Goal: Answer question/provide support: Answer question/provide support

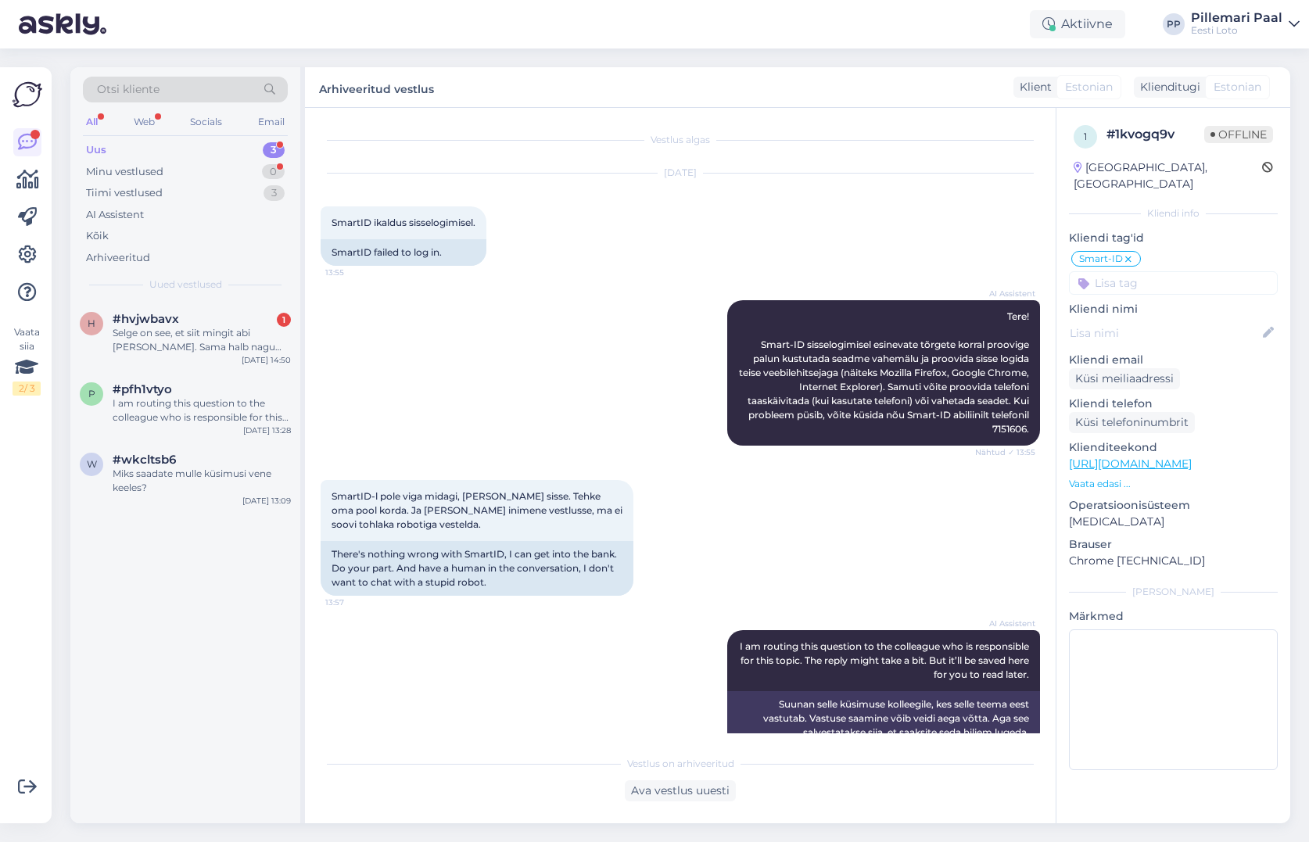
scroll to position [148, 0]
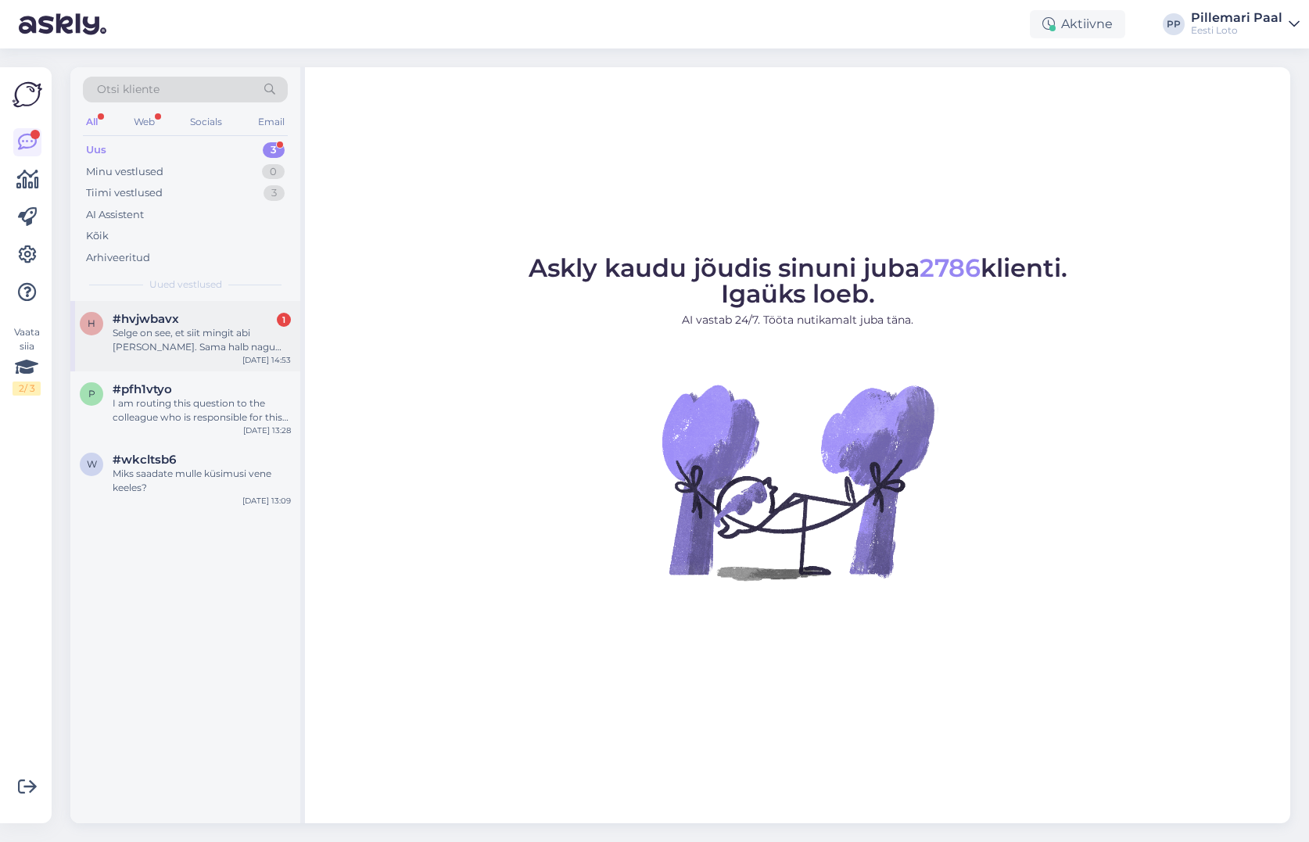
click at [238, 314] on div "#hvjwbavx 1" at bounding box center [202, 319] width 178 height 14
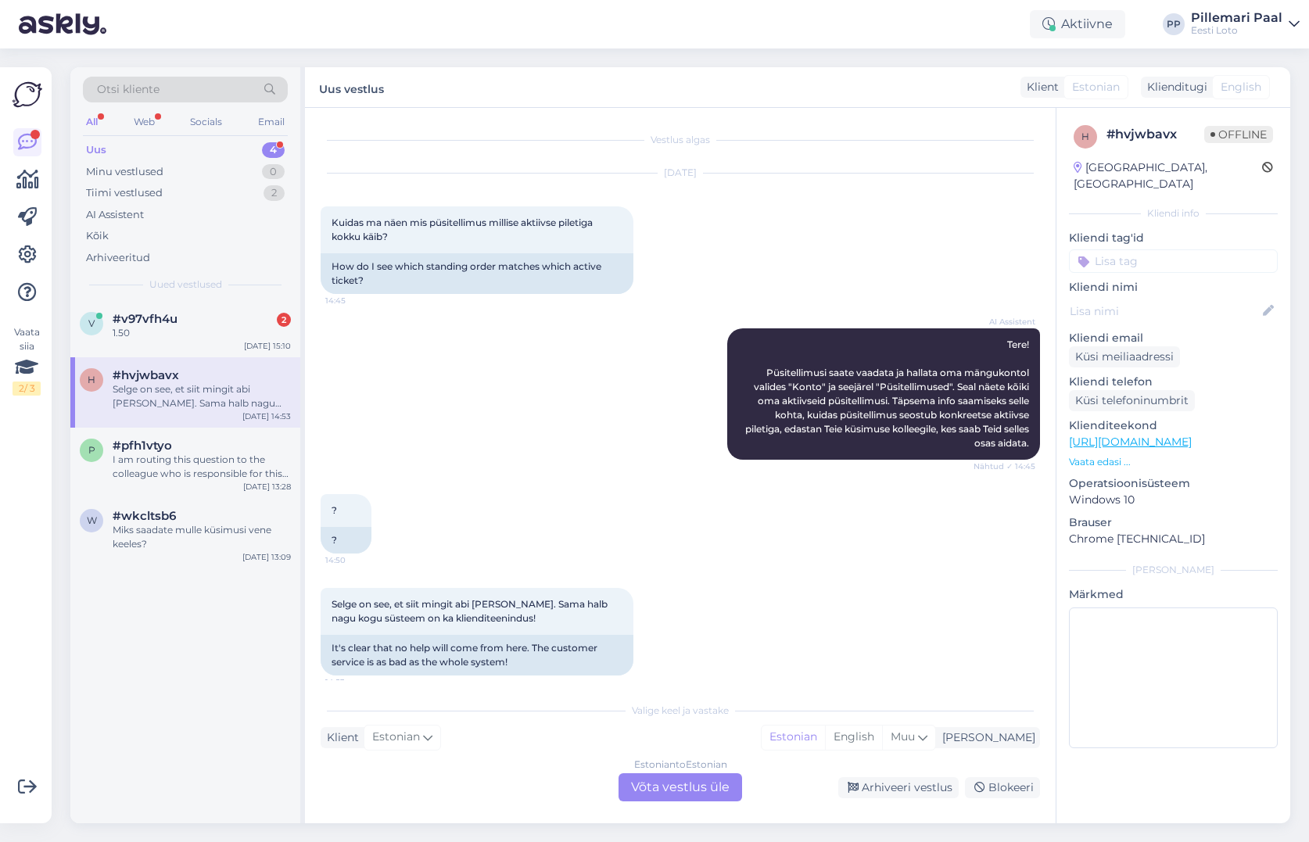
scroll to position [13, 0]
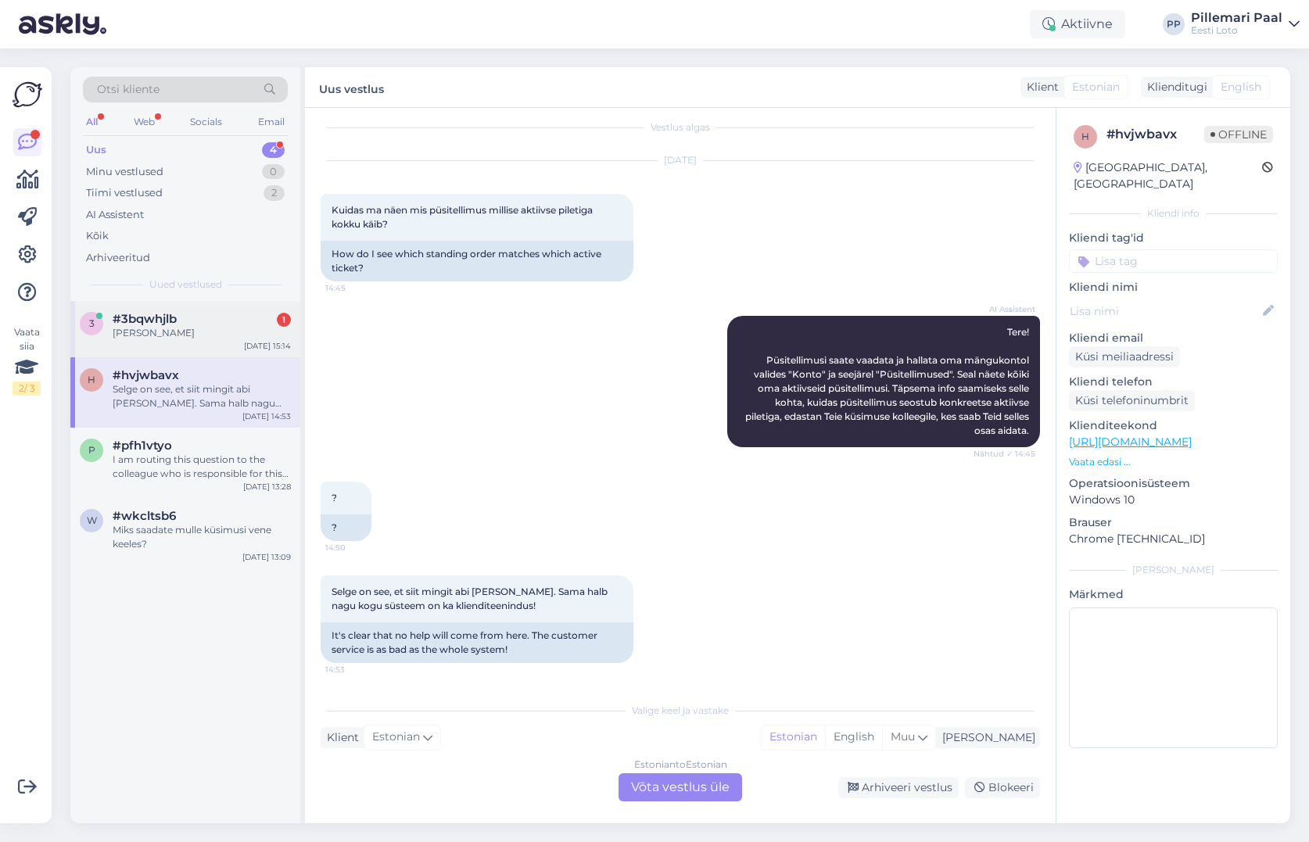
click at [183, 339] on div "Kätlin Säre" at bounding box center [202, 333] width 178 height 14
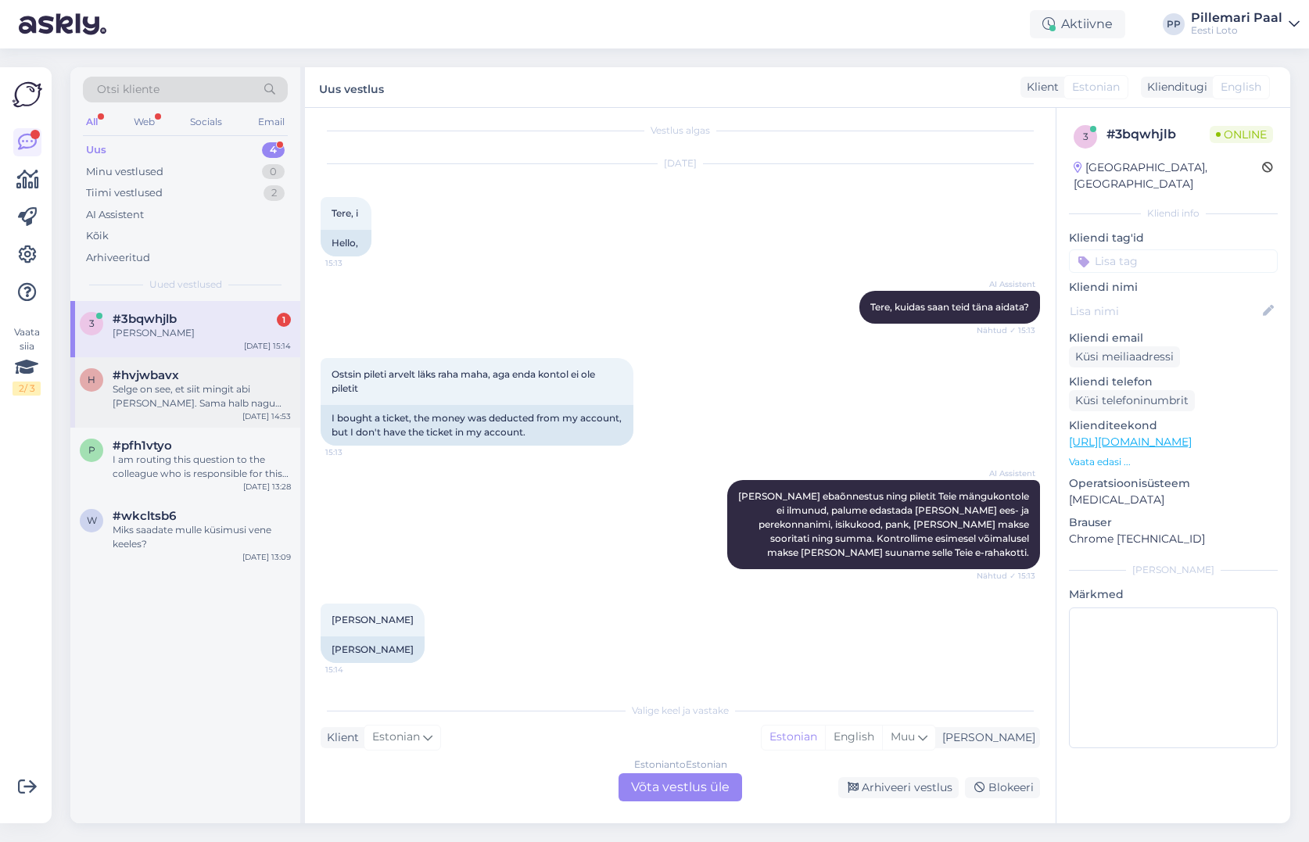
click at [187, 385] on div "Selge on see, et siit mingit abi [PERSON_NAME]. Sama halb nagu kogu süsteem on …" at bounding box center [202, 396] width 178 height 28
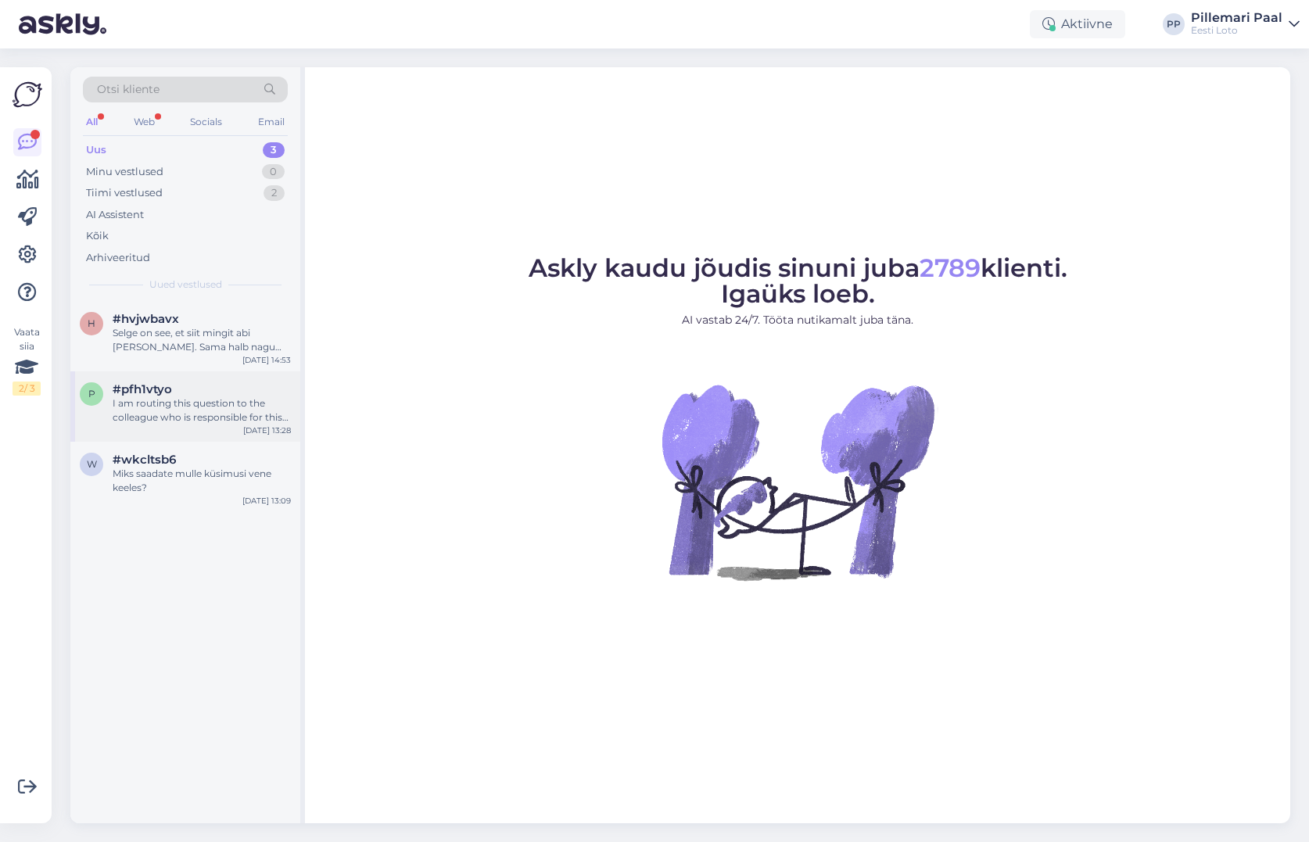
click at [215, 415] on div "I am routing this question to the colleague who is responsible for this topic. …" at bounding box center [202, 410] width 178 height 28
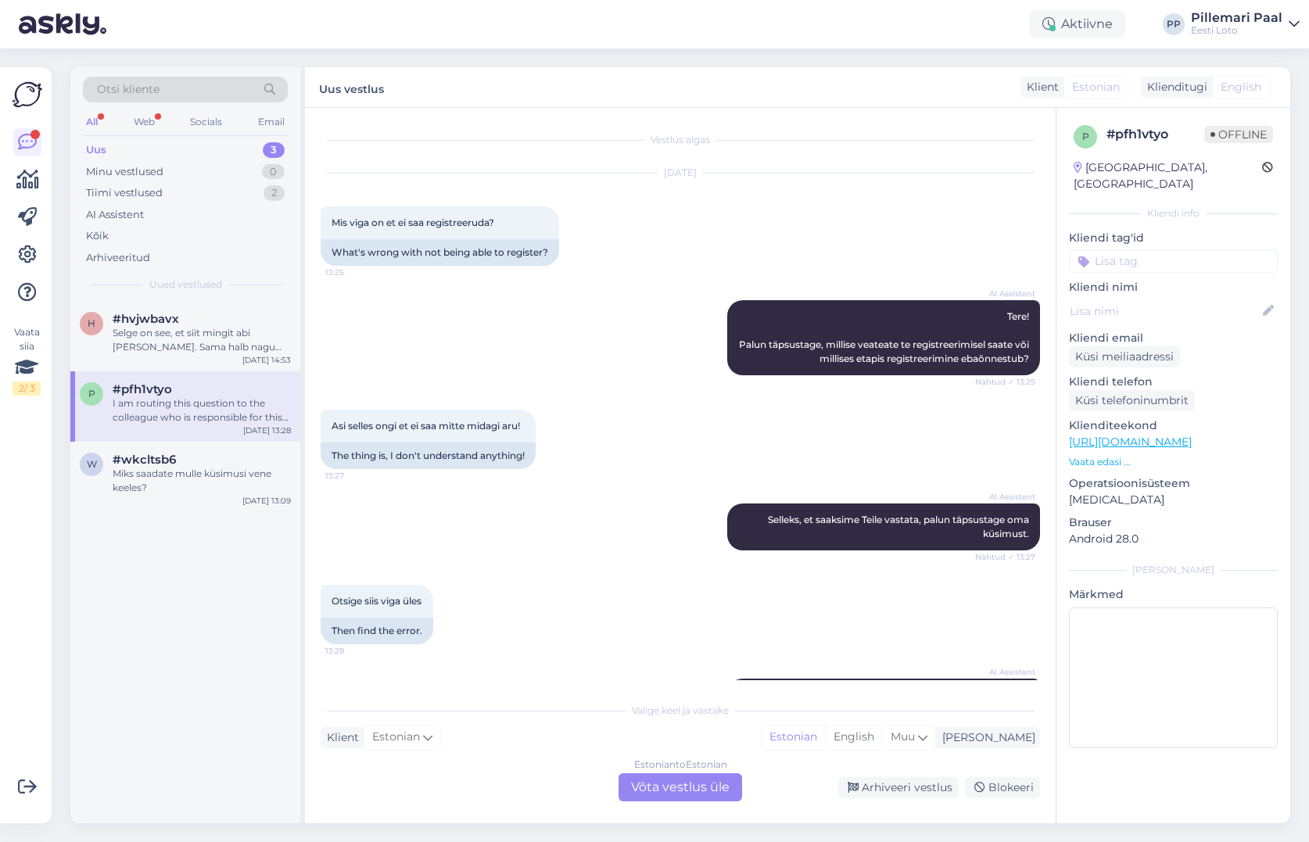
scroll to position [131, 0]
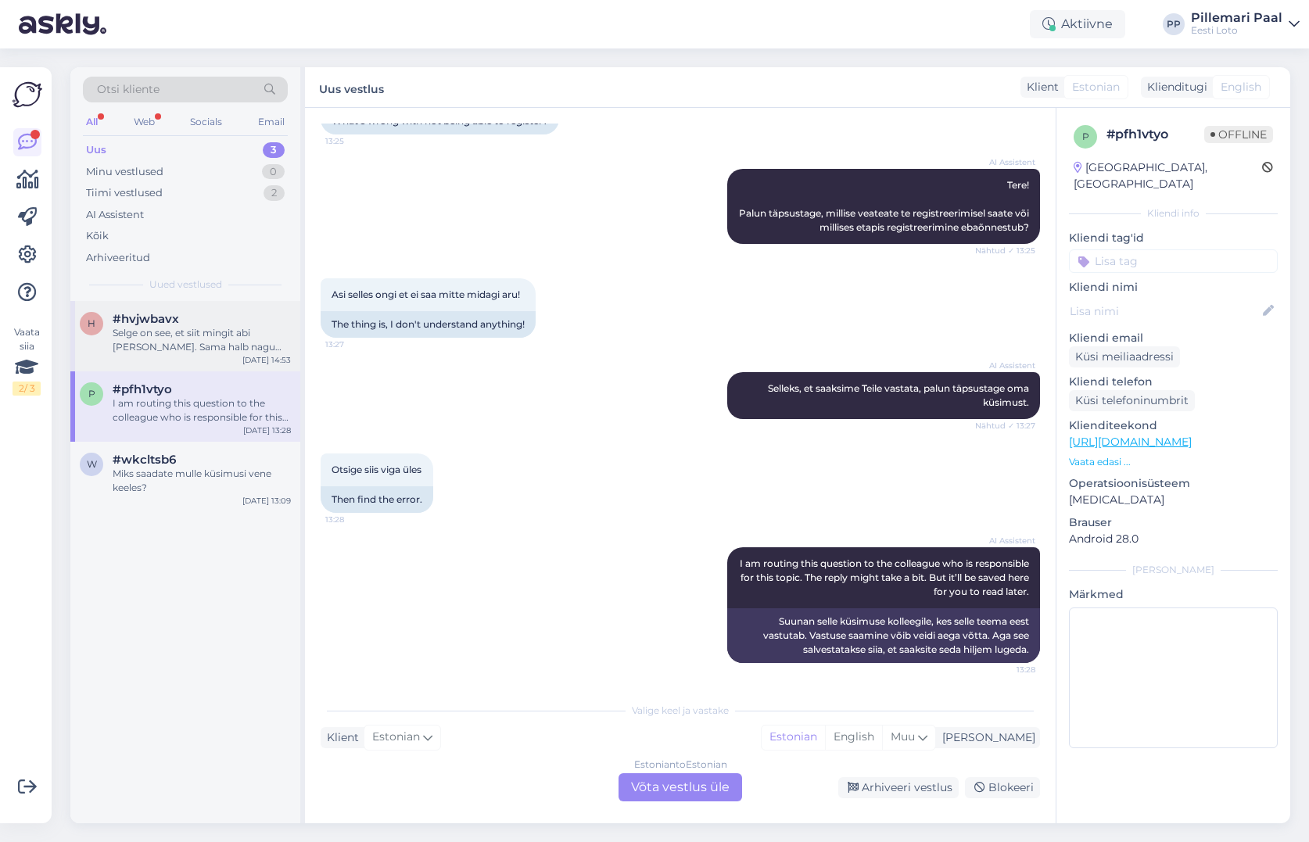
click at [213, 345] on div "Selge on see, et siit mingit abi [PERSON_NAME]. Sama halb nagu kogu süsteem on …" at bounding box center [202, 340] width 178 height 28
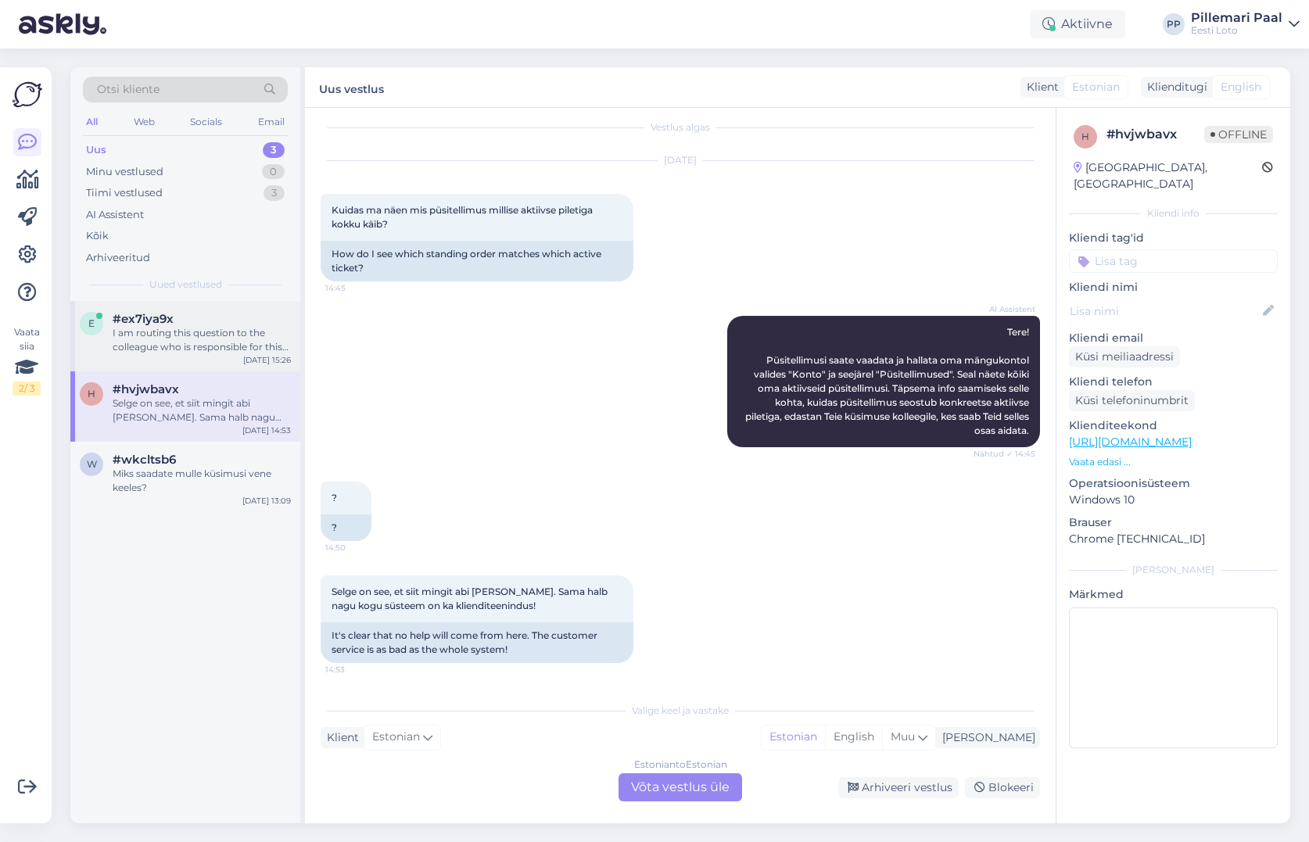
click at [193, 343] on div "I am routing this question to the colleague who is responsible for this topic. …" at bounding box center [202, 340] width 178 height 28
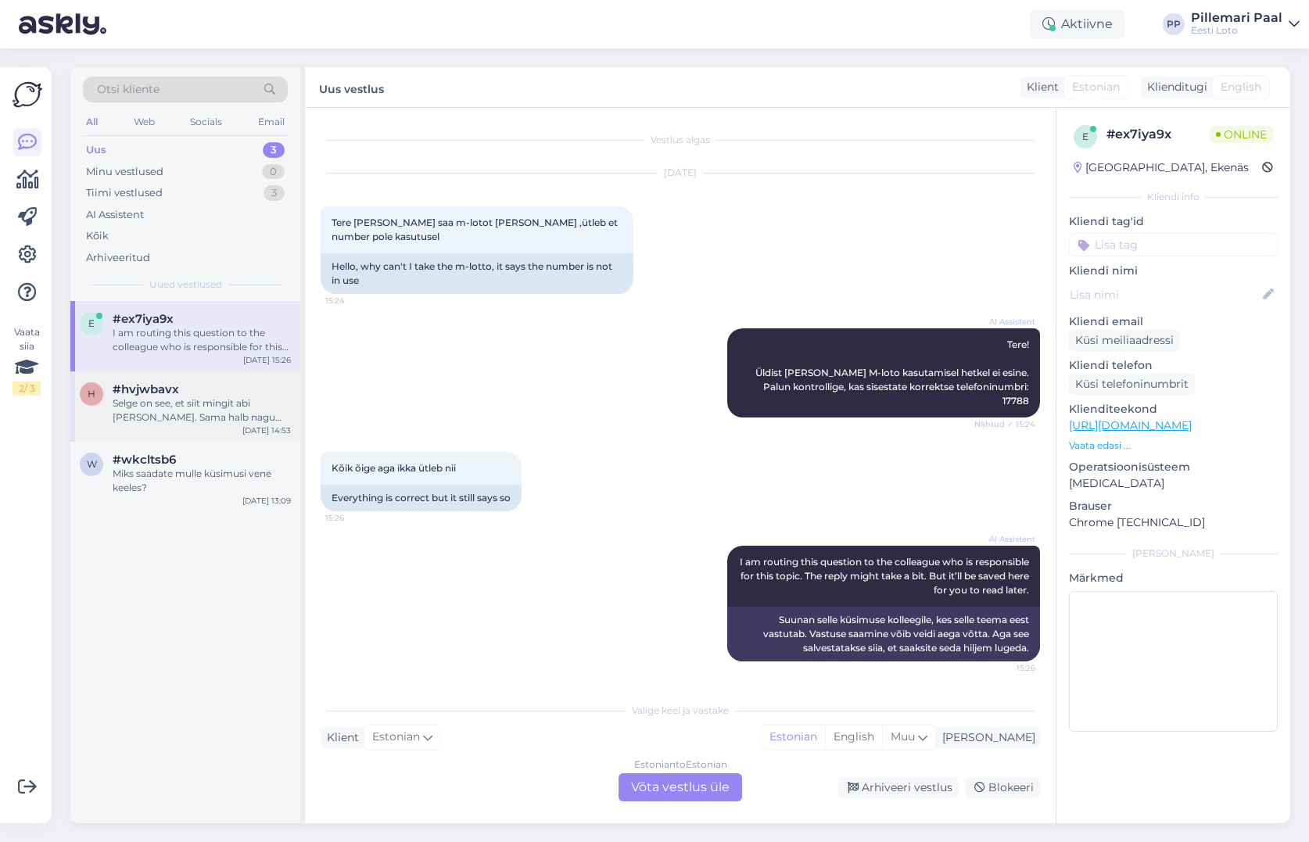
click at [188, 403] on div "Selge on see, et siit mingit abi ei tule. Sama halb nagu kogu süsteem on ka kli…" at bounding box center [202, 410] width 178 height 28
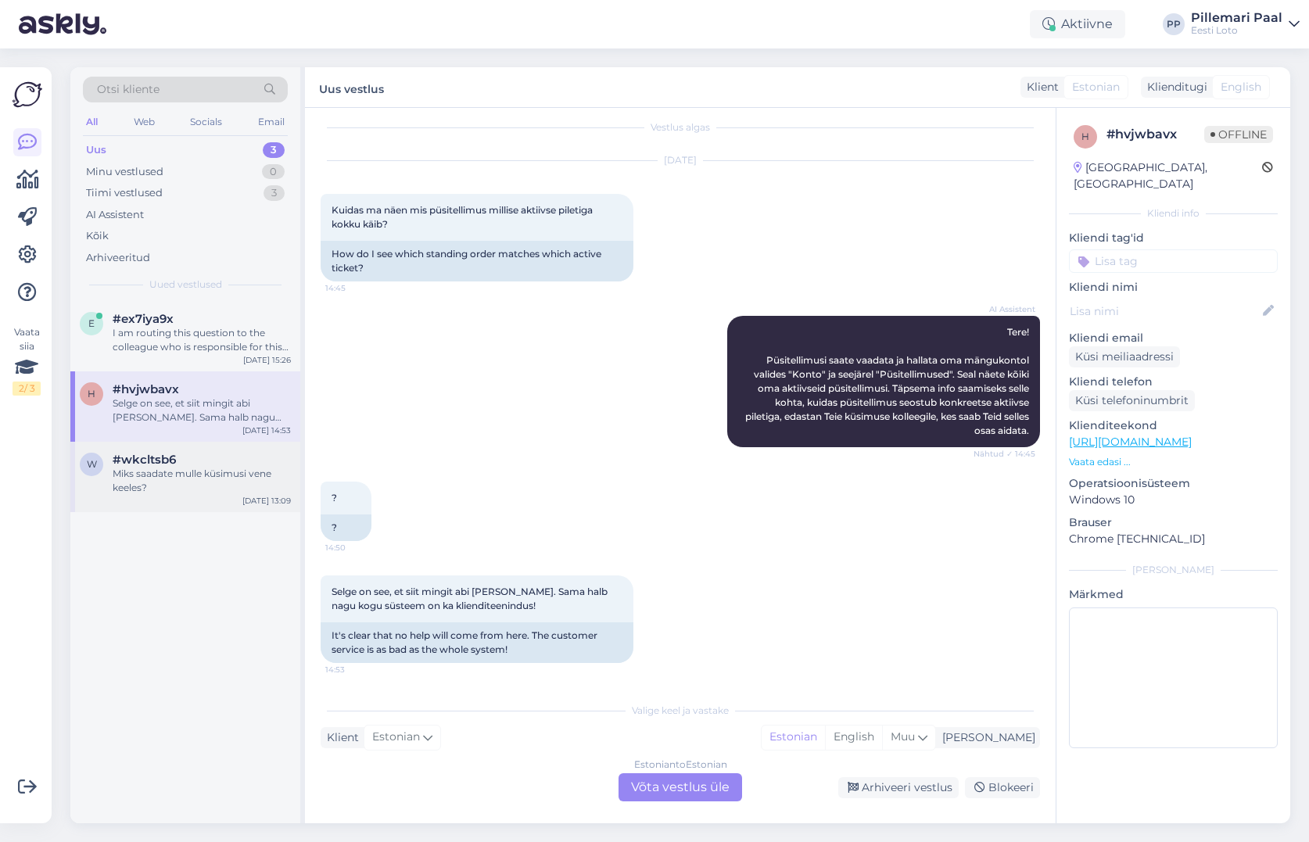
click at [178, 475] on div "Miks saadate mulle küsimusi vene keeles?" at bounding box center [202, 481] width 178 height 28
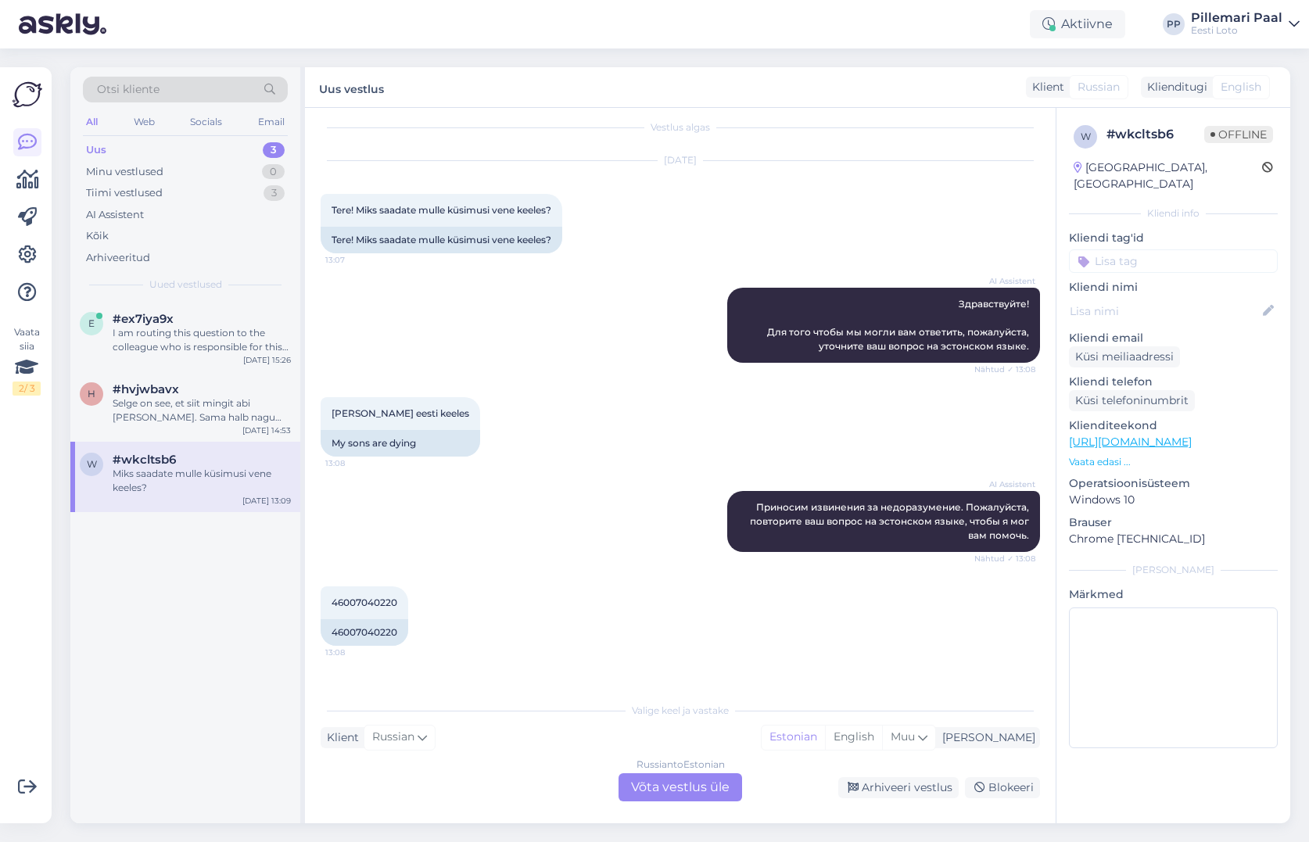
scroll to position [89, 0]
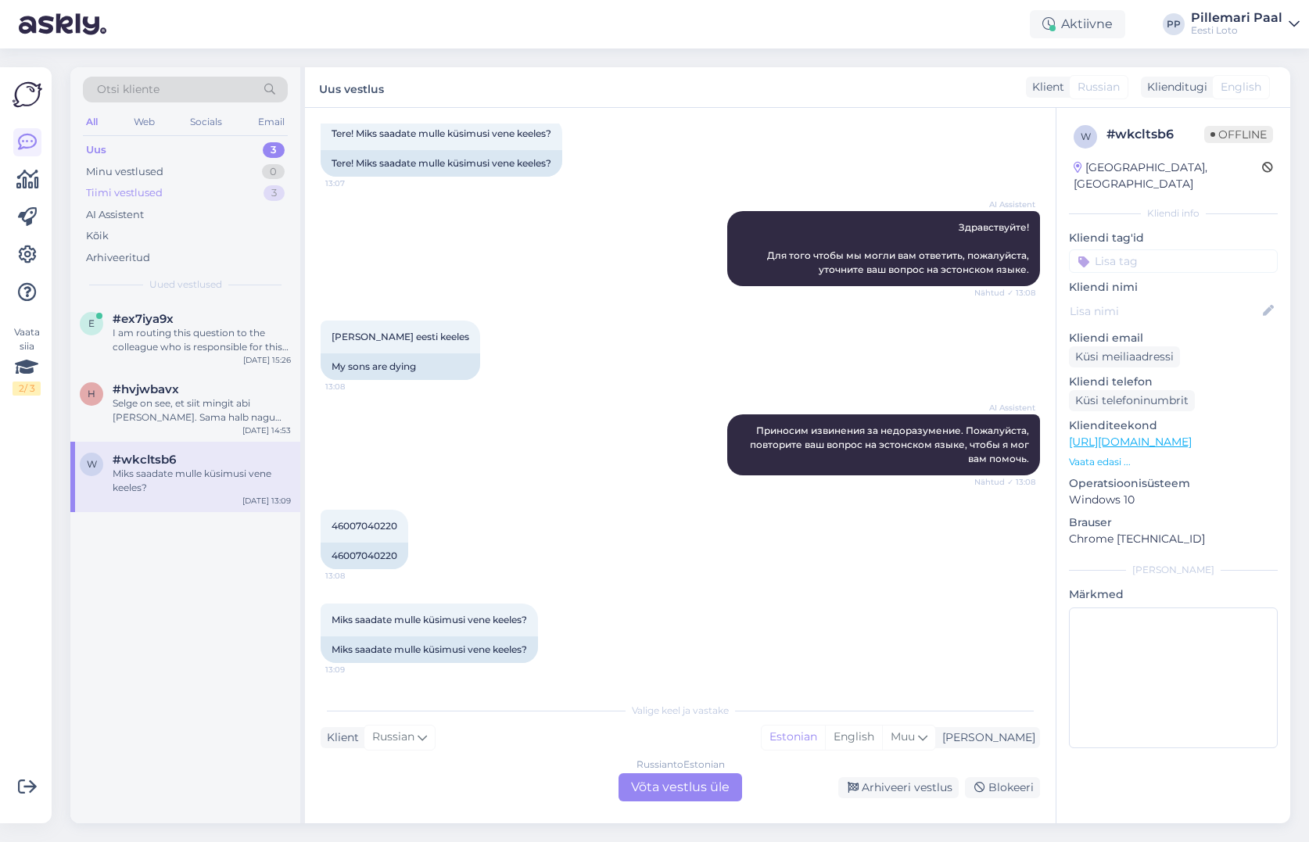
click at [138, 193] on div "Tiimi vestlused" at bounding box center [124, 193] width 77 height 16
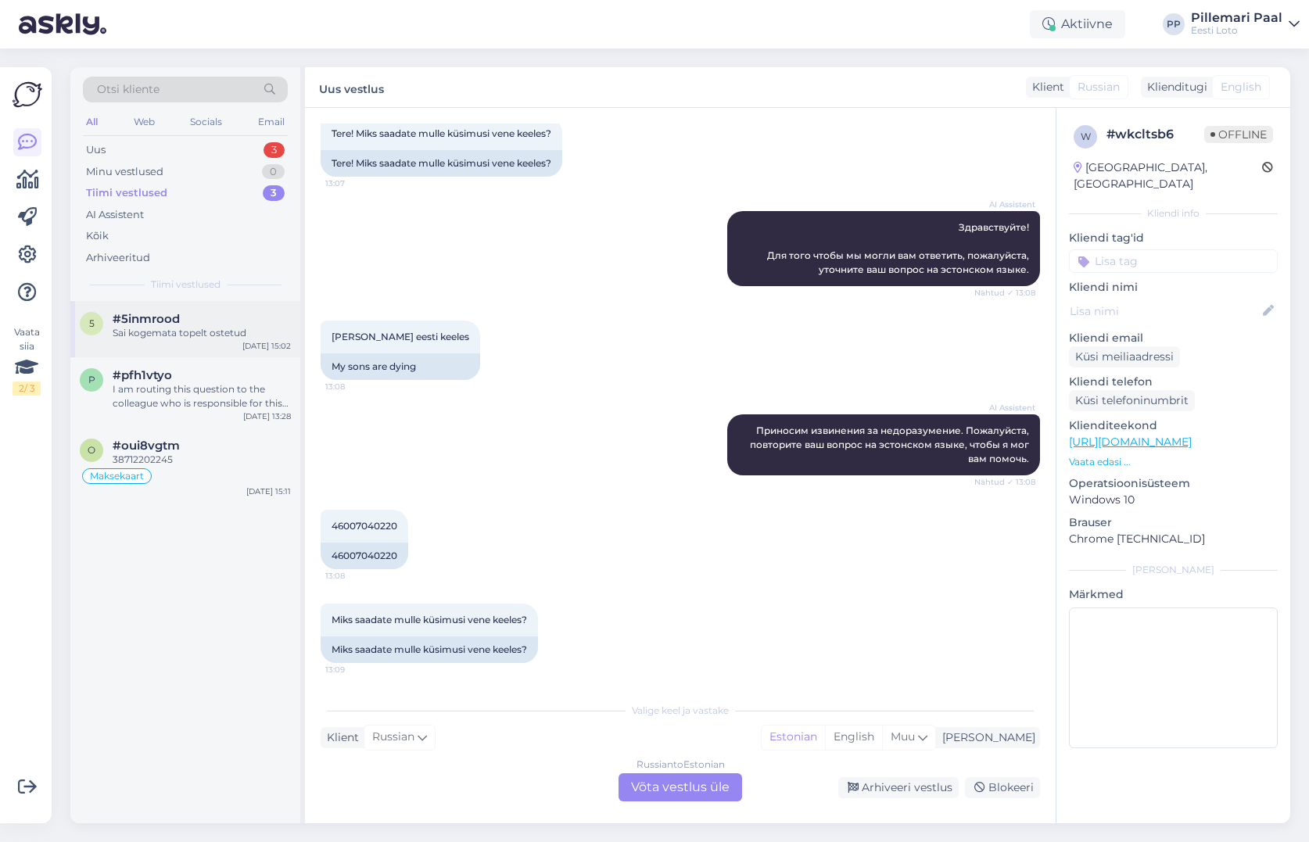
click at [156, 320] on span "#5inmrood" at bounding box center [146, 319] width 67 height 14
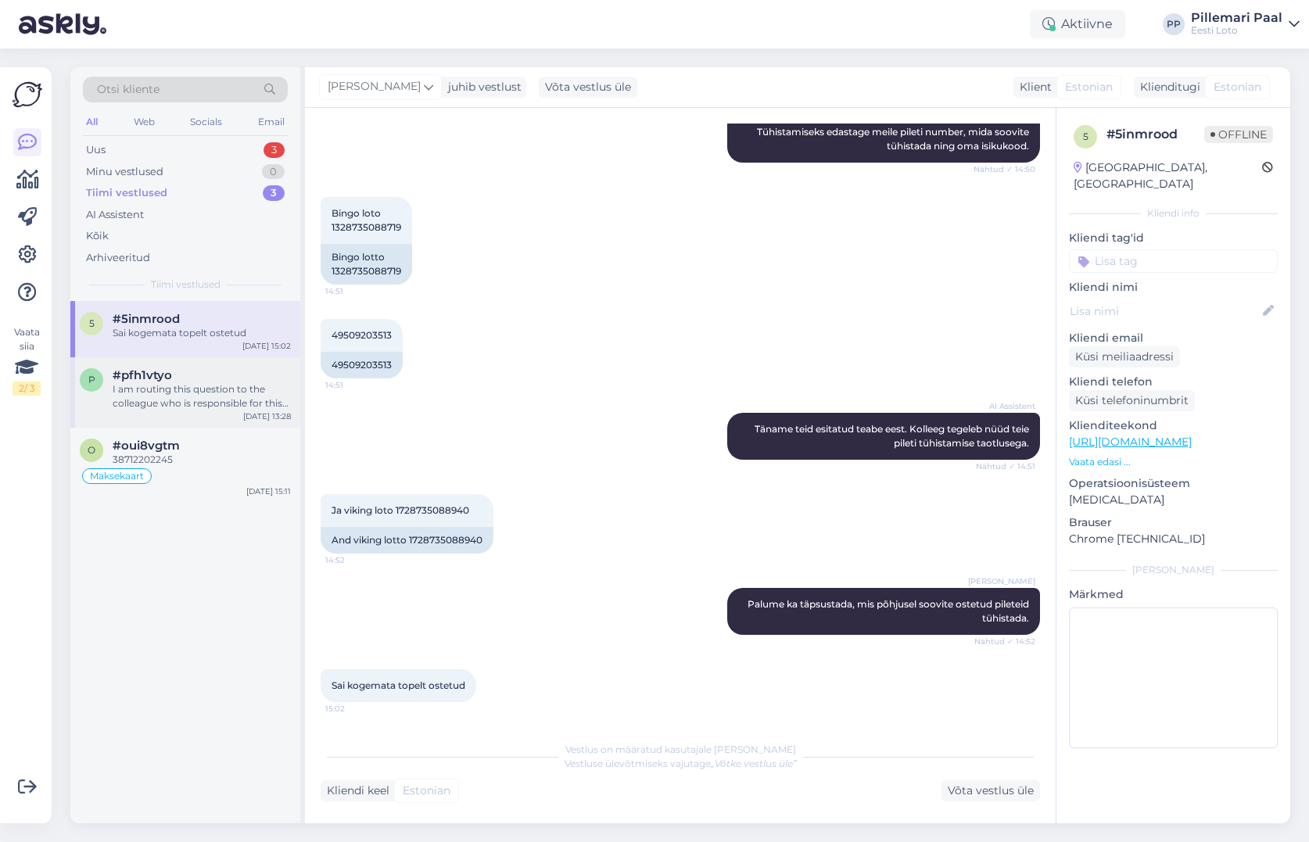
click at [153, 390] on div "I am routing this question to the colleague who is responsible for this topic. …" at bounding box center [202, 396] width 178 height 28
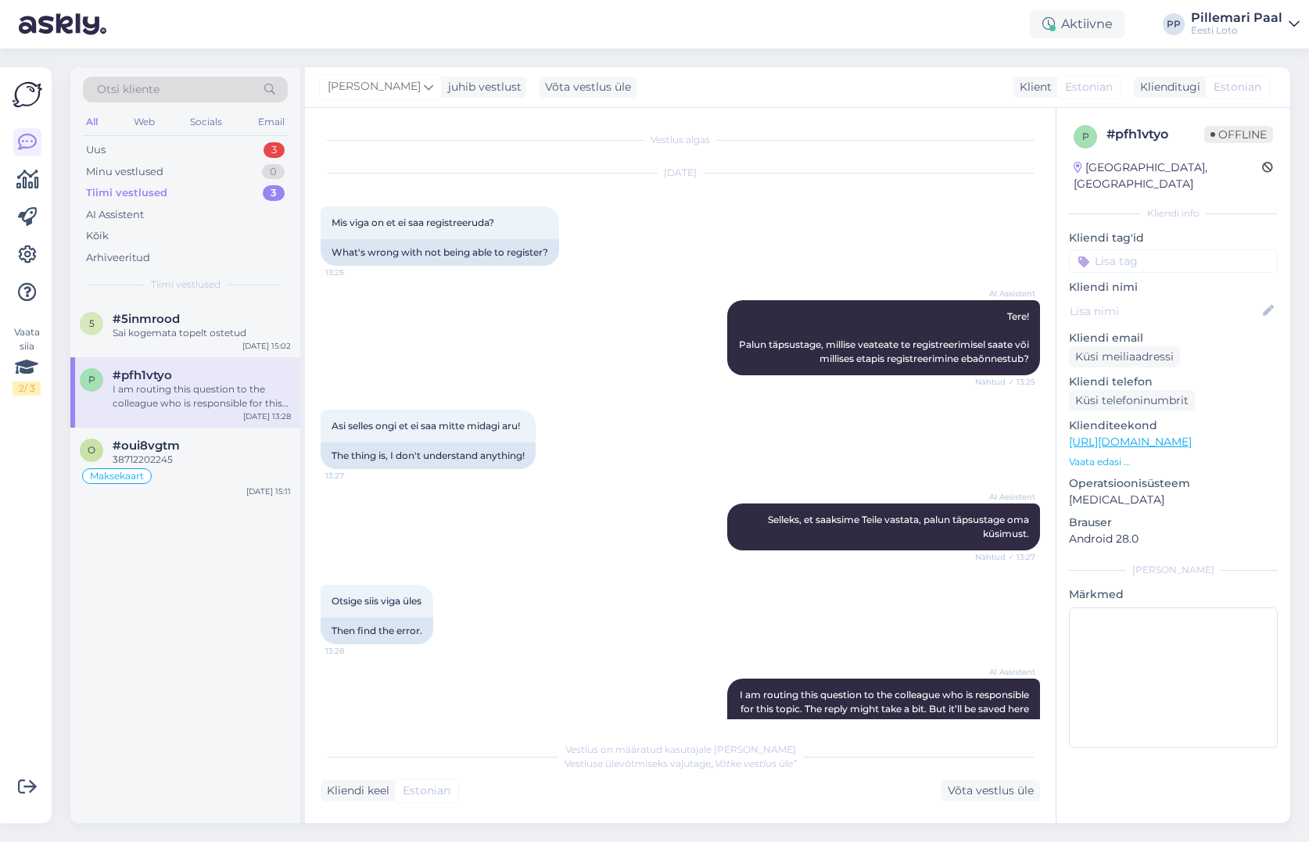
scroll to position [92, 0]
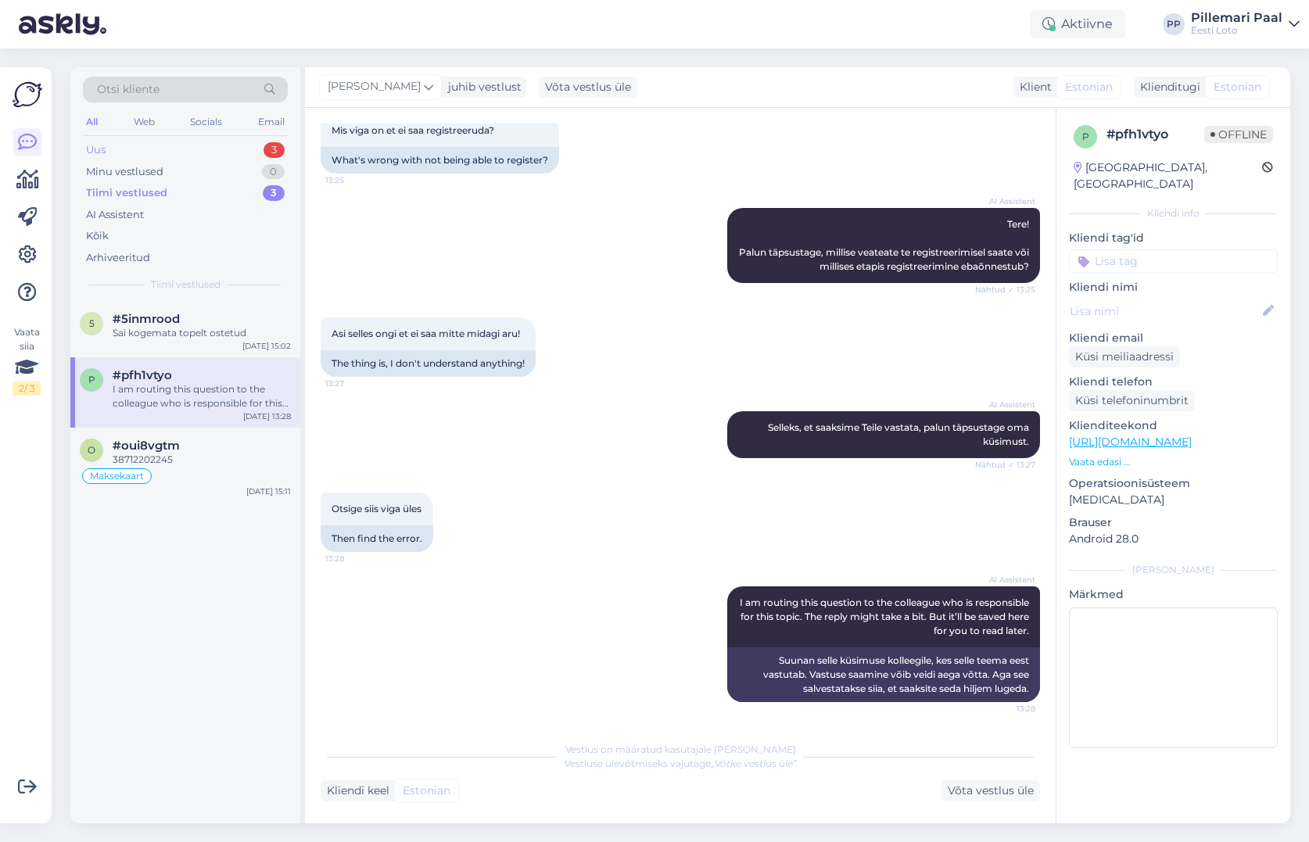
click at [96, 142] on div "Uus" at bounding box center [96, 150] width 20 height 16
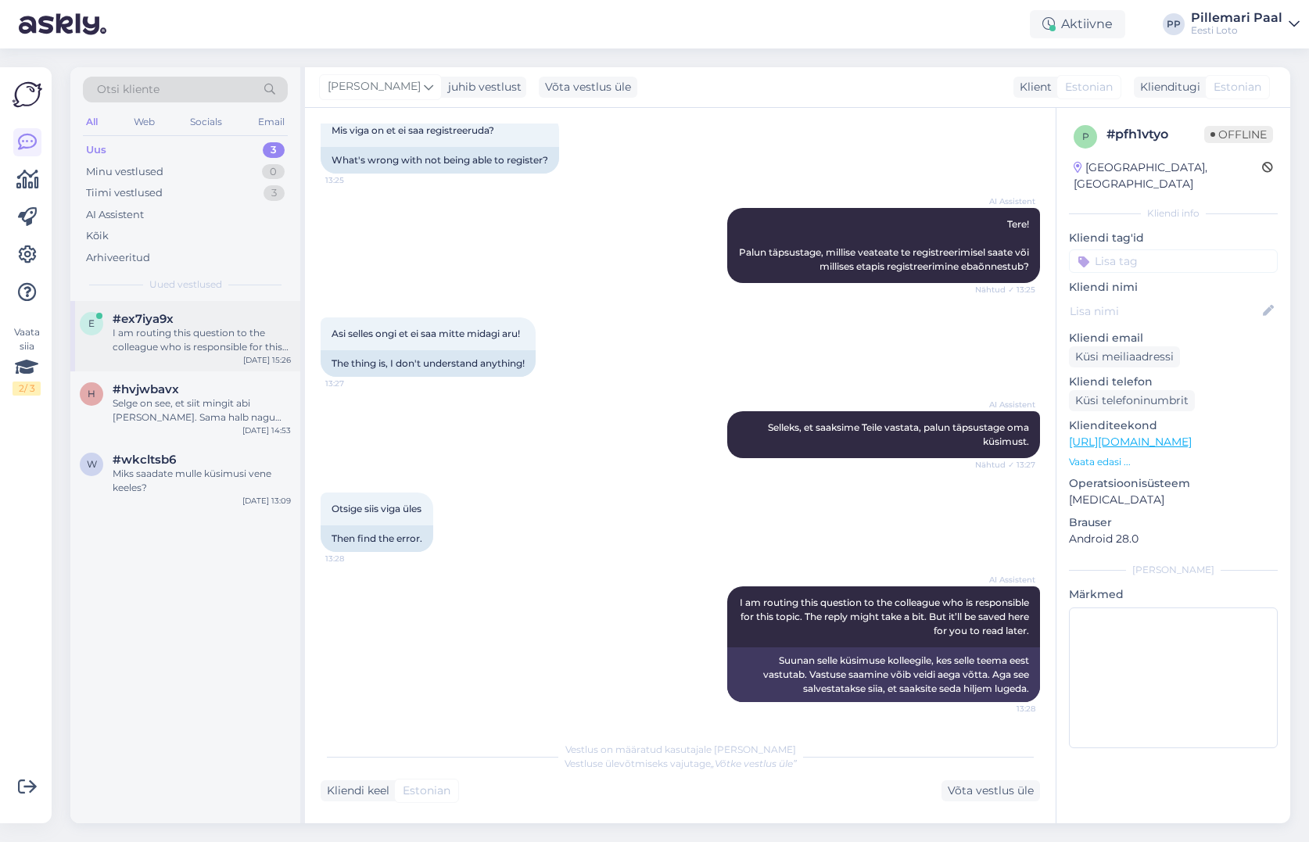
click at [206, 347] on div "I am routing this question to the colleague who is responsible for this topic. …" at bounding box center [202, 340] width 178 height 28
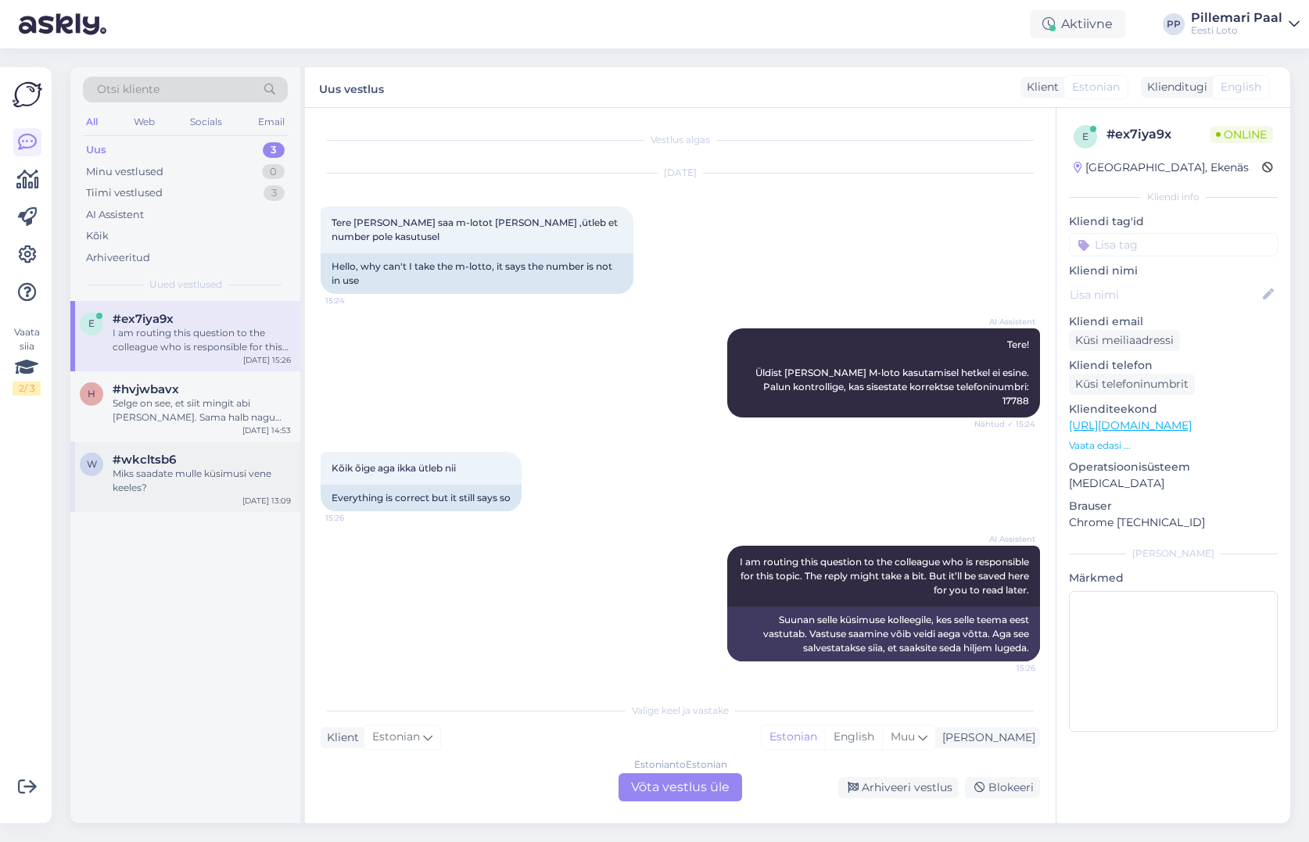
click at [169, 475] on div "Miks saadate mulle küsimusi vene keeles?" at bounding box center [202, 481] width 178 height 28
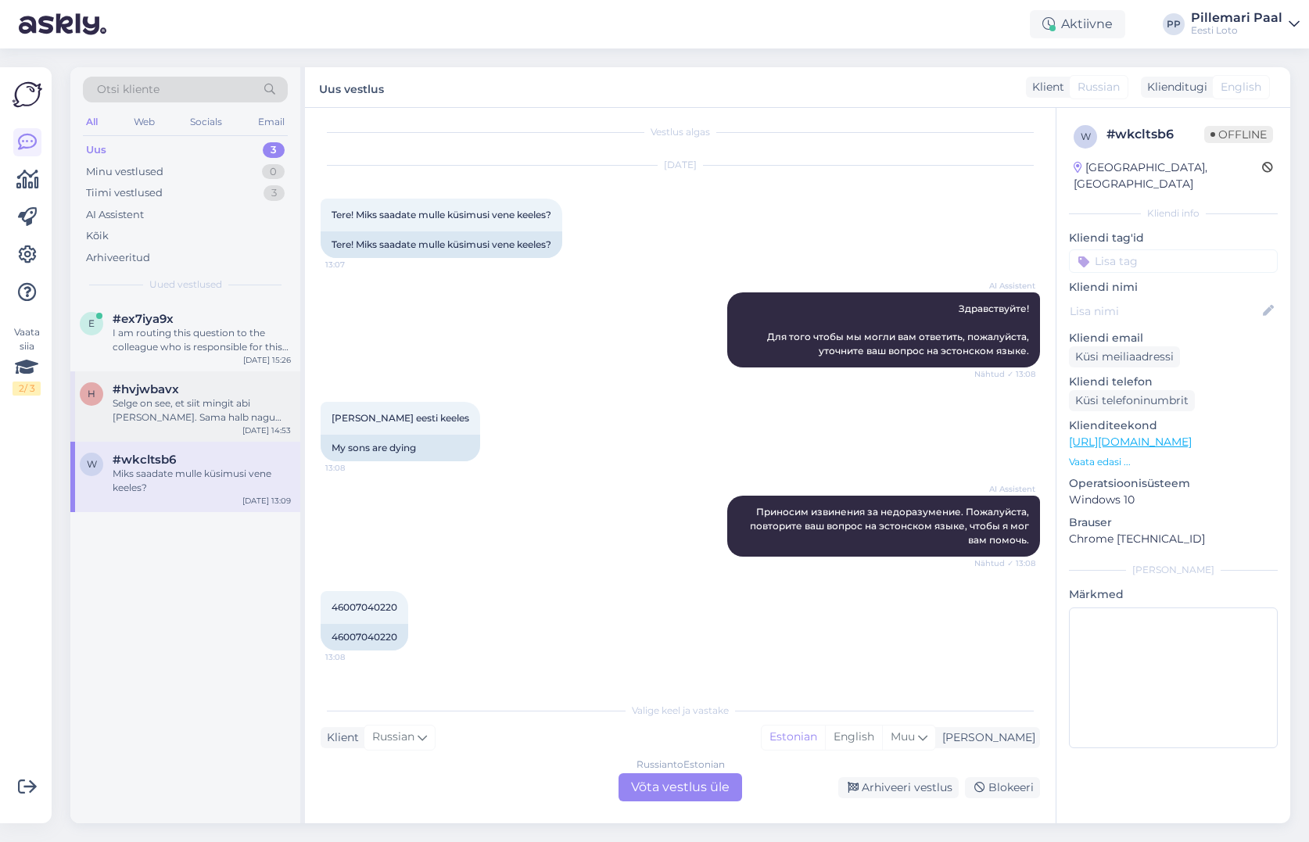
click at [142, 410] on div "Selge on see, et siit mingit abi ei tule. Sama halb nagu kogu süsteem on ka kli…" at bounding box center [202, 410] width 178 height 28
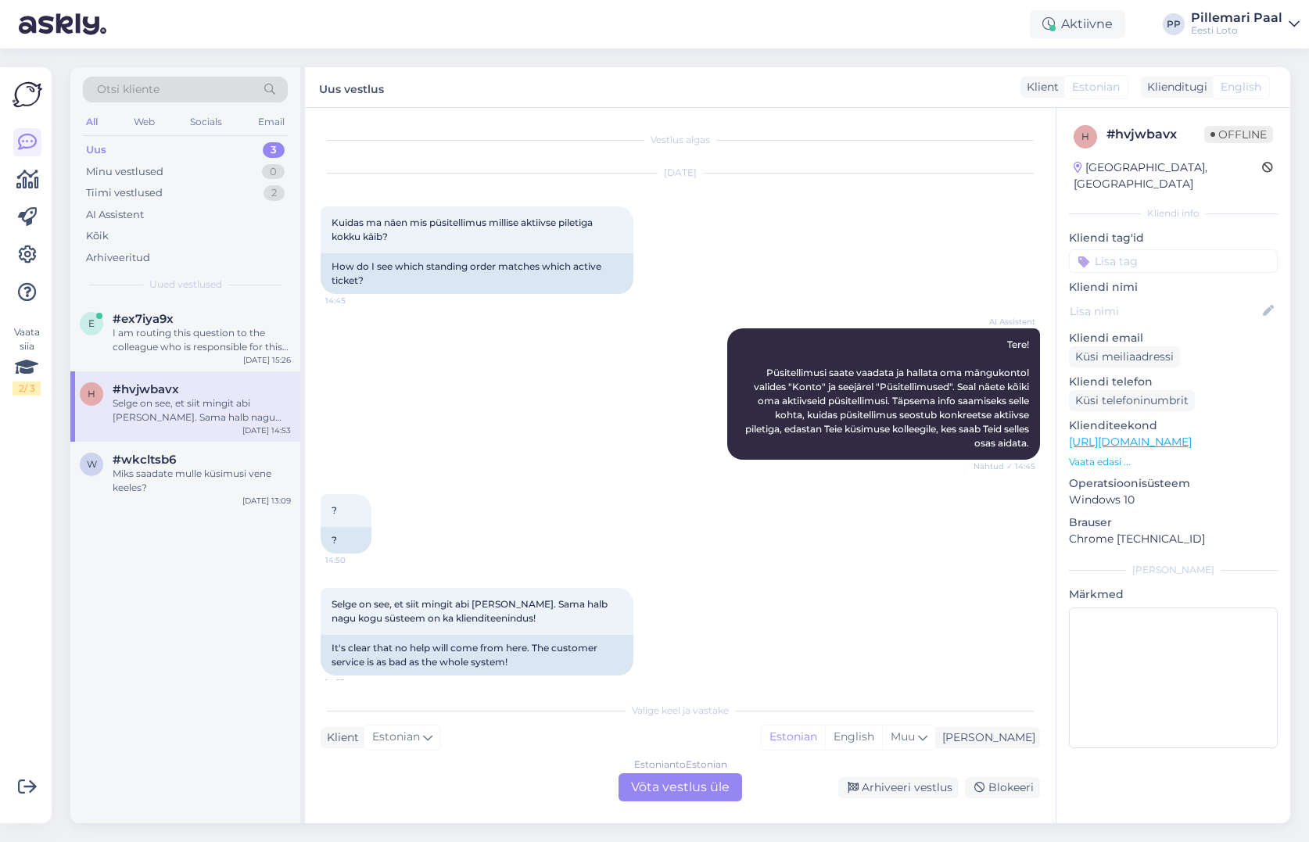
click at [495, 383] on div "AI Assistent Tere! Püsitellimusi saate vaadata ja hallata oma mängukontol valid…" at bounding box center [680, 394] width 719 height 166
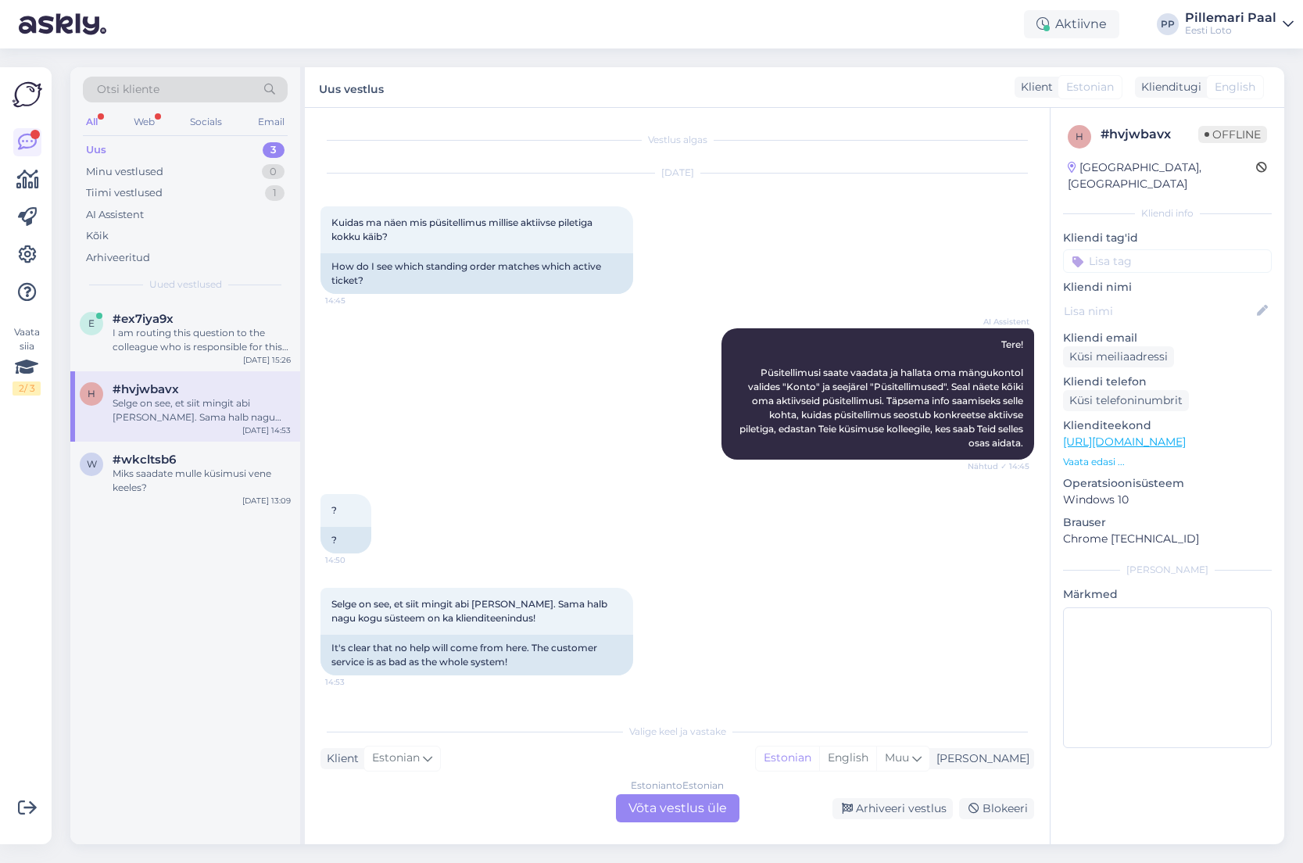
click at [686, 810] on div "Estonian to Estonian Võta vestlus üle" at bounding box center [678, 808] width 124 height 28
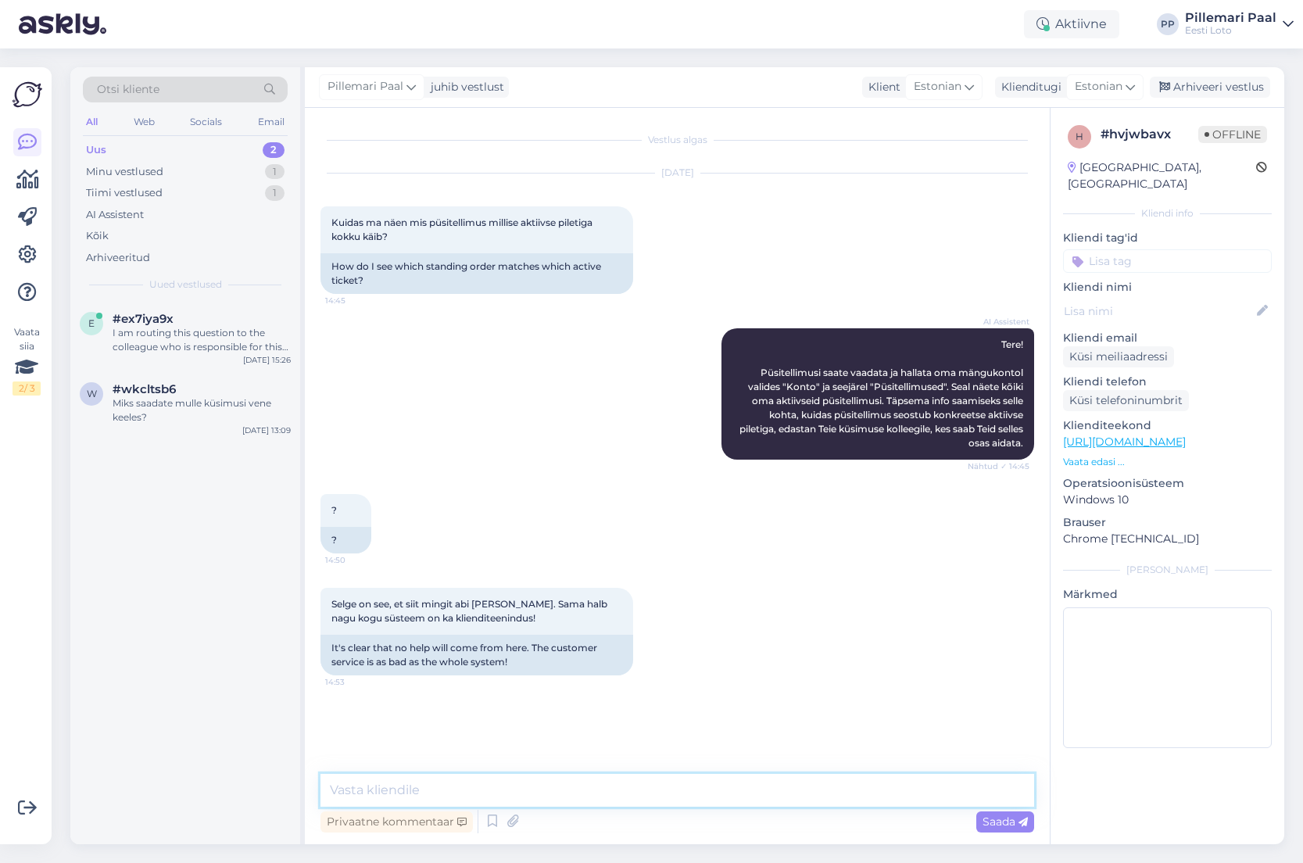
click at [374, 787] on textarea at bounding box center [678, 790] width 714 height 33
paste textarea "„Esmalt valige menüüst „Konto“ ja seejärel „Püsitellimused“. Avanenud loetelus …"
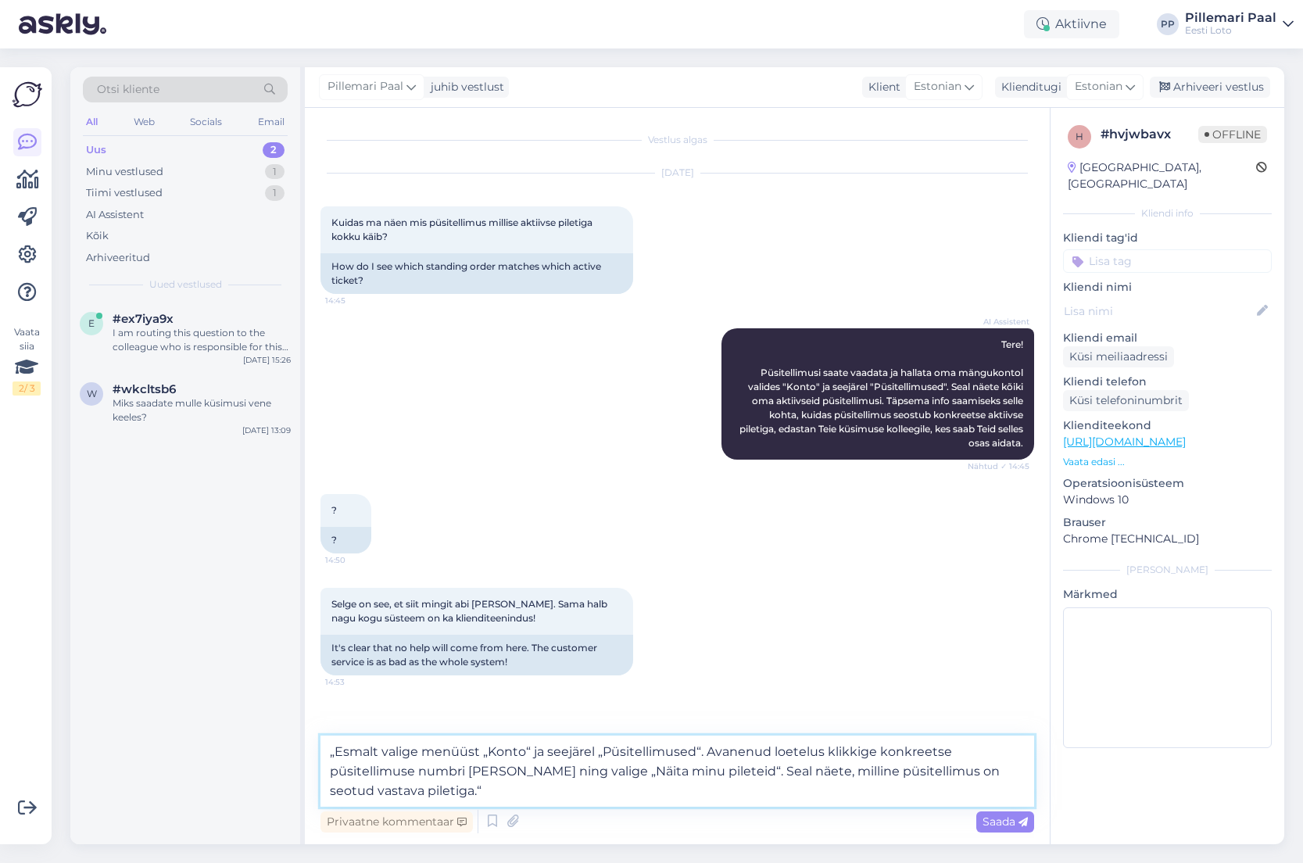
click at [333, 749] on textarea "„Esmalt valige menüüst „Konto“ ja seejärel „Püsitellimused“. Avanenud loetelus …" at bounding box center [678, 771] width 714 height 71
click at [396, 795] on textarea "Esmalt valige menüüst „Konto“ ja seejärel „Püsitellimused“. Avanenud loetelus k…" at bounding box center [678, 771] width 714 height 71
type textarea "Esmalt valige menüüst „Konto“ ja seejärel „Püsitellimused“. Avanenud loetelus k…"
click at [1004, 823] on span "Saada" at bounding box center [1005, 822] width 45 height 14
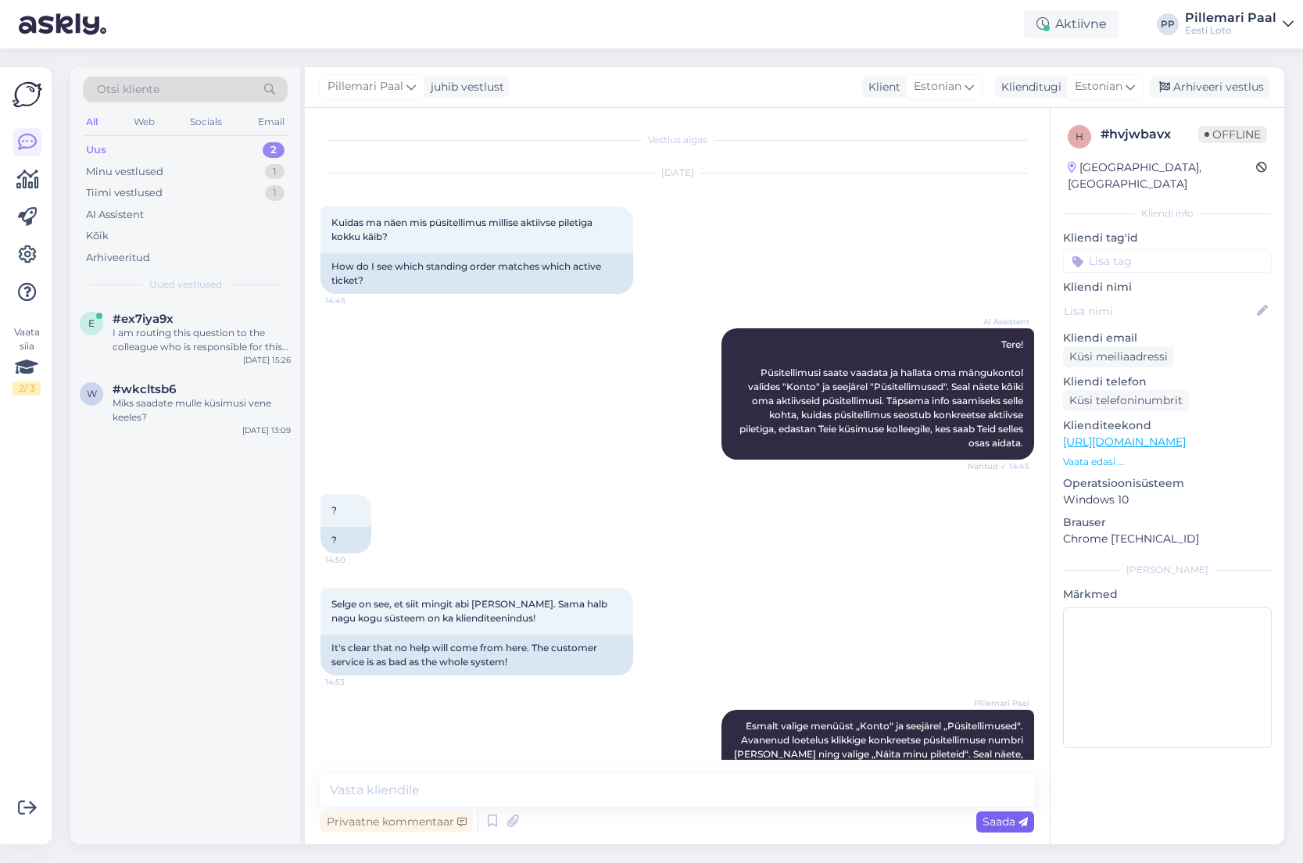
scroll to position [42, 0]
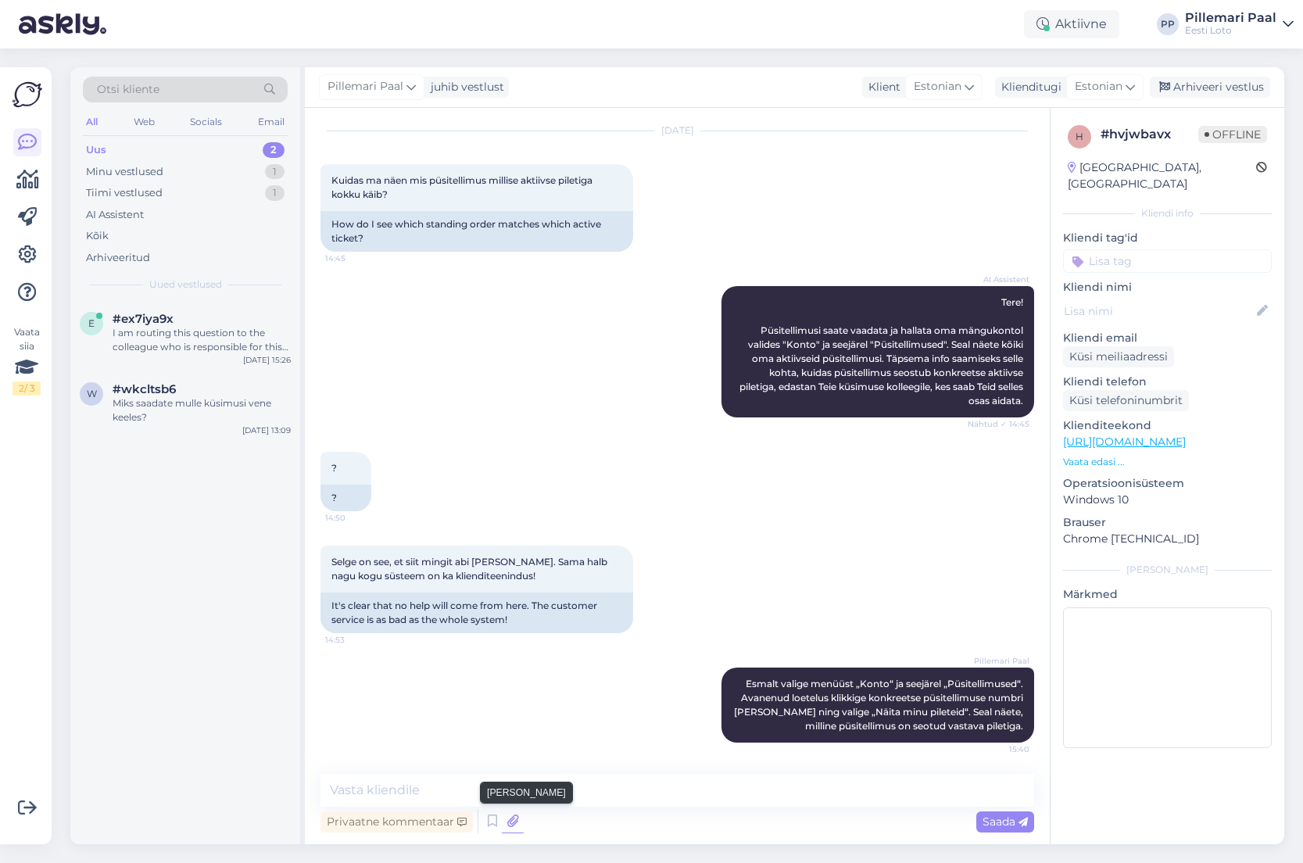
click at [513, 822] on icon at bounding box center [513, 821] width 22 height 23
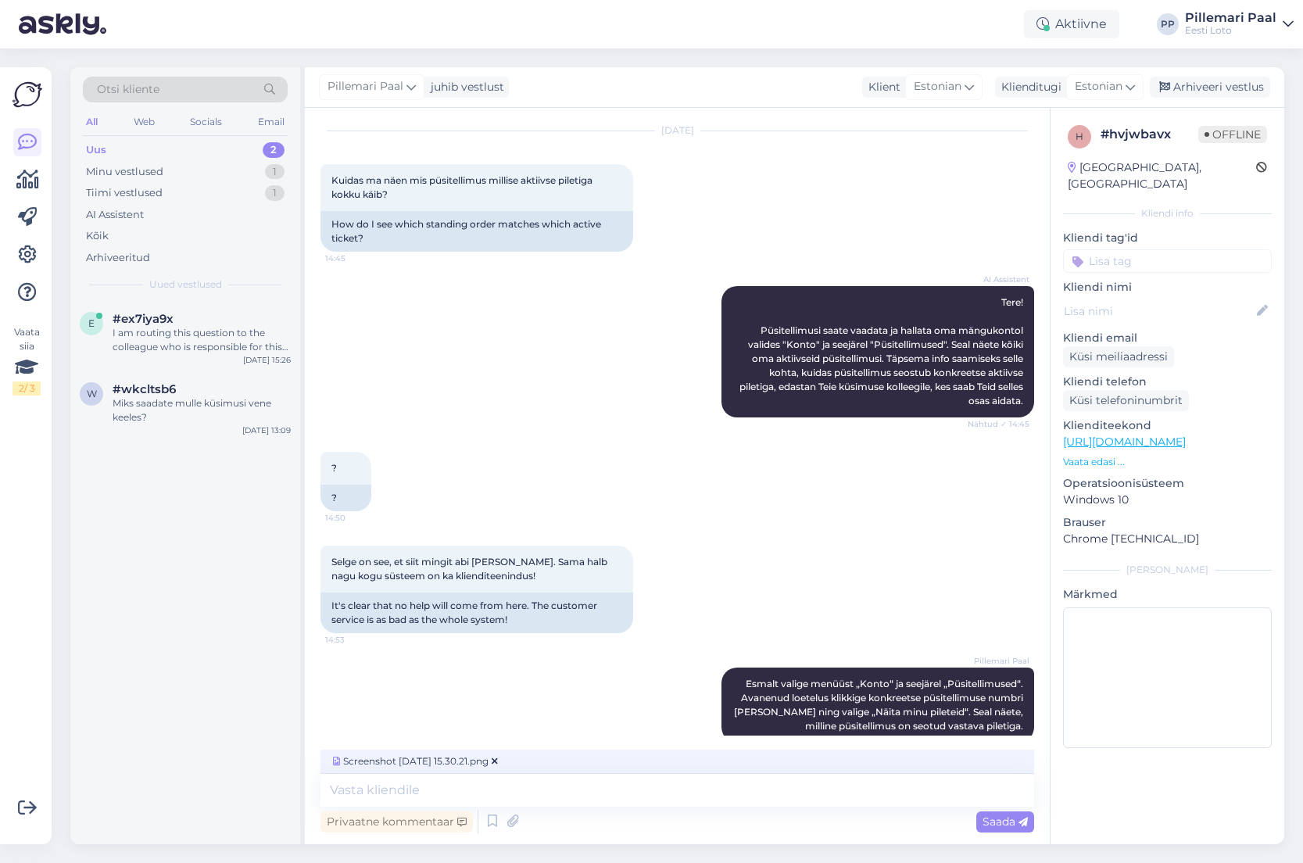
click at [1001, 823] on span "Saada" at bounding box center [1005, 822] width 45 height 14
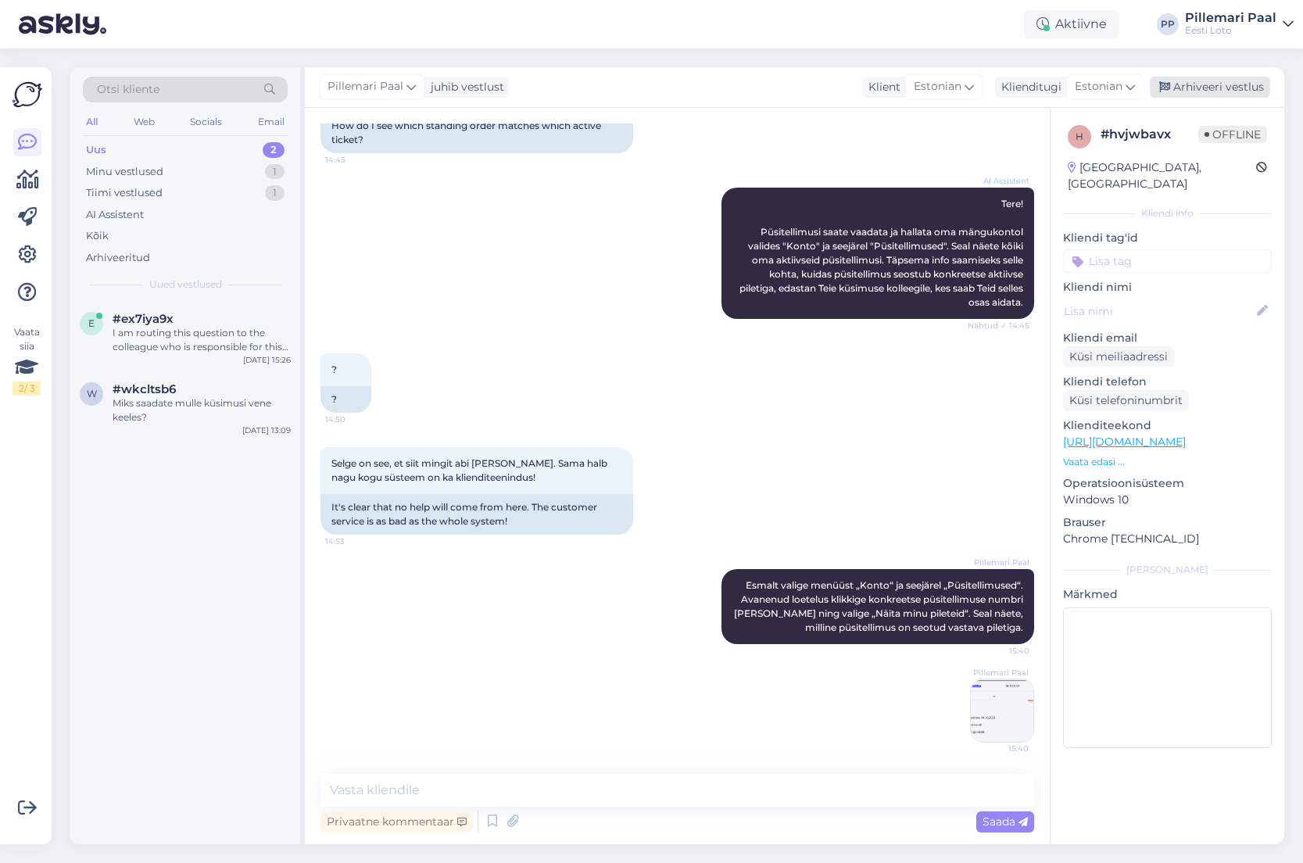
click at [1193, 85] on div "Arhiveeri vestlus" at bounding box center [1210, 87] width 120 height 21
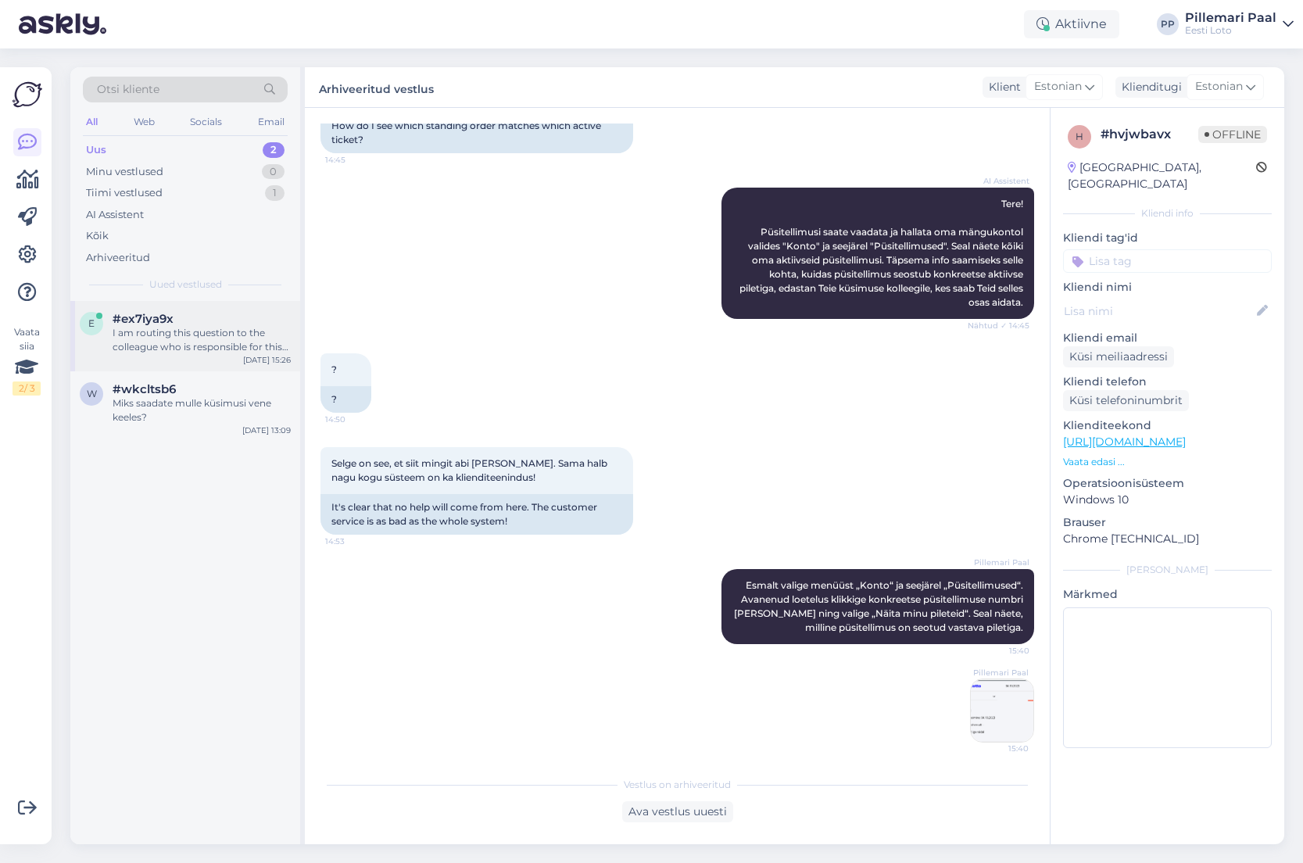
click at [185, 343] on div "I am routing this question to the colleague who is responsible for this topic. …" at bounding box center [202, 340] width 178 height 28
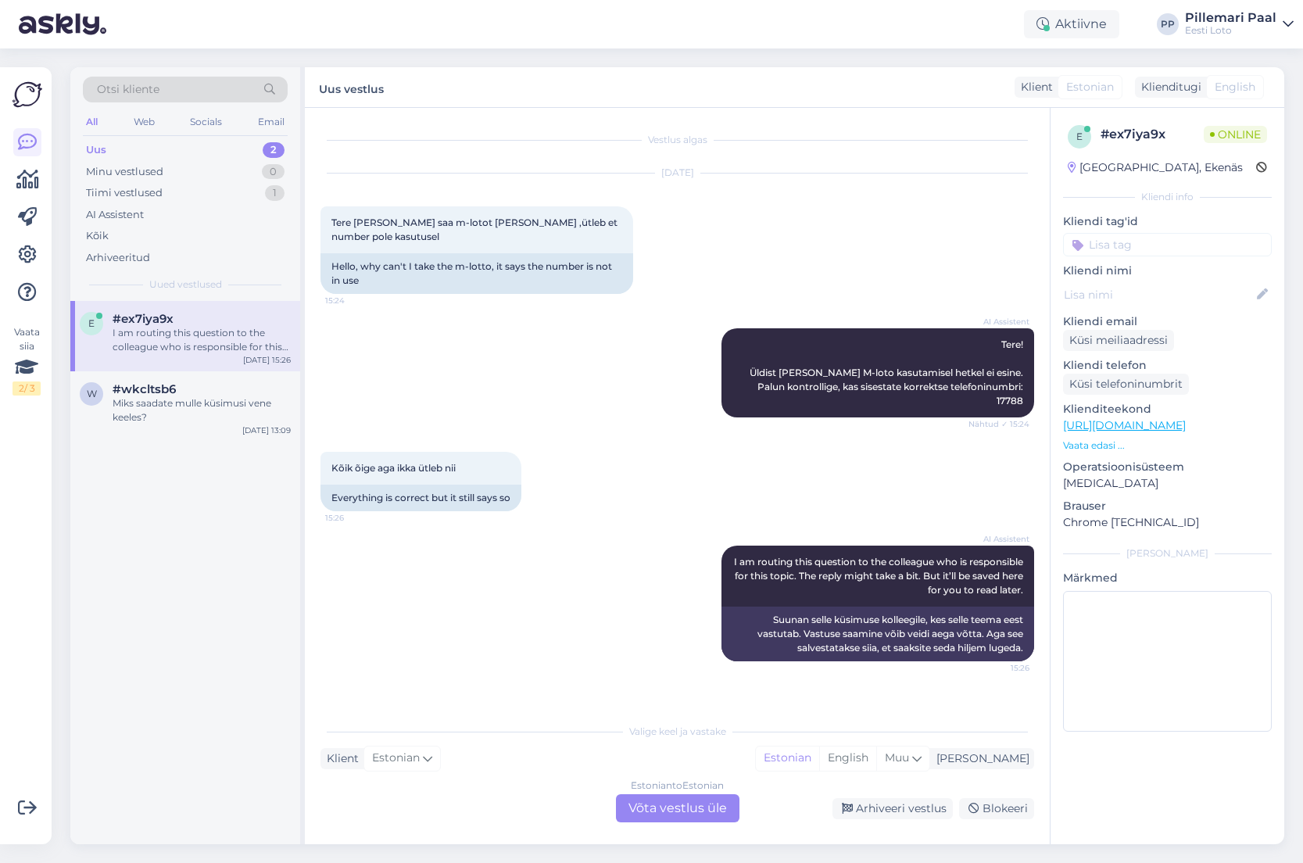
click at [689, 815] on div "Estonian to Estonian Võta vestlus üle" at bounding box center [678, 808] width 124 height 28
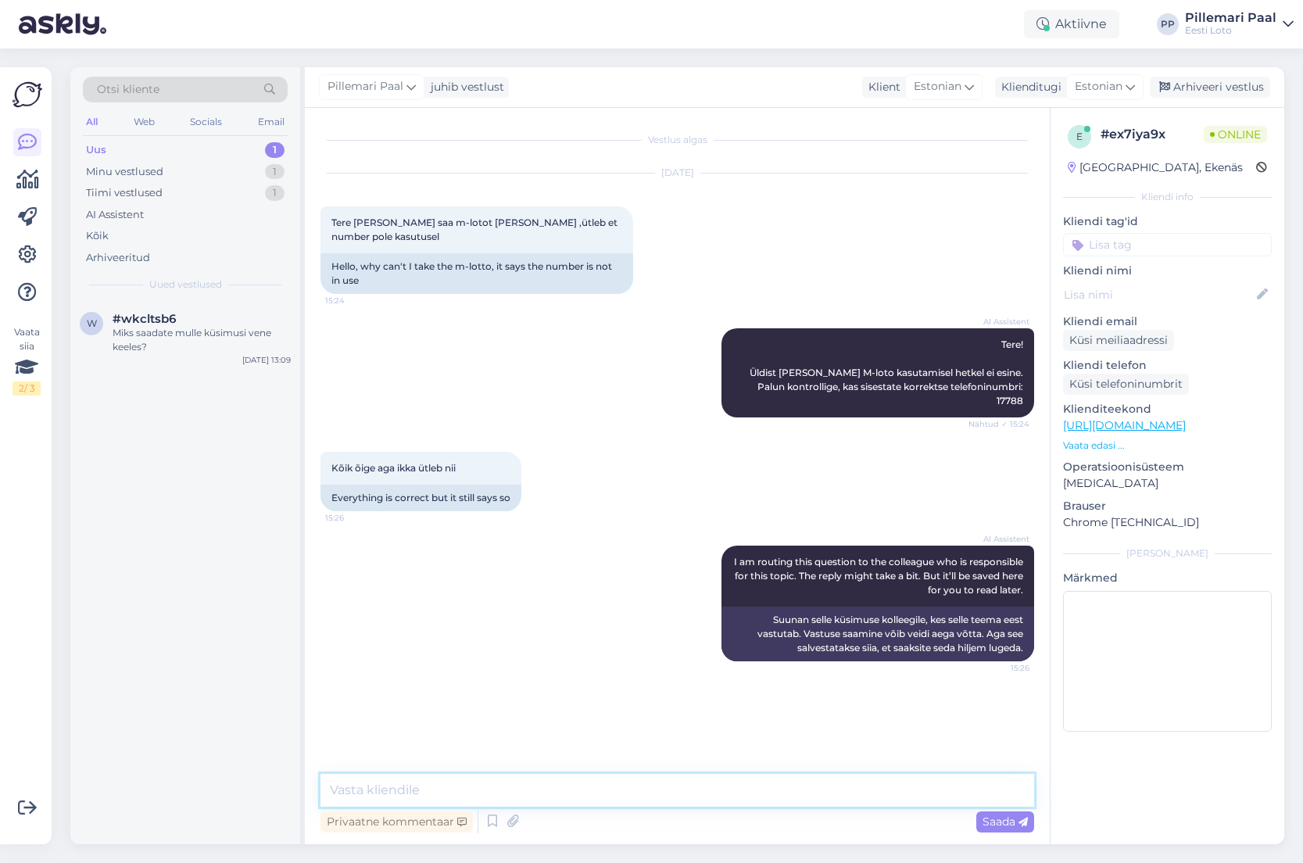
click at [665, 792] on textarea at bounding box center [678, 790] width 714 height 33
type textarea "Täpsemaks kontrollimiseks teatage enda isikukood."
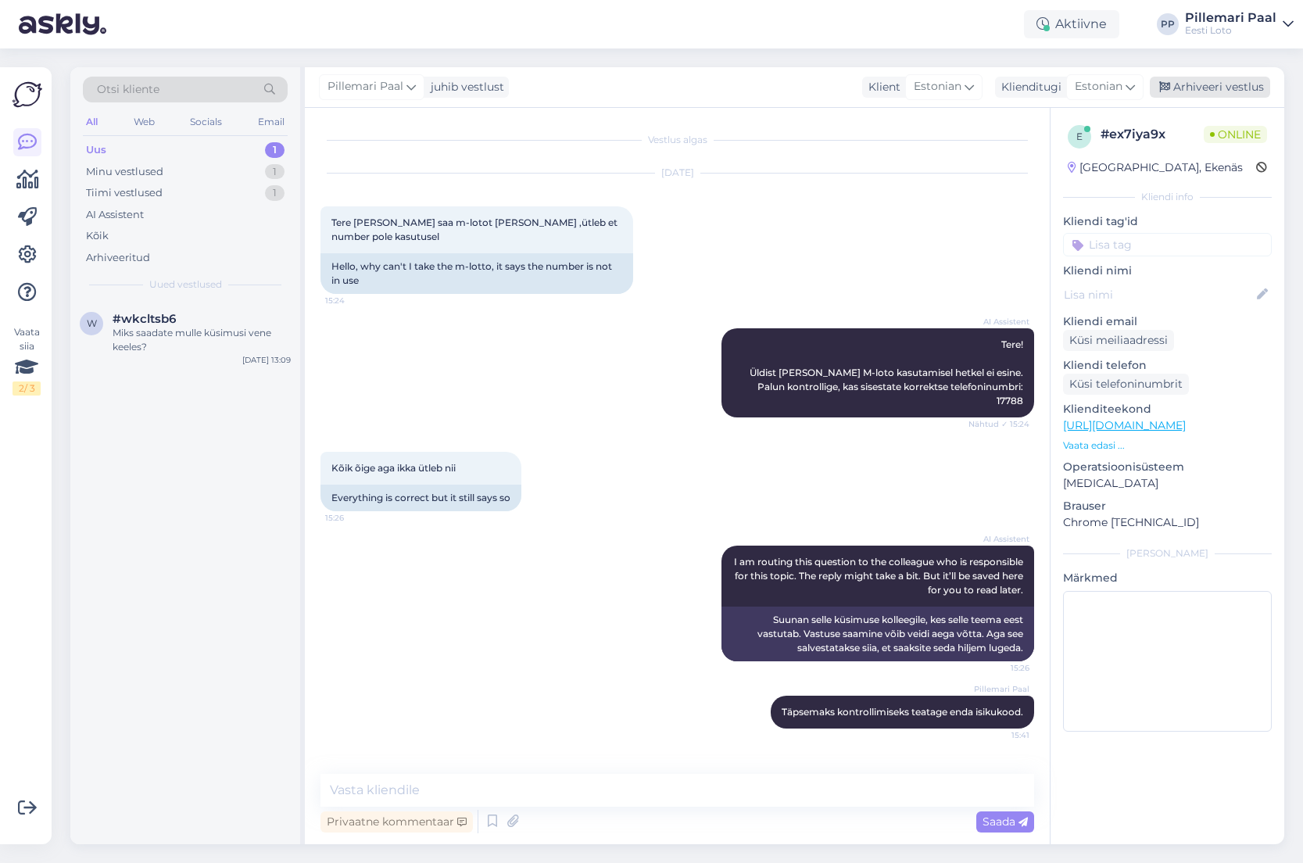
click at [1212, 88] on div "Arhiveeri vestlus" at bounding box center [1210, 87] width 120 height 21
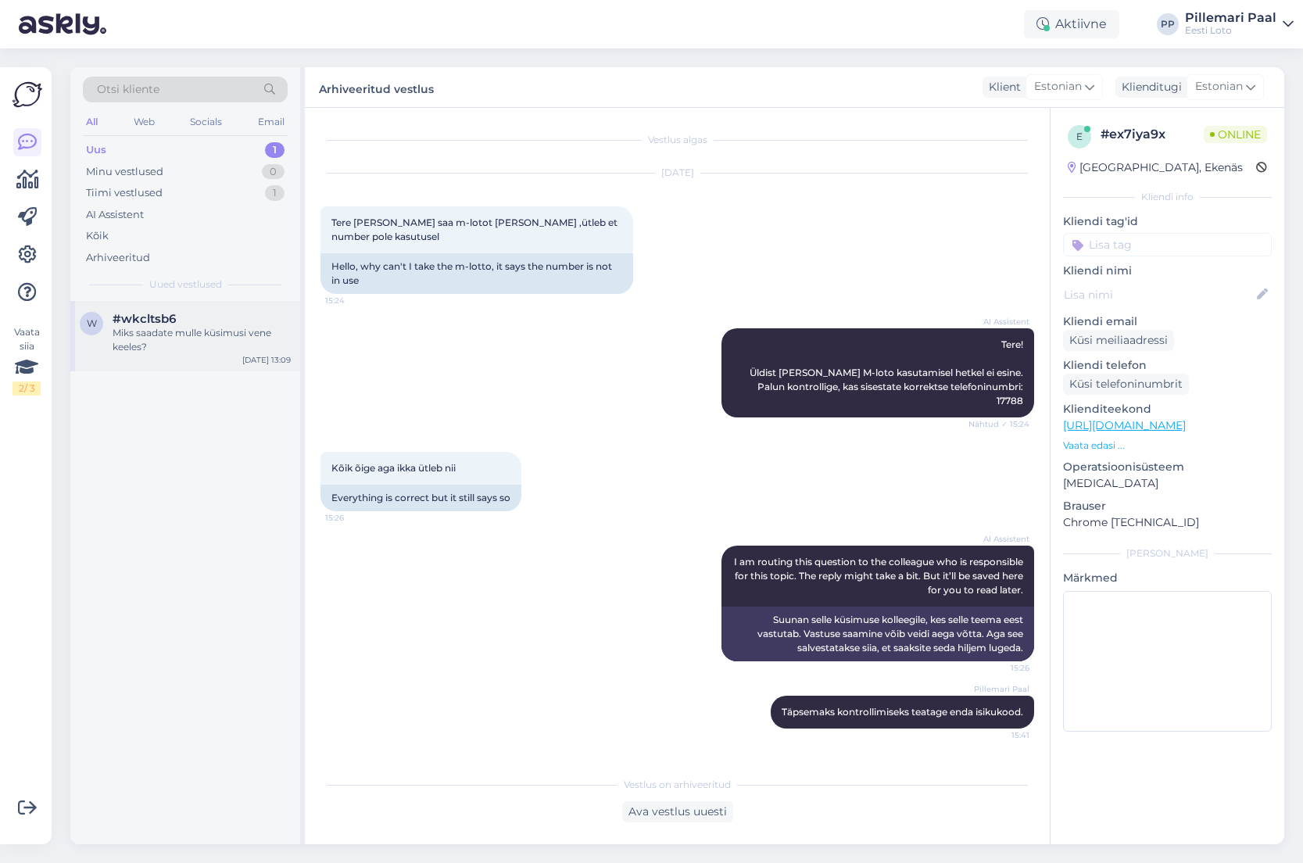
click at [209, 328] on div "Miks saadate mulle küsimusi vene keeles?" at bounding box center [202, 340] width 178 height 28
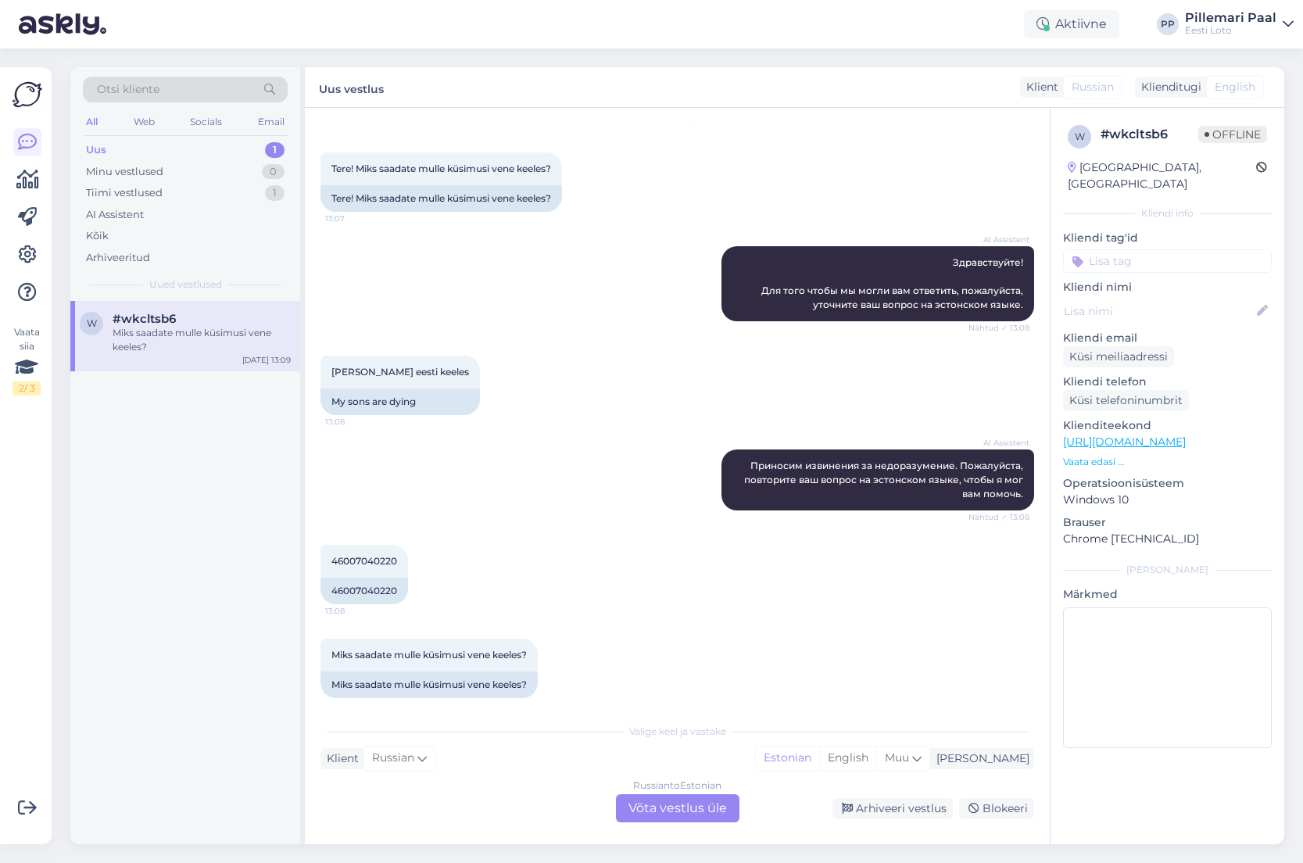
scroll to position [68, 0]
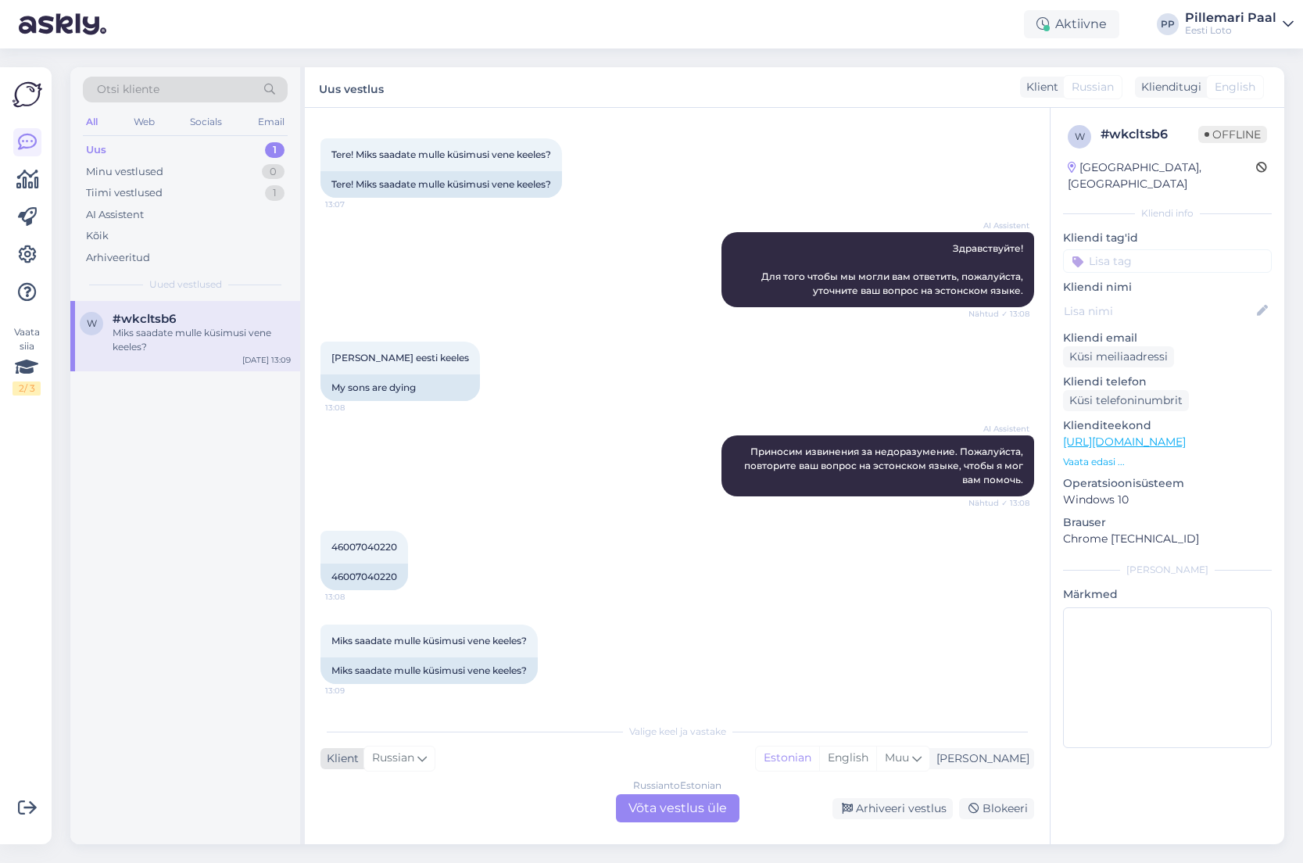
click at [414, 754] on span "Russian" at bounding box center [393, 758] width 42 height 17
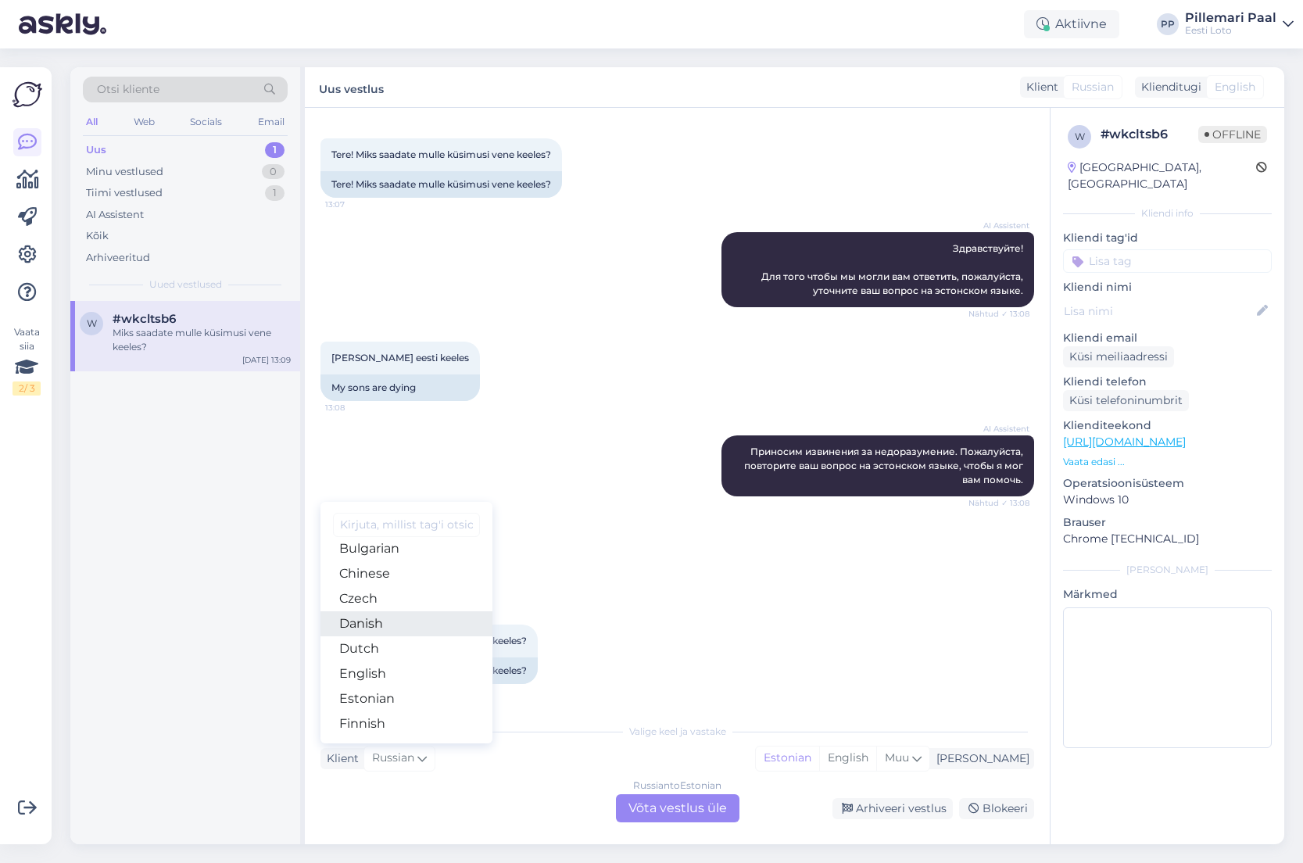
scroll to position [71, 0]
click at [378, 687] on link "Estonian" at bounding box center [407, 689] width 172 height 25
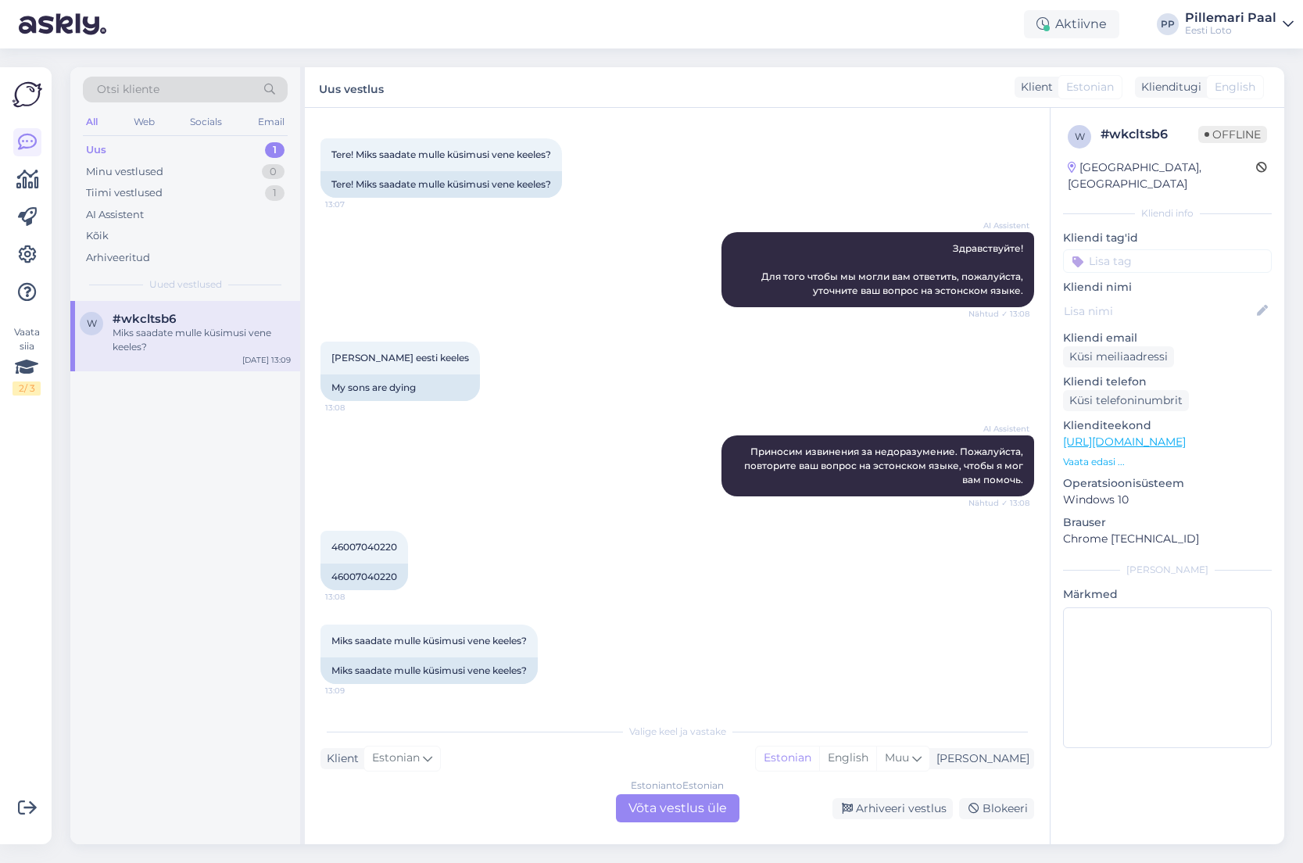
click at [627, 622] on div "Miks saadate mulle küsimusi vene keeles? 13:09 Miks saadate mulle küsimusi vene…" at bounding box center [678, 654] width 714 height 94
click at [679, 805] on div "Estonian to Estonian Võta vestlus üle" at bounding box center [678, 808] width 124 height 28
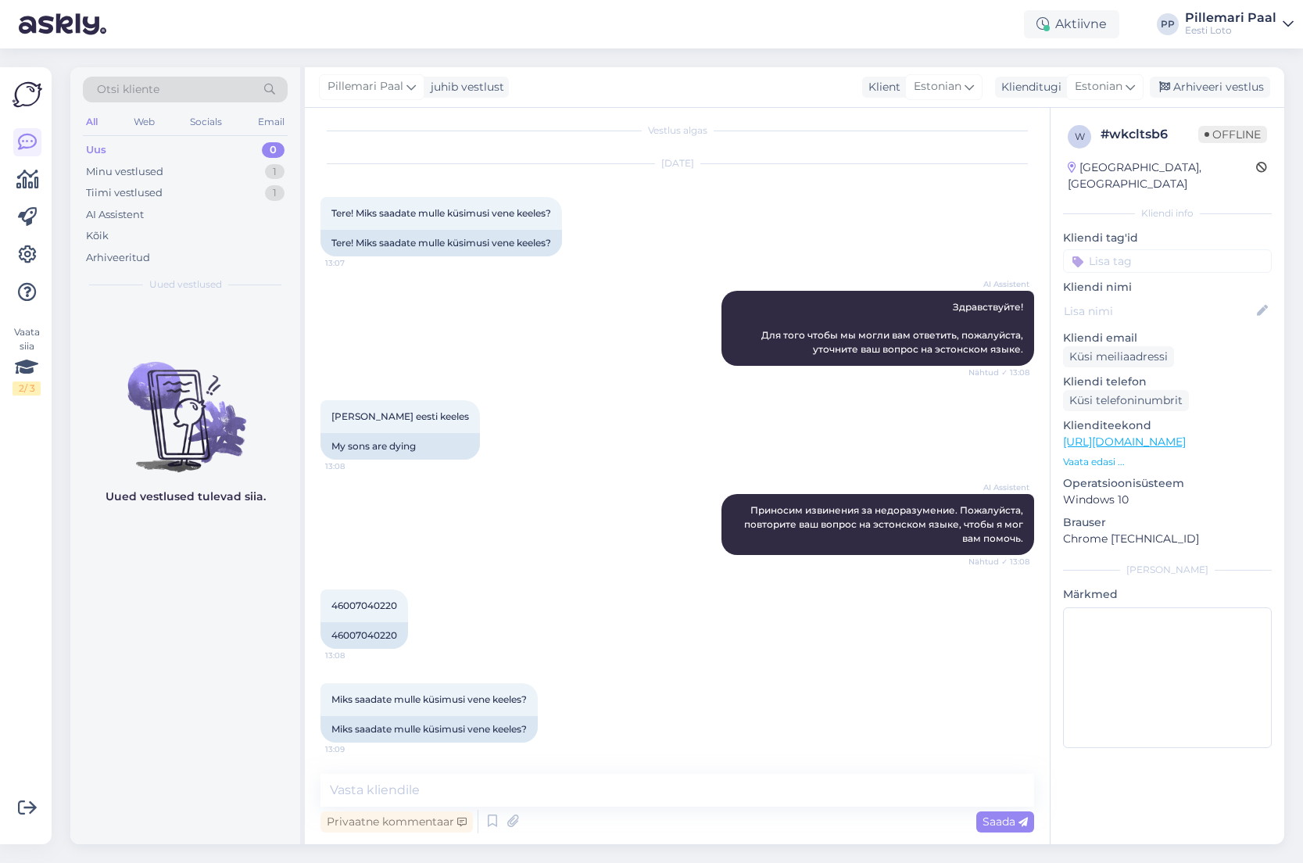
scroll to position [9, 0]
click at [679, 793] on textarea at bounding box center [678, 790] width 714 height 33
click at [518, 789] on textarea at bounding box center [678, 790] width 714 height 33
paste textarea "Vabandame, et juturobot vastas Teile ekslikult vene keeles."
type textarea "Vabandame, et juturobot vastas Teile ekslikult vene keeles."
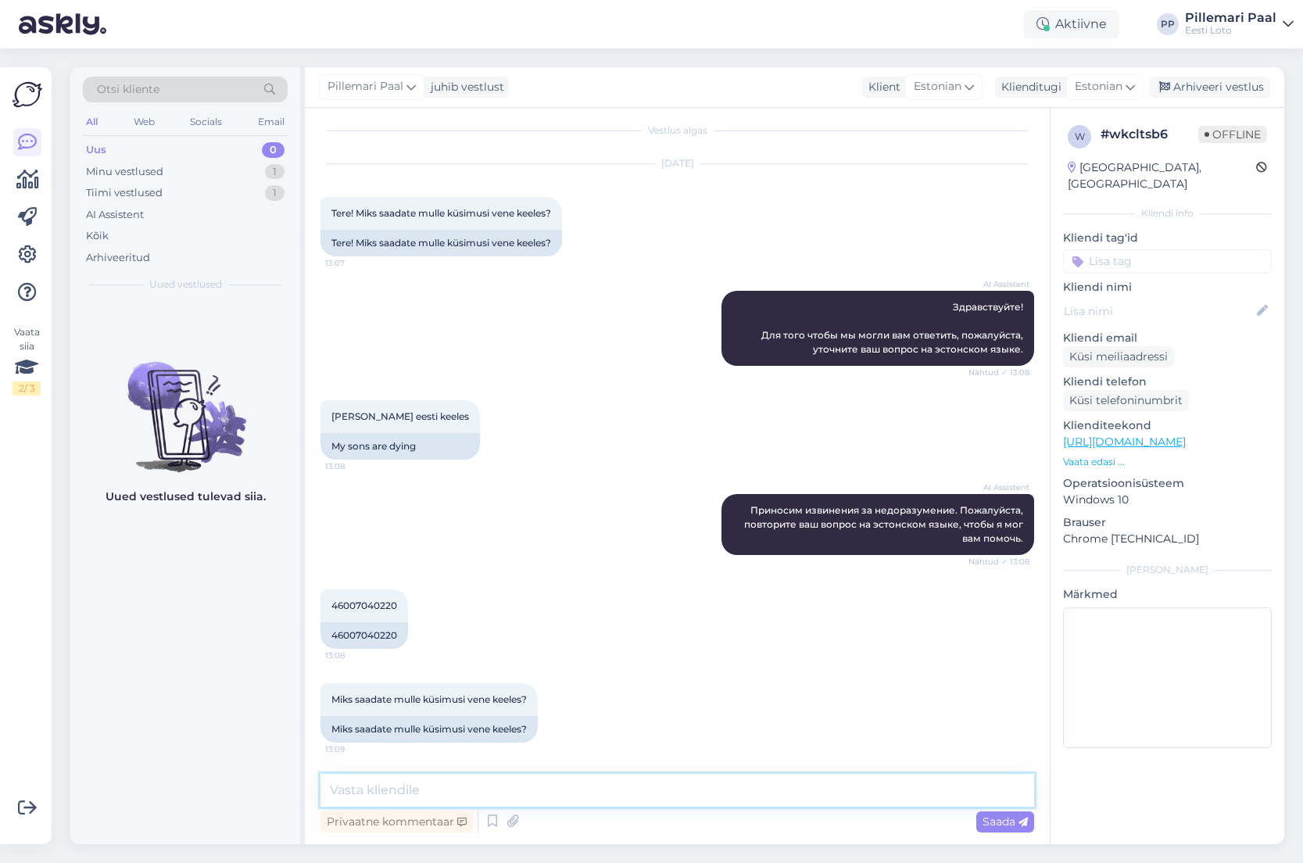
scroll to position [77, 0]
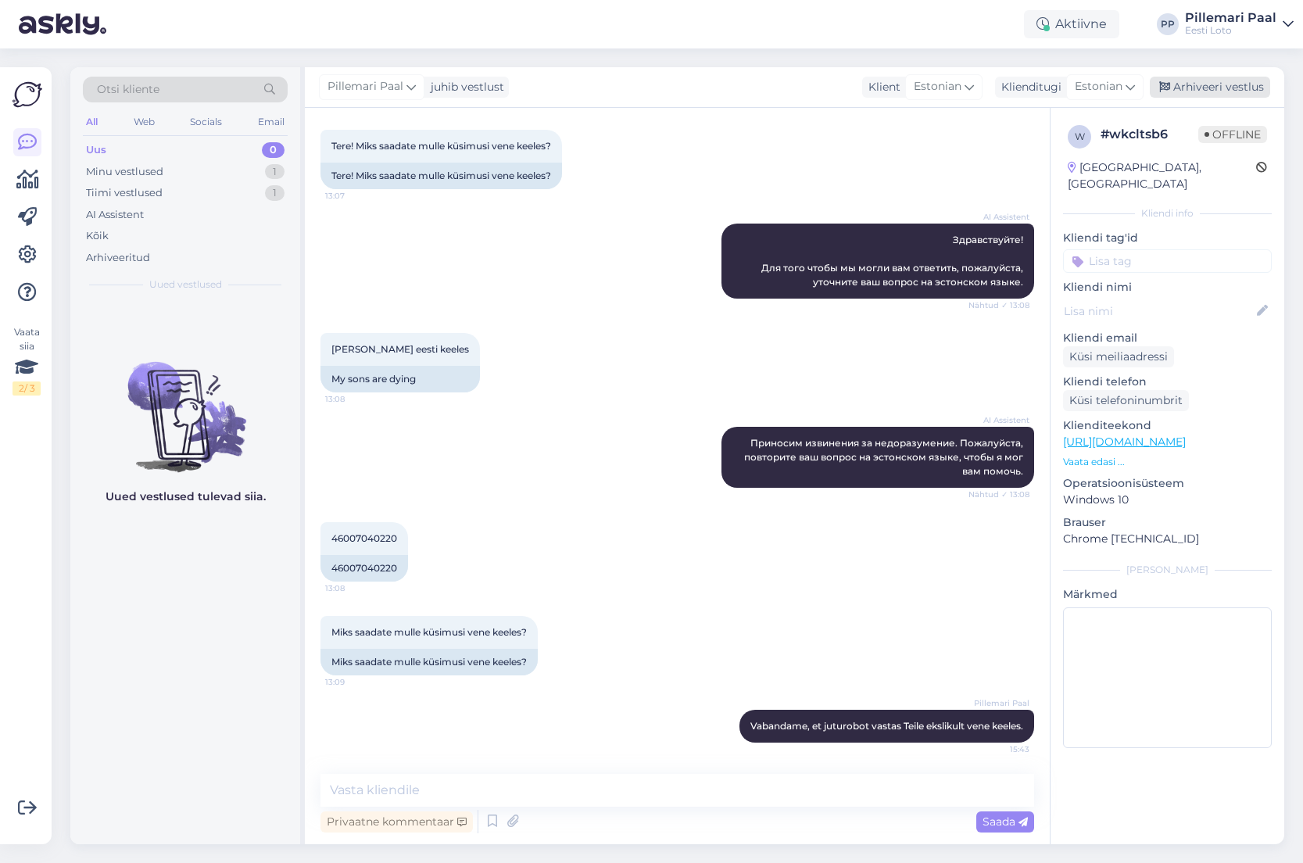
click at [1197, 88] on div "Arhiveeri vestlus" at bounding box center [1210, 87] width 120 height 21
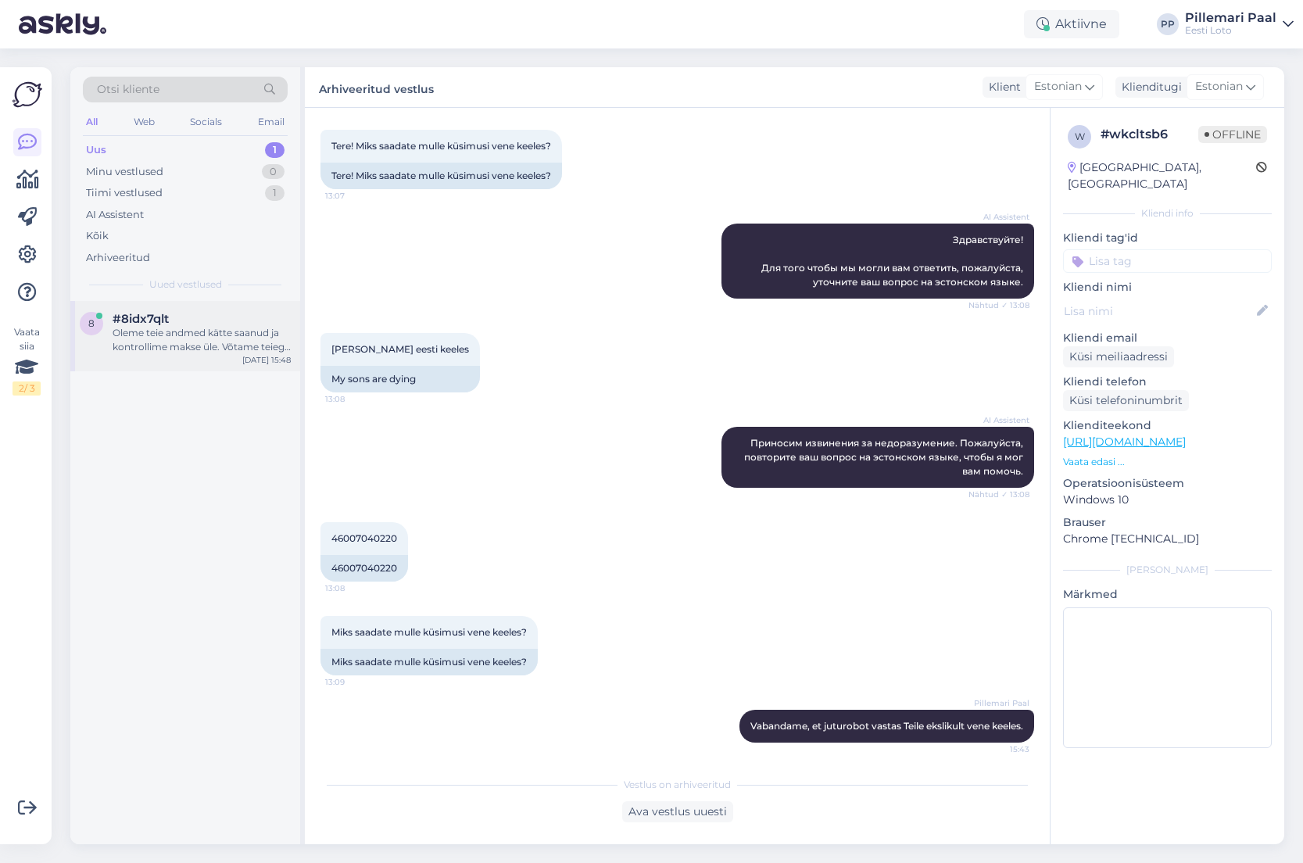
click at [223, 332] on div "Oleme teie andmed kätte saanud ja kontrollime makse üle. Võtame teiega esimesel…" at bounding box center [202, 340] width 178 height 28
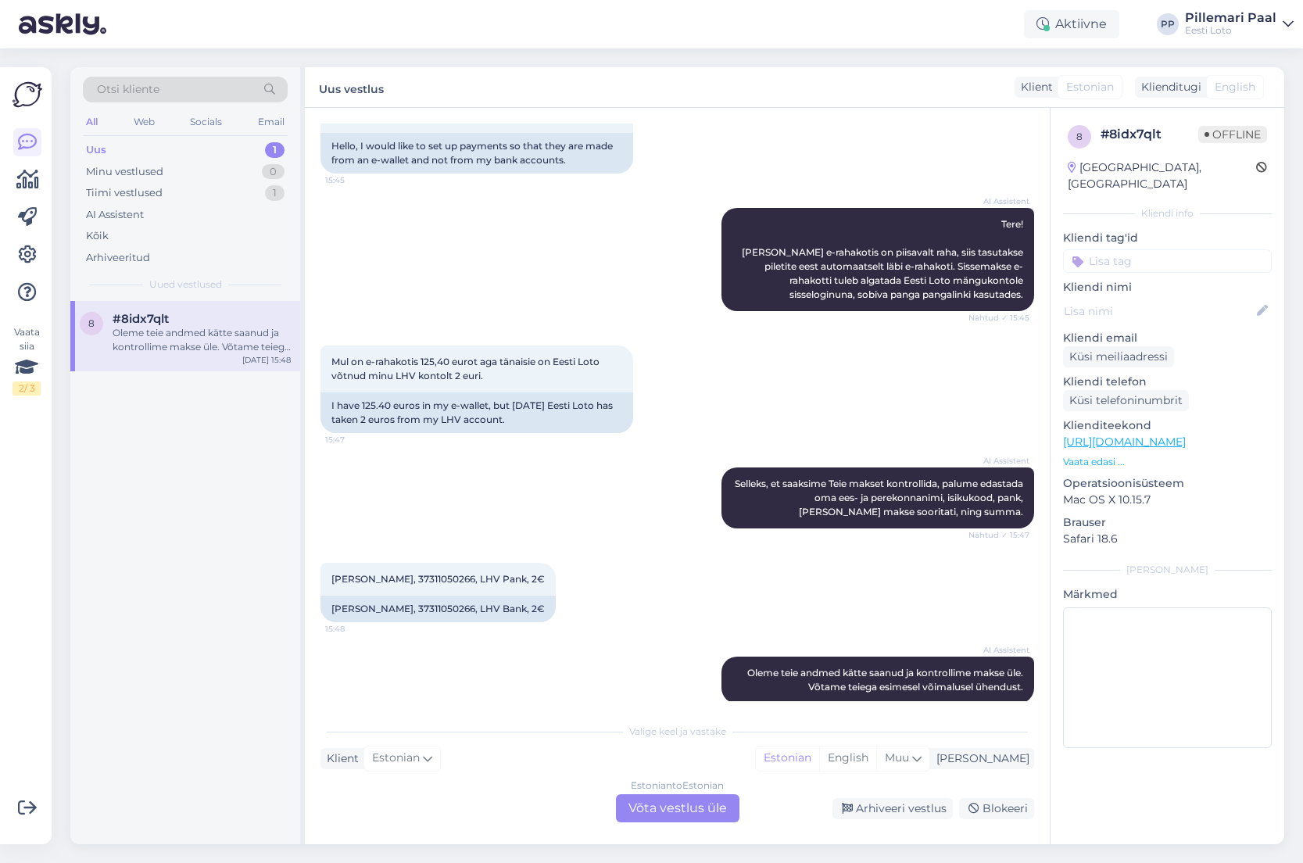
scroll to position [140, 0]
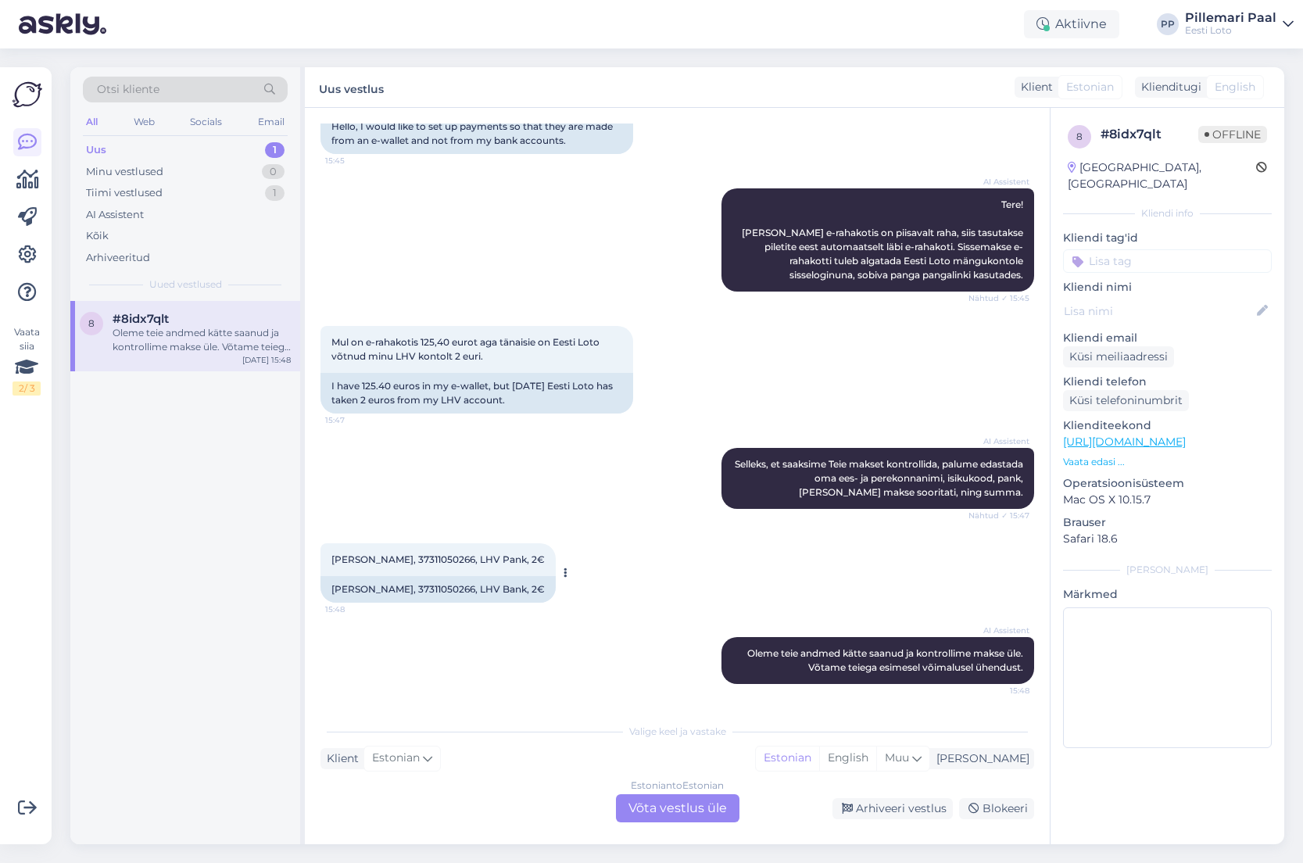
click at [401, 558] on span "Keit Pihl, 37311050266, LHV Pank, 2€" at bounding box center [438, 560] width 213 height 12
copy span "37311050266"
click at [686, 812] on div "Estonian to Estonian Võta vestlus üle" at bounding box center [678, 808] width 124 height 28
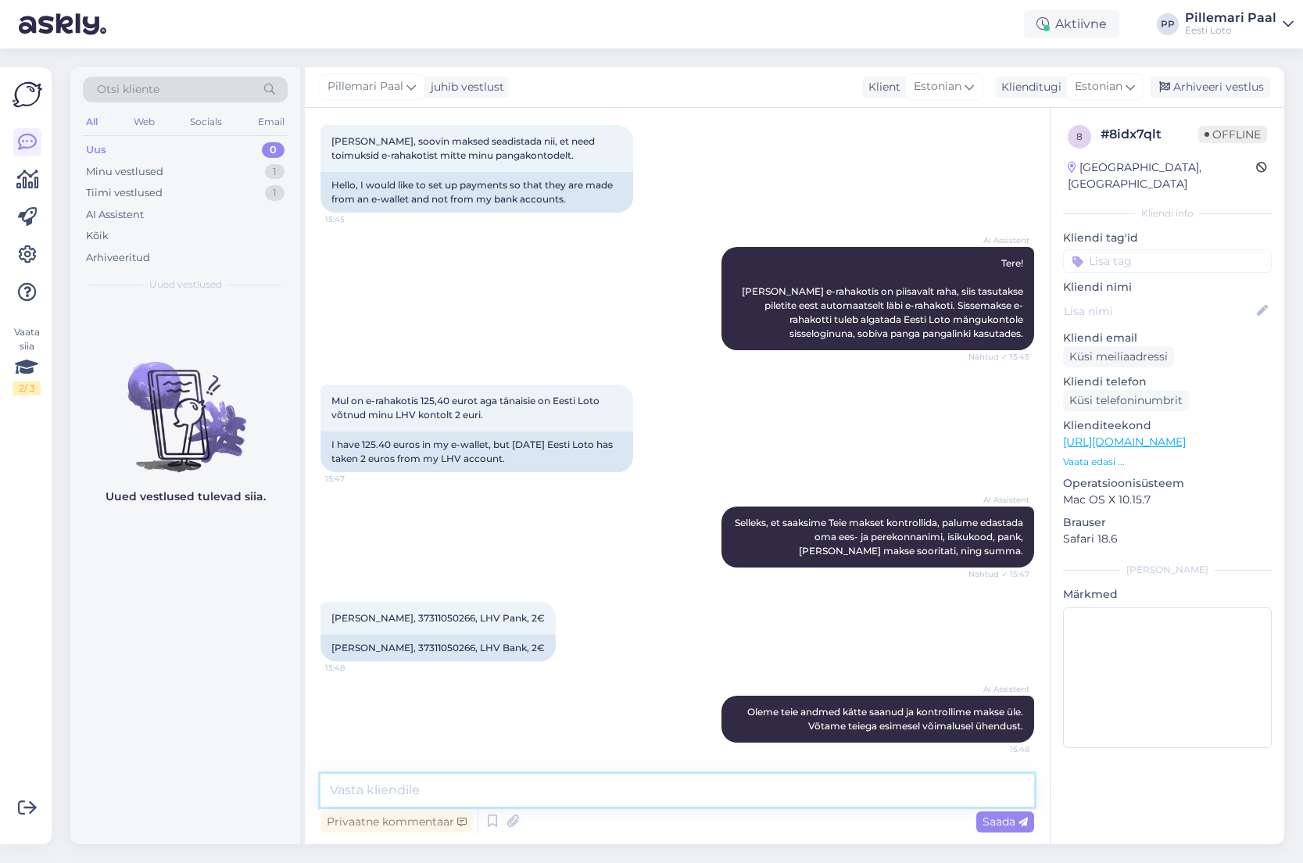
click at [490, 783] on textarea at bounding box center [678, 790] width 714 height 33
drag, startPoint x: 443, startPoint y: 792, endPoint x: 299, endPoint y: 786, distance: 144.8
click at [299, 786] on div "Otsi kliente All Web Socials Email Uus 0 Minu vestlused 1 Tiimi vestlused 1 AI …" at bounding box center [677, 455] width 1214 height 777
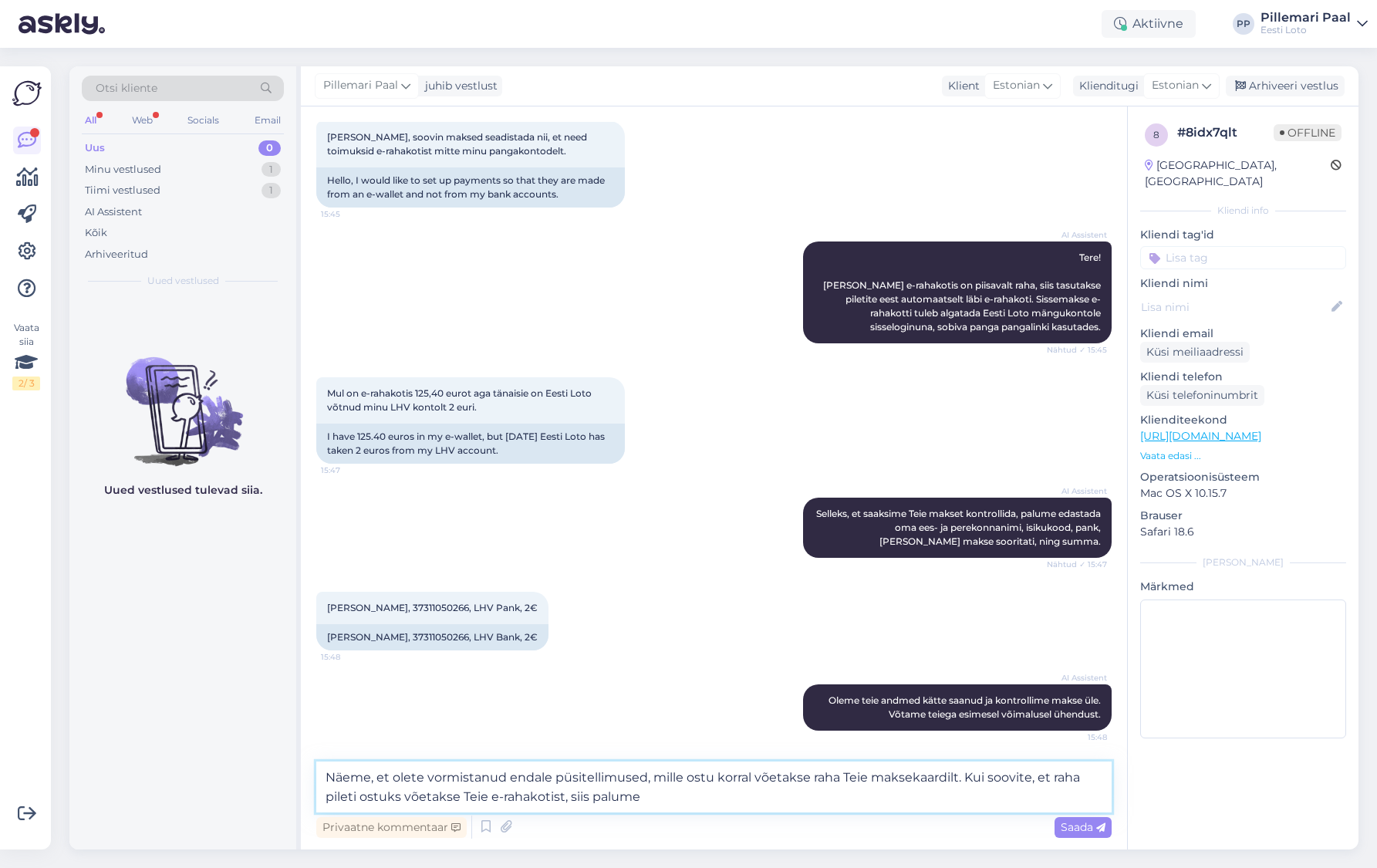
scroll to position [83, 0]
click at [681, 796] on textarea "Näeme, et olete vormistanud endale püsitellimused, mille ostu korral võetakse r…" at bounding box center [714, 787] width 795 height 51
drag, startPoint x: 897, startPoint y: 799, endPoint x: 251, endPoint y: 759, distance: 647.2
click at [251, 757] on div "Otsi kliente All Web Socials Email Uus 0 Minu vestlused 1 Tiimi vestlused 1 AI …" at bounding box center [713, 458] width 1288 height 783
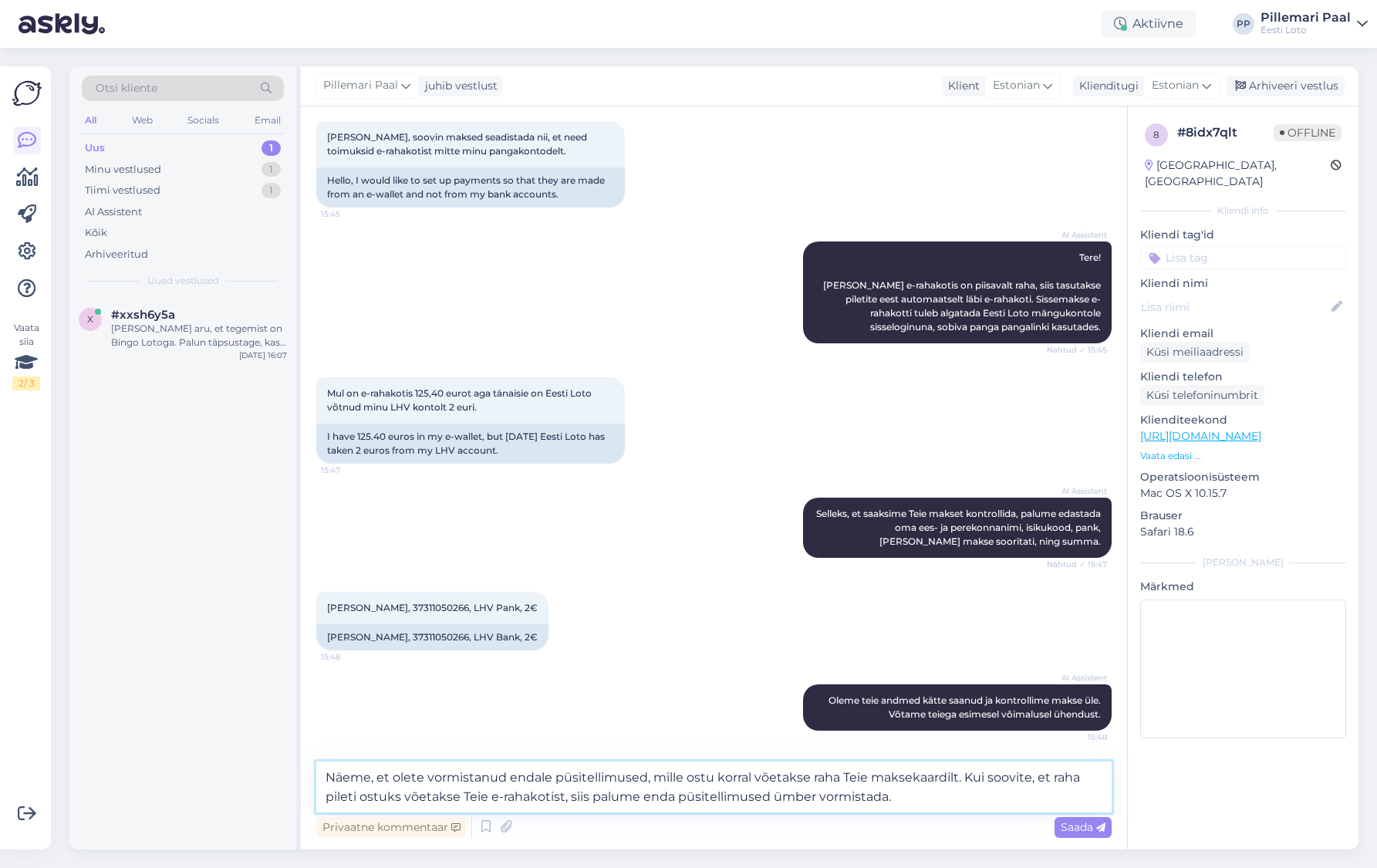
paste textarea "püsitellimused, mille puhul võetakse raha Teie maksekaardilt. Kui soovite, et p…"
click at [783, 800] on textarea "Näeme, et olete vormistanud püsitellimused, mille puhul võetakse raha Teie maks…" at bounding box center [714, 787] width 795 height 51
click at [489, 795] on textarea "Näeme, et olete vormistanud püsitellimused, mille puhul võetakse raha Teie maks…" at bounding box center [714, 787] width 795 height 51
click at [851, 797] on textarea "Näeme, et olete vormistanud püsitellimused, mille puhul võetakse raha Teie maks…" at bounding box center [714, 787] width 795 height 51
type textarea "Näeme, et olete vormistanud püsitellimused, mille puhul võetakse raha Teie maks…"
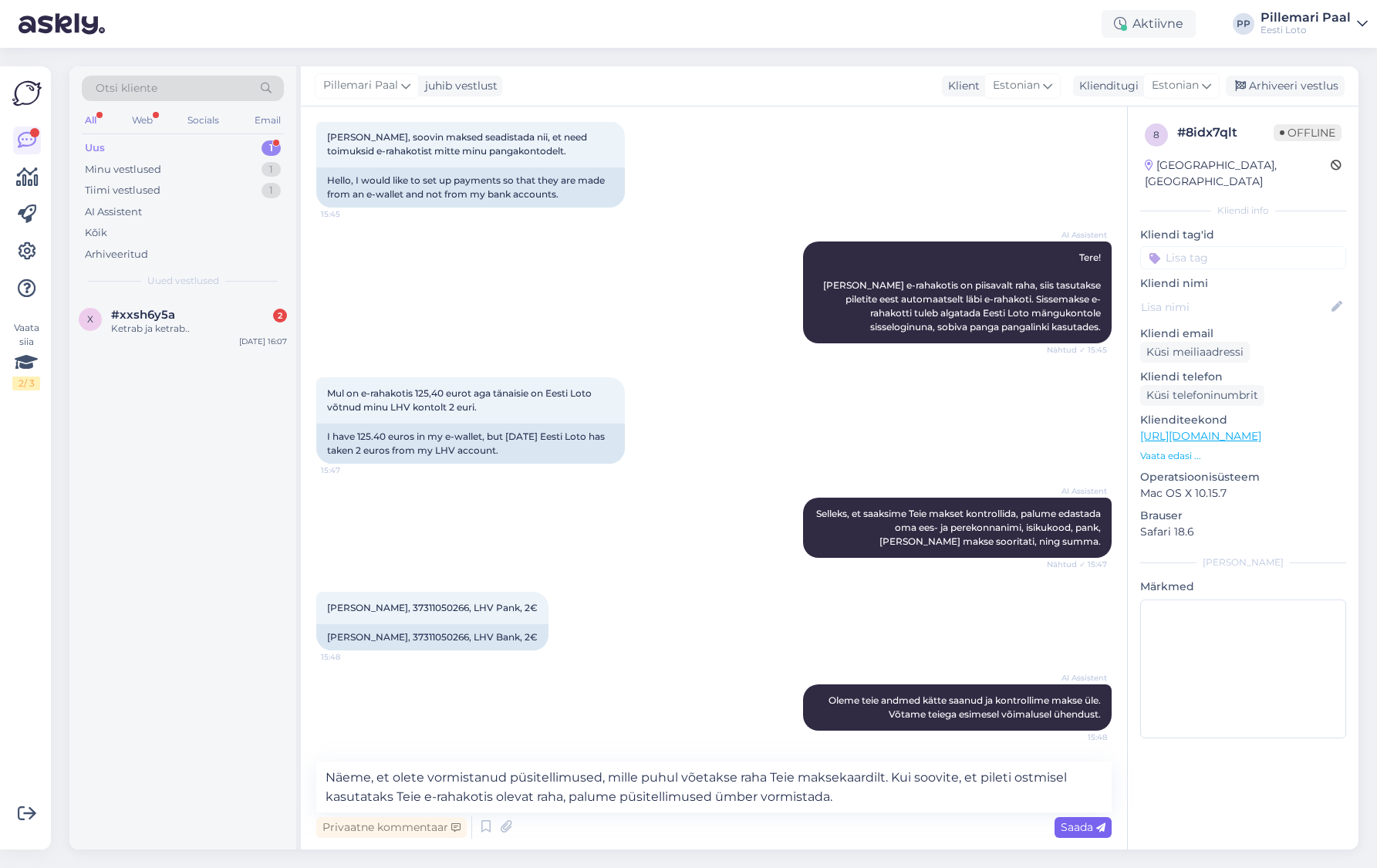
click at [1078, 828] on span "Saada" at bounding box center [1082, 827] width 44 height 14
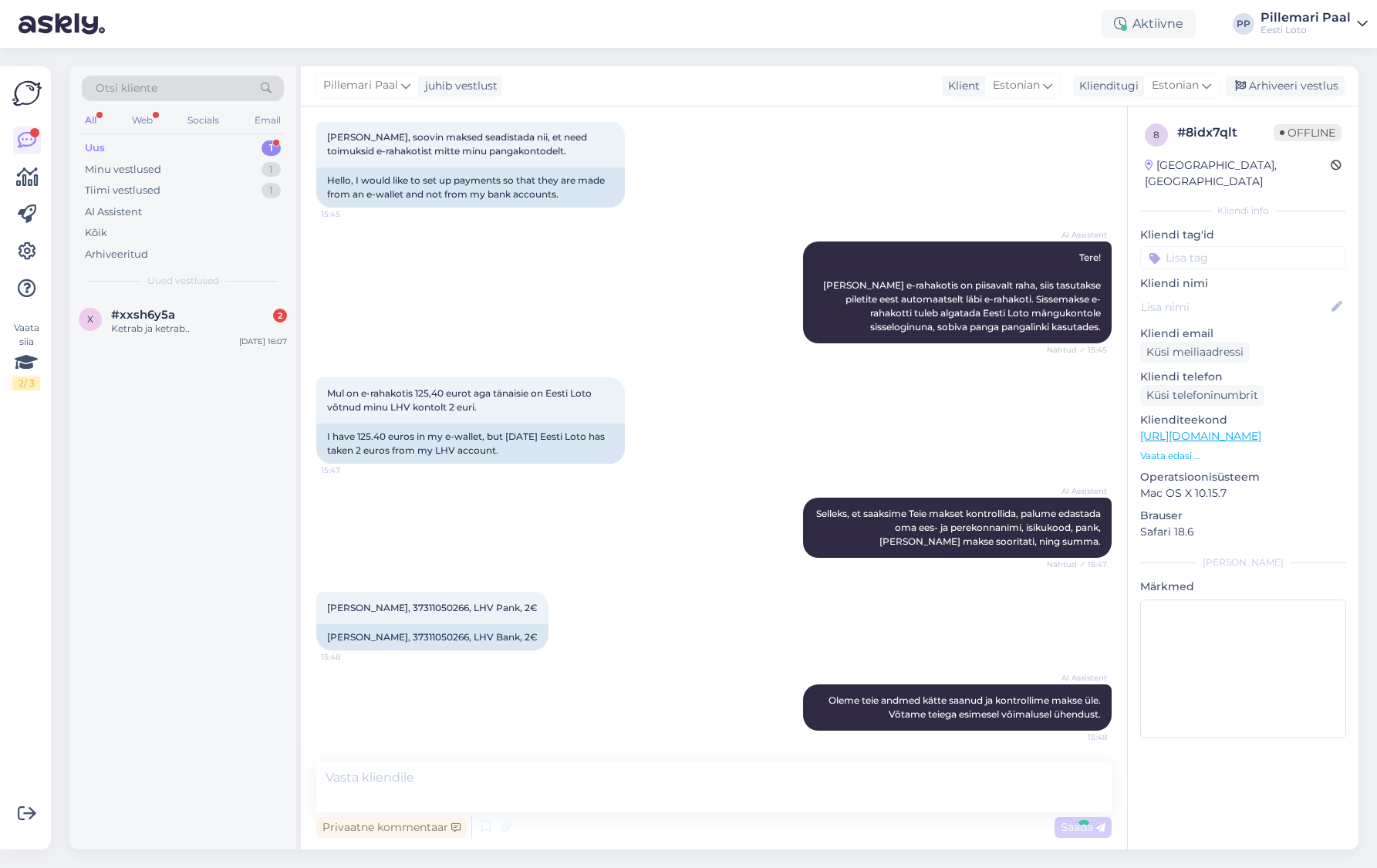
scroll to position [172, 0]
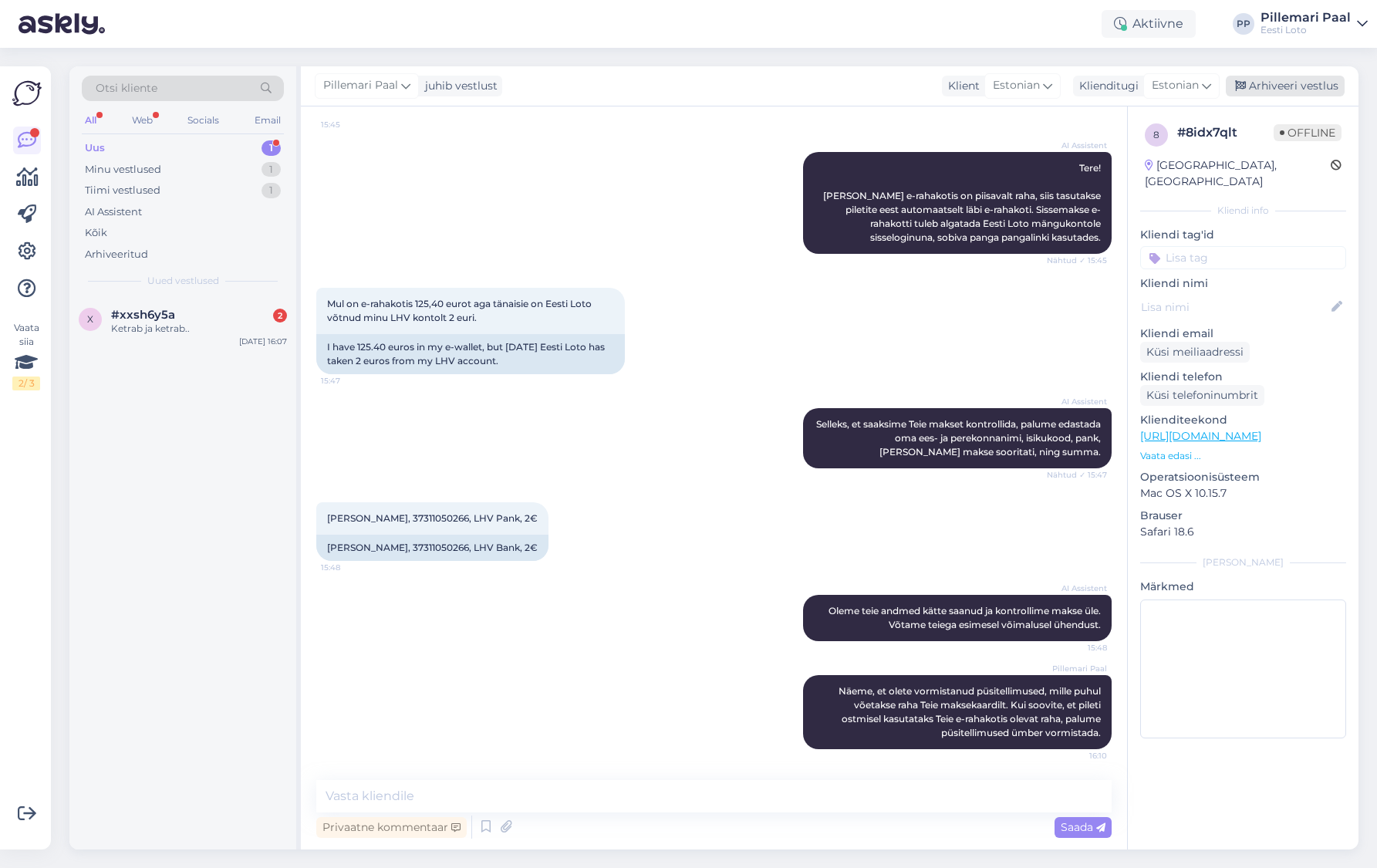
click at [1283, 83] on div "Arhiveeri vestlus" at bounding box center [1284, 86] width 118 height 21
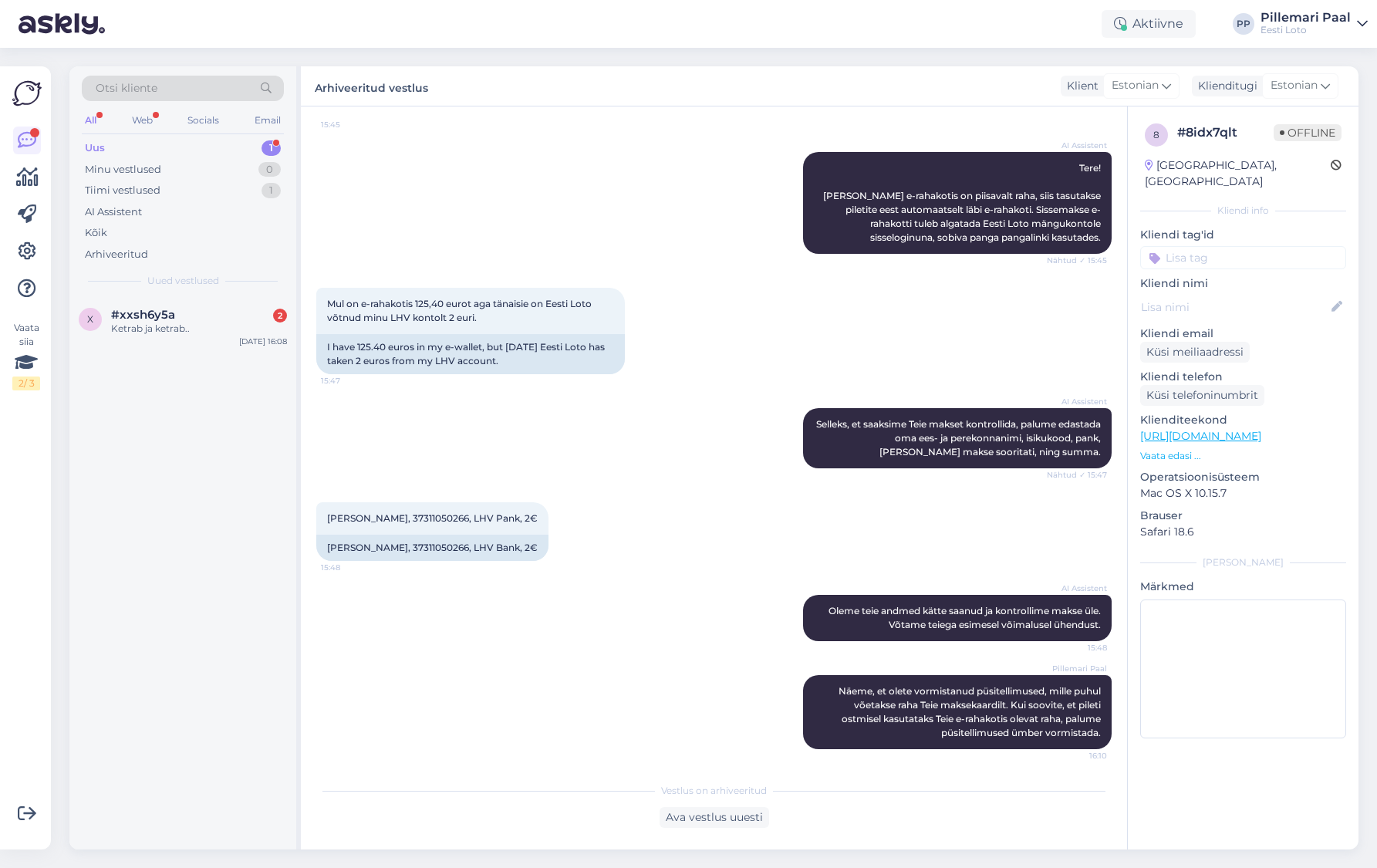
scroll to position [178, 0]
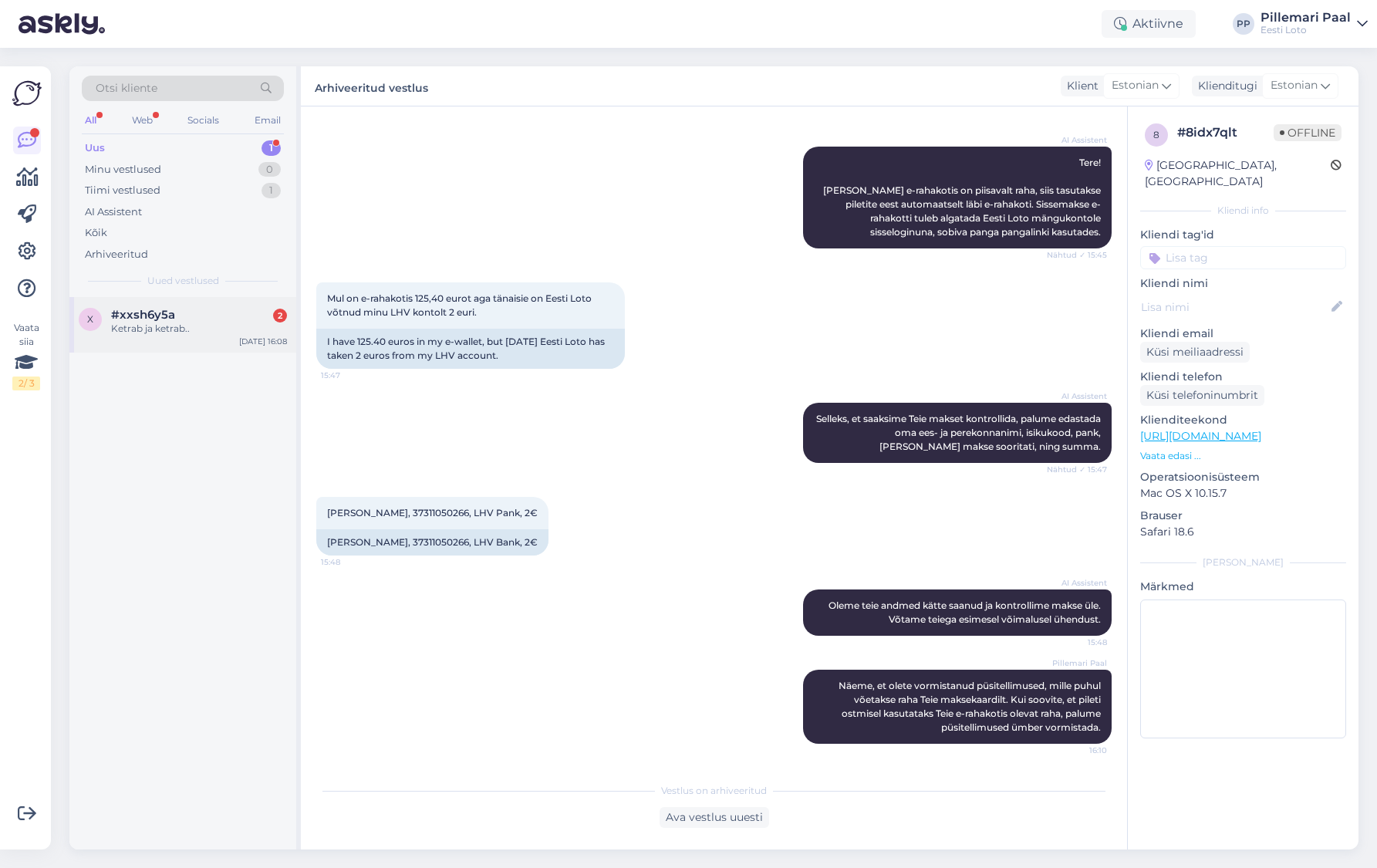
click at [180, 310] on div "#xxsh6y5a 2" at bounding box center [199, 315] width 176 height 14
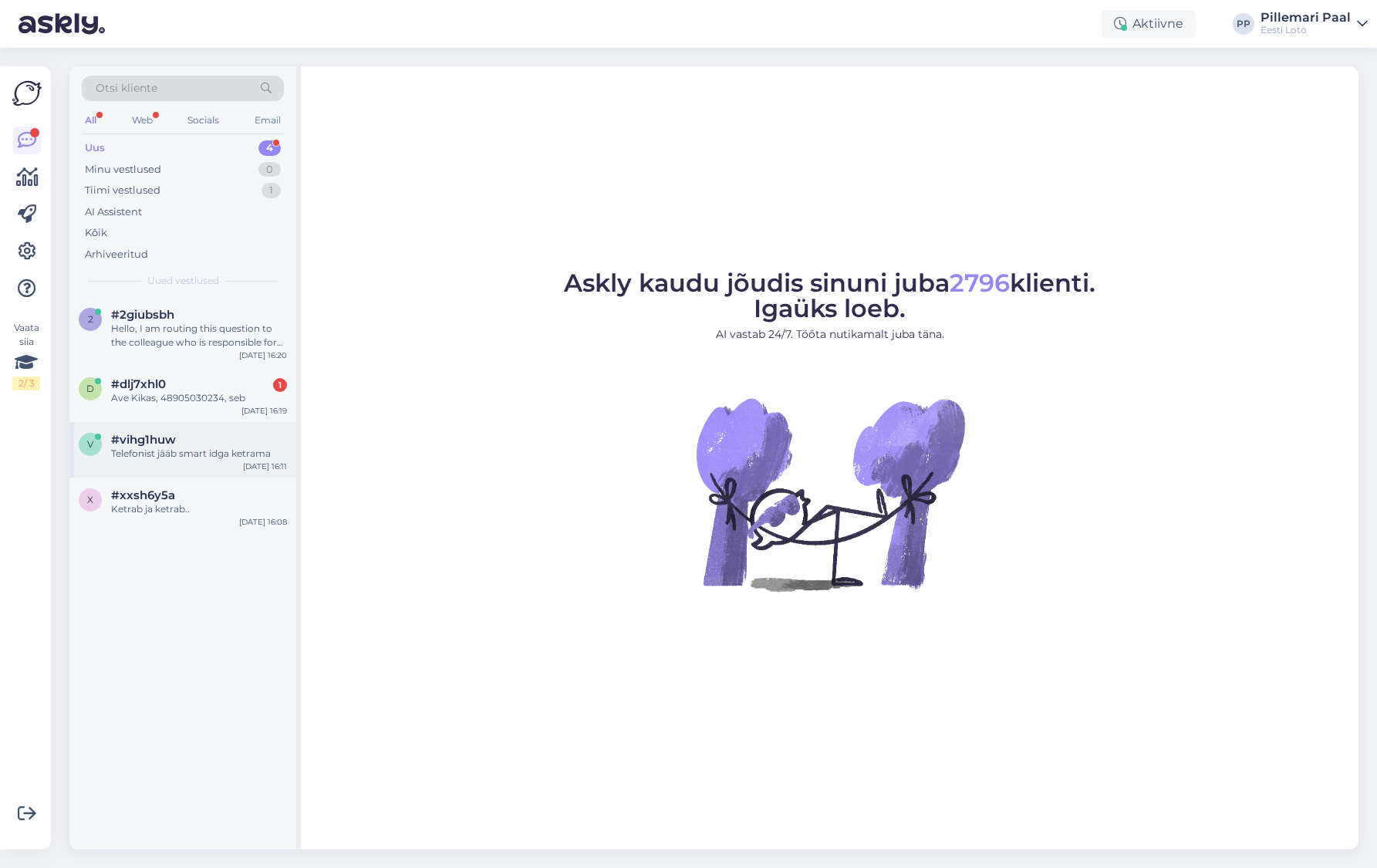
click at [186, 450] on div "Telefonist jääb smart idga ketrama" at bounding box center [199, 454] width 176 height 14
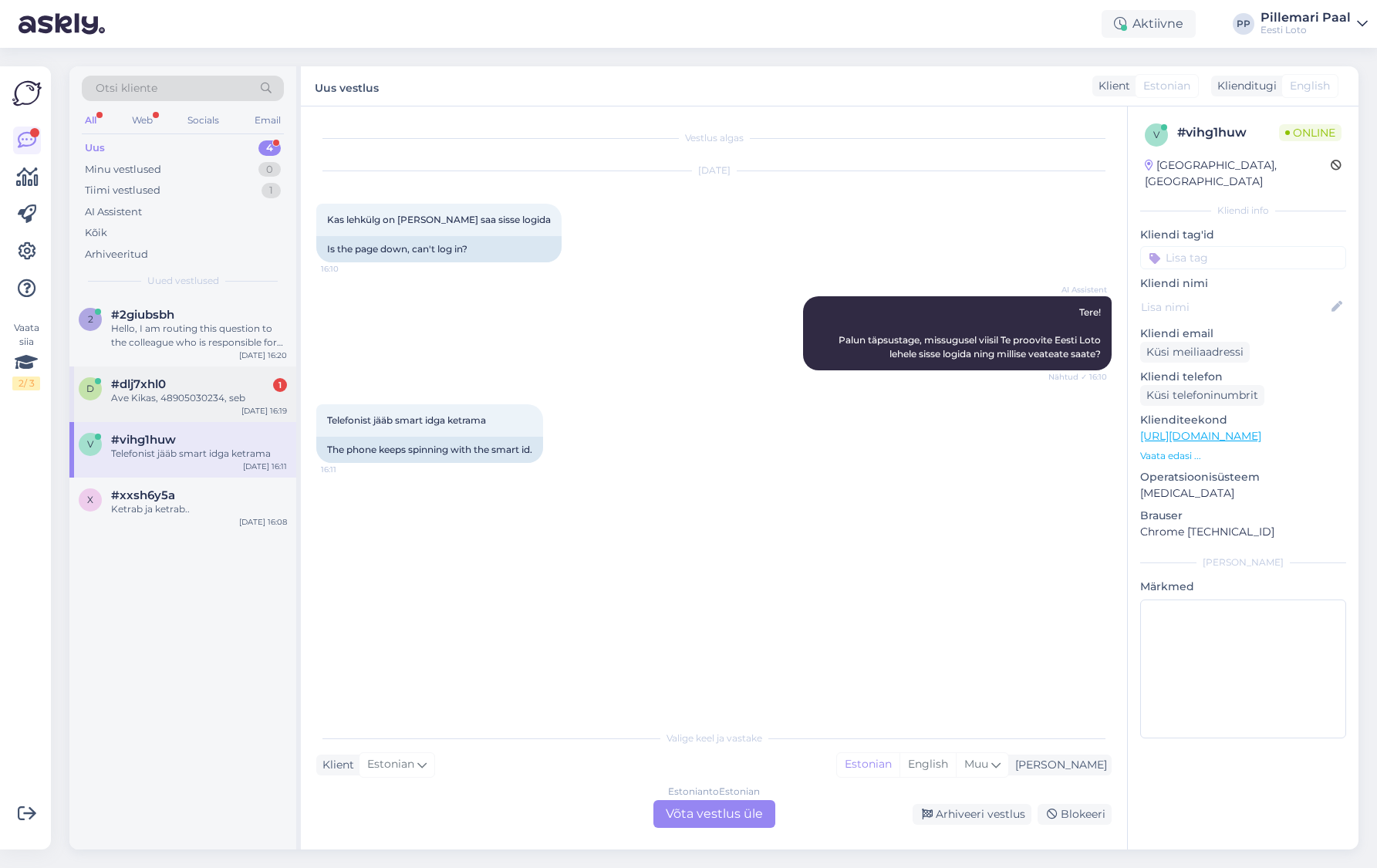
click at [185, 395] on div "Ave Kikas, 48905030234, seb" at bounding box center [199, 398] width 176 height 14
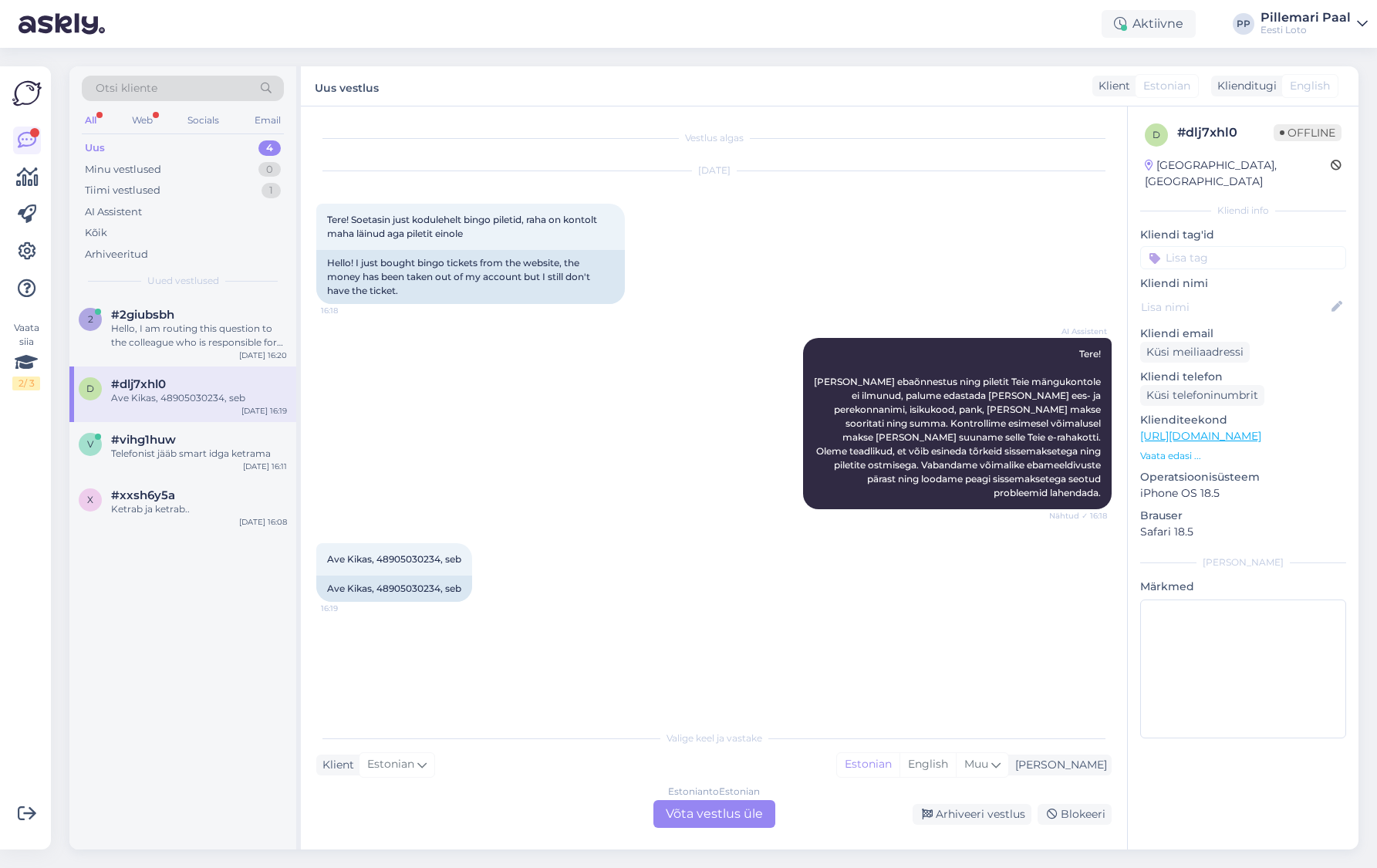
click at [717, 820] on div "Estonian to Estonian Võta vestlus üle" at bounding box center [714, 814] width 122 height 28
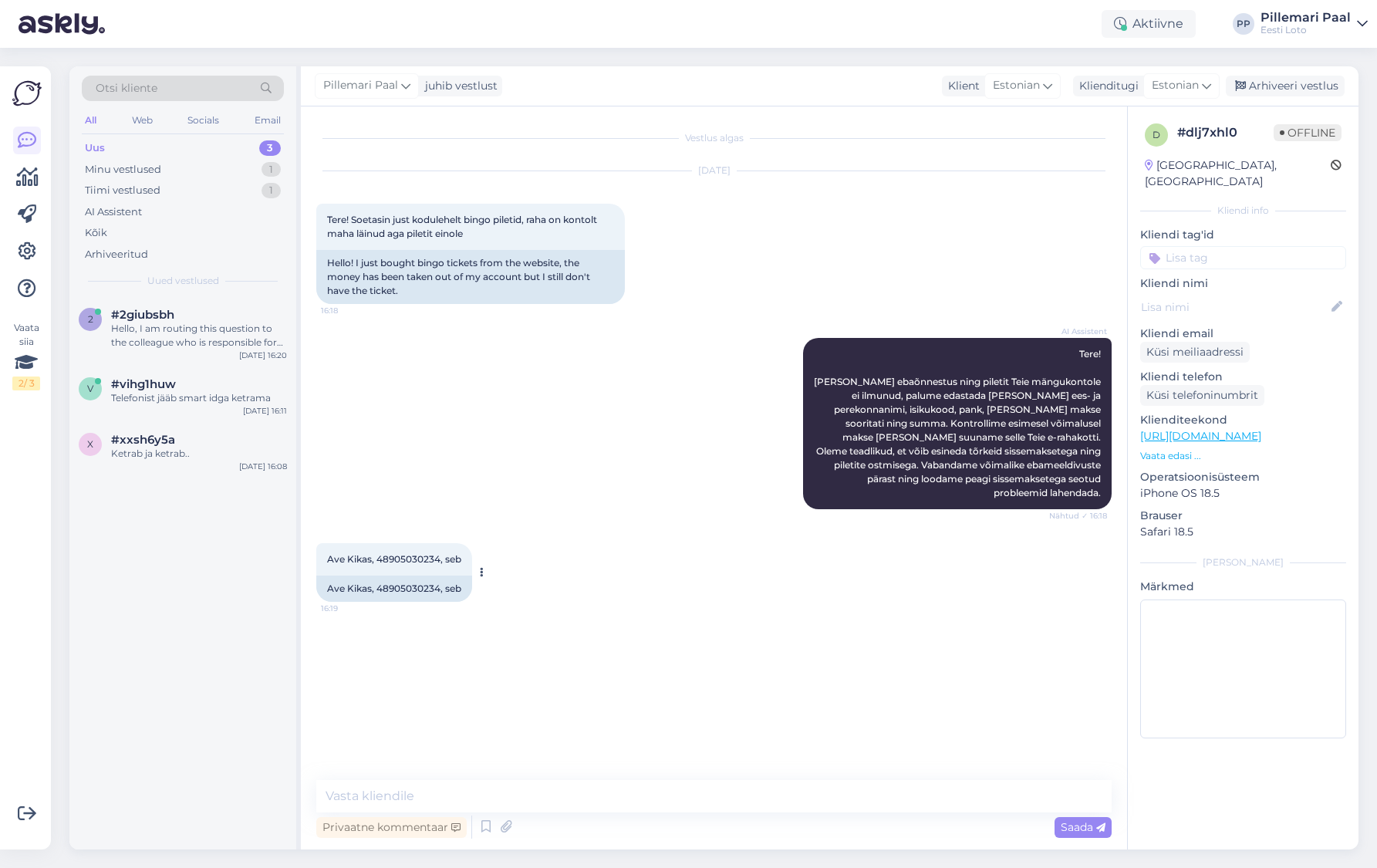
click at [395, 553] on span "Ave Kikas, 48905030234, seb" at bounding box center [395, 559] width 134 height 12
copy span "48905030234"
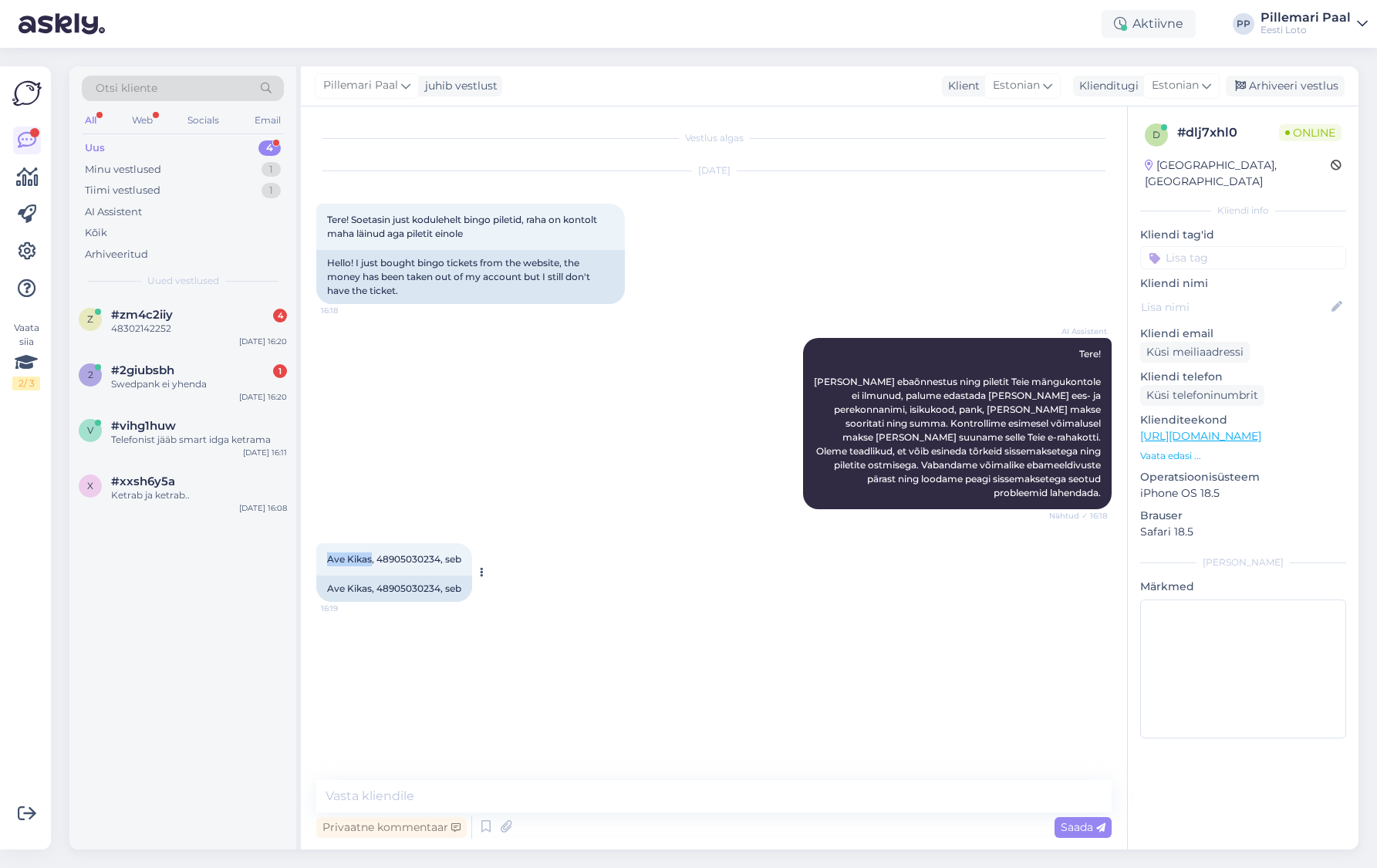
drag, startPoint x: 330, startPoint y: 544, endPoint x: 373, endPoint y: 547, distance: 43.1
click at [370, 553] on span "Ave Kikas, 48905030234, seb" at bounding box center [395, 559] width 134 height 12
copy span "Ave Kikas"
click at [519, 798] on textarea at bounding box center [714, 795] width 795 height 33
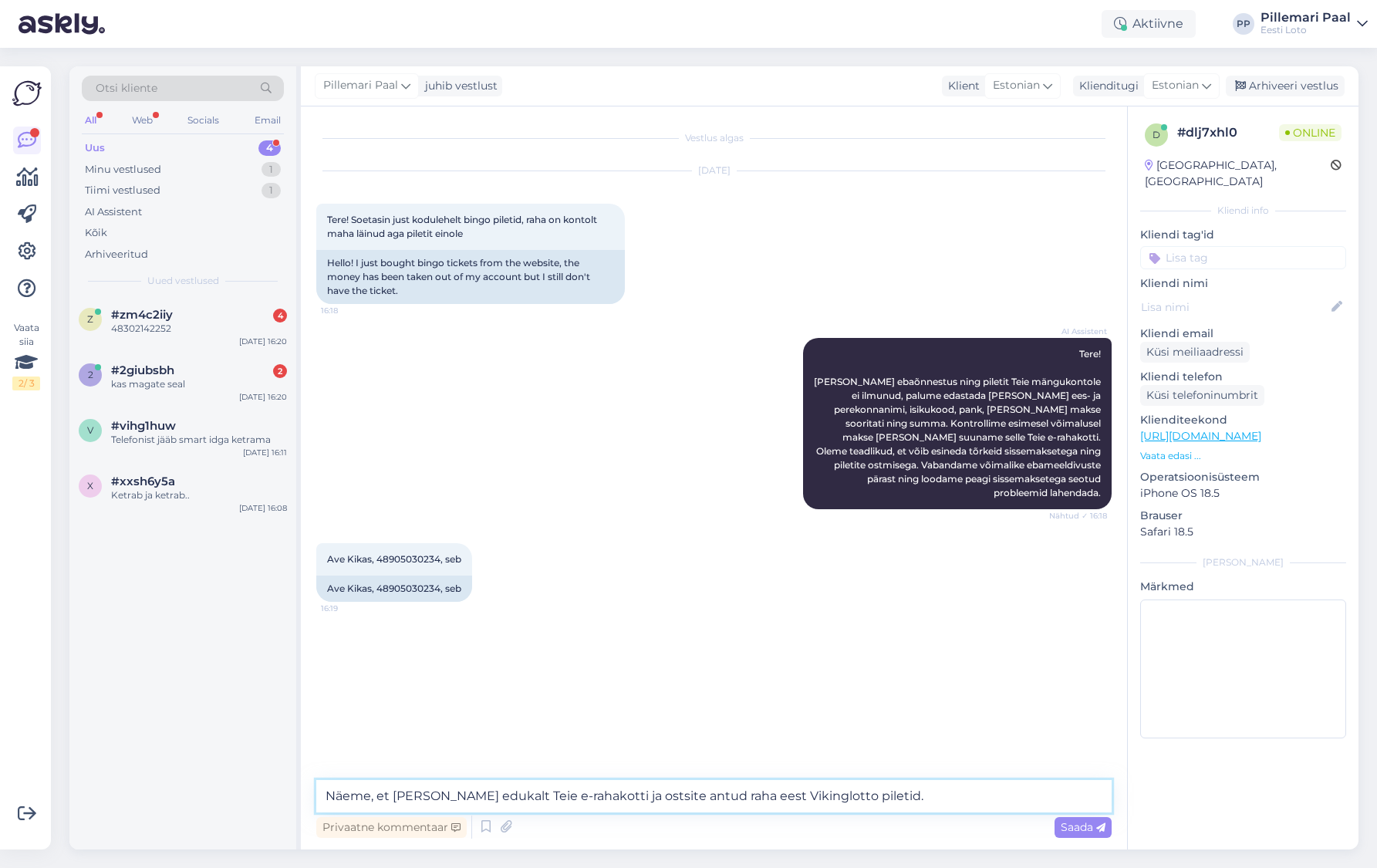
type textarea "Näeme, et makse laekus edukalt Teie e-rahakotti ja ostsite antud raha eest Viki…"
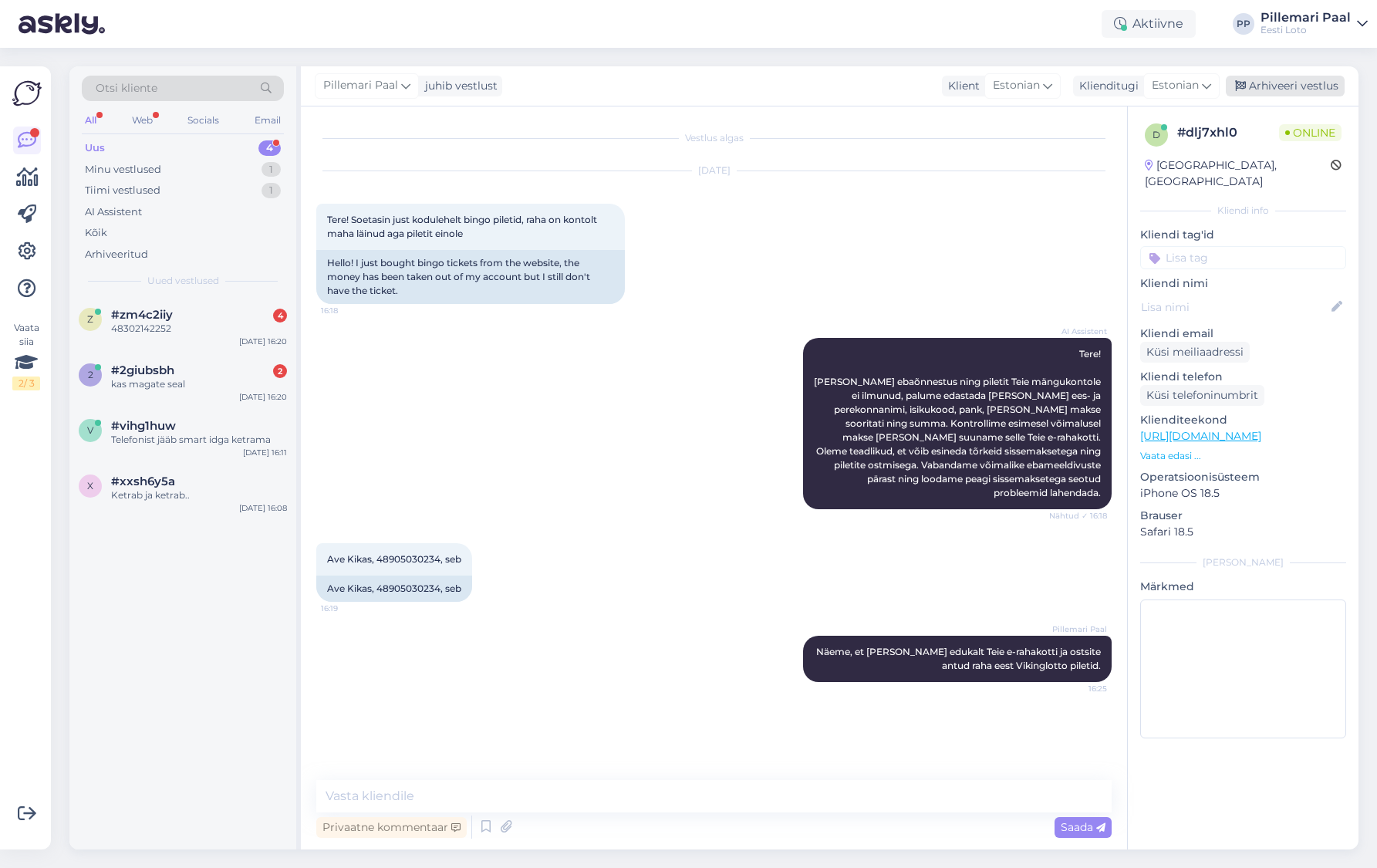
click at [1274, 88] on div "Arhiveeri vestlus" at bounding box center [1284, 86] width 118 height 21
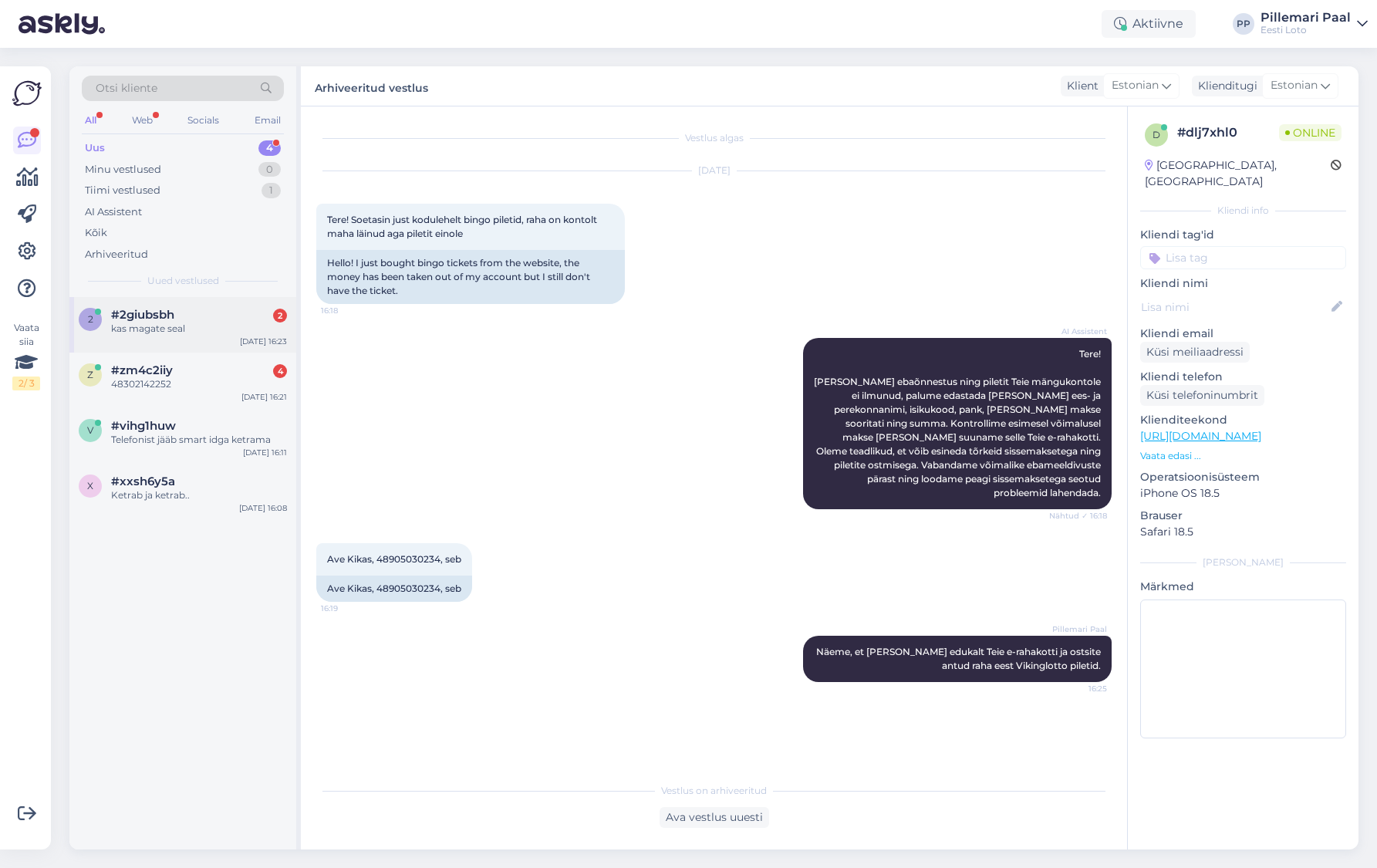
click at [193, 326] on div "kas magate seal" at bounding box center [199, 328] width 176 height 14
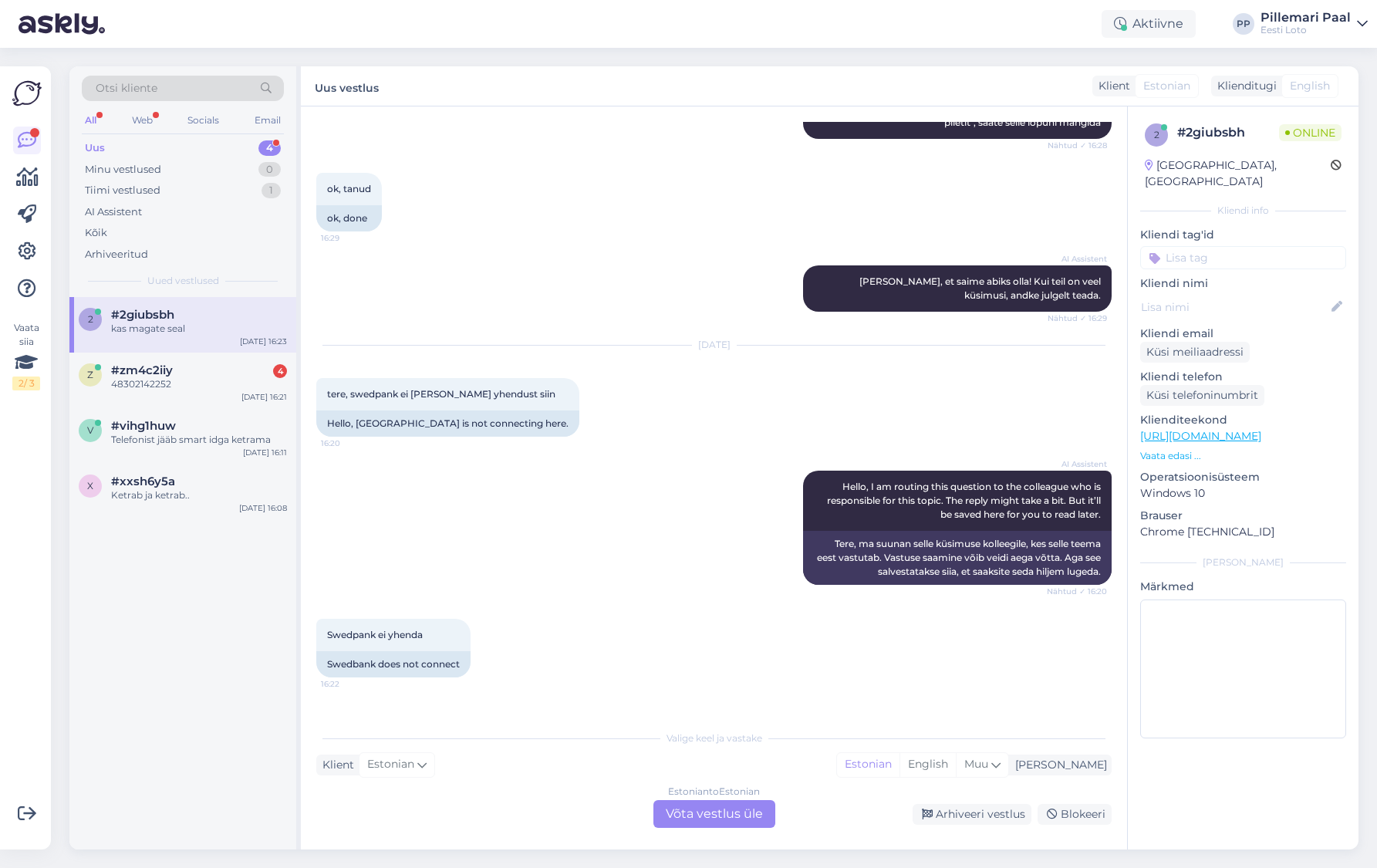
scroll to position [1218, 0]
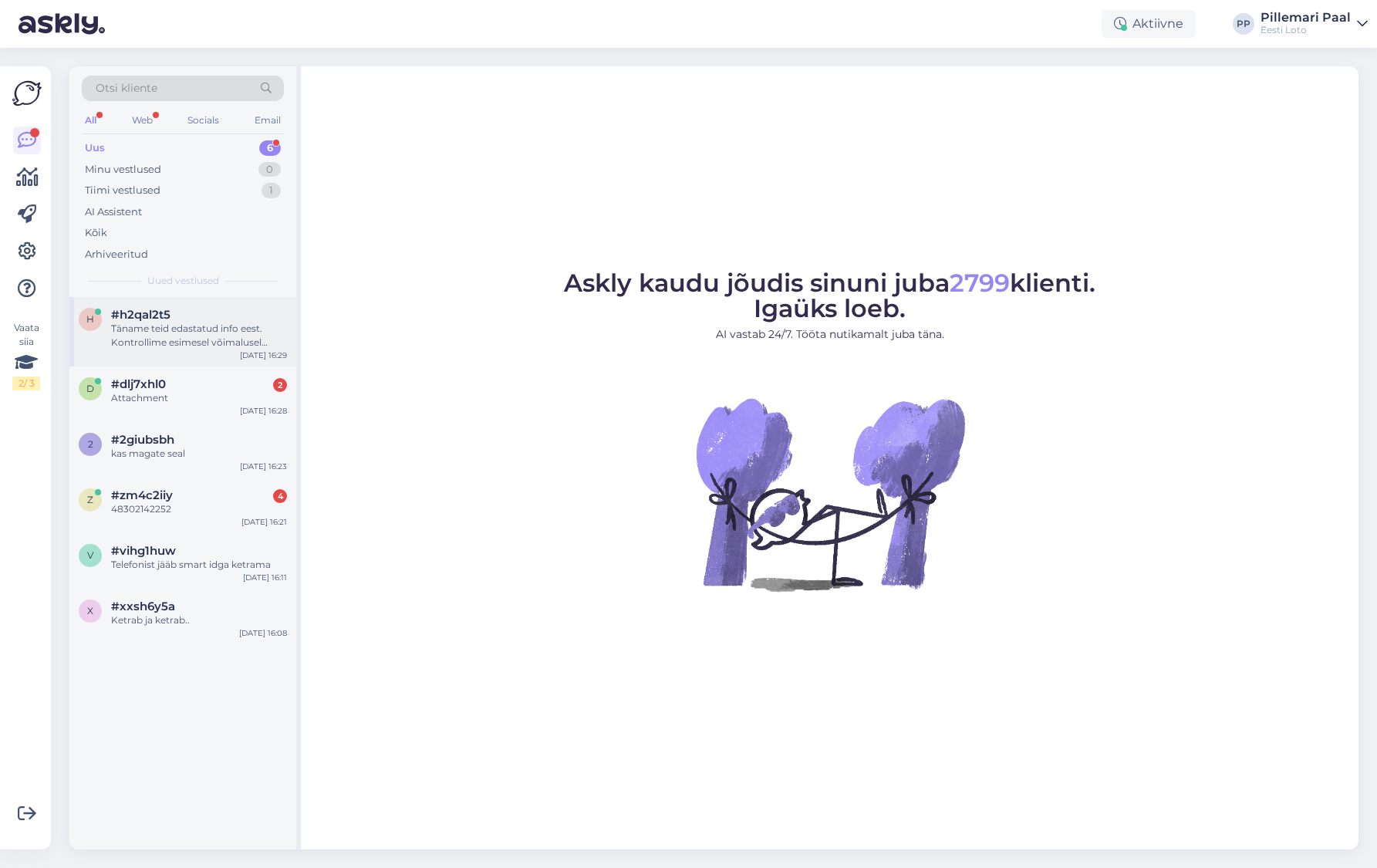
click at [180, 330] on div "Täname teid edastatud info eest. Kontrollime esimesel võimalusel makse [PERSON_…" at bounding box center [199, 335] width 176 height 28
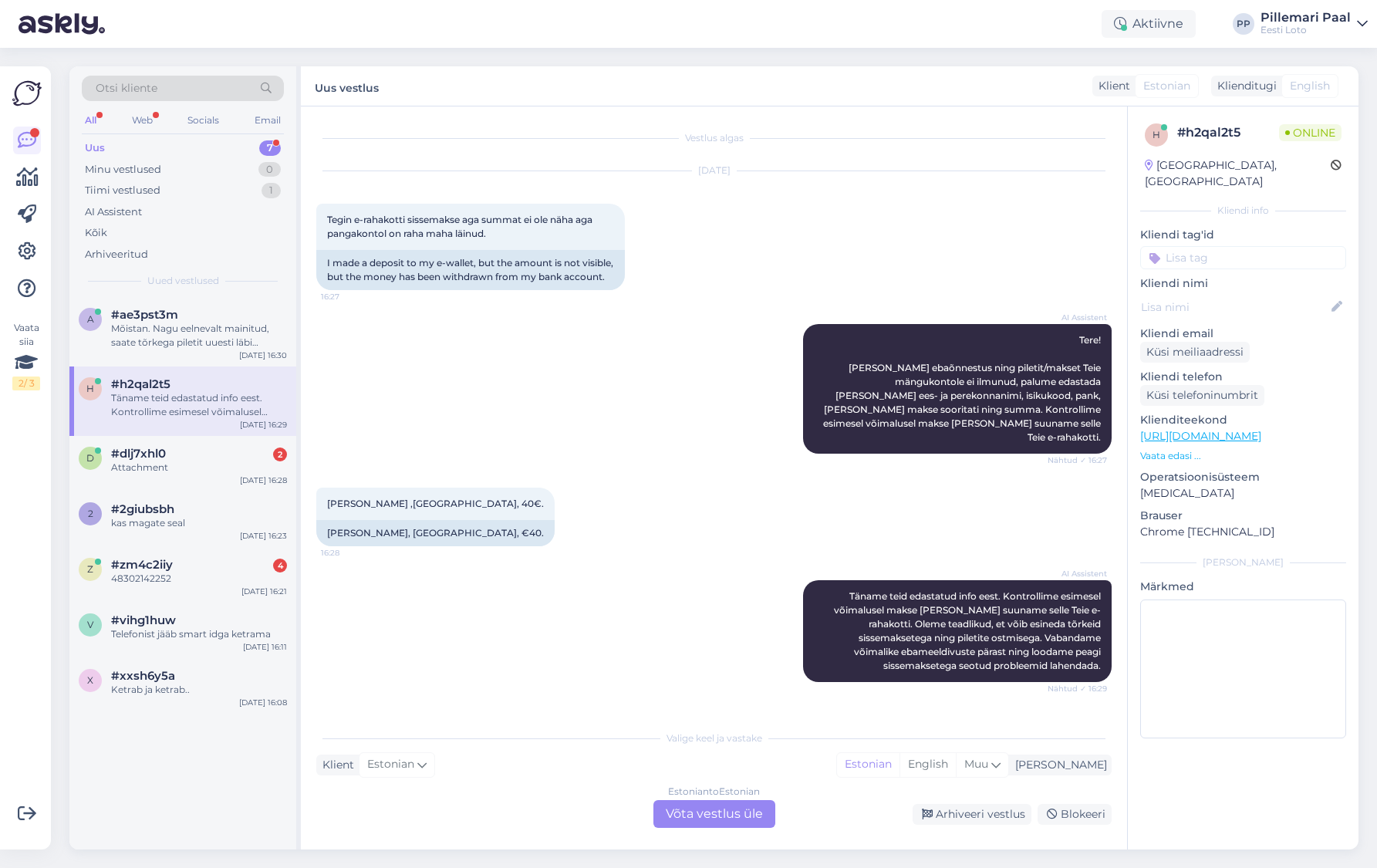
click at [739, 810] on div "Estonian to Estonian Võta vestlus üle" at bounding box center [714, 814] width 122 height 28
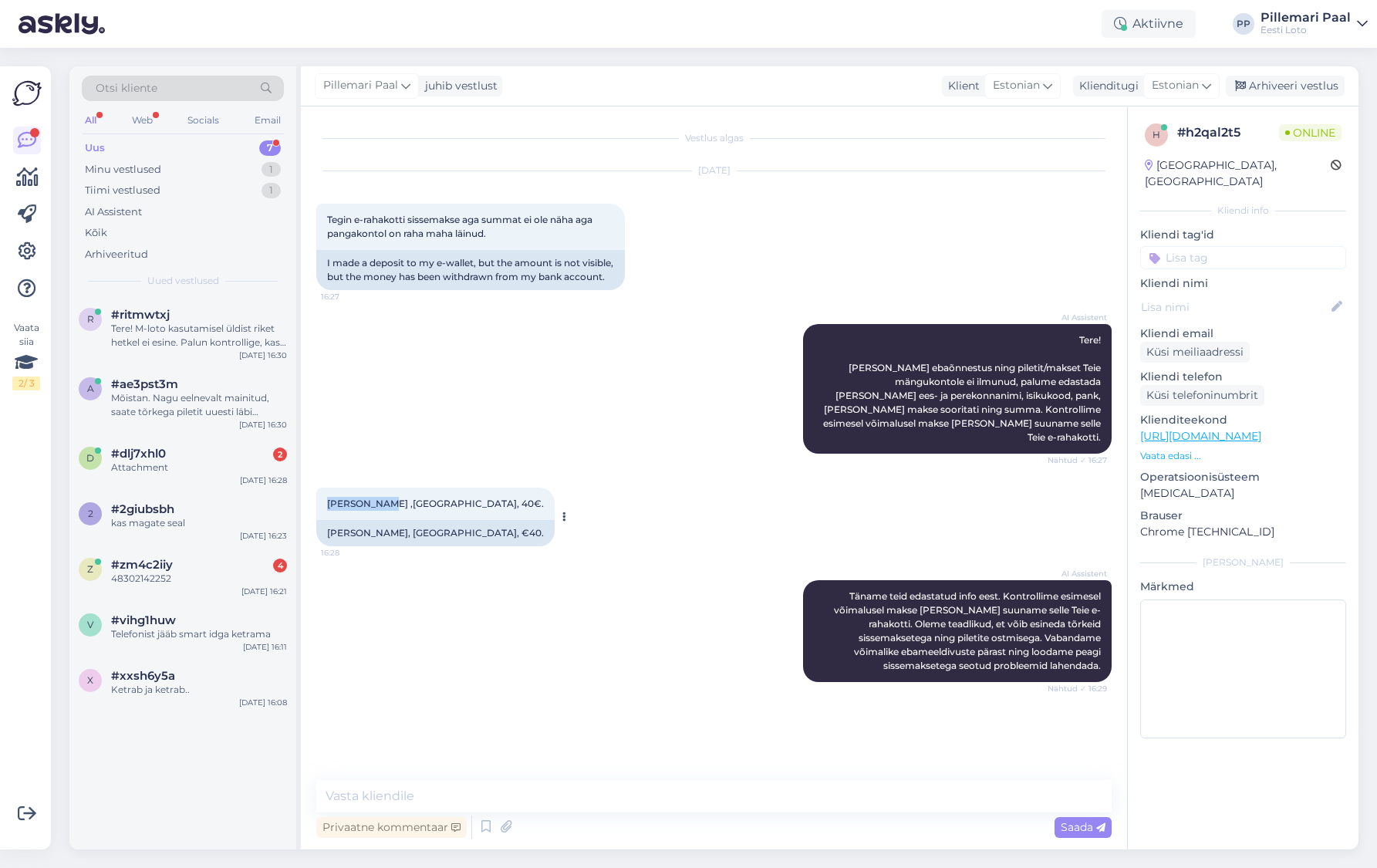
drag, startPoint x: 329, startPoint y: 506, endPoint x: 374, endPoint y: 503, distance: 45.1
click at [377, 503] on span "Rein Selgis ,Swedbank, 40€." at bounding box center [436, 503] width 217 height 12
copy span "Rein Selgis"
click at [1261, 87] on div "Arhiveeri vestlus" at bounding box center [1284, 86] width 118 height 21
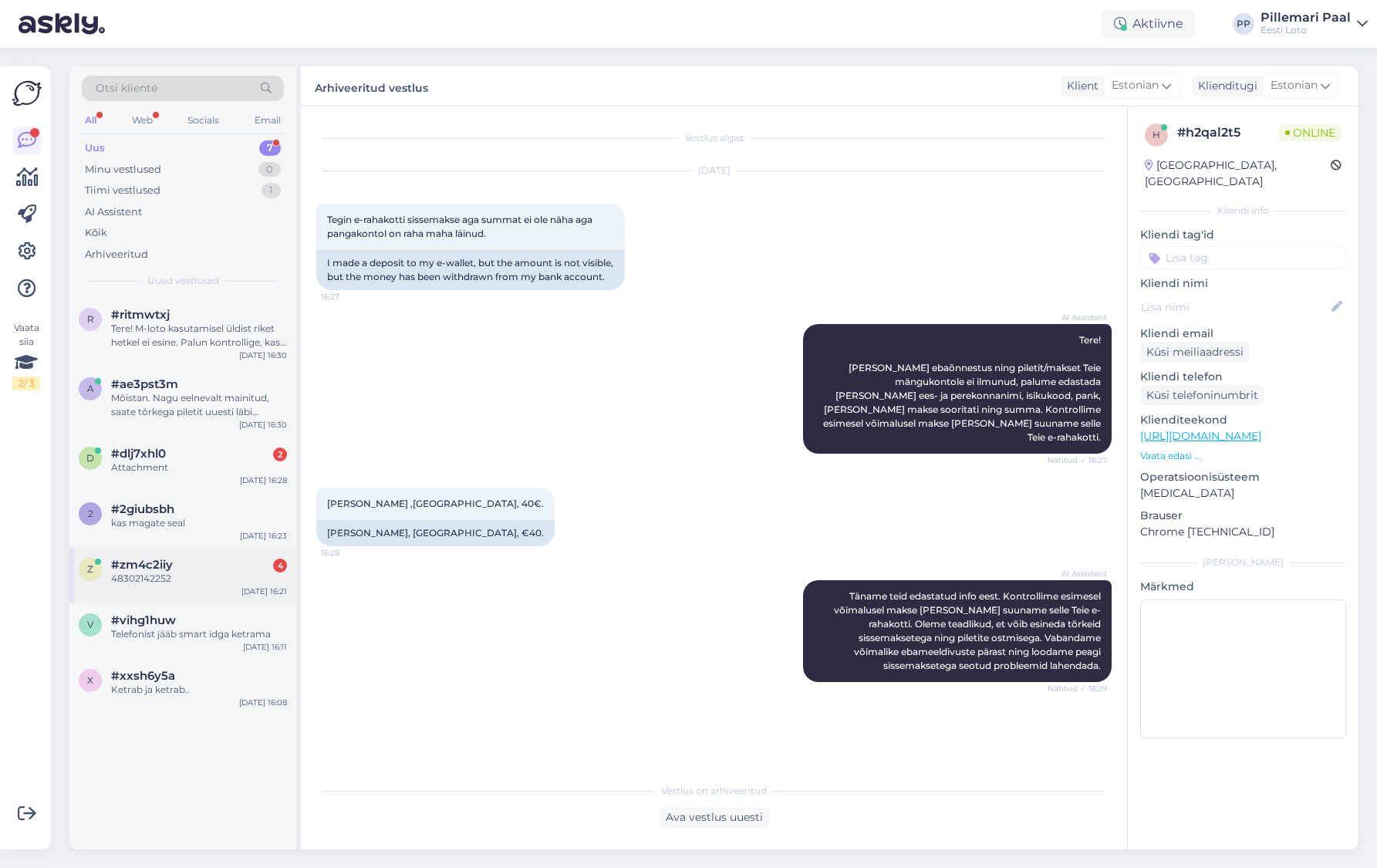
click at [189, 579] on div "48302142252" at bounding box center [199, 578] width 176 height 14
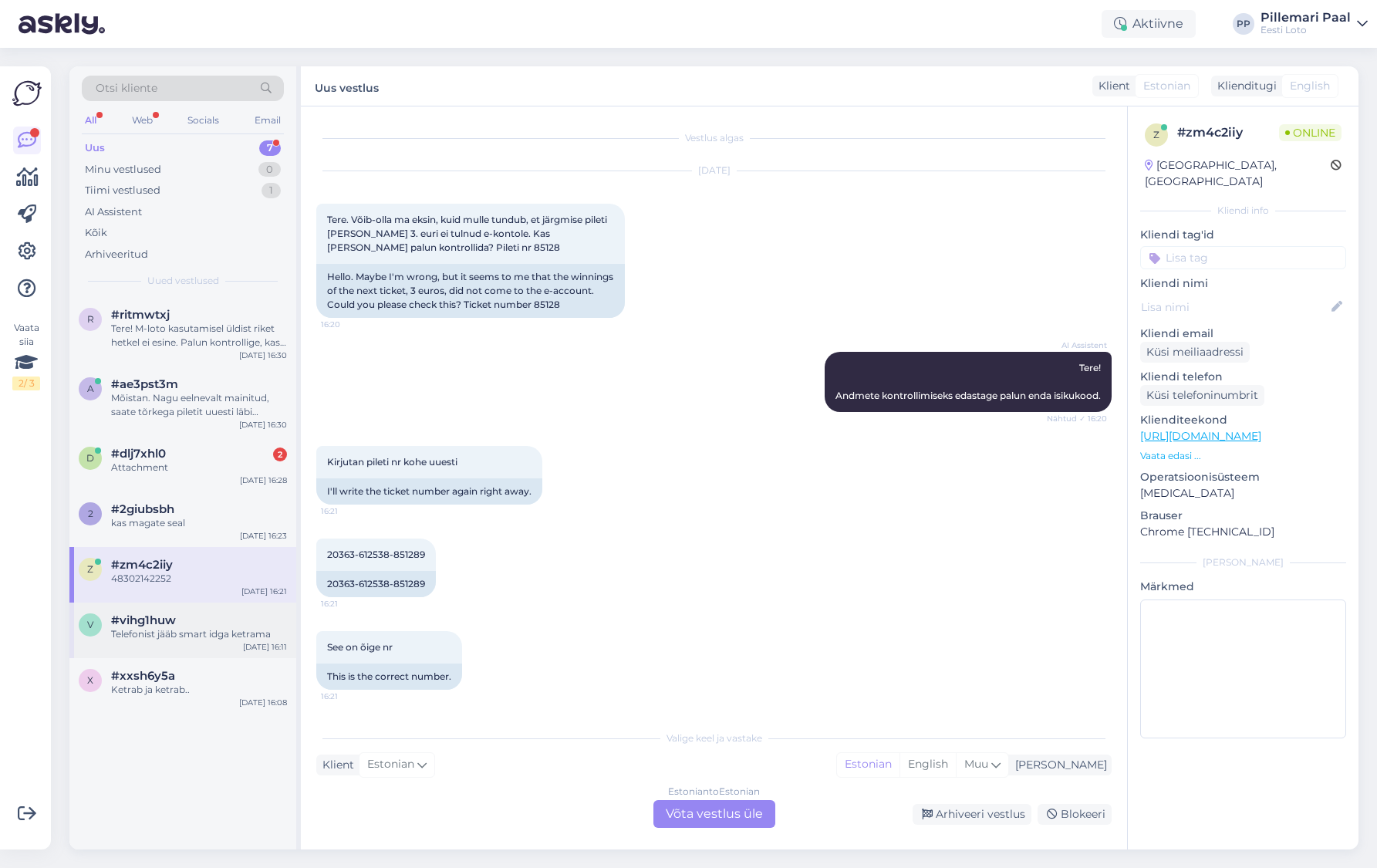
click at [168, 630] on div "Telefonist jääb smart idga ketrama" at bounding box center [199, 634] width 176 height 14
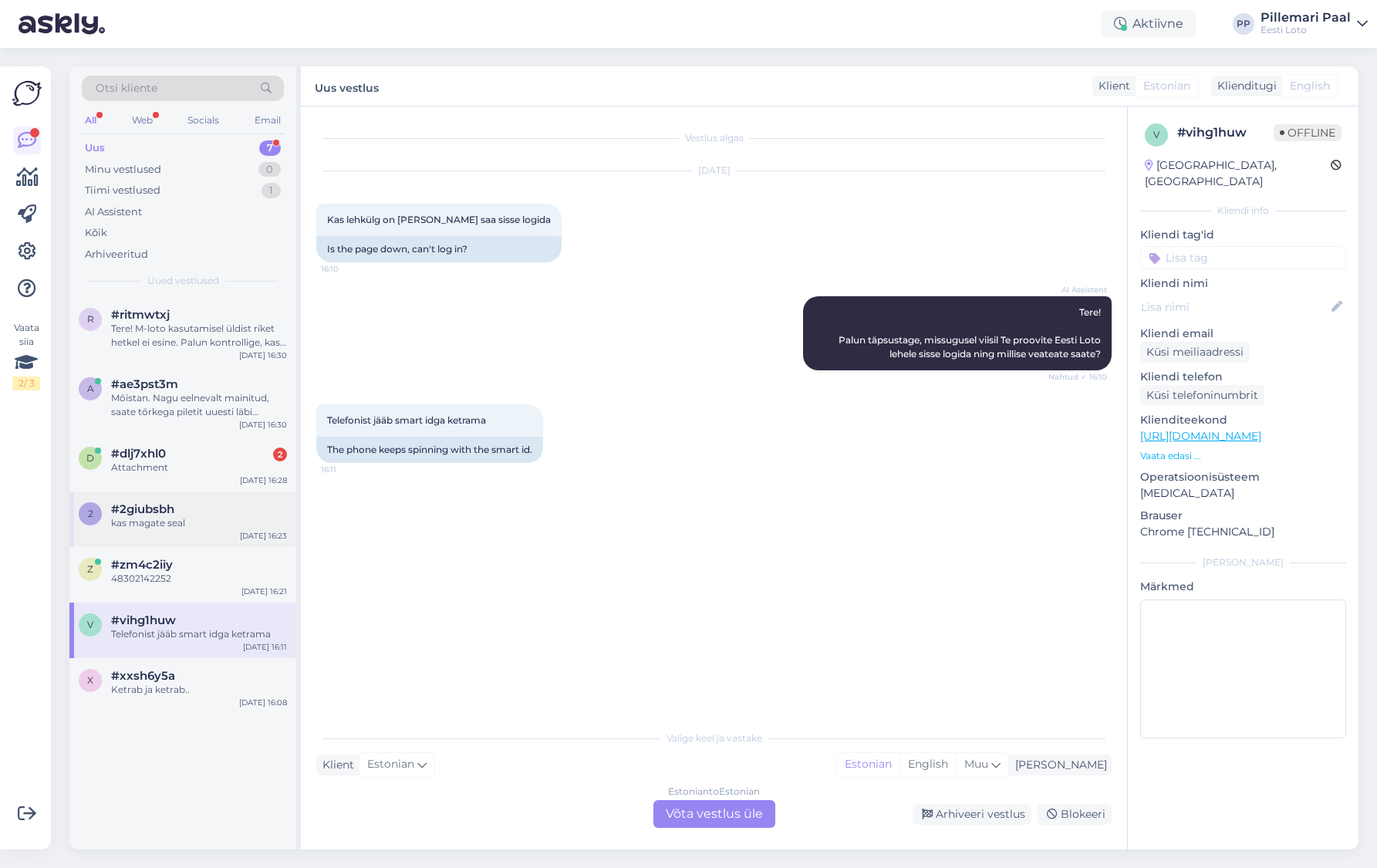
click at [169, 533] on div "2 #2giubsbh kas magate seal Sep 3 16:23" at bounding box center [182, 519] width 227 height 55
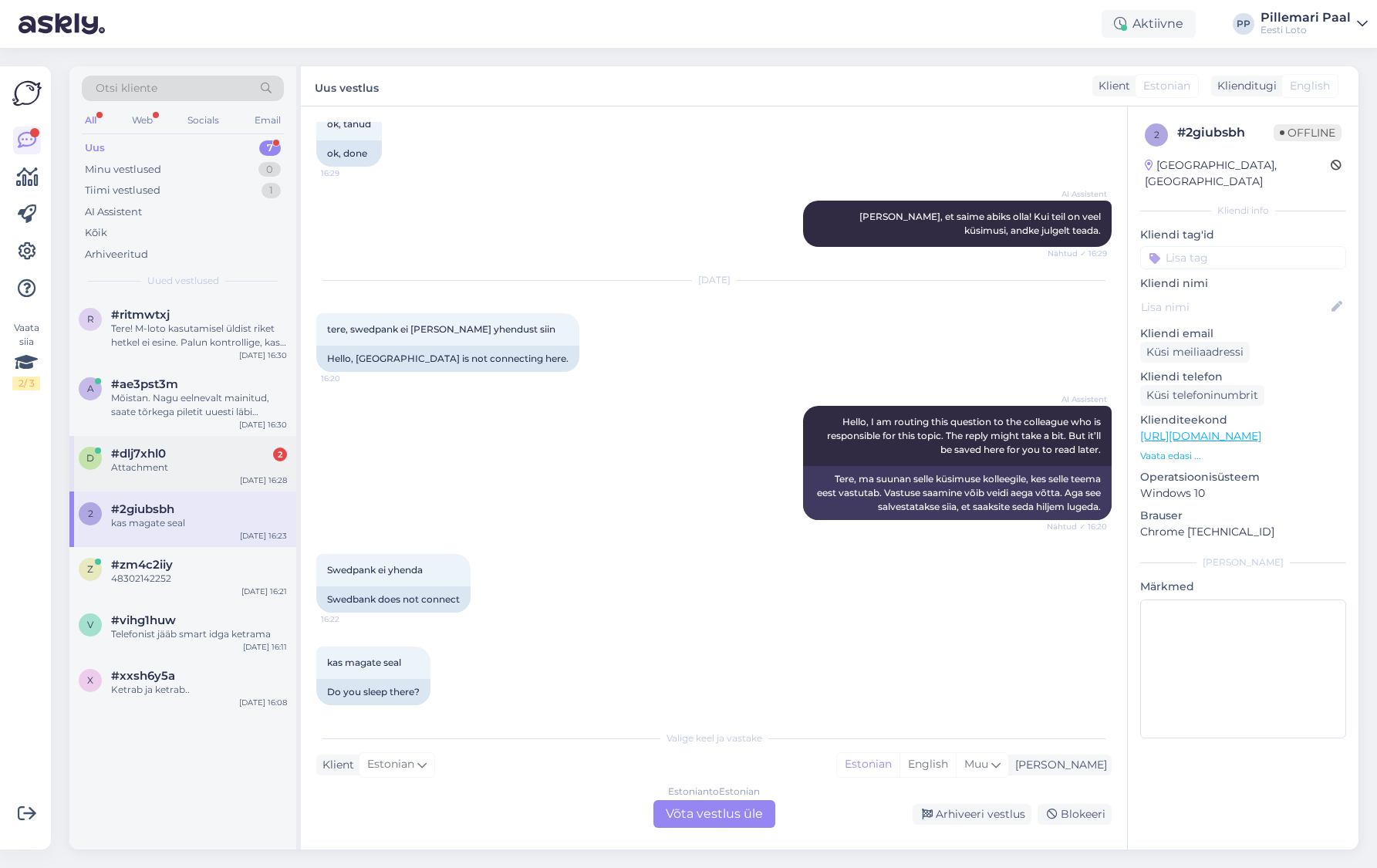
click at [179, 465] on div "Attachment" at bounding box center [199, 468] width 176 height 14
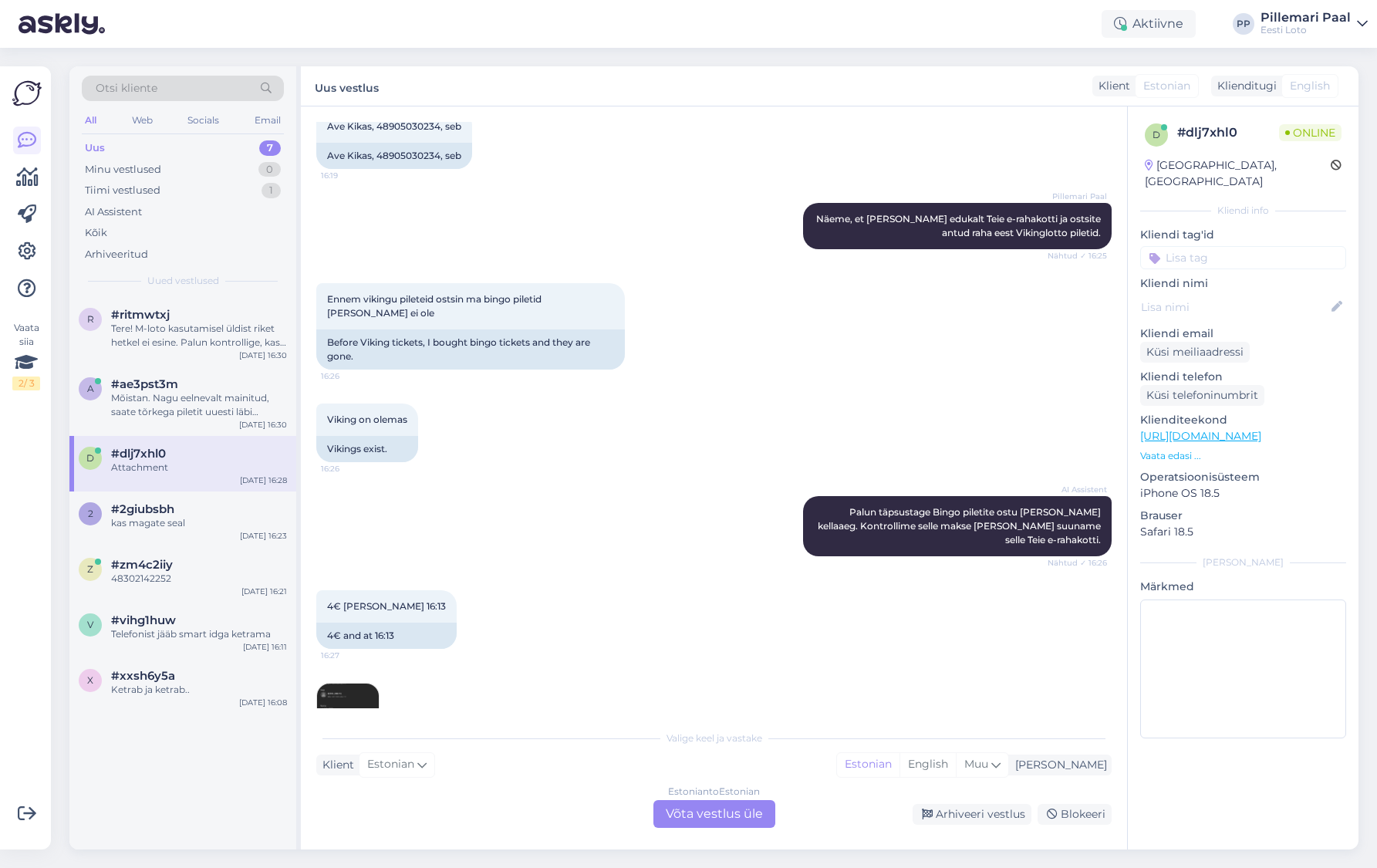
scroll to position [460, 0]
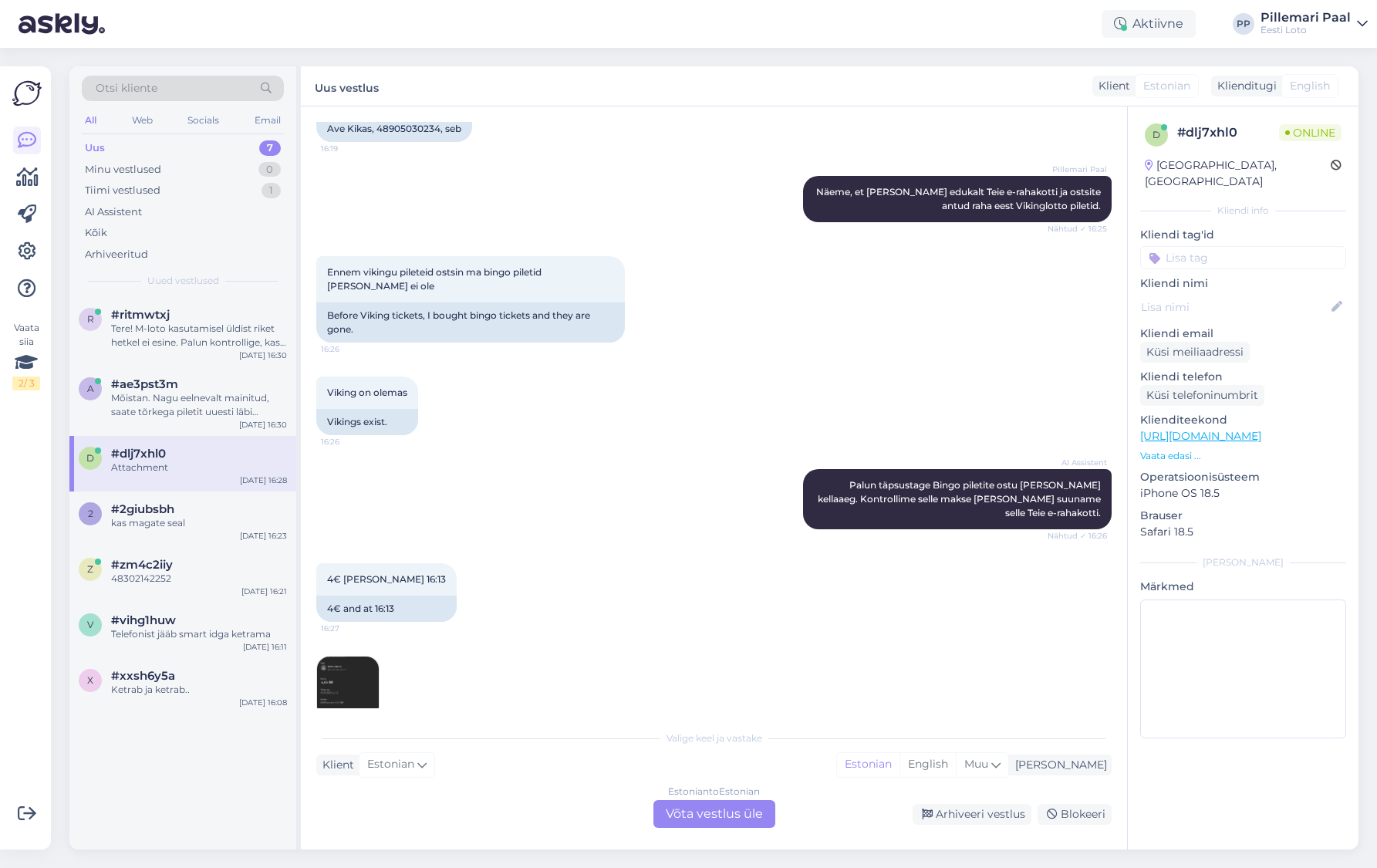
click at [347, 666] on img at bounding box center [347, 687] width 62 height 62
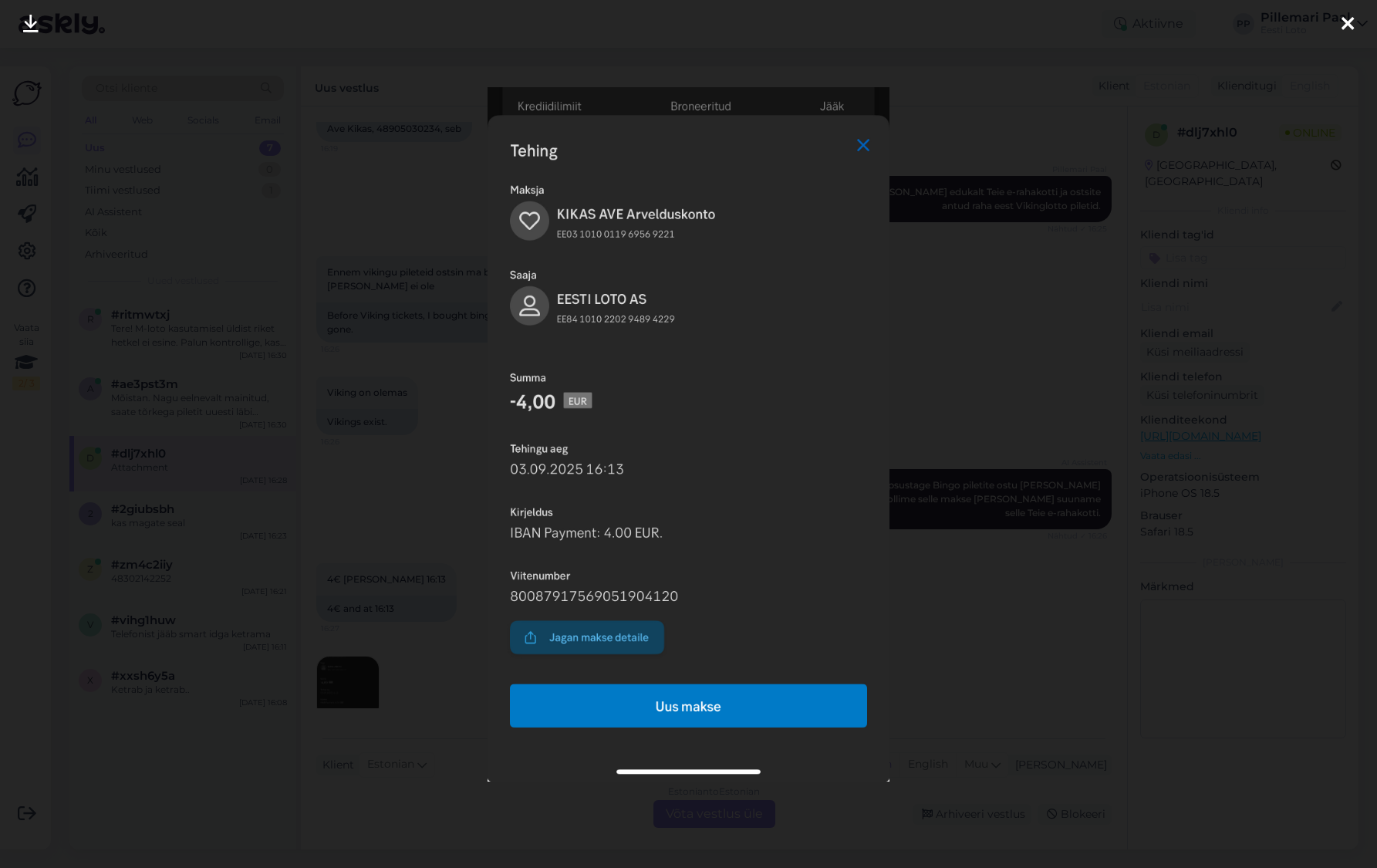
click at [1022, 611] on div at bounding box center [688, 434] width 1377 height 868
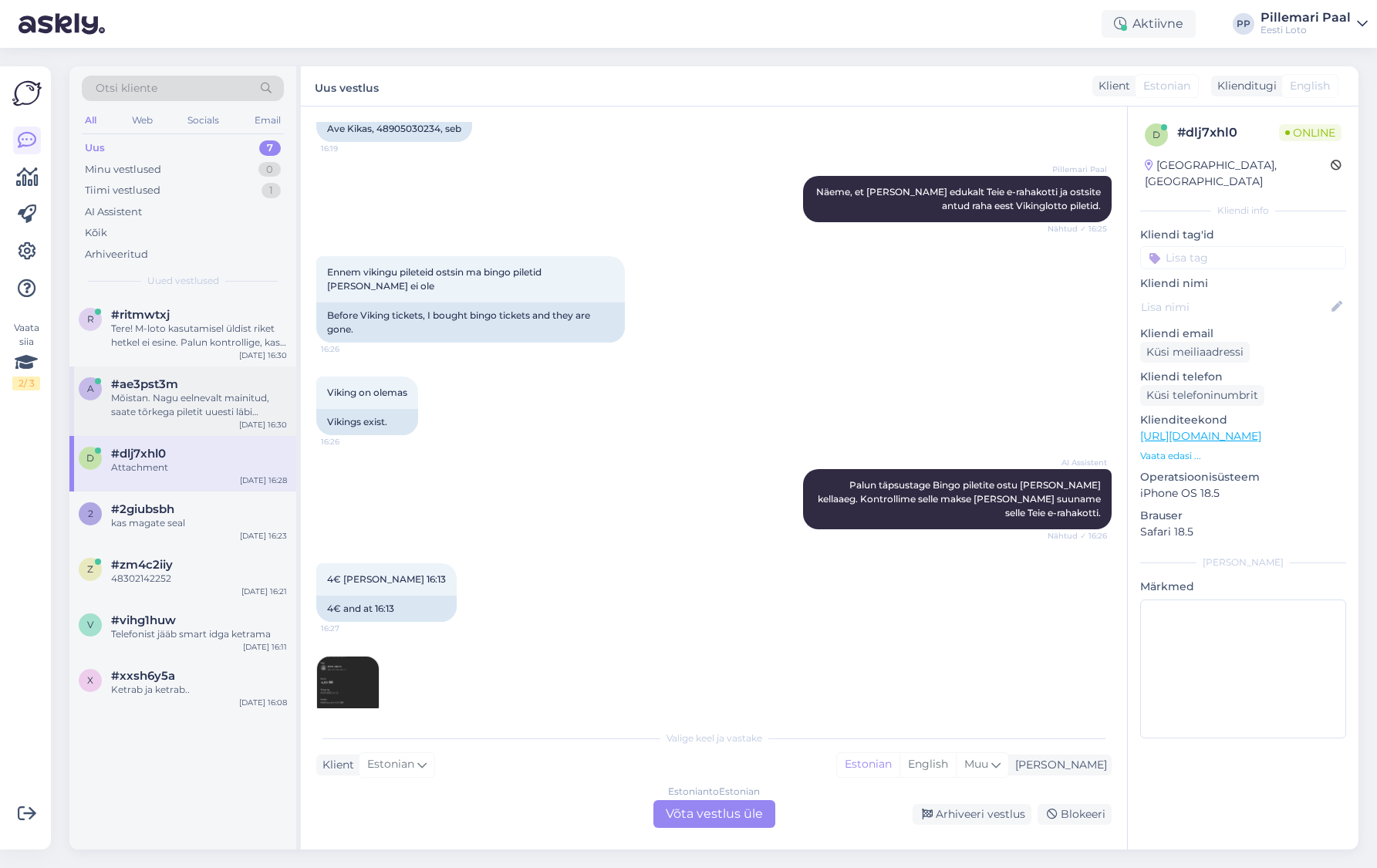
click at [194, 406] on div "Mõistan. Nagu eelnevalt mainitud, saate tõrkega piletit uuesti läbi mängida, va…" at bounding box center [199, 404] width 176 height 28
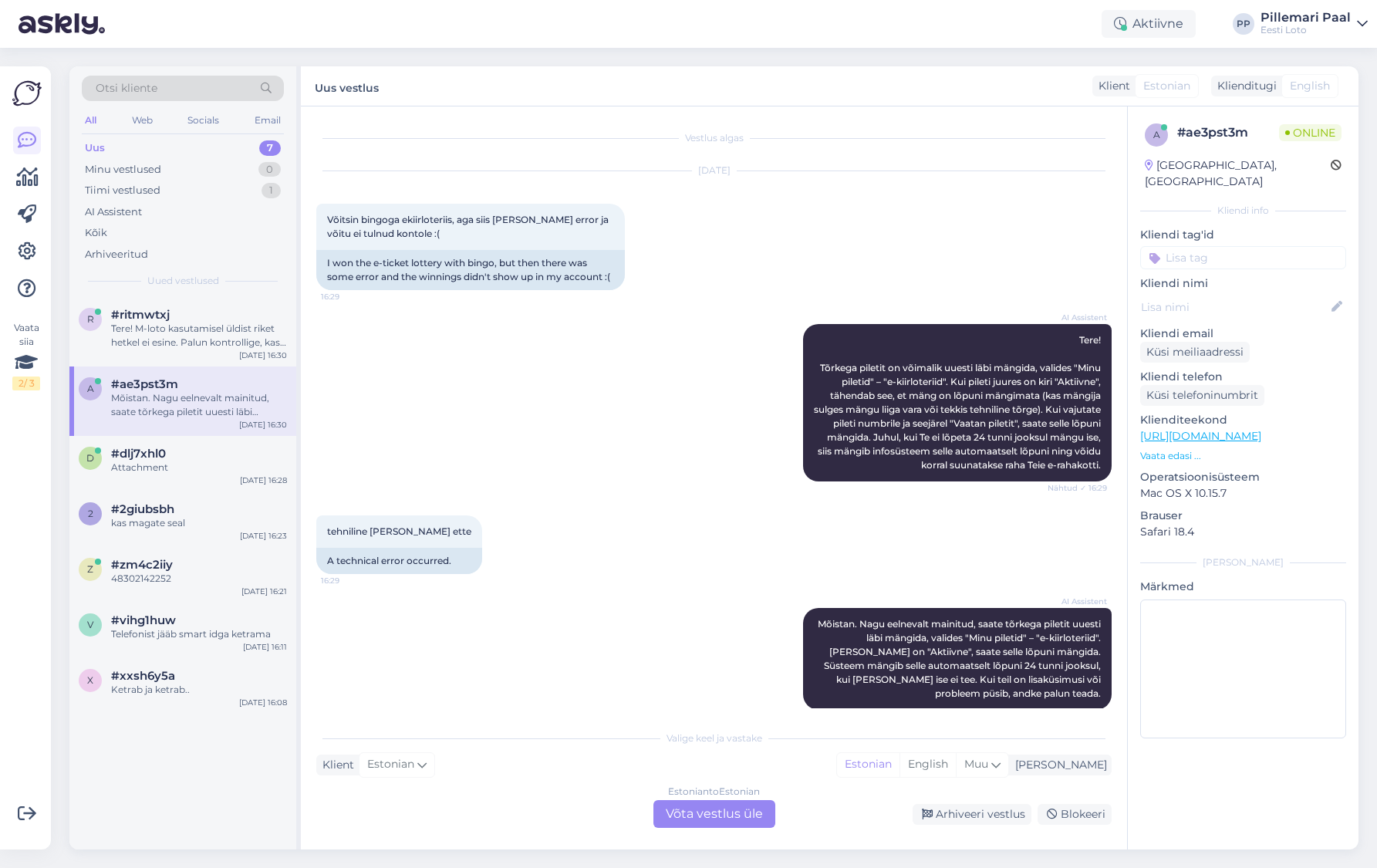
scroll to position [19, 0]
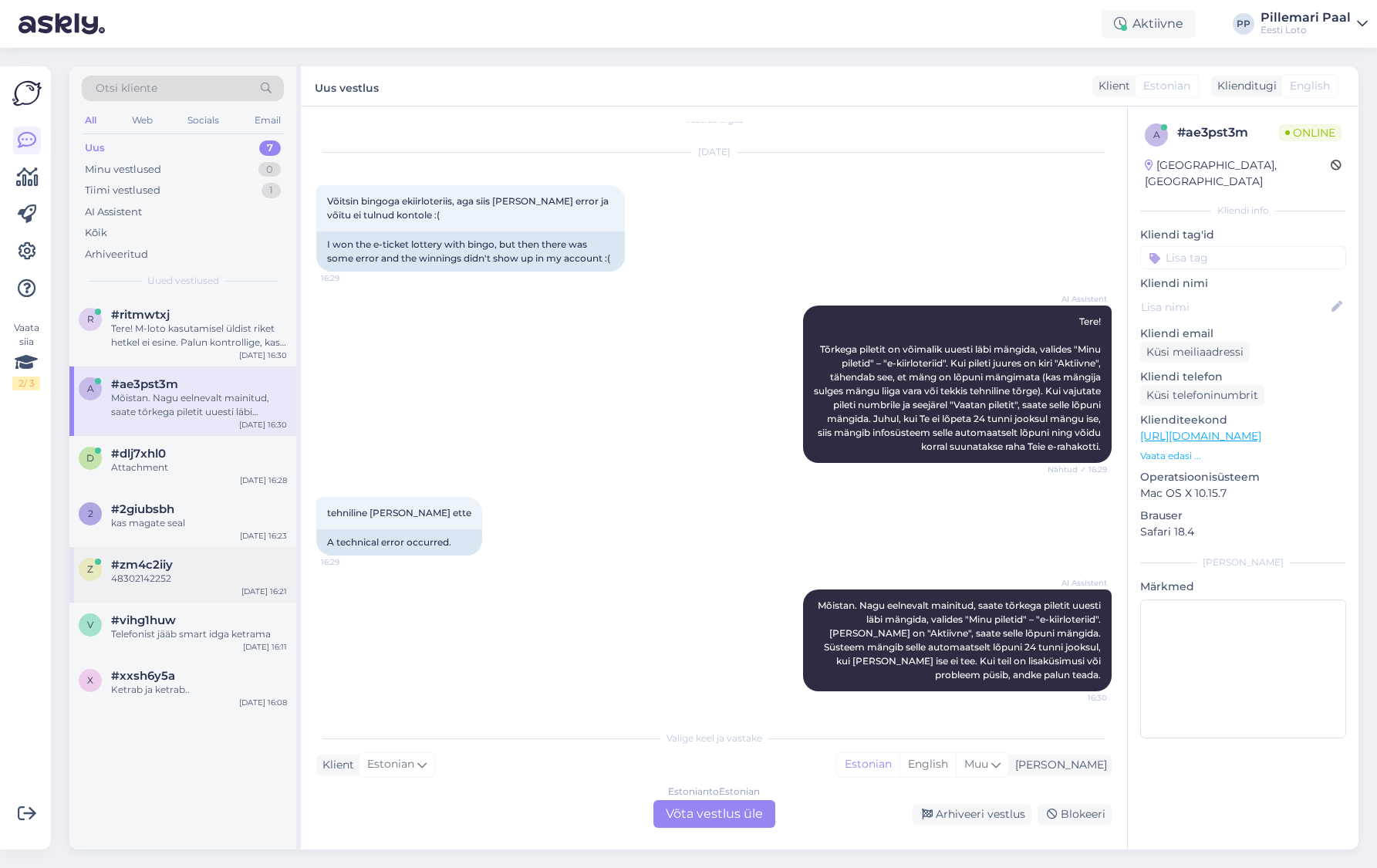
click at [215, 557] on div "#zm4c2iiy" at bounding box center [199, 564] width 176 height 14
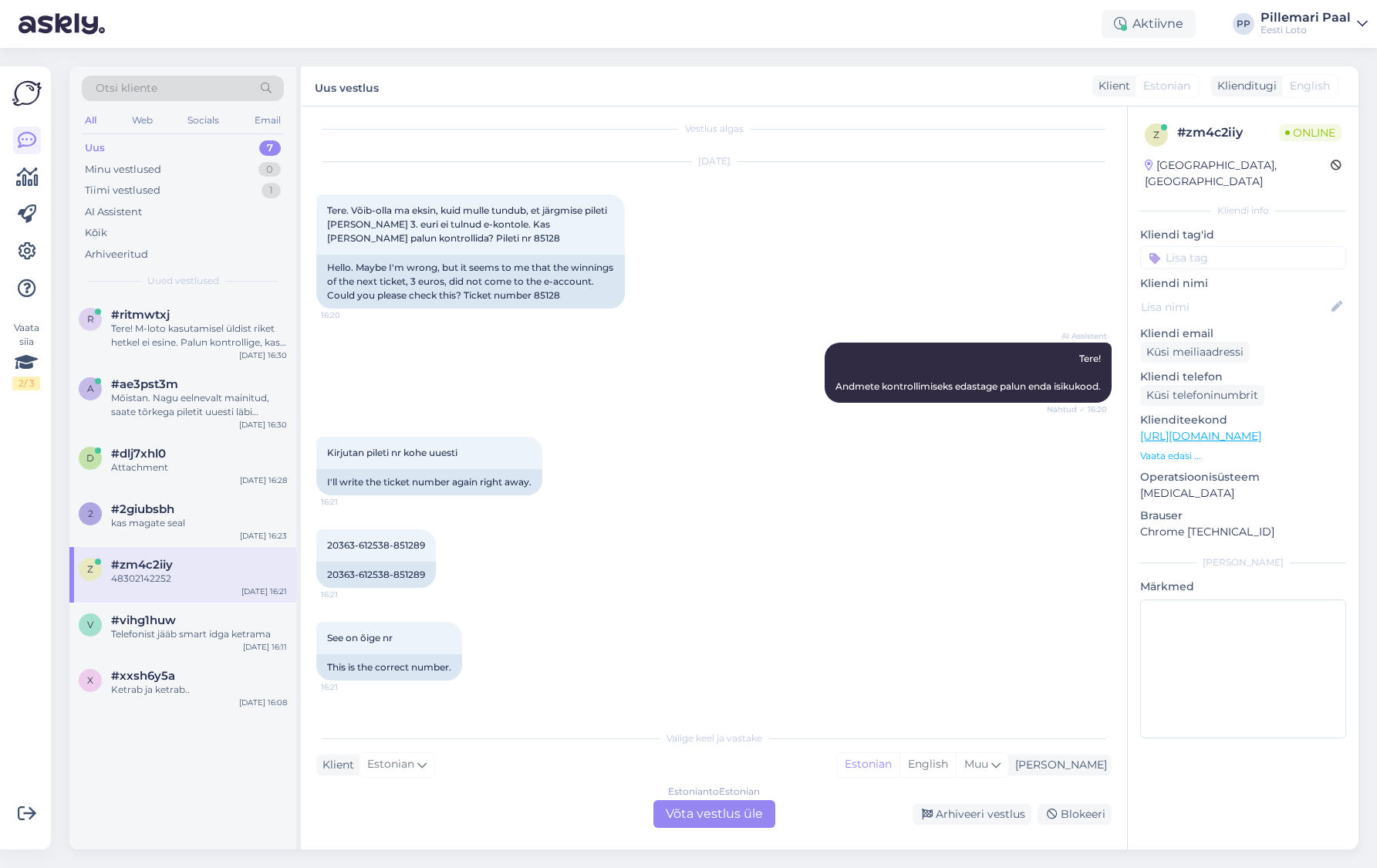
scroll to position [91, 0]
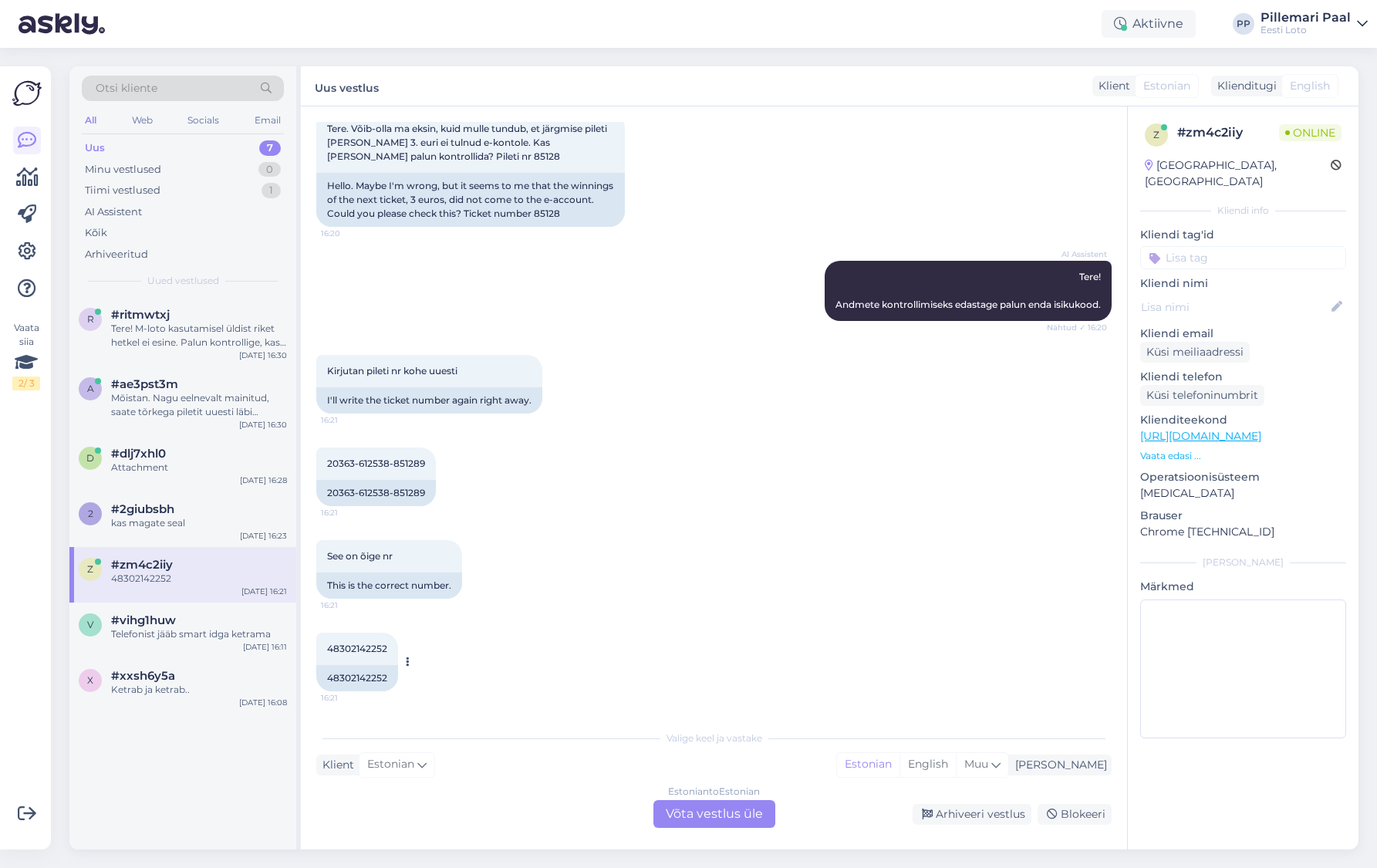
click at [355, 652] on span "48302142252" at bounding box center [357, 648] width 60 height 12
copy div "48302142252 16:21"
click at [730, 815] on div "Estonian to Estonian Võta vestlus üle" at bounding box center [714, 814] width 122 height 28
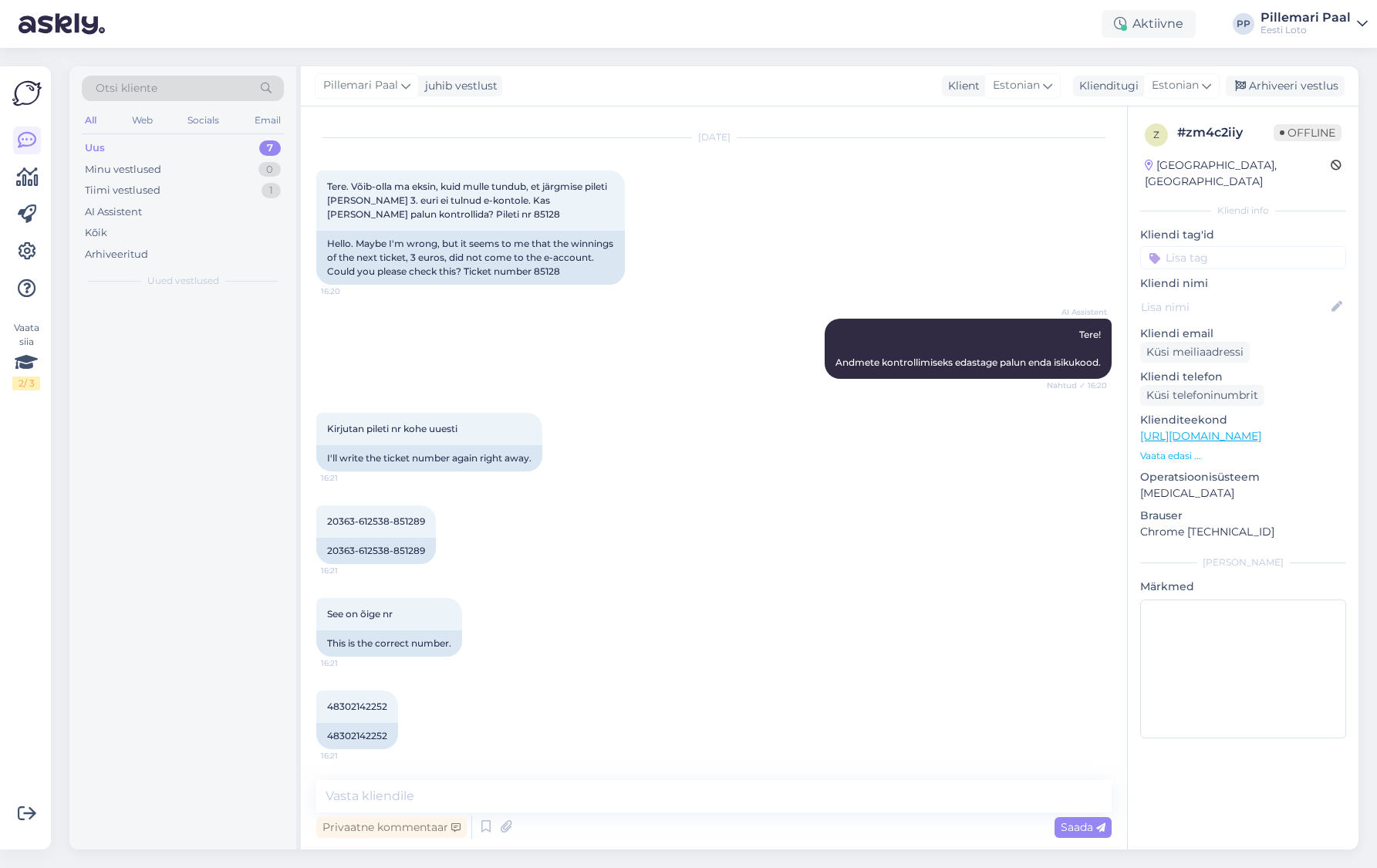
scroll to position [34, 0]
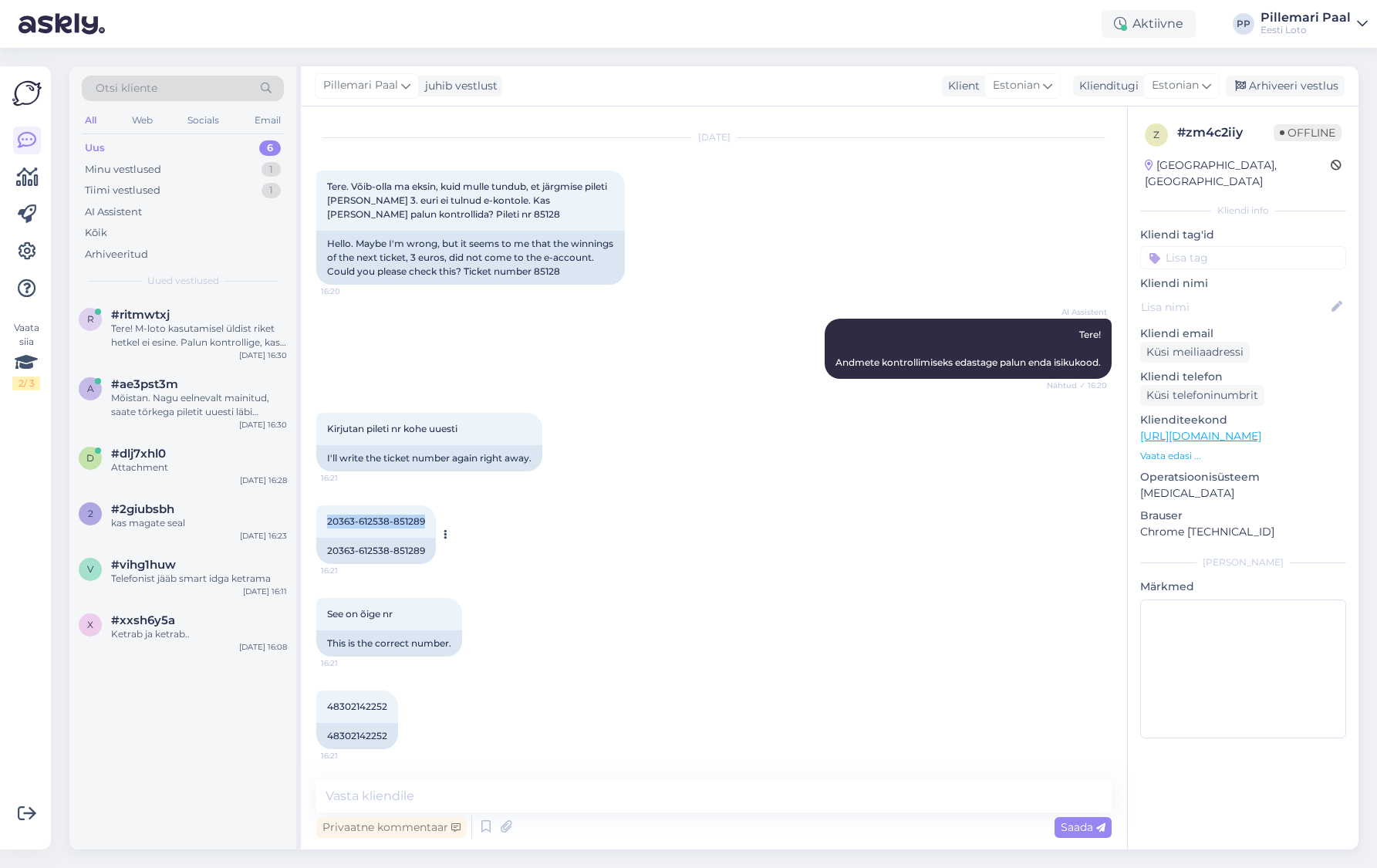
drag, startPoint x: 425, startPoint y: 521, endPoint x: 330, endPoint y: 525, distance: 95.1
click at [323, 521] on div "20363-612538-851289 16:21" at bounding box center [376, 521] width 119 height 33
copy span "20363-612538-851289"
click at [478, 790] on textarea at bounding box center [714, 795] width 795 height 33
paste textarea "20363-612538-851289"
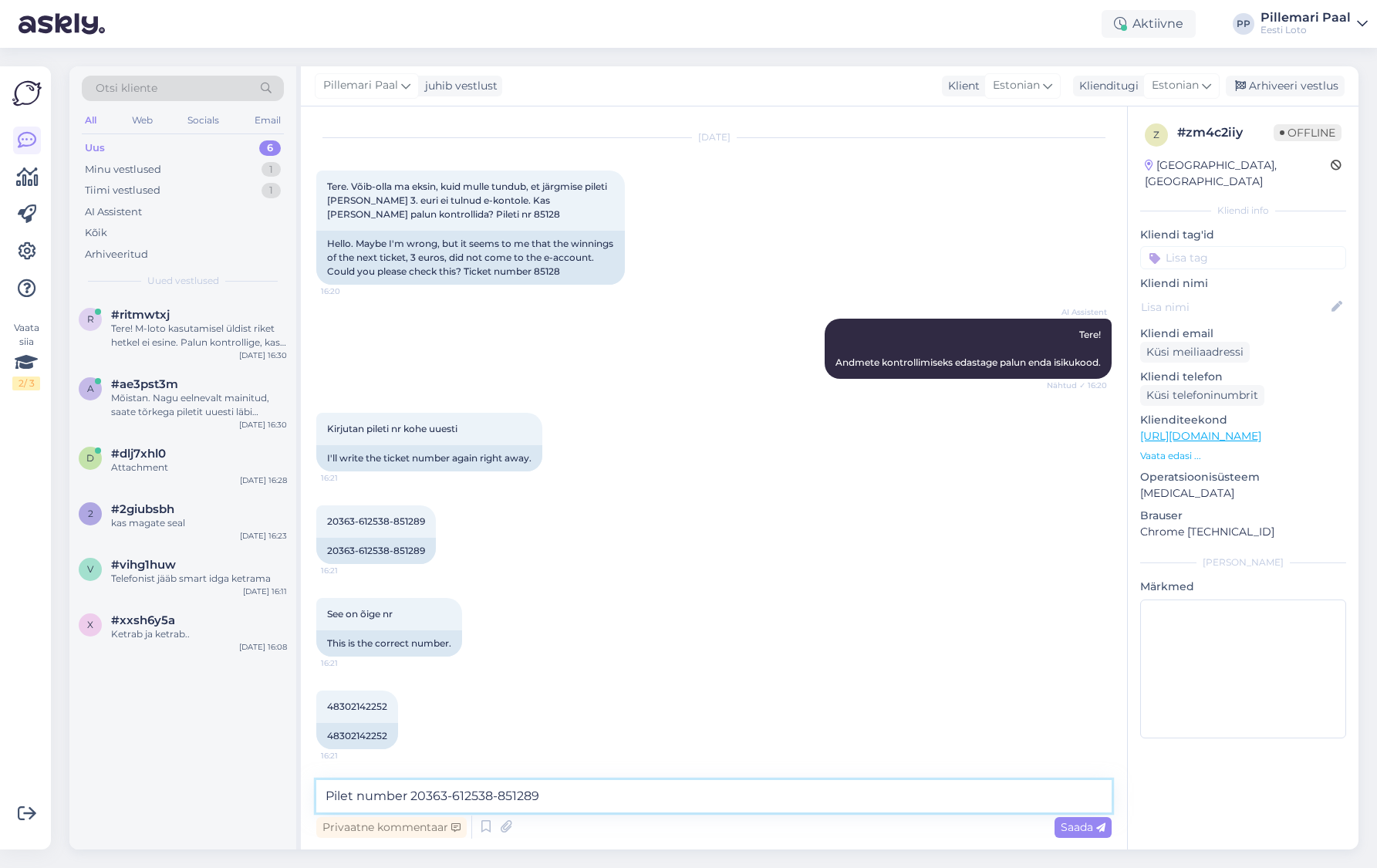
drag, startPoint x: 571, startPoint y: 797, endPoint x: 295, endPoint y: 803, distance: 276.1
click at [295, 803] on div "Otsi kliente All Web Socials Email Uus 6 Minu vestlused 1 Tiimi vestlused 1 AI …" at bounding box center [713, 458] width 1288 height 783
type textarea "T"
paste textarea "Enda piletit saate uuesti läbi mängida, valides Minu piletid – e-kiirloteriid. …"
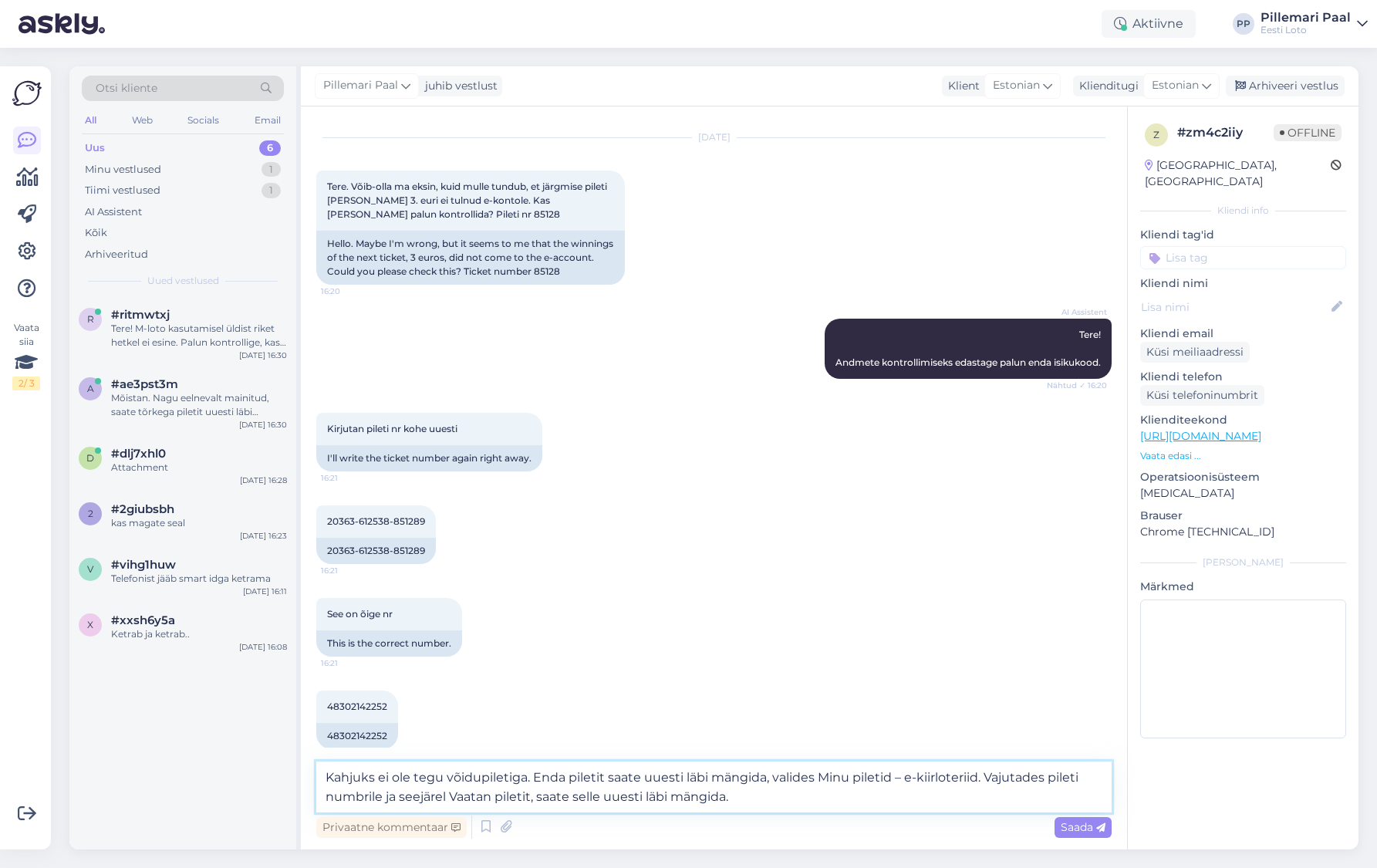
scroll to position [51, 0]
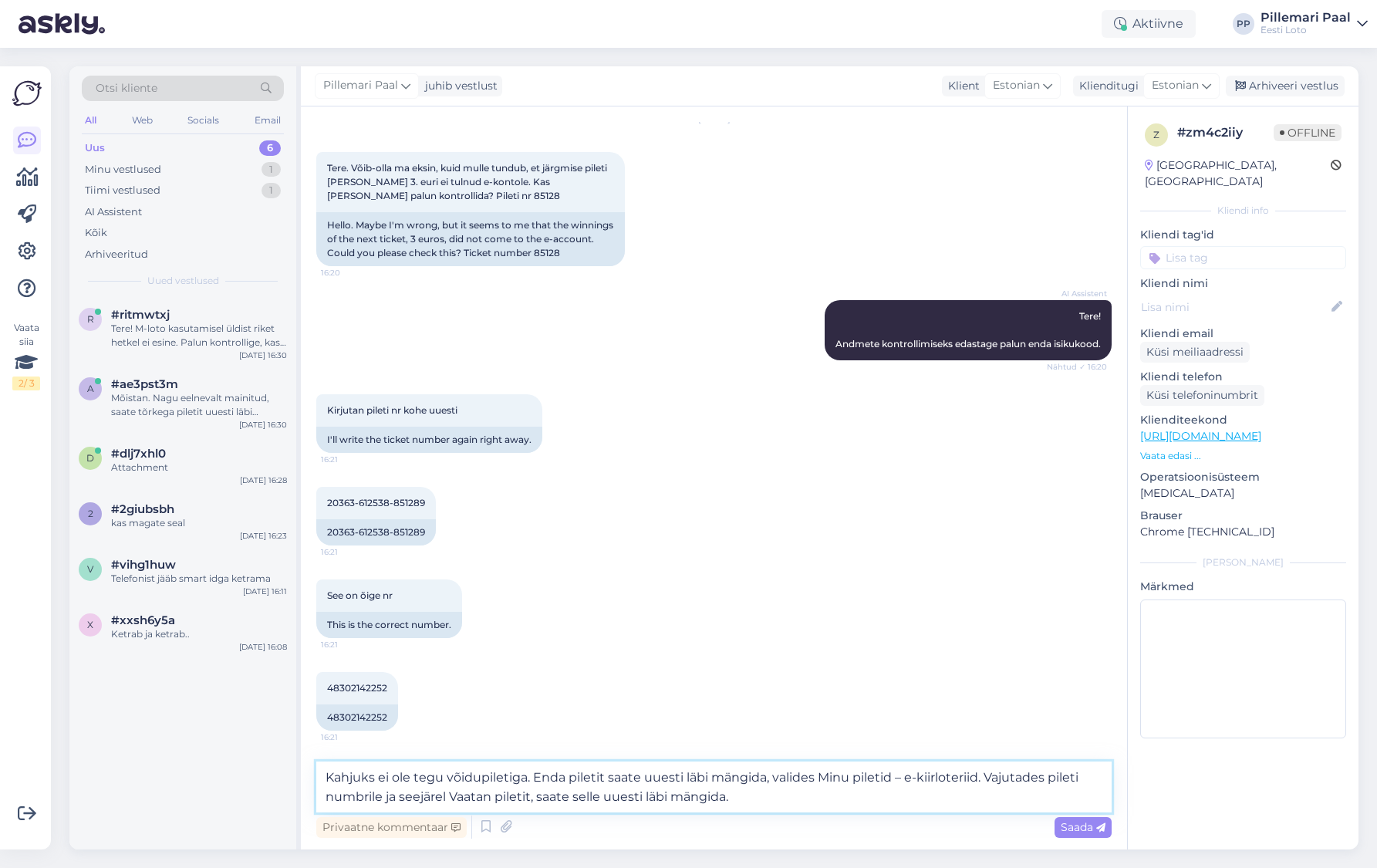
click at [818, 777] on textarea "Kahjuks ei ole tegu võidupiletiga. Enda piletit saate uuesti läbi mängida, vali…" at bounding box center [714, 787] width 795 height 51
click at [896, 777] on textarea "Kahjuks ei ole tegu võidupiletiga. Enda piletit saate uuesti läbi mängida, vali…" at bounding box center [714, 787] width 795 height 51
click at [913, 776] on textarea "Kahjuks ei ole tegu võidupiletiga. Enda piletit saate uuesti läbi mängida, vali…" at bounding box center [714, 787] width 795 height 51
click at [991, 779] on textarea "Kahjuks ei ole tegu võidupiletiga. Enda piletit saate uuesti läbi mängida, vali…" at bounding box center [714, 787] width 795 height 51
click at [450, 797] on textarea "Kahjuks ei ole tegu võidupiletiga. Enda piletit saate uuesti läbi mängida, vali…" at bounding box center [714, 787] width 795 height 51
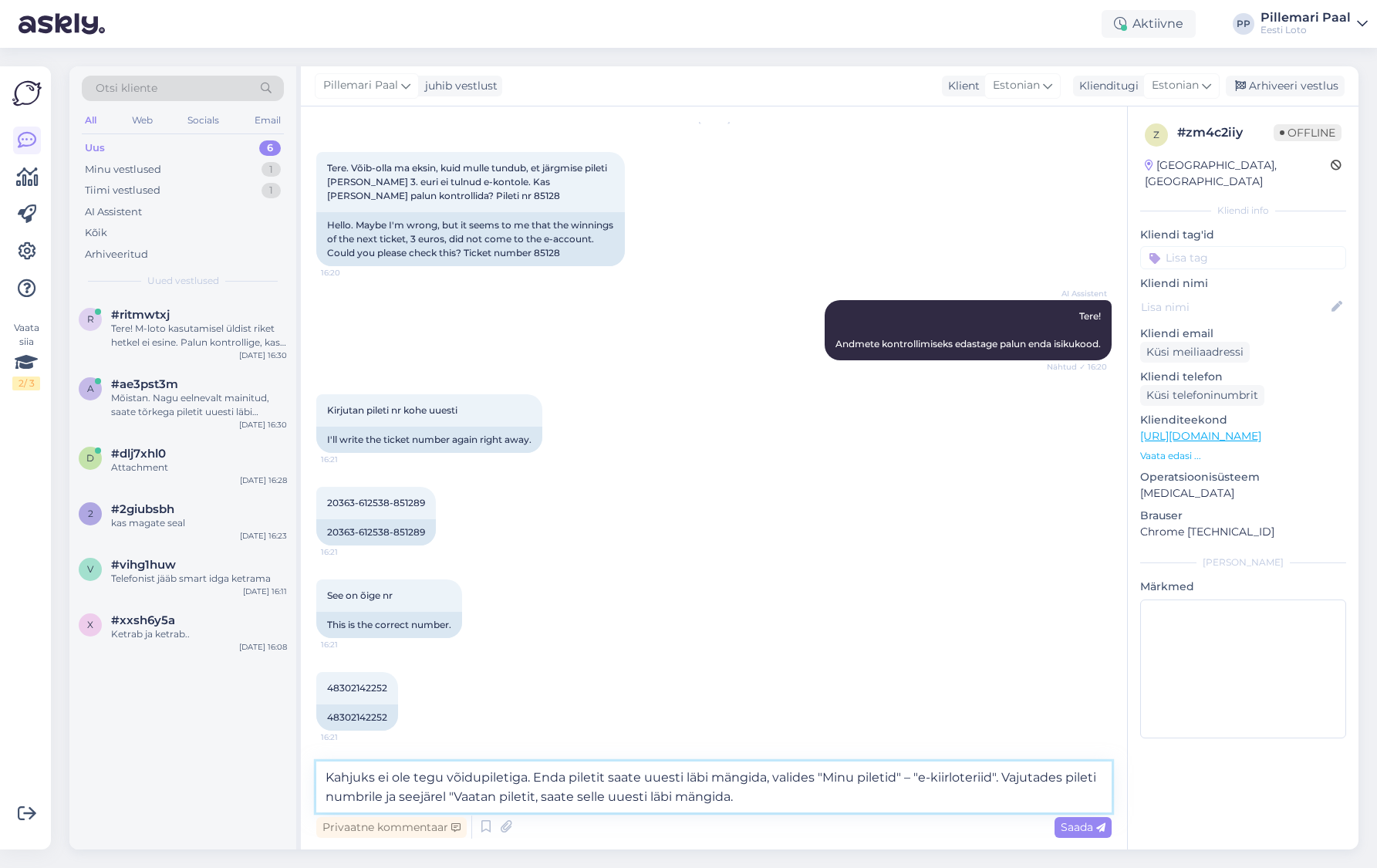
click at [534, 794] on textarea "Kahjuks ei ole tegu võidupiletiga. Enda piletit saate uuesti läbi mängida, vali…" at bounding box center [714, 787] width 795 height 51
click at [772, 798] on textarea "Kahjuks ei ole tegu võidupiletiga. Enda piletit saate uuesti läbi mängida, vali…" at bounding box center [714, 787] width 795 height 51
drag, startPoint x: 527, startPoint y: 778, endPoint x: 546, endPoint y: 798, distance: 27.6
click at [527, 778] on textarea "Kahjuks ei ole tegu võidupiletiga. Enda piletit saate uuesti läbi mängida, vali…" at bounding box center [714, 787] width 795 height 51
drag, startPoint x: 326, startPoint y: 505, endPoint x: 428, endPoint y: 505, distance: 102.0
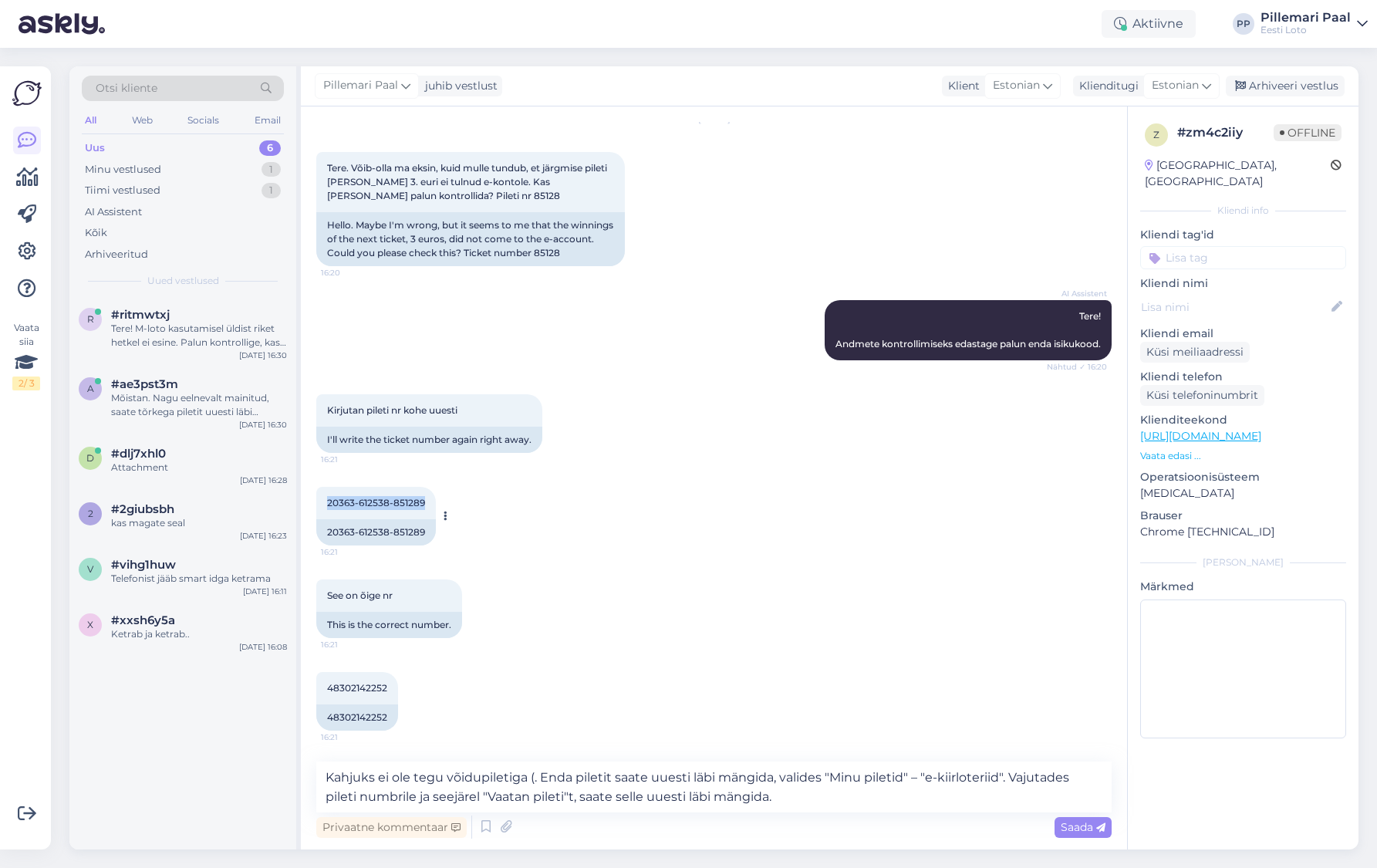
click at [428, 505] on div "20363-612538-851289 16:21" at bounding box center [376, 502] width 119 height 33
copy span "20363-612538-851289"
click at [533, 780] on textarea "Kahjuks ei ole tegu võidupiletiga (. Enda piletit saate uuesti läbi mängida, va…" at bounding box center [714, 787] width 795 height 51
paste textarea "20363-612538-851289"
type textarea "Kahjuks ei ole tegu võidupiletiga (20363-612538-851289). Enda piletit saate uue…"
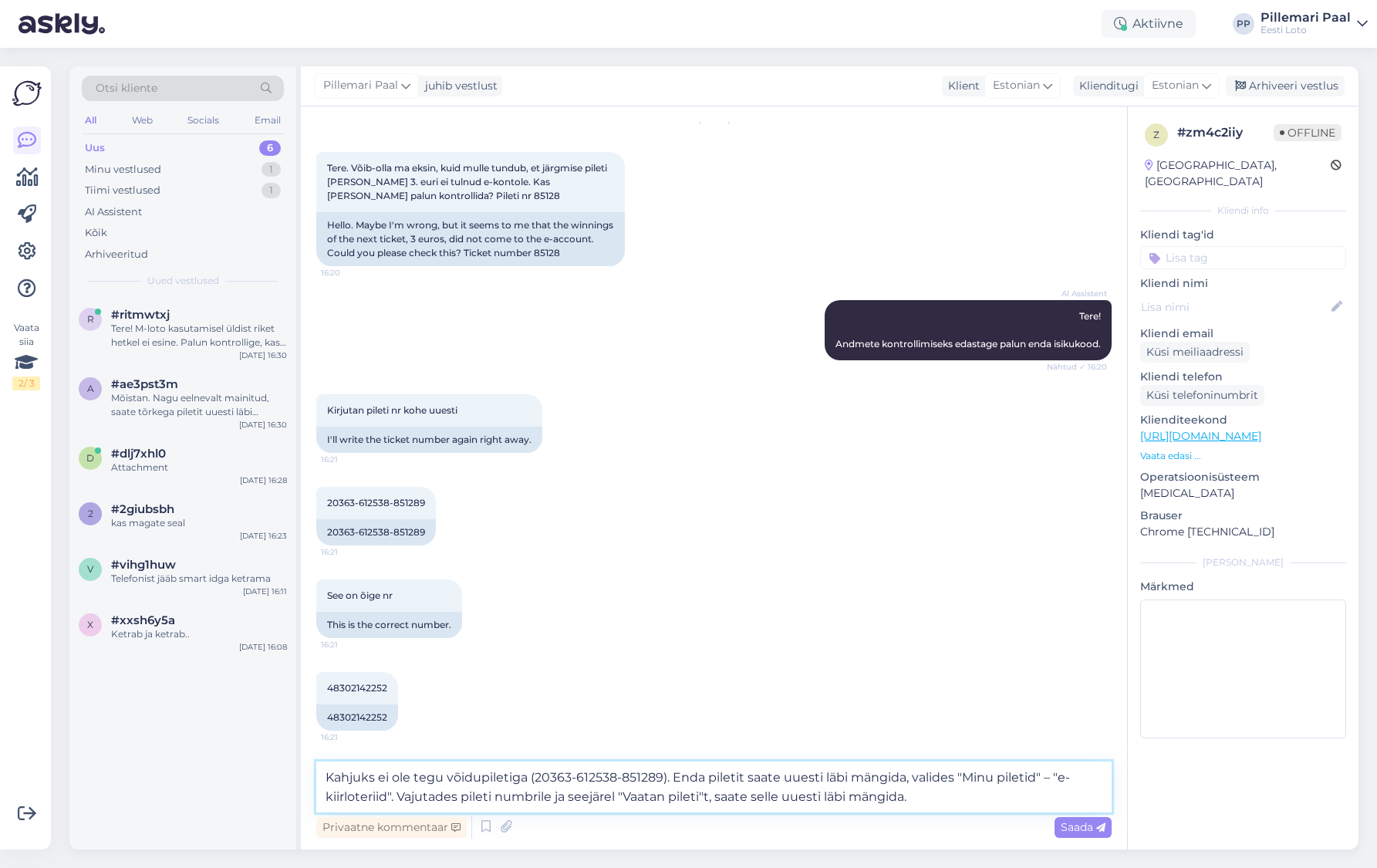
click at [939, 800] on textarea "Kahjuks ei ole tegu võidupiletiga (20363-612538-851289). Enda piletit saate uue…" at bounding box center [714, 787] width 795 height 51
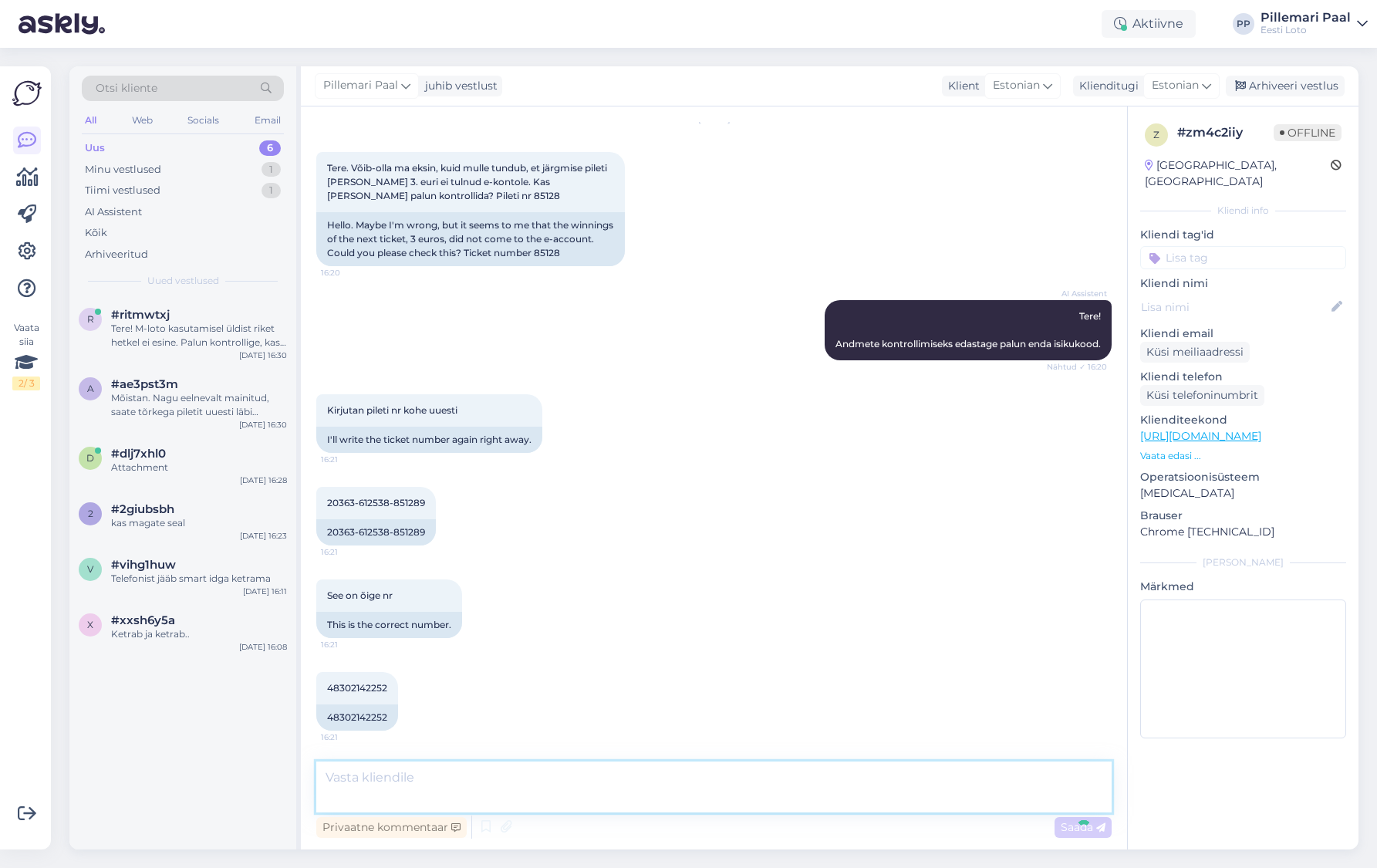
scroll to position [141, 0]
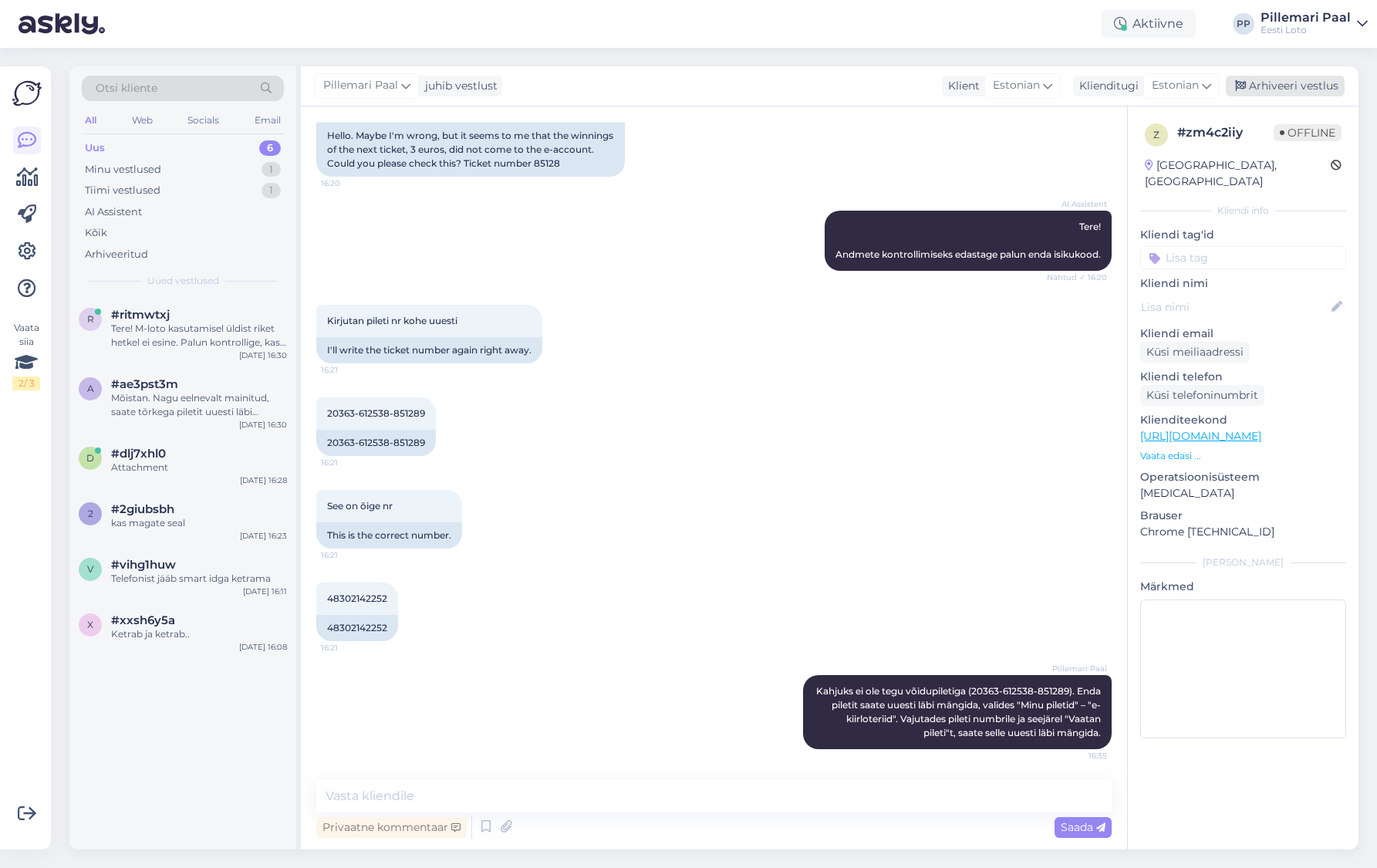
click at [1268, 87] on div "Arhiveeri vestlus" at bounding box center [1284, 86] width 118 height 21
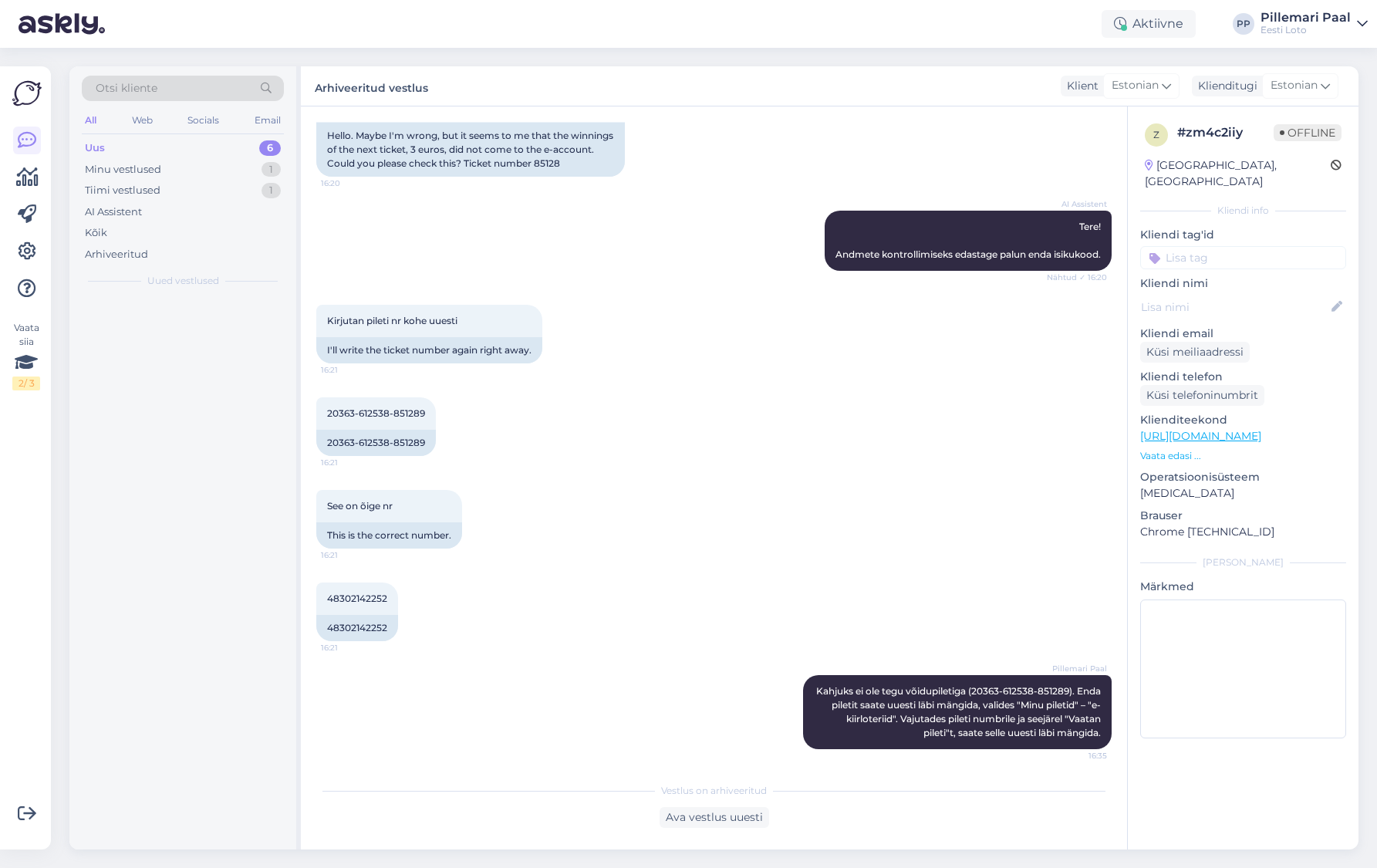
scroll to position [147, 0]
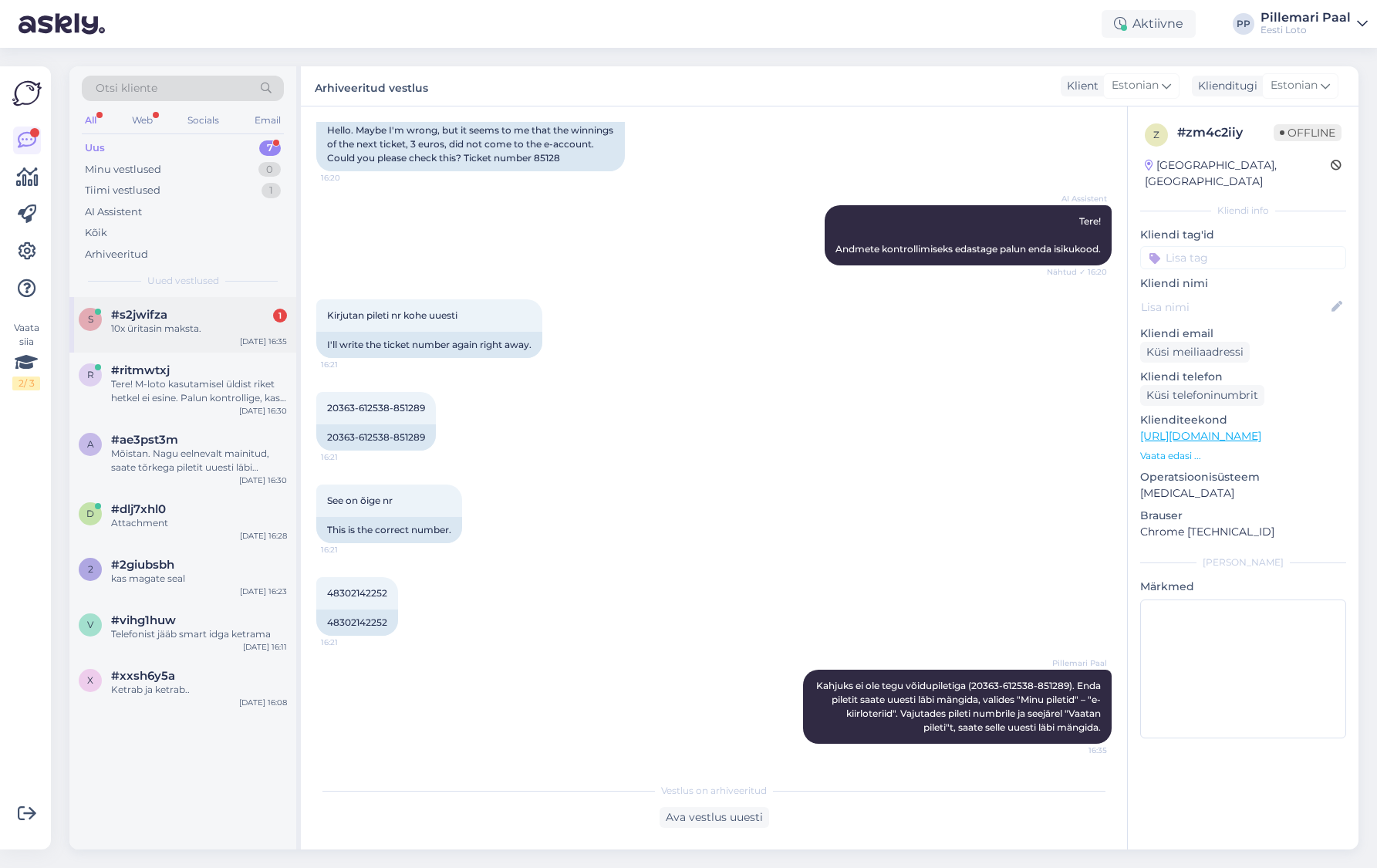
click at [199, 335] on div "s #s2jwifza 1 10x üritasin maksta. Sep 3 16:35" at bounding box center [182, 325] width 227 height 55
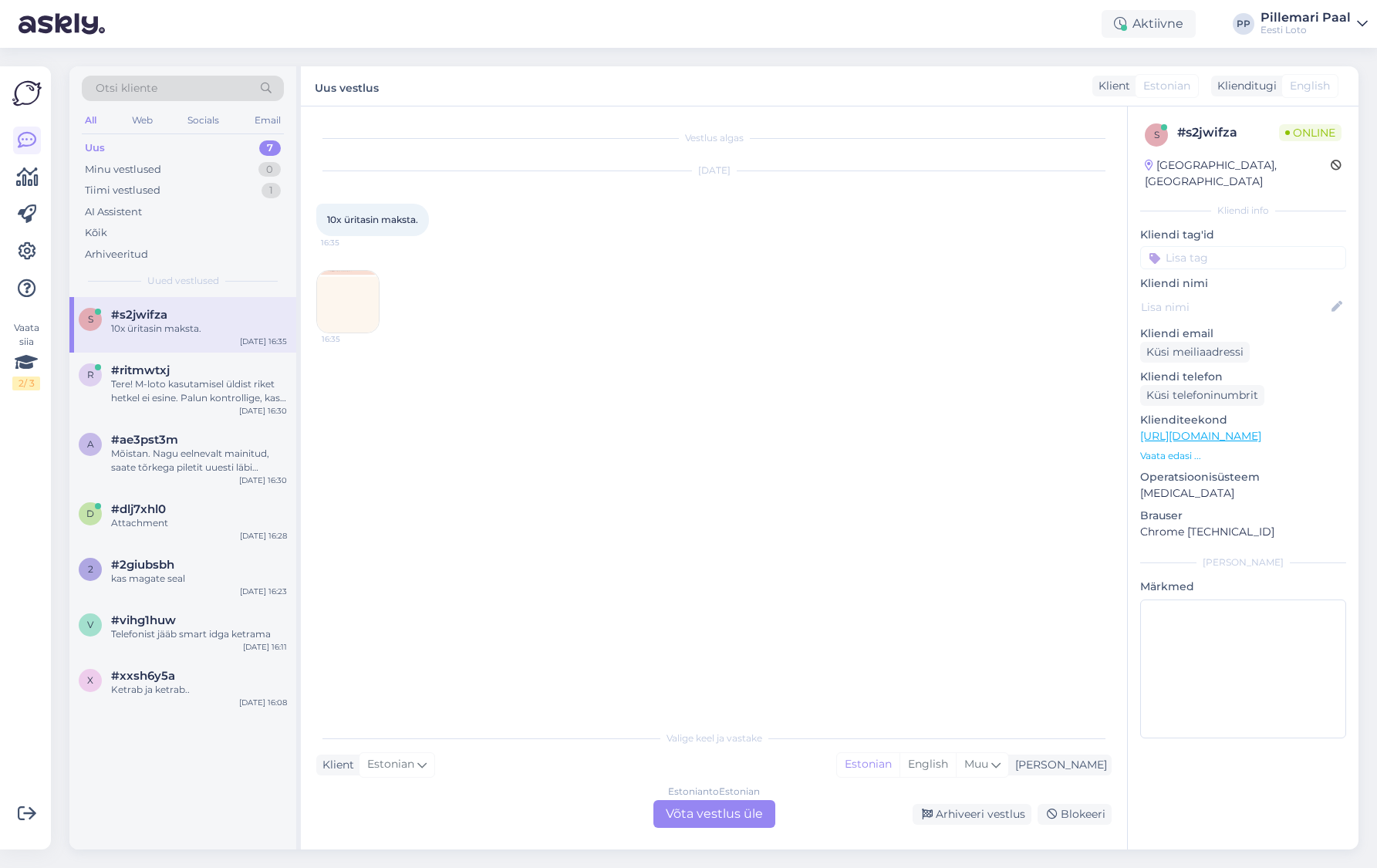
click at [377, 326] on div "16:35" at bounding box center [348, 302] width 63 height 63
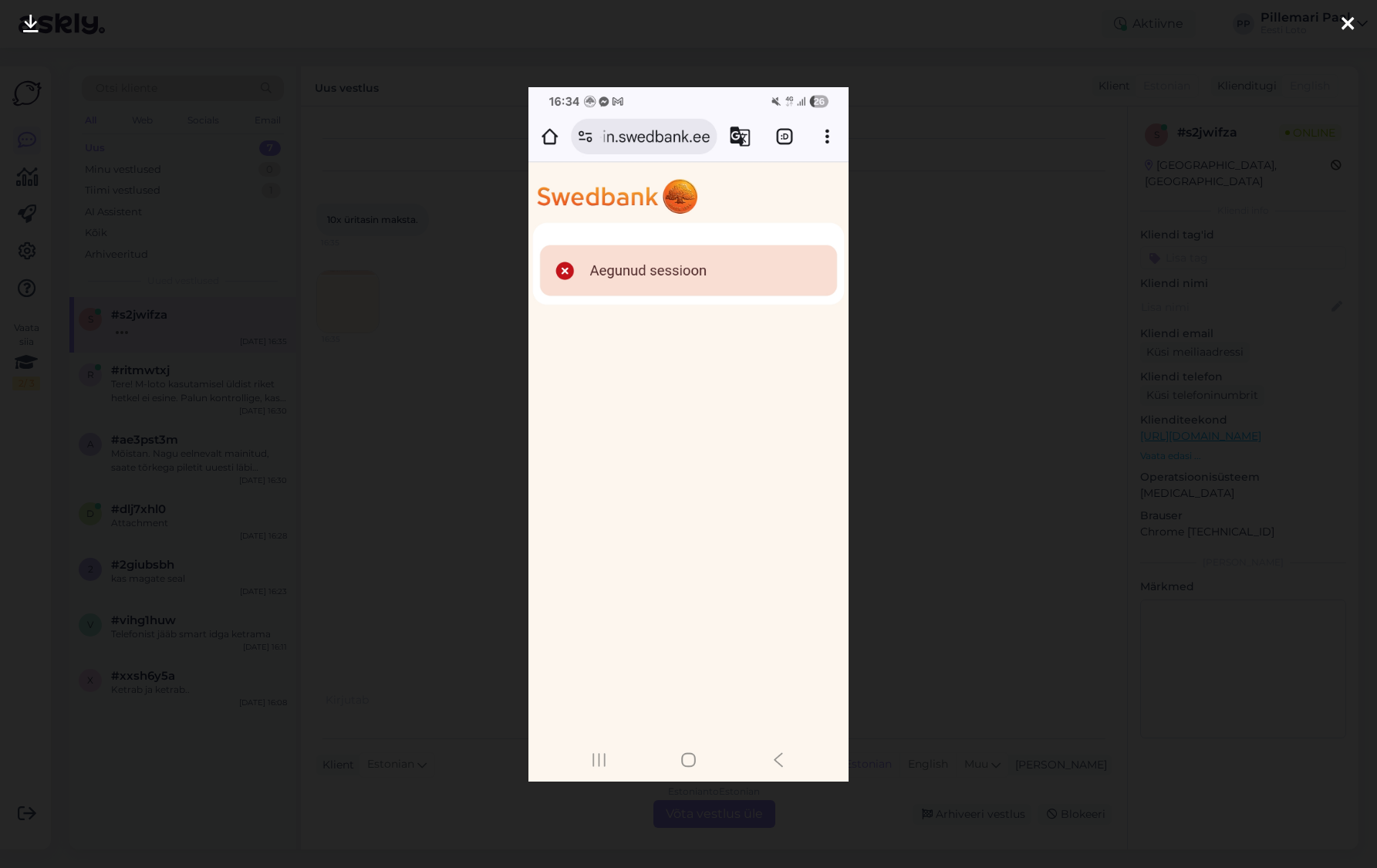
click at [900, 159] on div at bounding box center [688, 434] width 1377 height 868
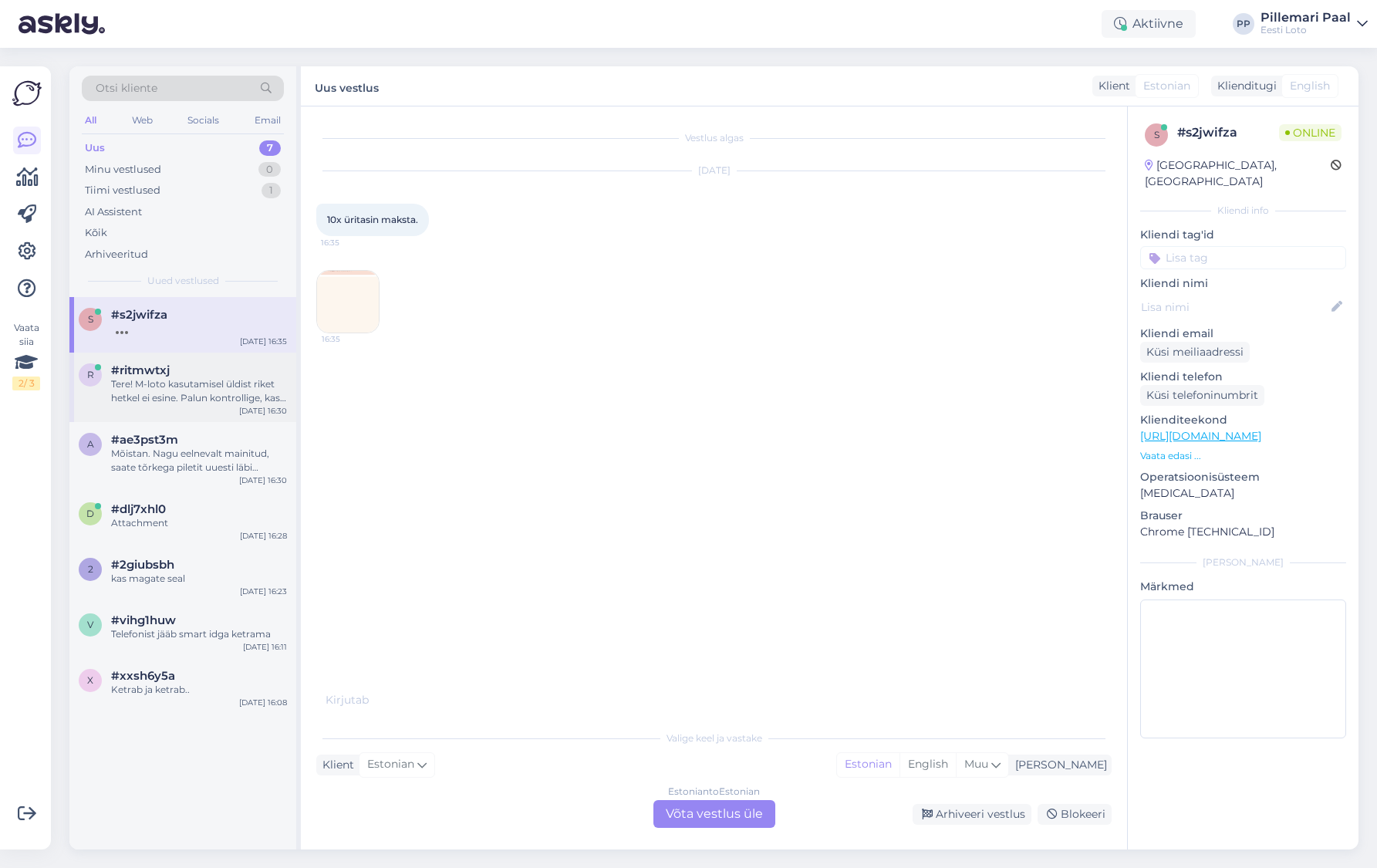
click at [175, 377] on div "Tere! M-loto kasutamisel üldist riket hetkel ei esine. Palun kontrollige, kas s…" at bounding box center [199, 391] width 176 height 28
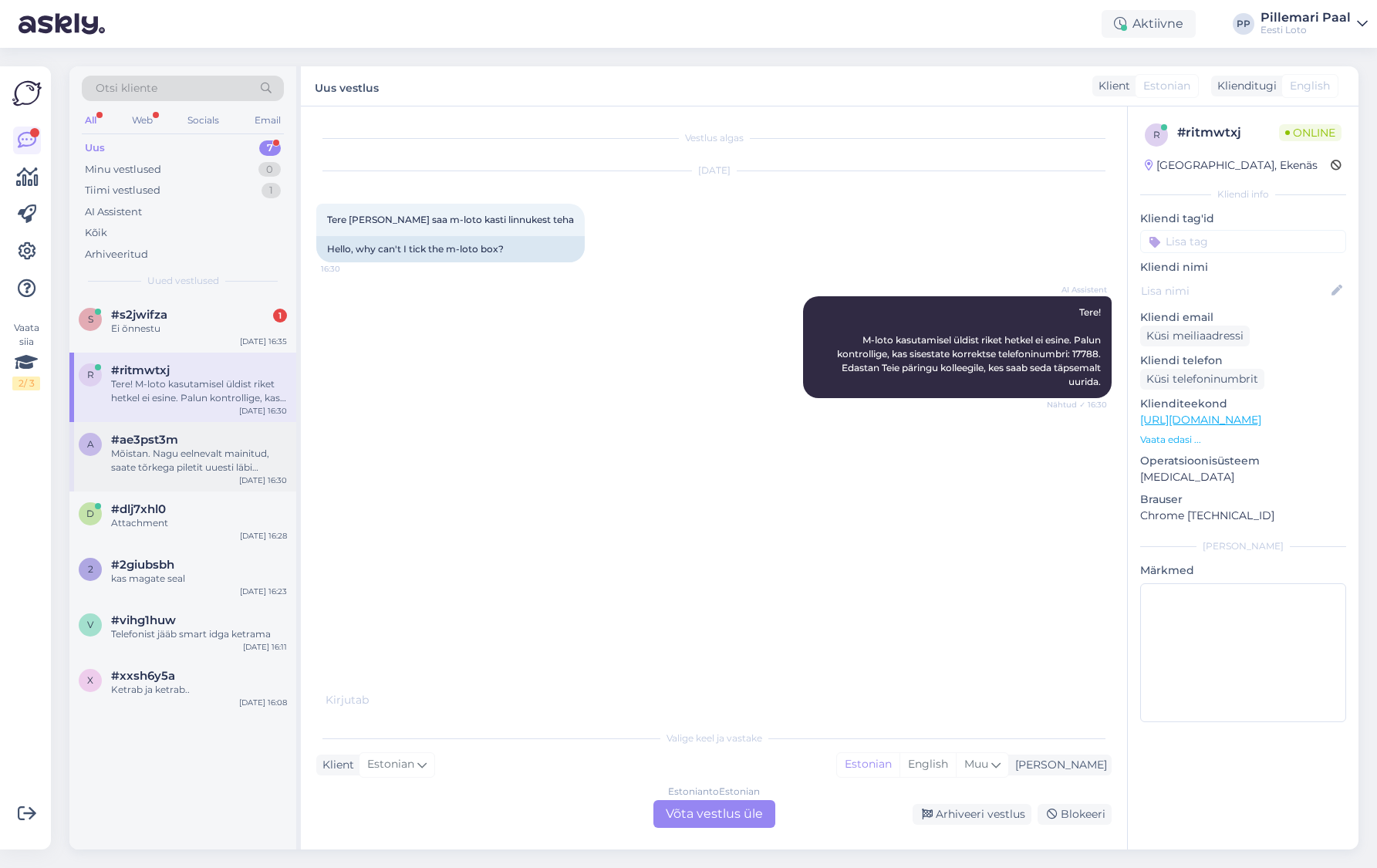
click at [164, 458] on div "Mõistan. Nagu eelnevalt mainitud, saate tõrkega piletit uuesti läbi mängida, va…" at bounding box center [199, 461] width 176 height 28
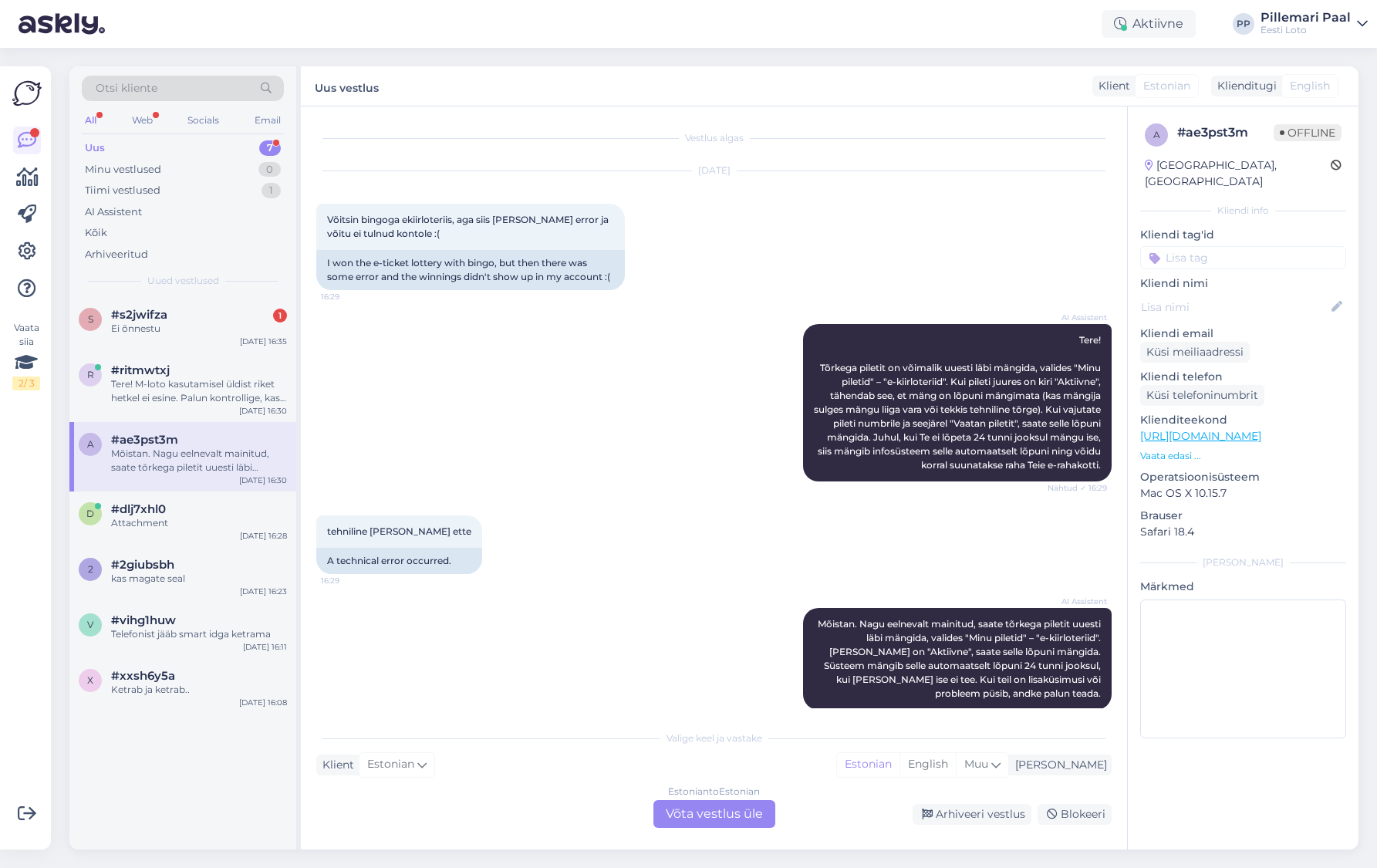
scroll to position [19, 0]
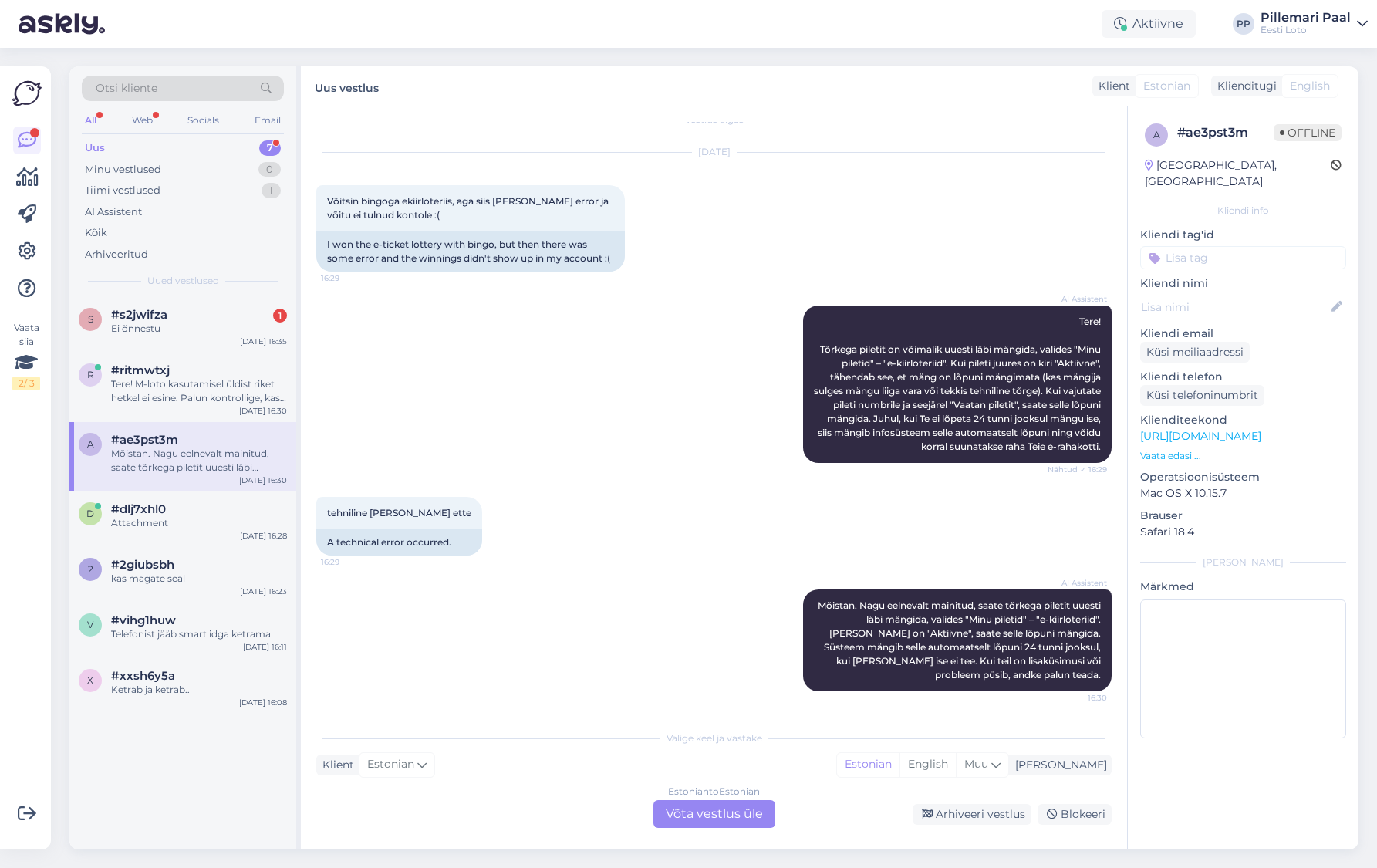
click at [737, 818] on div "Estonian to Estonian Võta vestlus üle" at bounding box center [714, 814] width 122 height 28
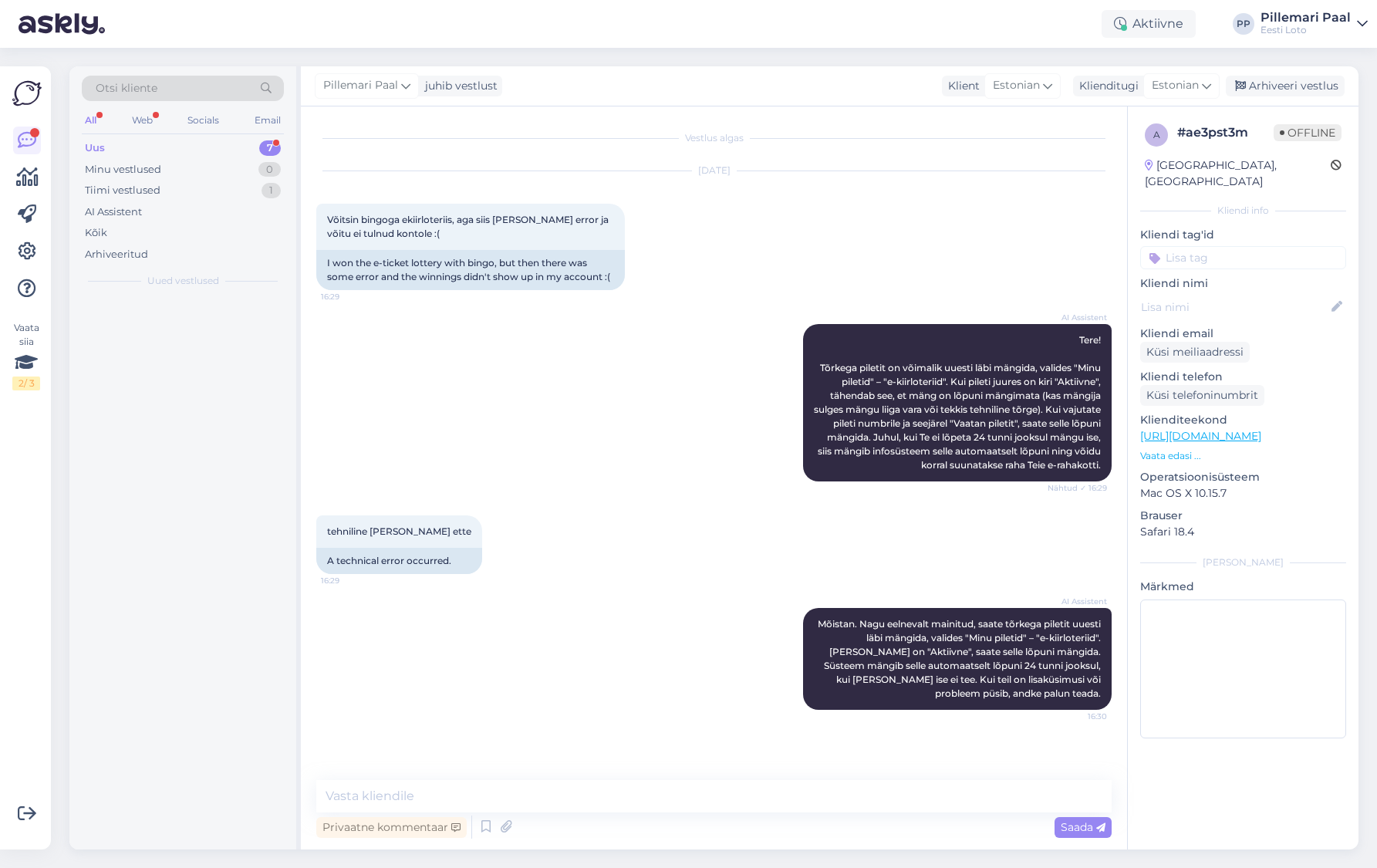
scroll to position [0, 0]
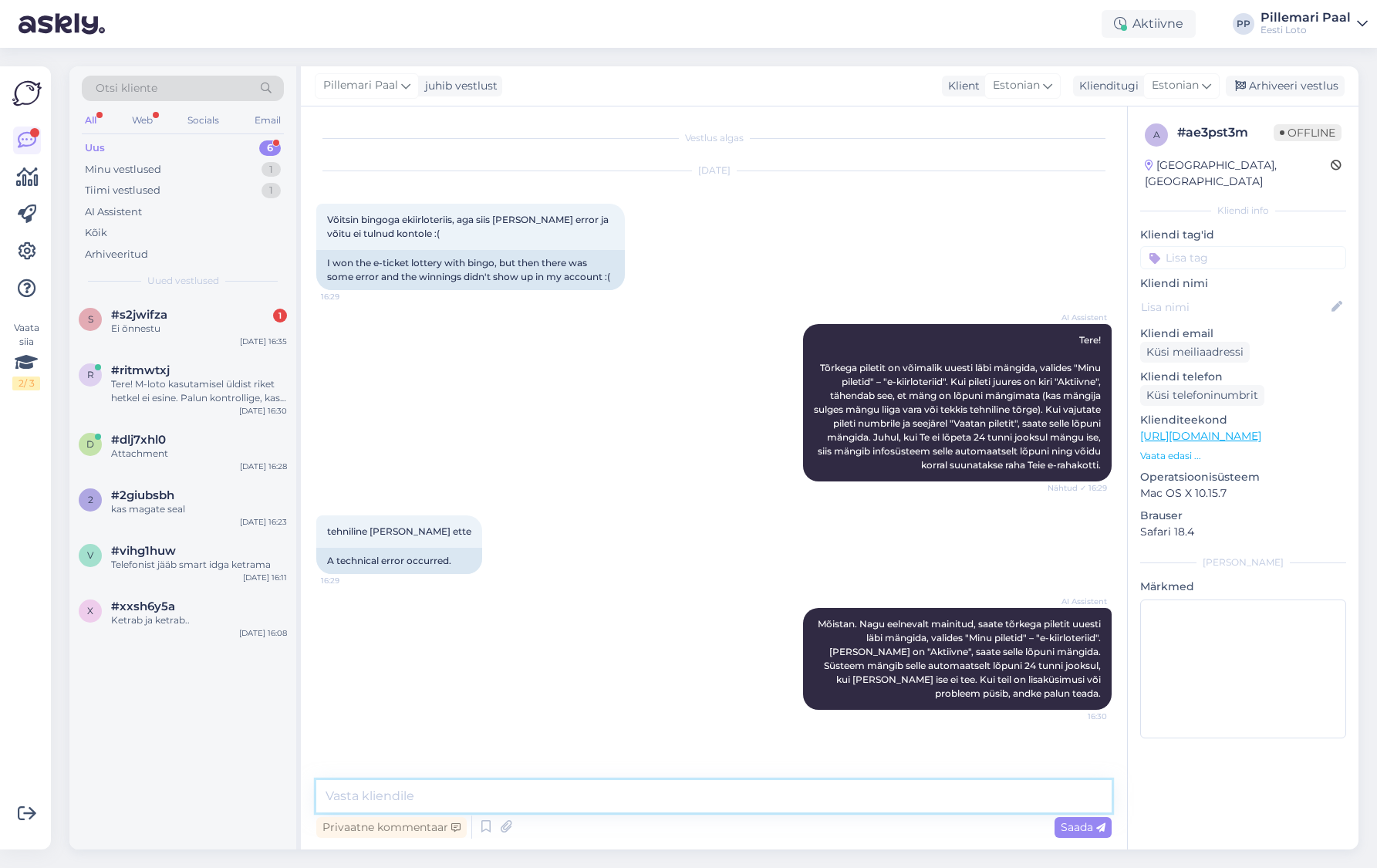
click at [694, 799] on textarea at bounding box center [714, 795] width 795 height 33
type textarea "Täpsemaks kontrollimiseks teatage ka enda isikukood."
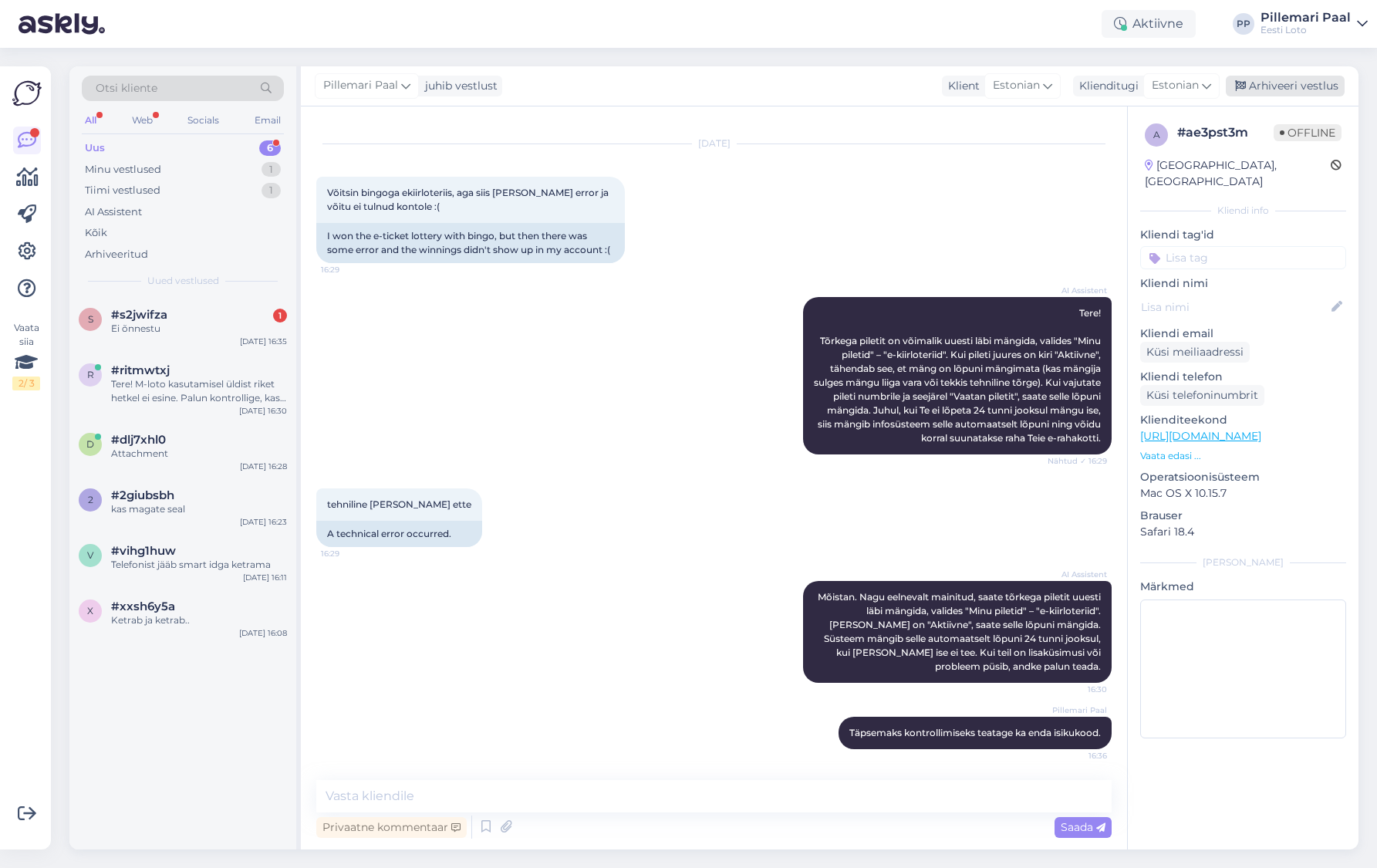
click at [1278, 88] on div "Arhiveeri vestlus" at bounding box center [1284, 86] width 118 height 21
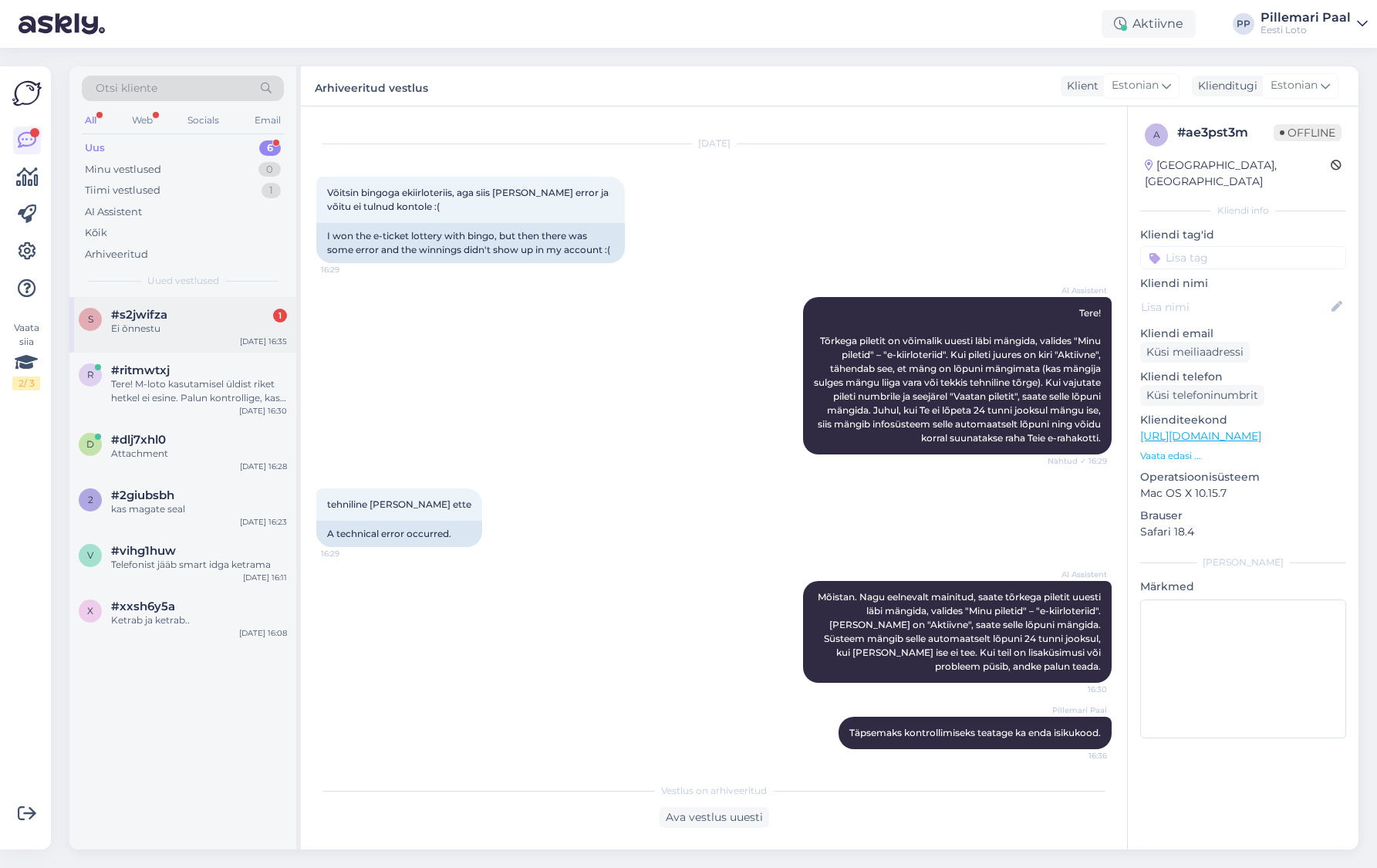
click at [172, 320] on div "#s2jwifza 1" at bounding box center [199, 315] width 176 height 14
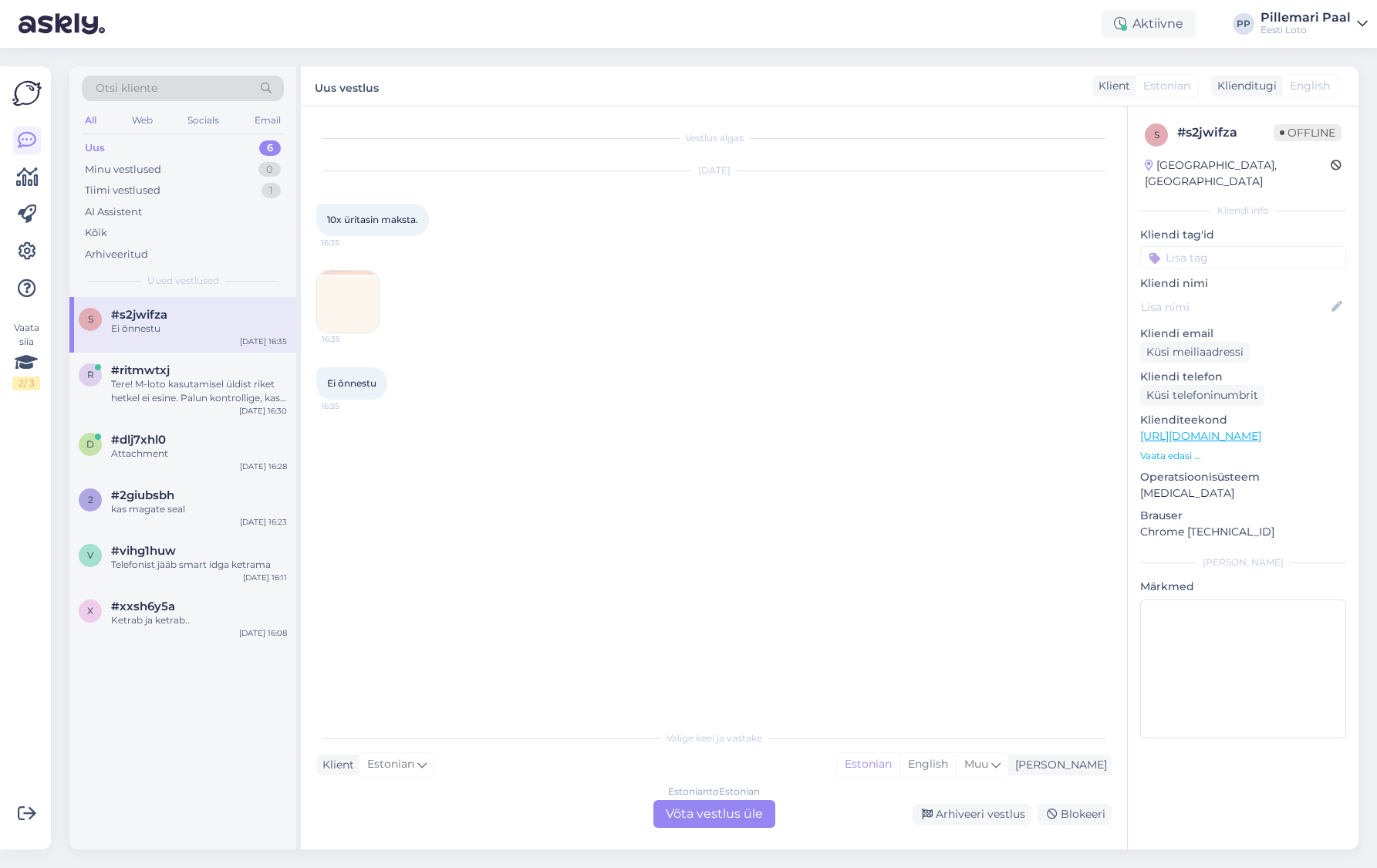
scroll to position [0, 0]
click at [176, 366] on div "#ritmwtxj" at bounding box center [199, 370] width 176 height 14
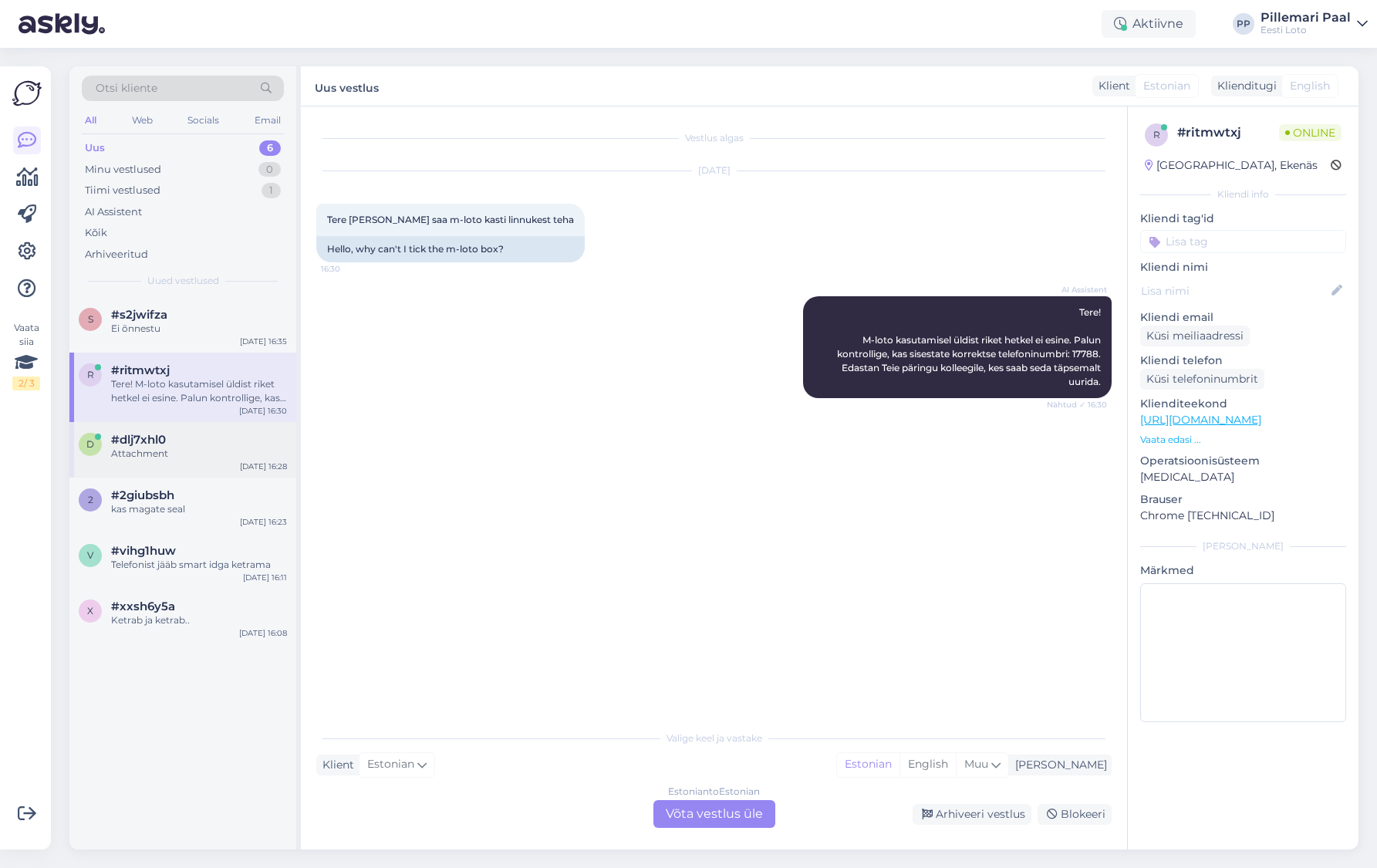
click at [170, 449] on div "Attachment" at bounding box center [199, 454] width 176 height 14
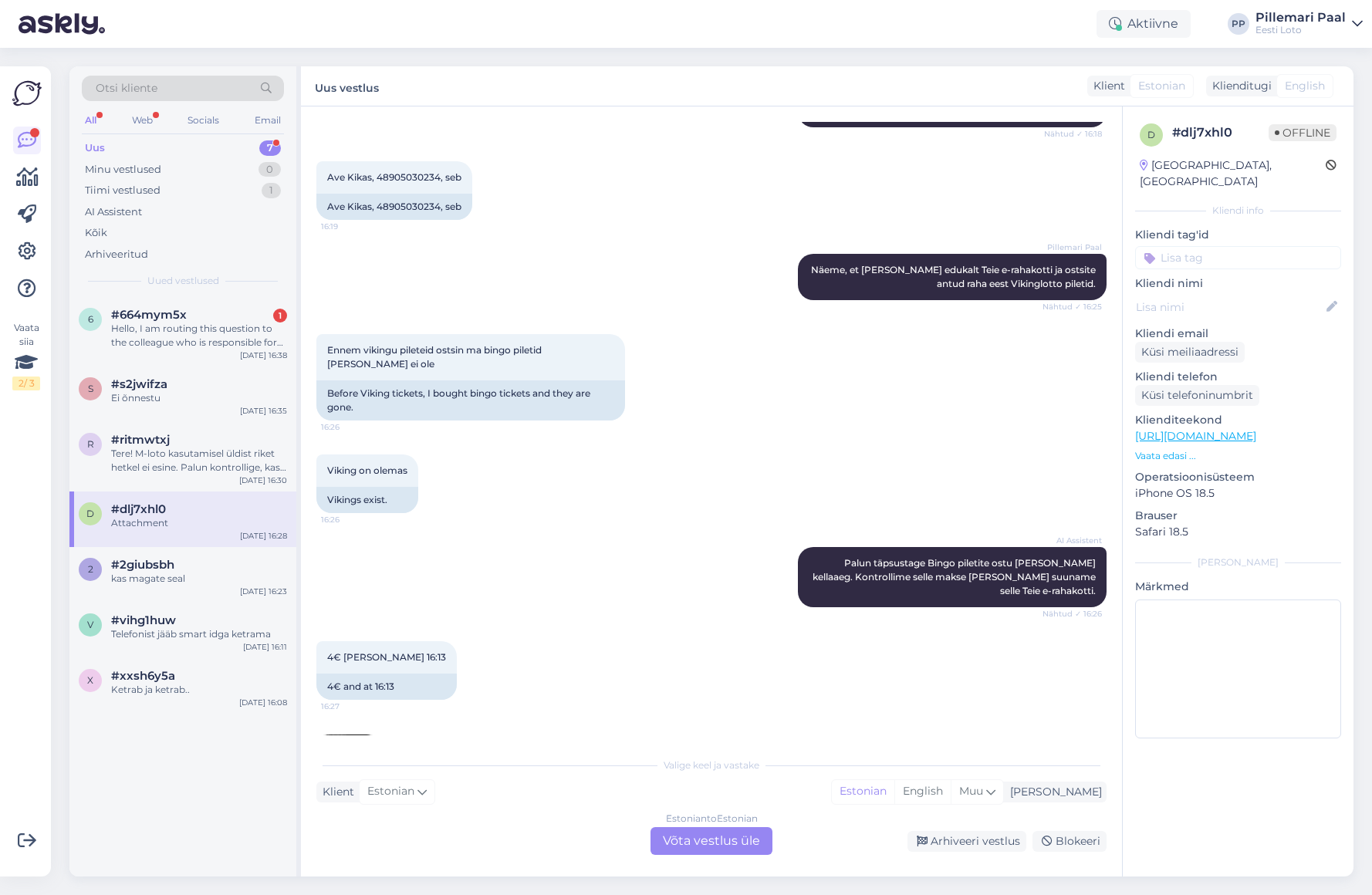
scroll to position [433, 0]
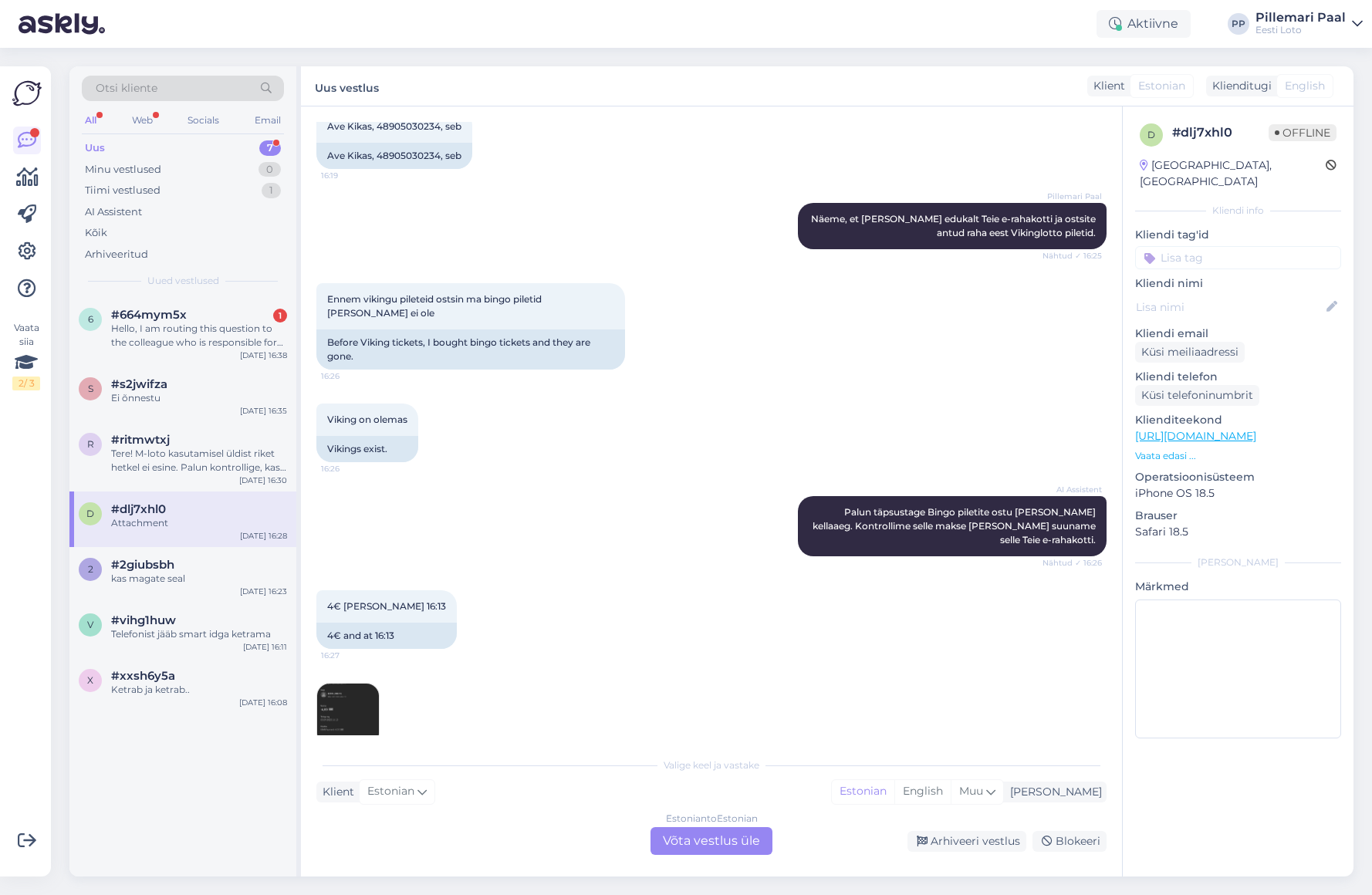
click at [342, 684] on img at bounding box center [347, 714] width 62 height 62
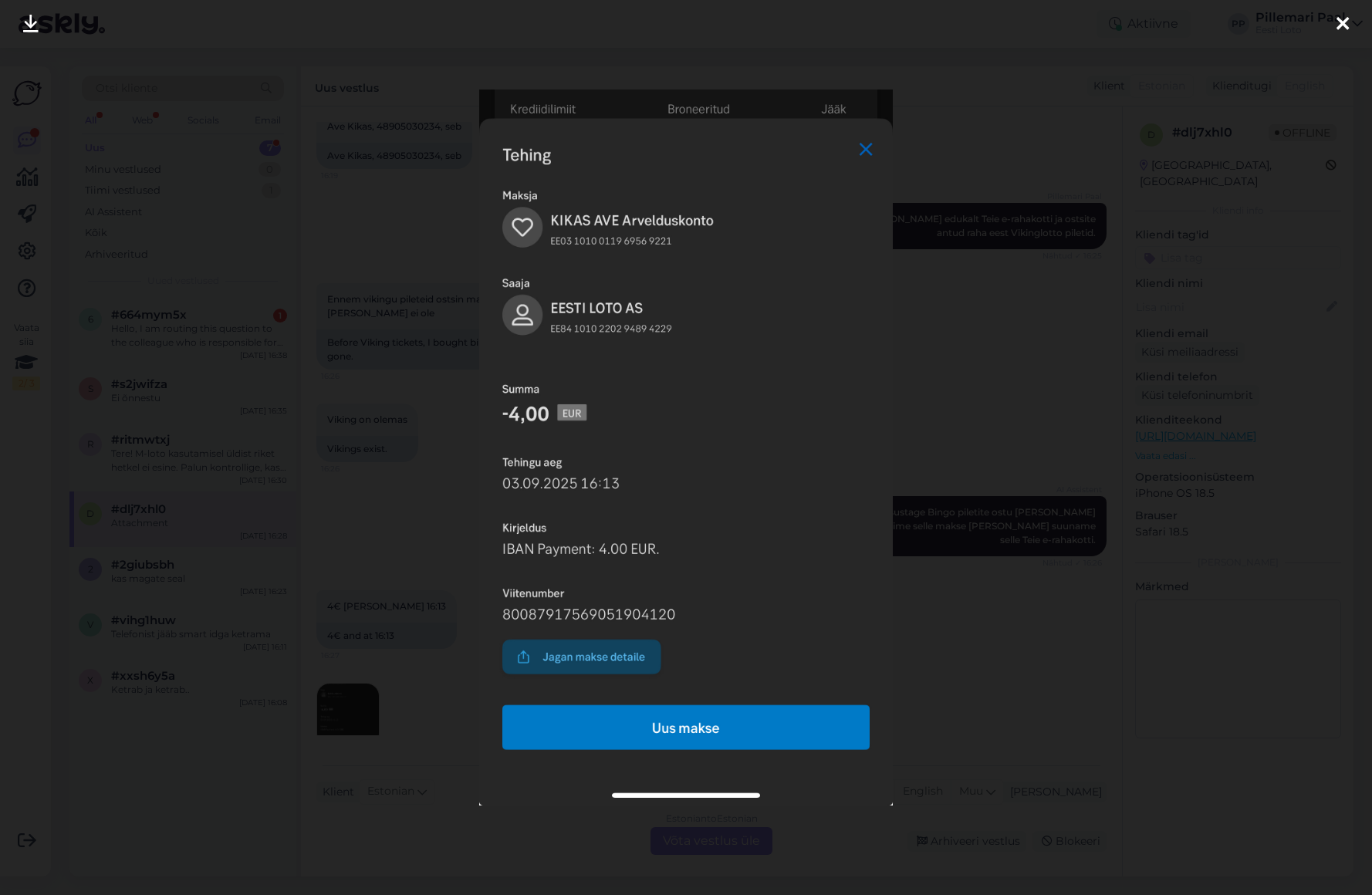
click at [1037, 641] on div at bounding box center [686, 447] width 1372 height 895
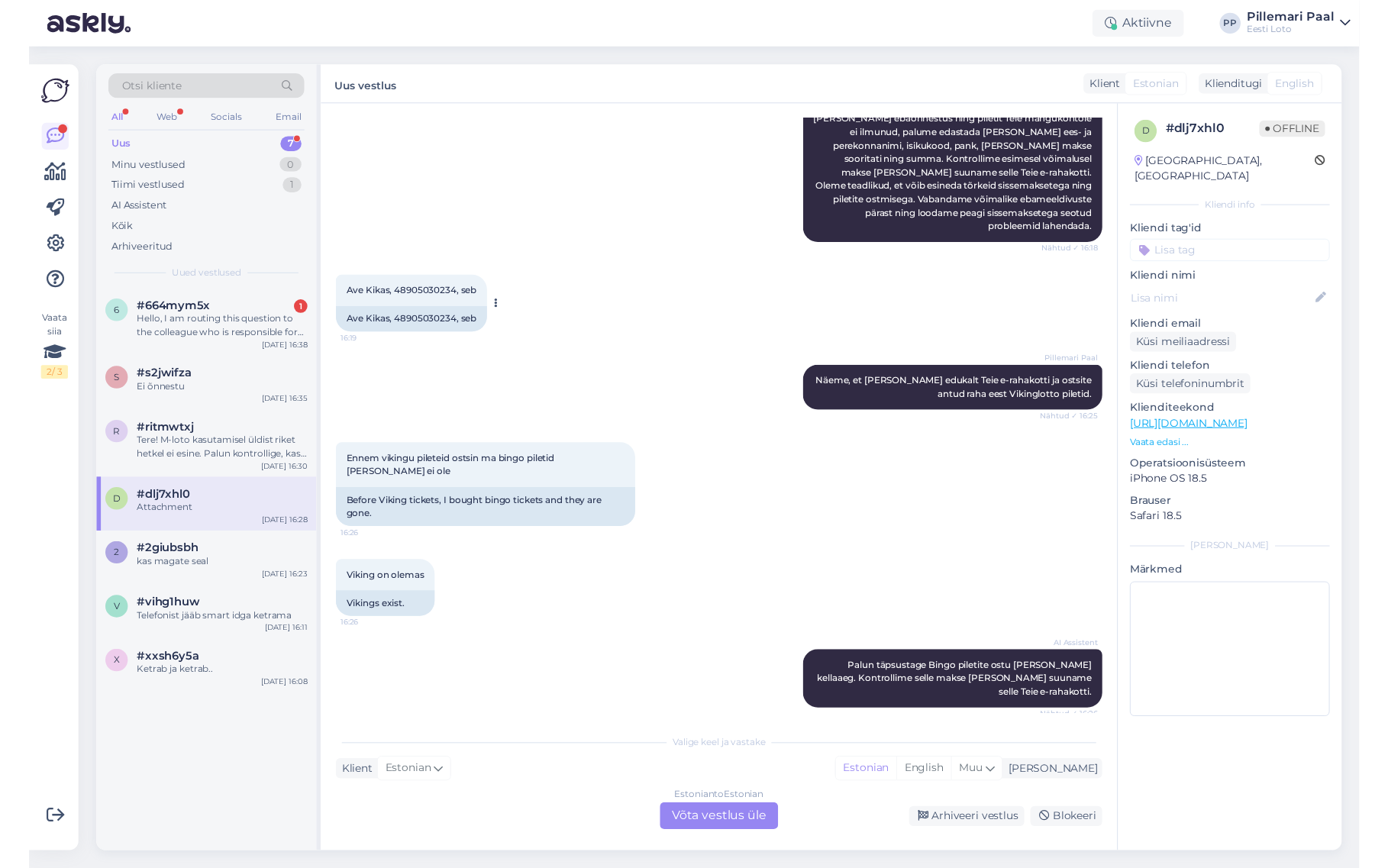
scroll to position [261, 0]
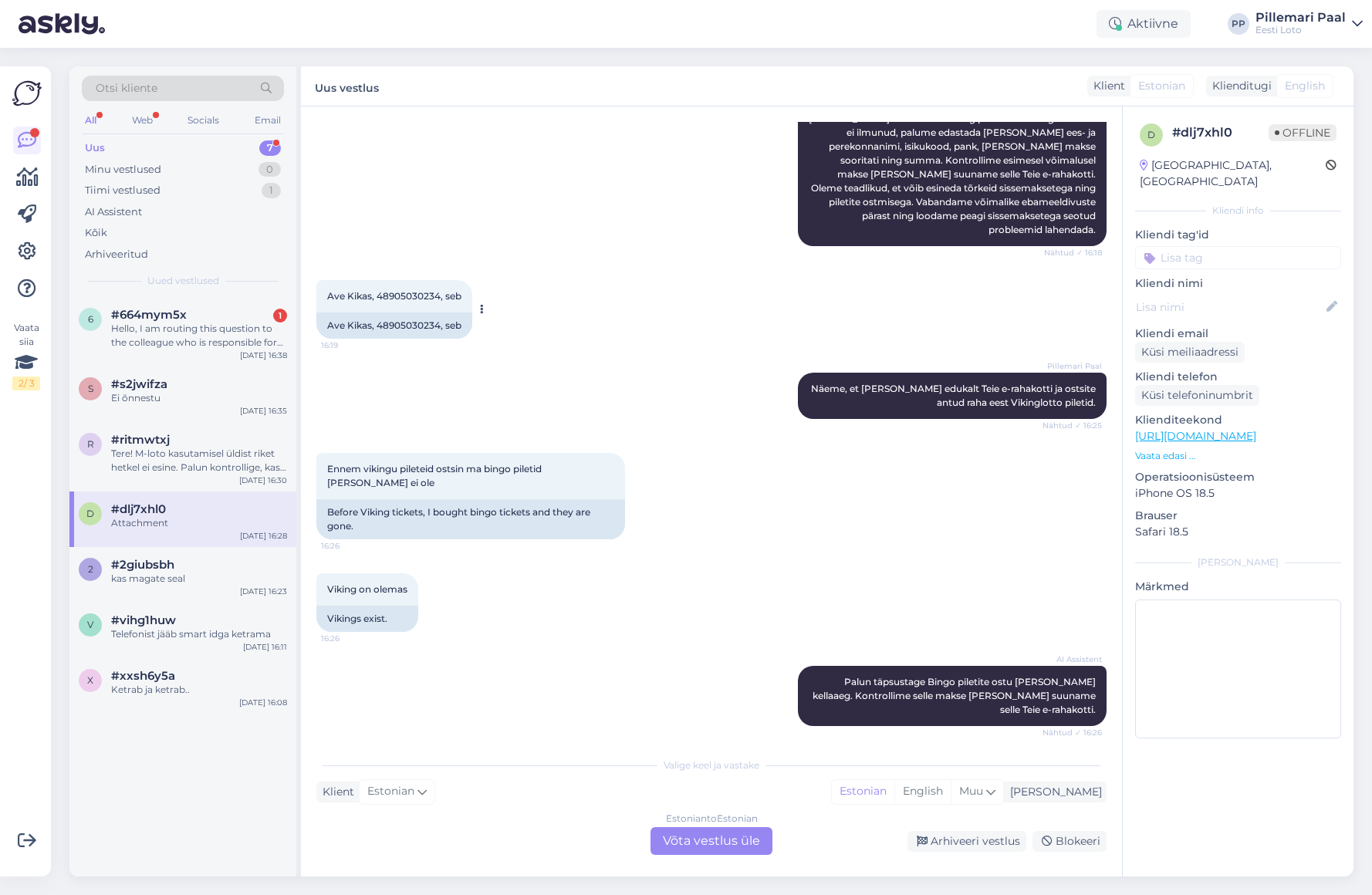
click at [402, 313] on div "Ave Kikas, 48905030234, seb" at bounding box center [395, 326] width 156 height 27
copy div "48905030234"
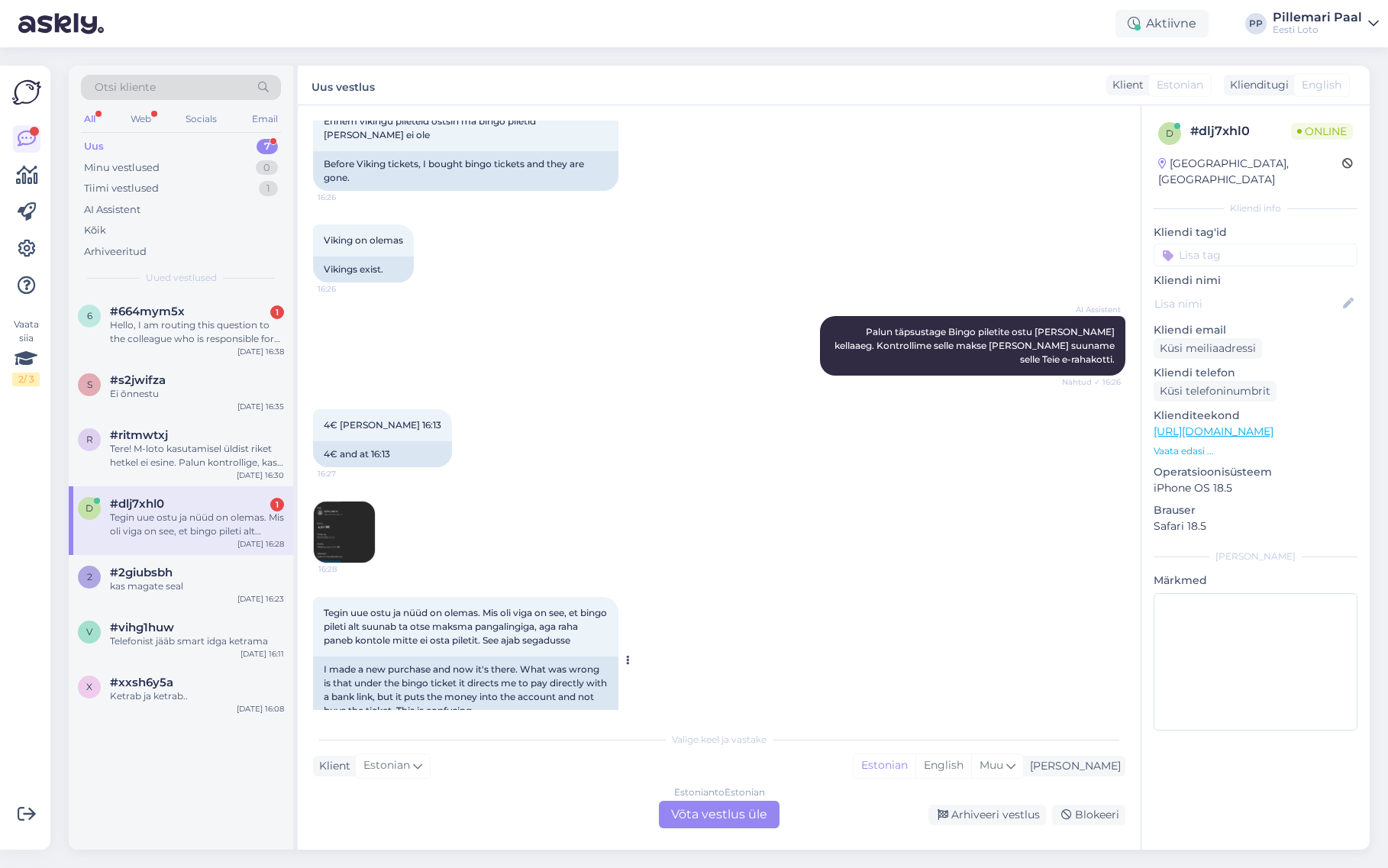
scroll to position [606, 0]
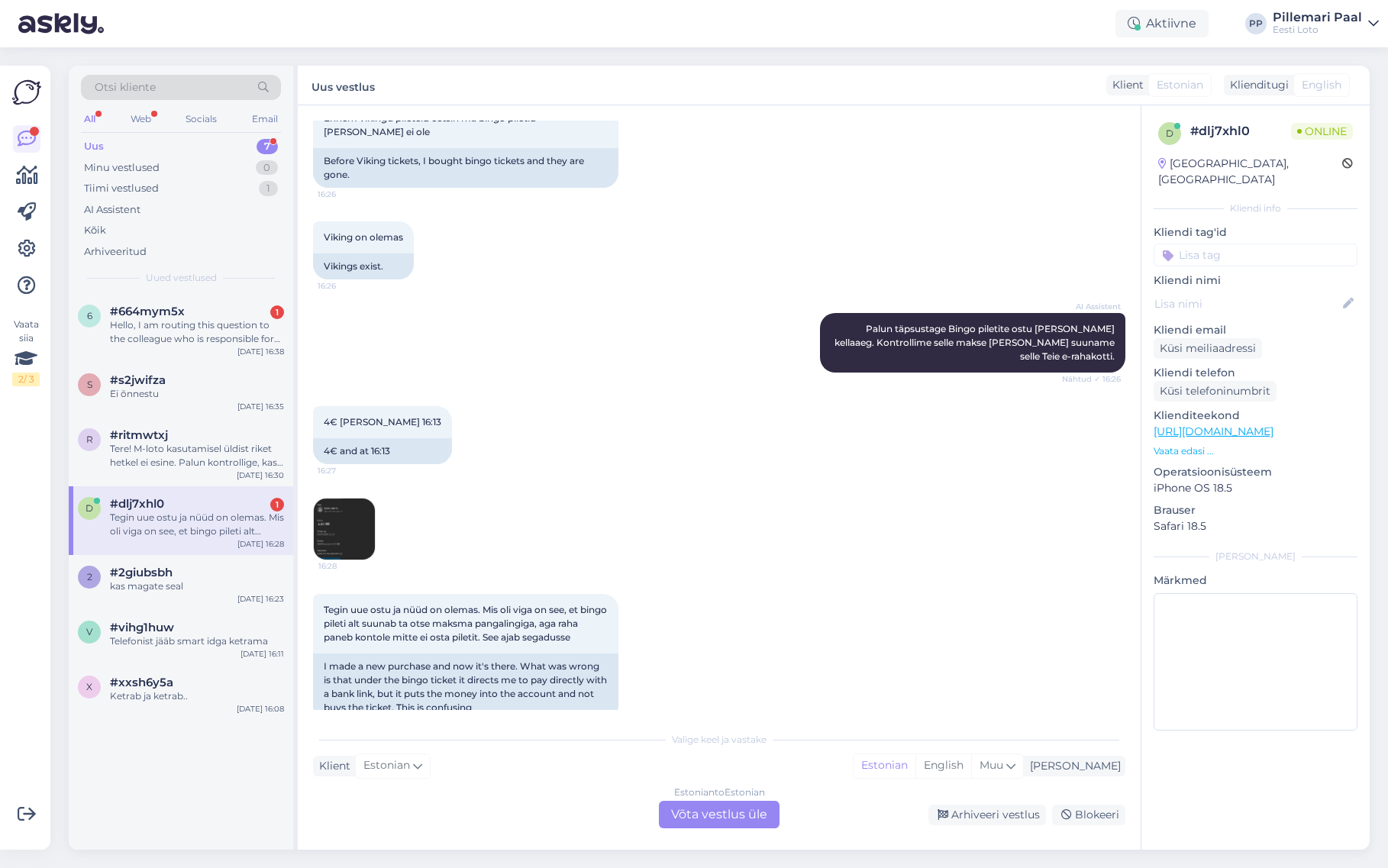
click at [727, 811] on div "Estonian to Estonian Võta vestlus üle" at bounding box center [720, 814] width 121 height 27
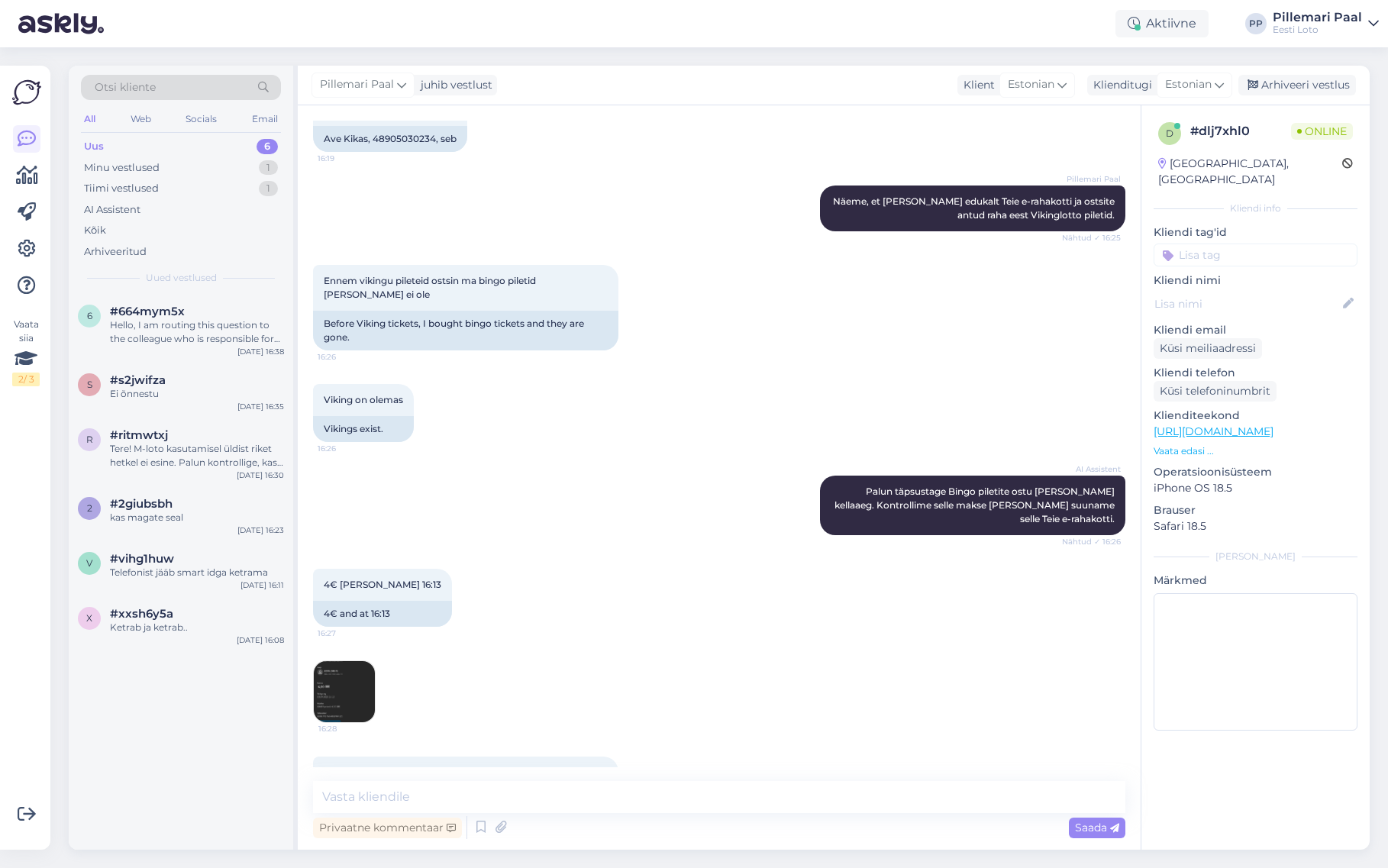
scroll to position [549, 0]
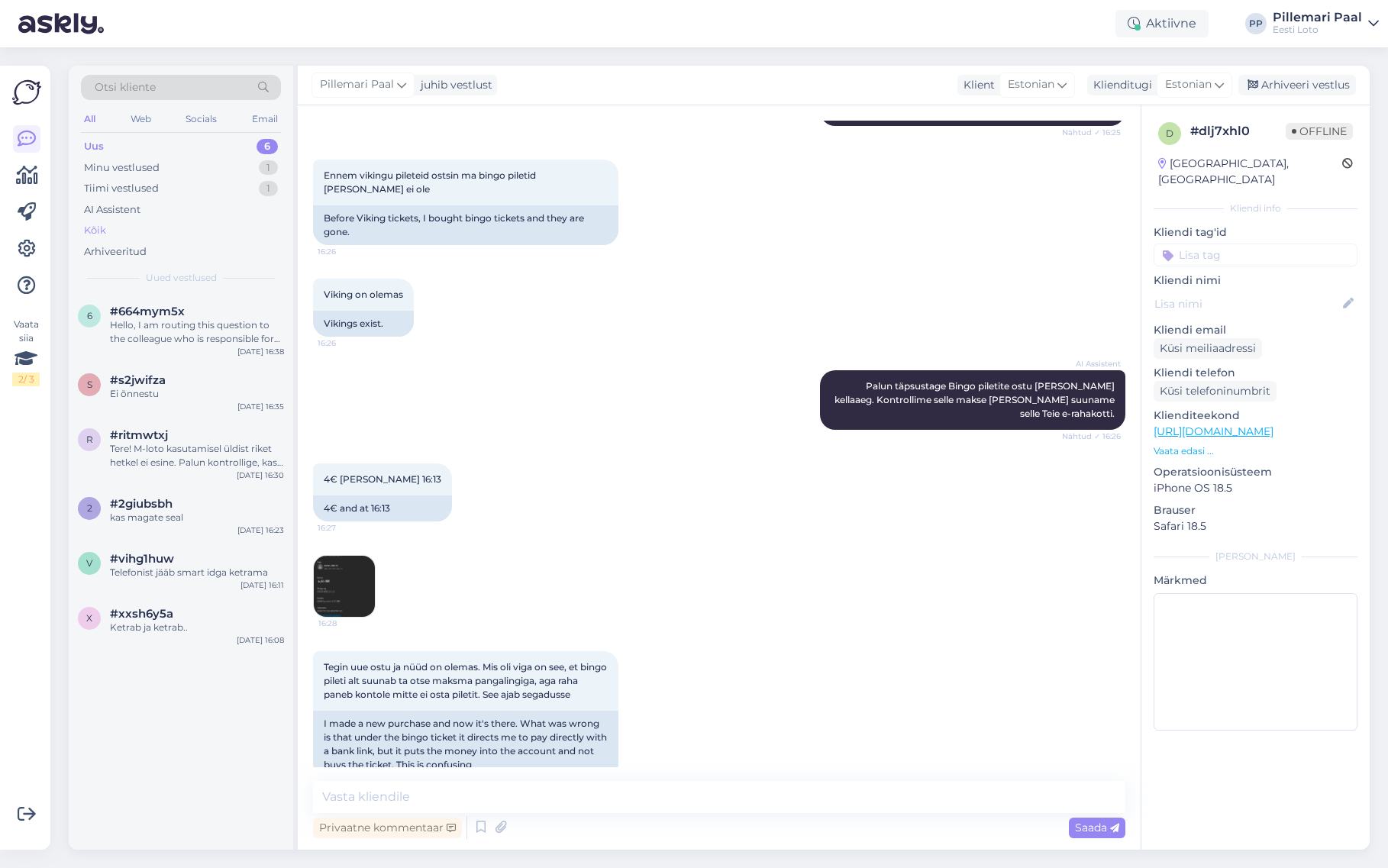
click at [113, 227] on div "Kõik" at bounding box center [181, 230] width 200 height 21
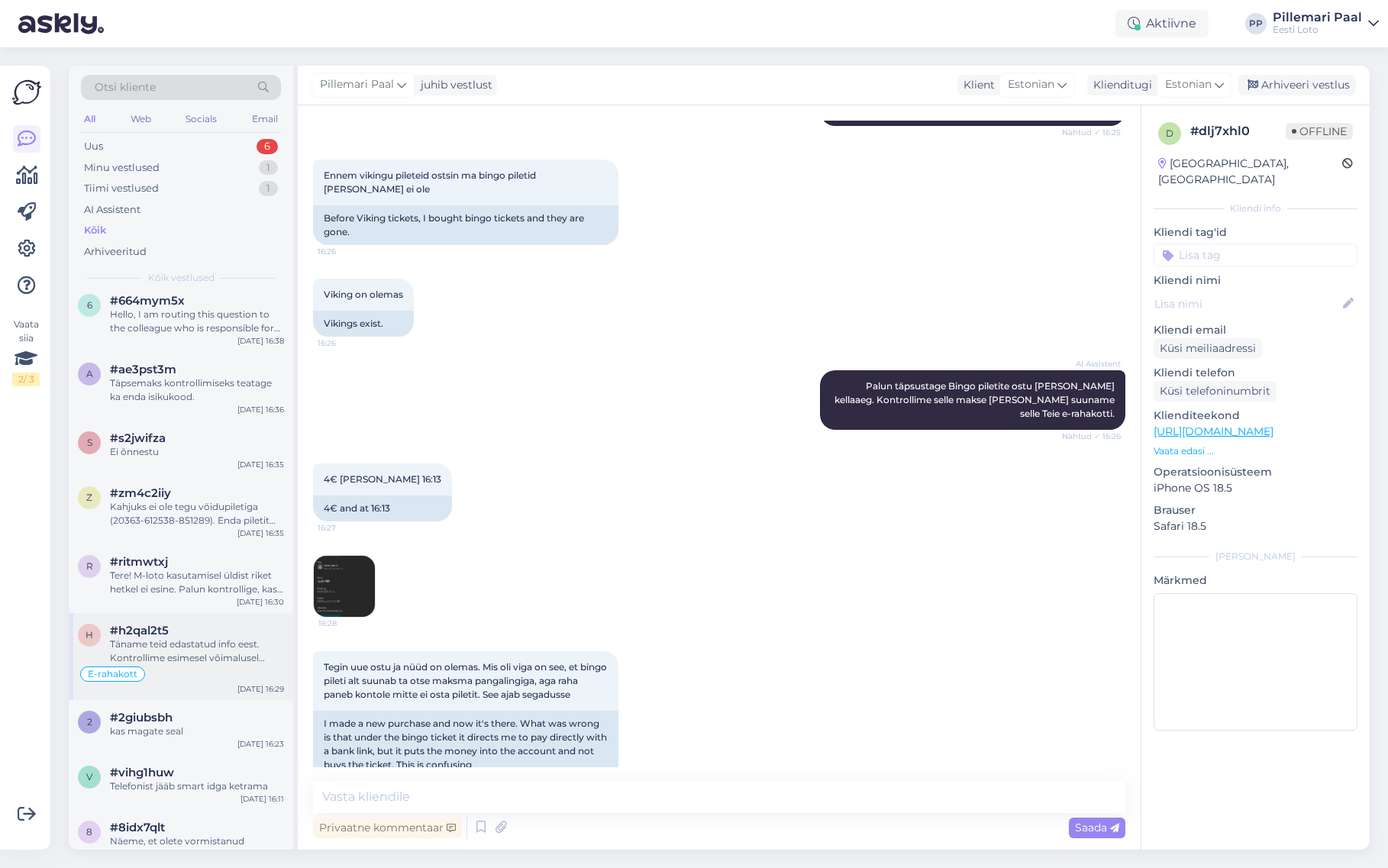
scroll to position [82, 0]
click at [195, 639] on div "Täname teid edastatud info eest. Kontrollime esimesel võimalusel makse üle ja s…" at bounding box center [197, 648] width 174 height 27
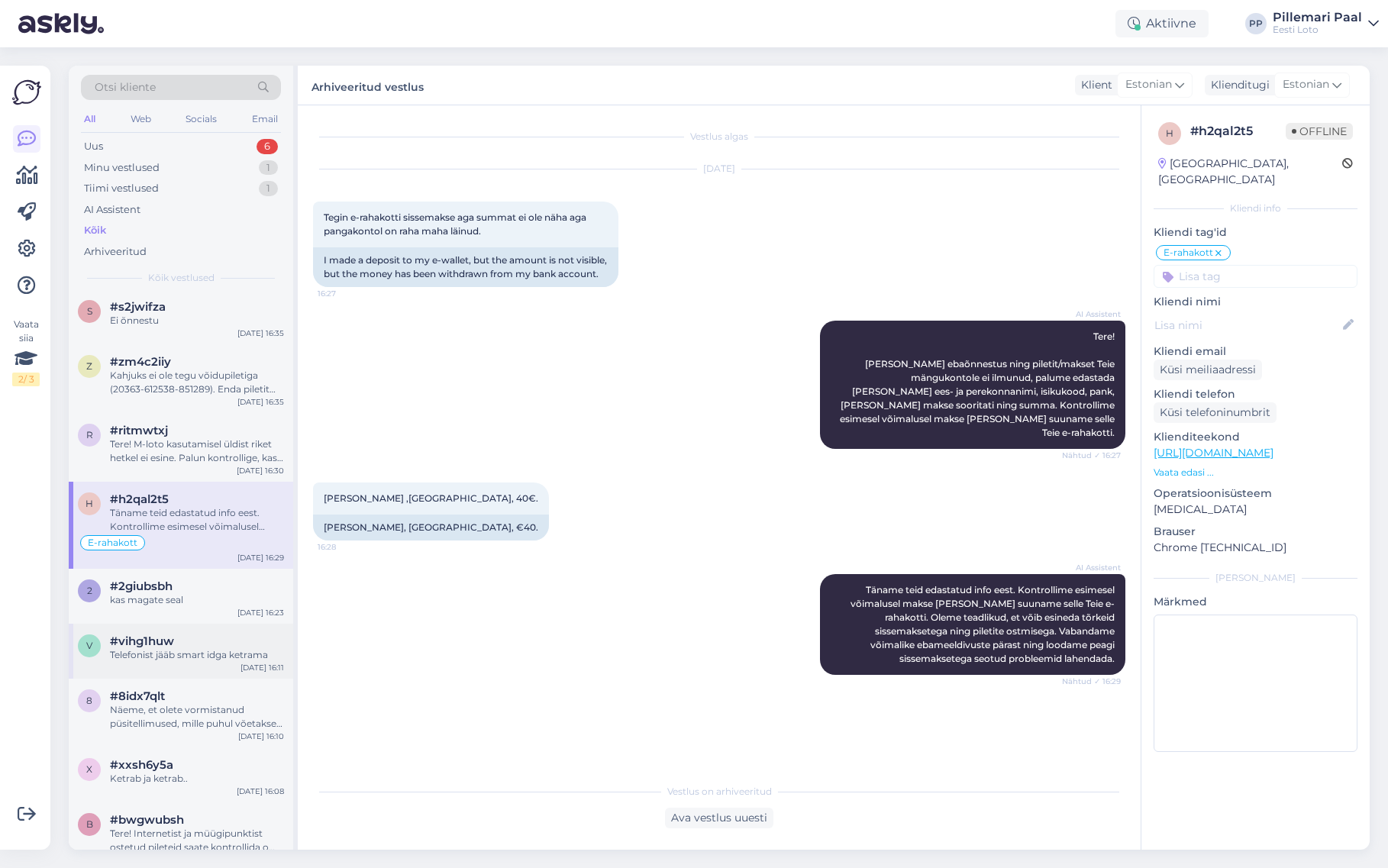
scroll to position [226, 0]
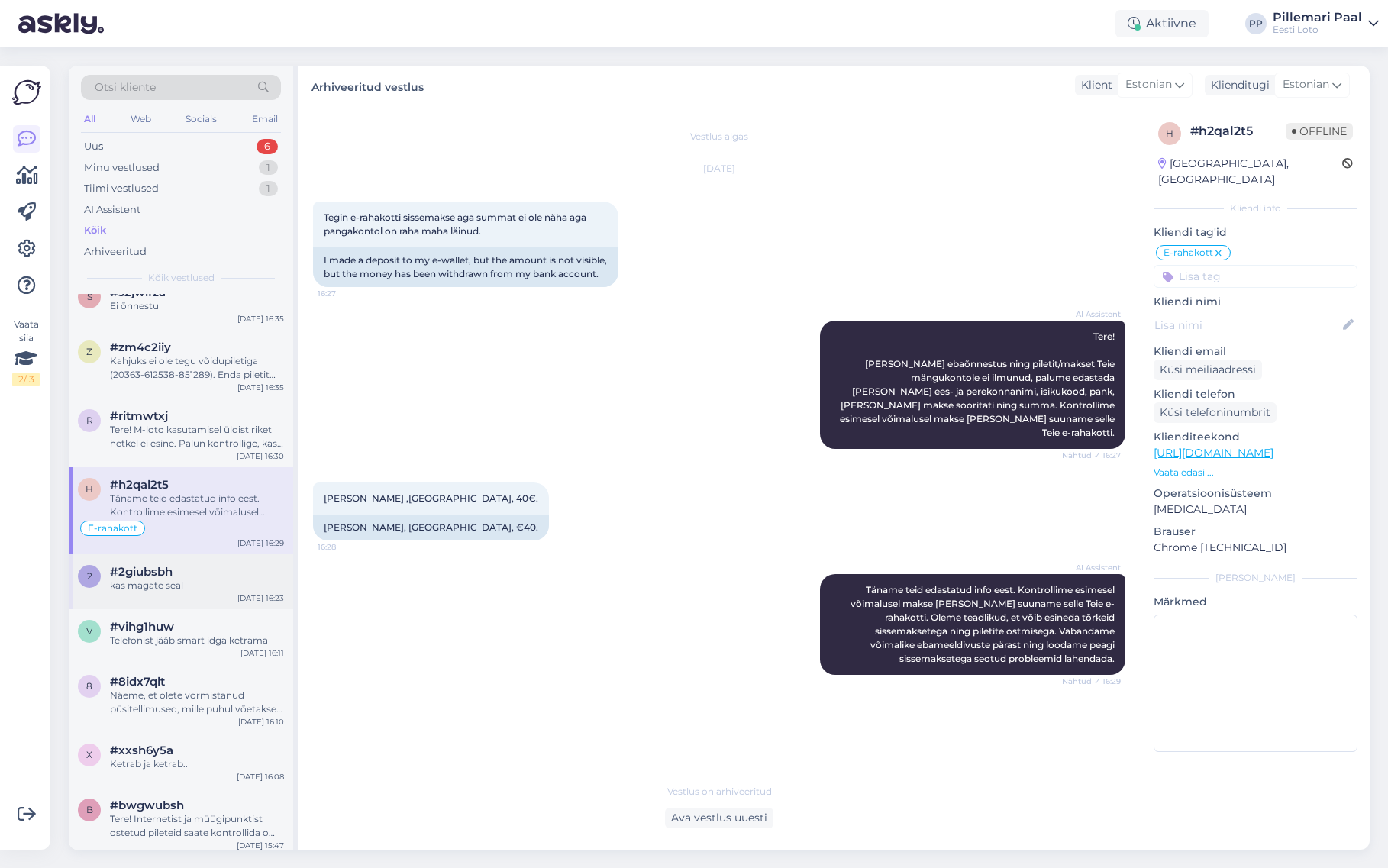
click at [184, 590] on div "kas magate seal" at bounding box center [197, 586] width 174 height 14
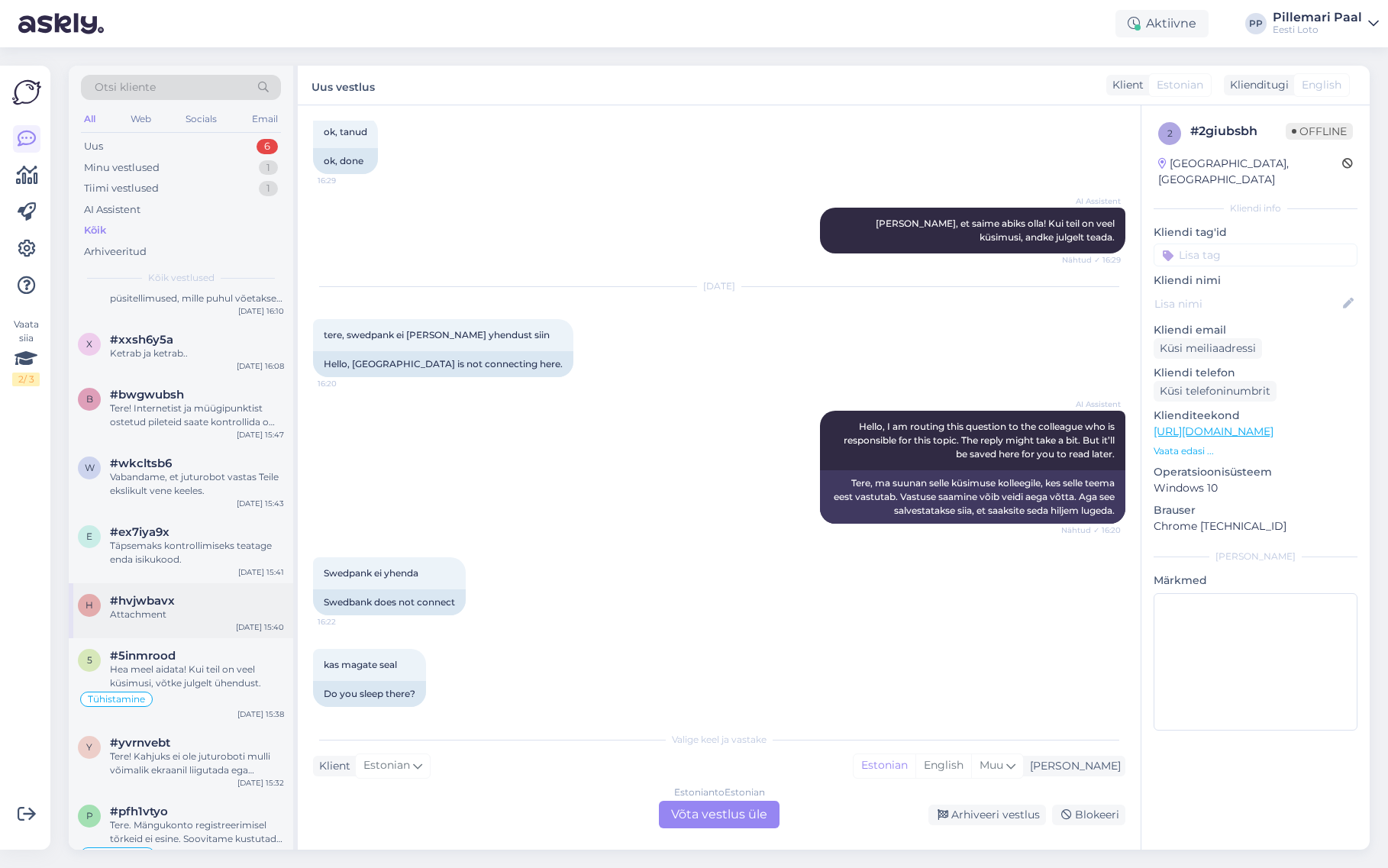
scroll to position [638, 0]
click at [200, 681] on div "Hea meel aidata! Kui teil on veel küsimusi, võtke julgelt ühendust." at bounding box center [197, 675] width 174 height 27
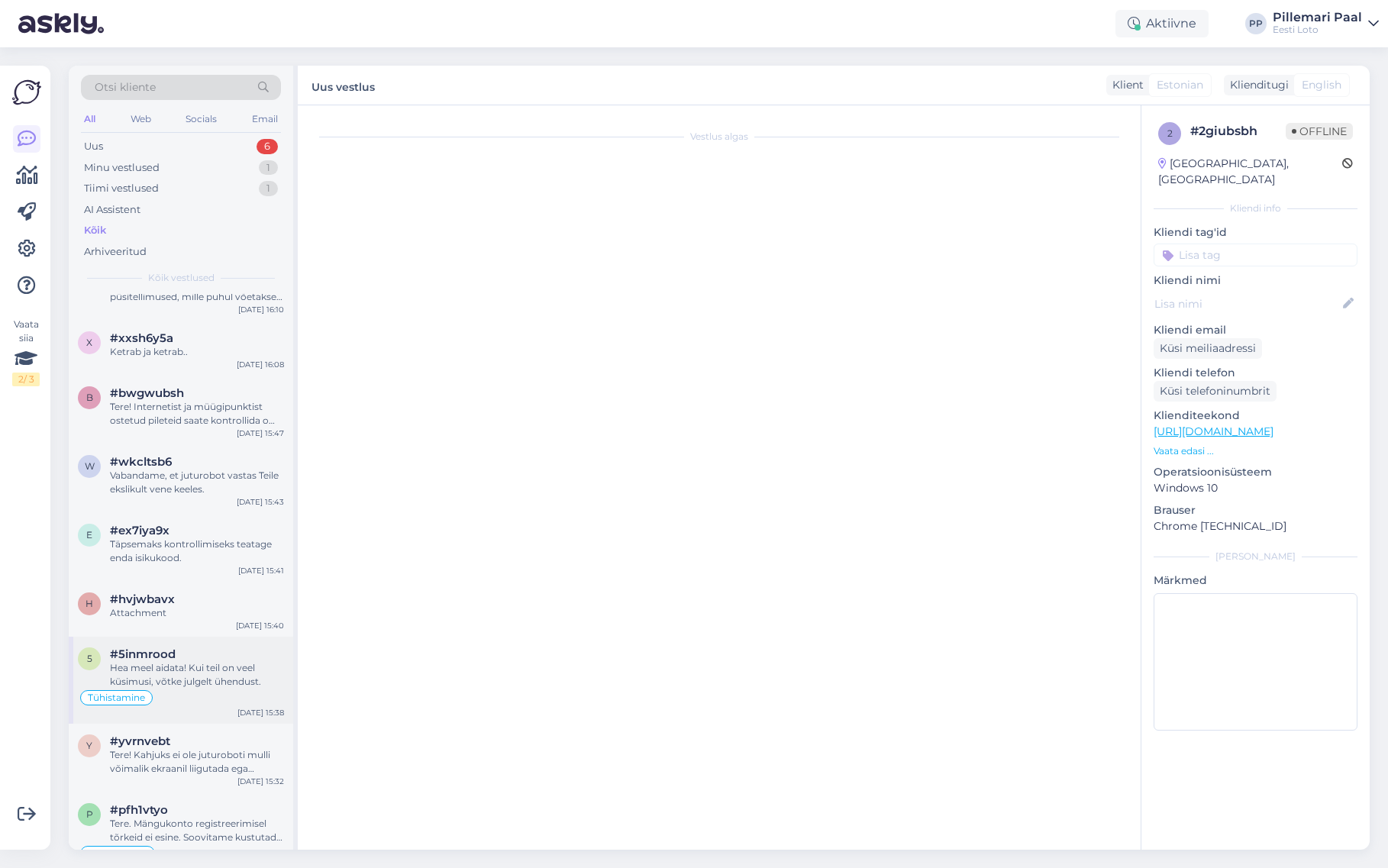
scroll to position [560, 0]
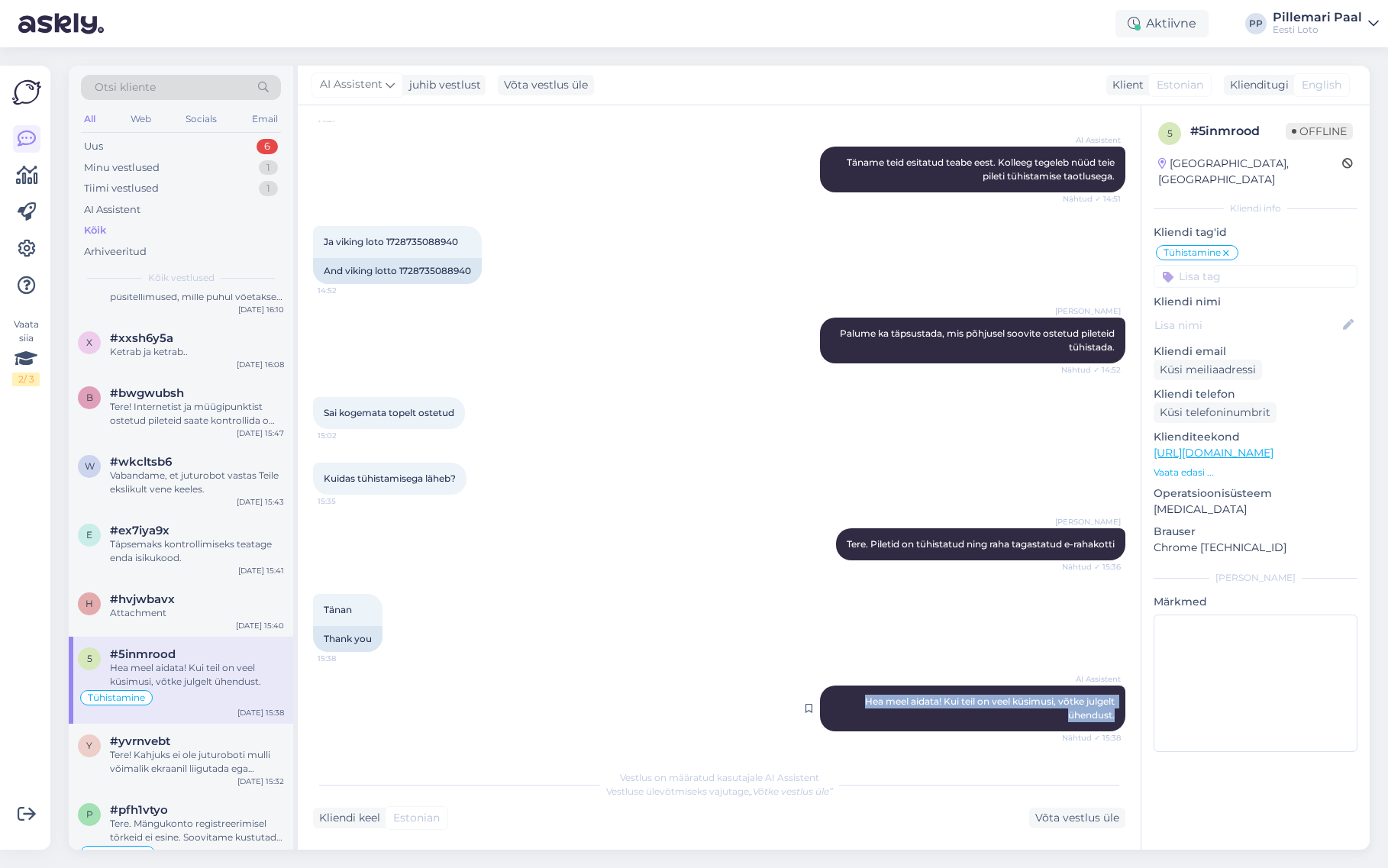
drag, startPoint x: 860, startPoint y: 702, endPoint x: 1119, endPoint y: 714, distance: 259.3
click at [1121, 714] on div "AI Assistent Hea meel aidata! Kui teil on veel küsimusi, võtke julgelt ühendust…" at bounding box center [973, 708] width 306 height 46
copy span "Hea meel aidata! Kui teil on veel küsimusi, võtke julgelt ühendust."
click at [142, 172] on div "Minu vestlused" at bounding box center [121, 168] width 75 height 16
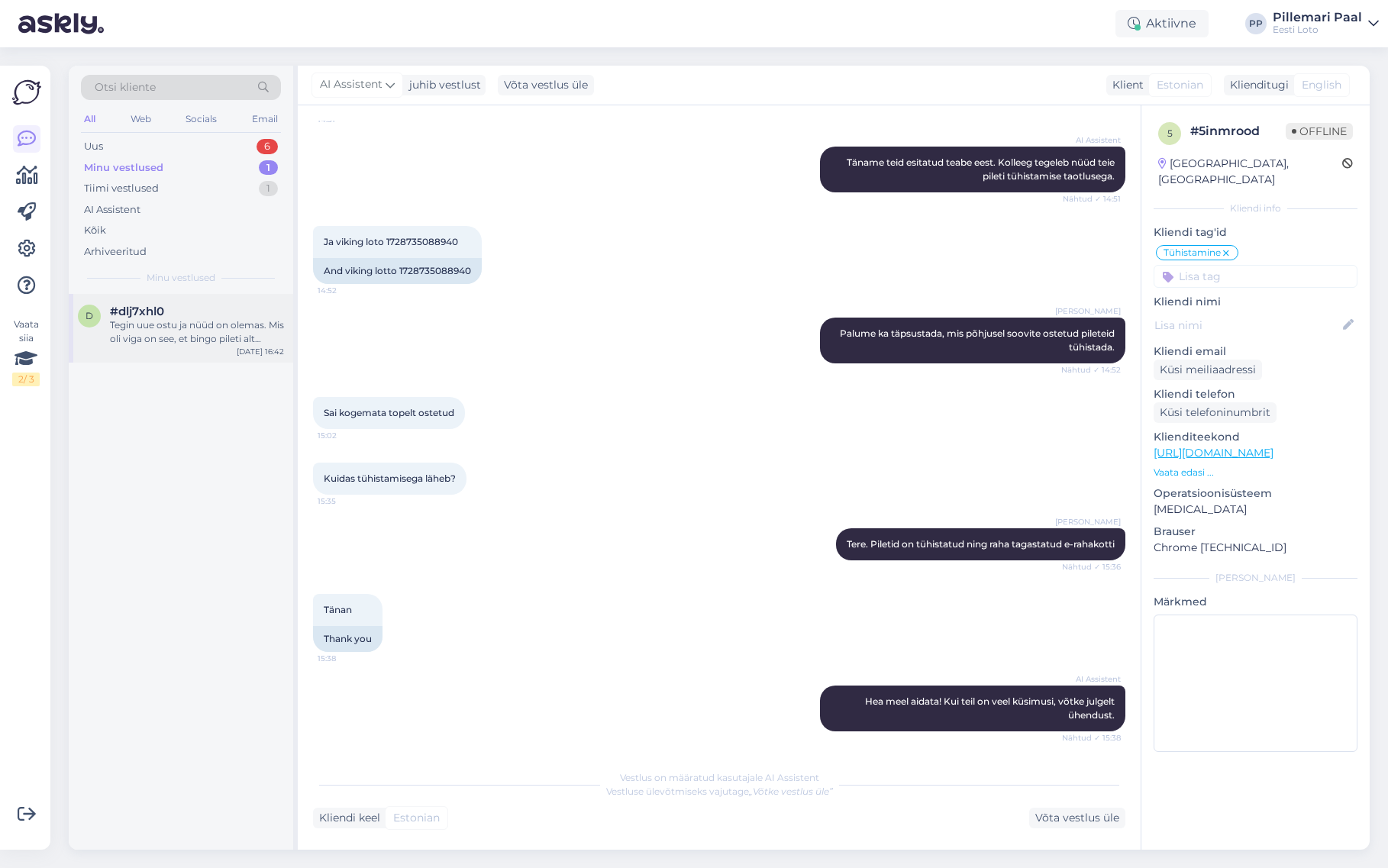
click at [190, 331] on div "Tegin uue ostu ja nüüd on olemas. Mis oli viga on see, et bingo pileti alt suun…" at bounding box center [197, 332] width 174 height 27
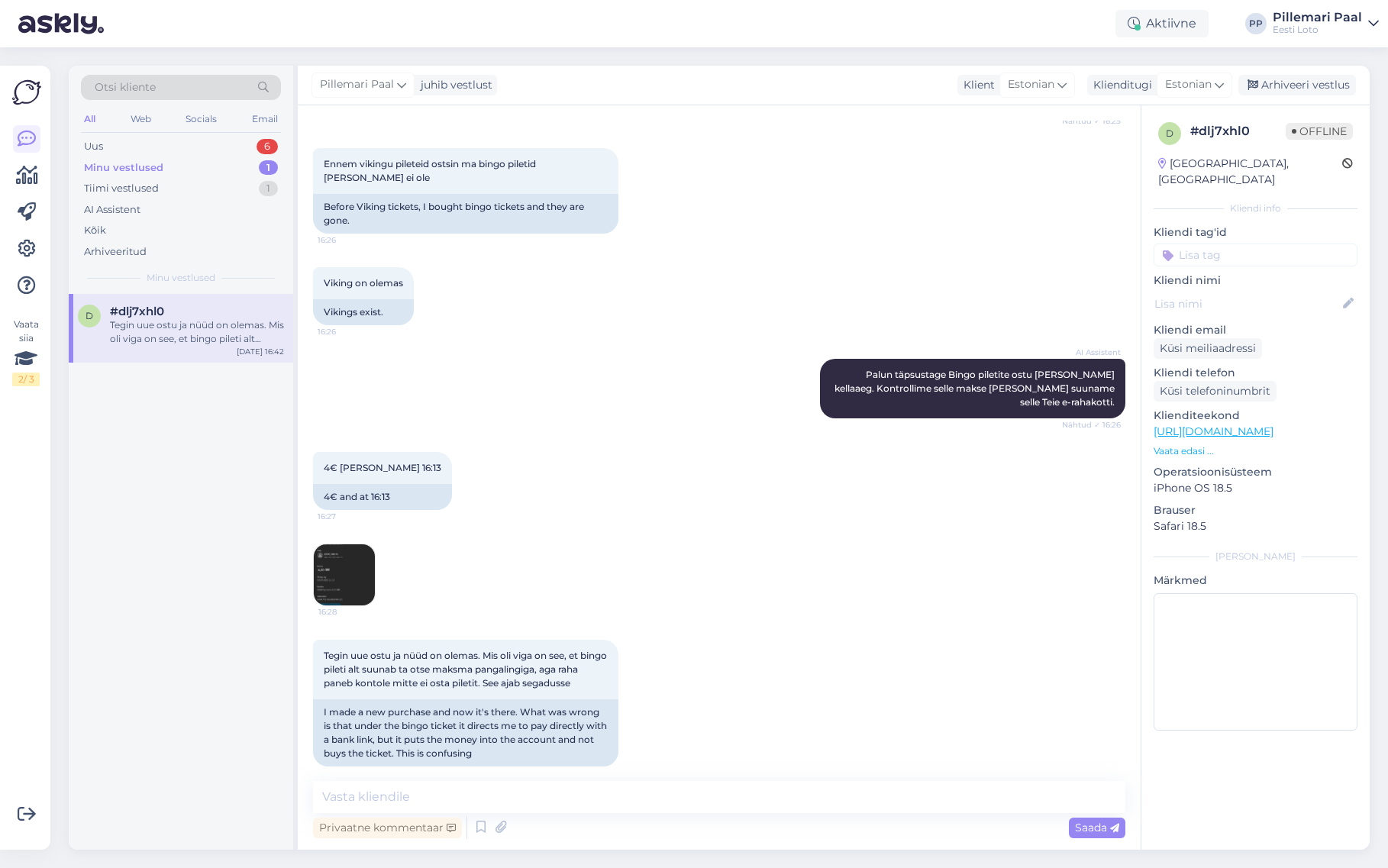
scroll to position [549, 0]
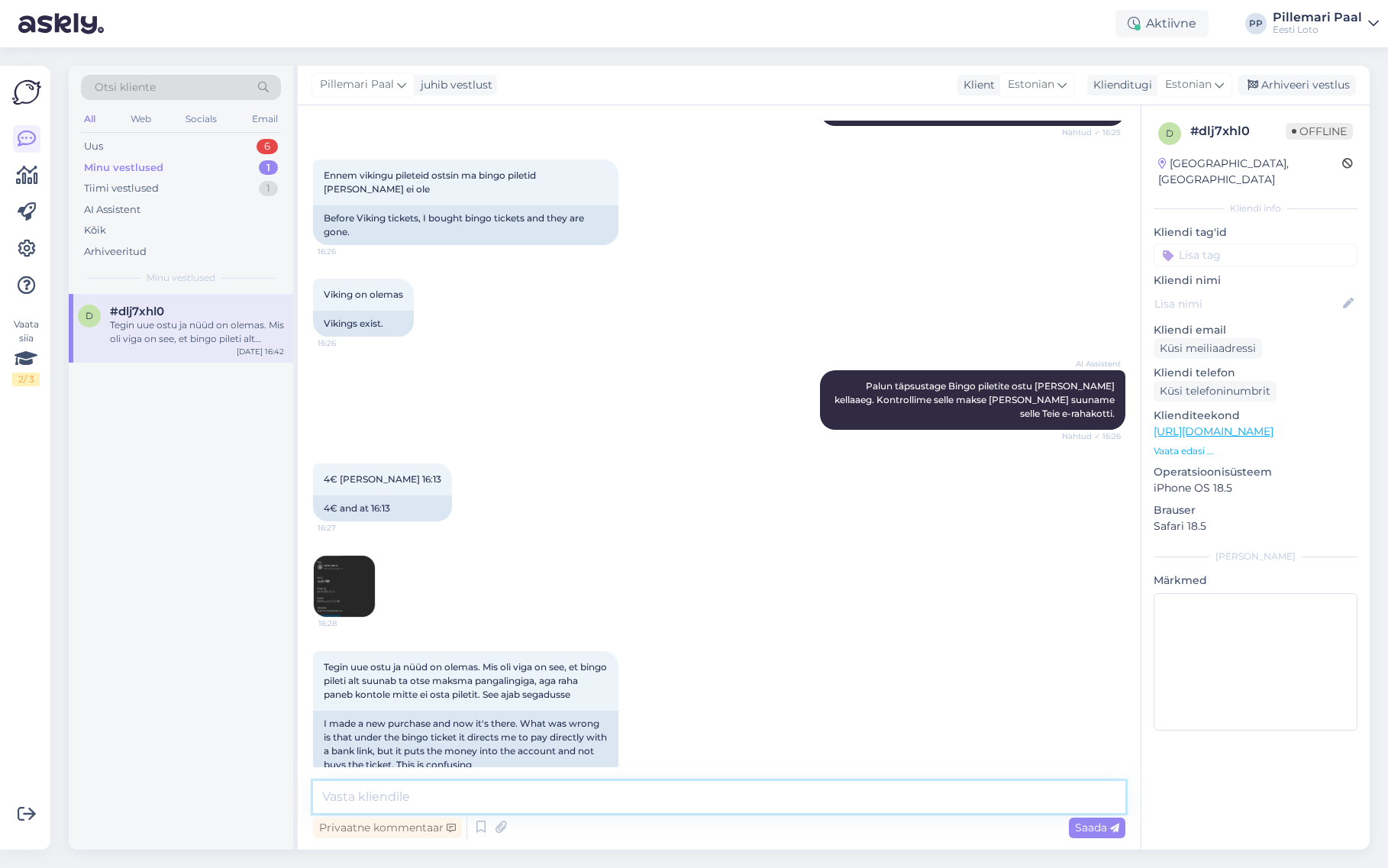
click at [559, 803] on textarea at bounding box center [720, 797] width 813 height 32
paste textarea "Hea meel aidata! Kui teil on veel küsimusi, võtke julgelt ühendust."
type textarea "Hea meel aidata! Kui teil on veel küsimusi, võtke julgelt ühendust."
click at [1101, 821] on span "Saada" at bounding box center [1097, 827] width 44 height 14
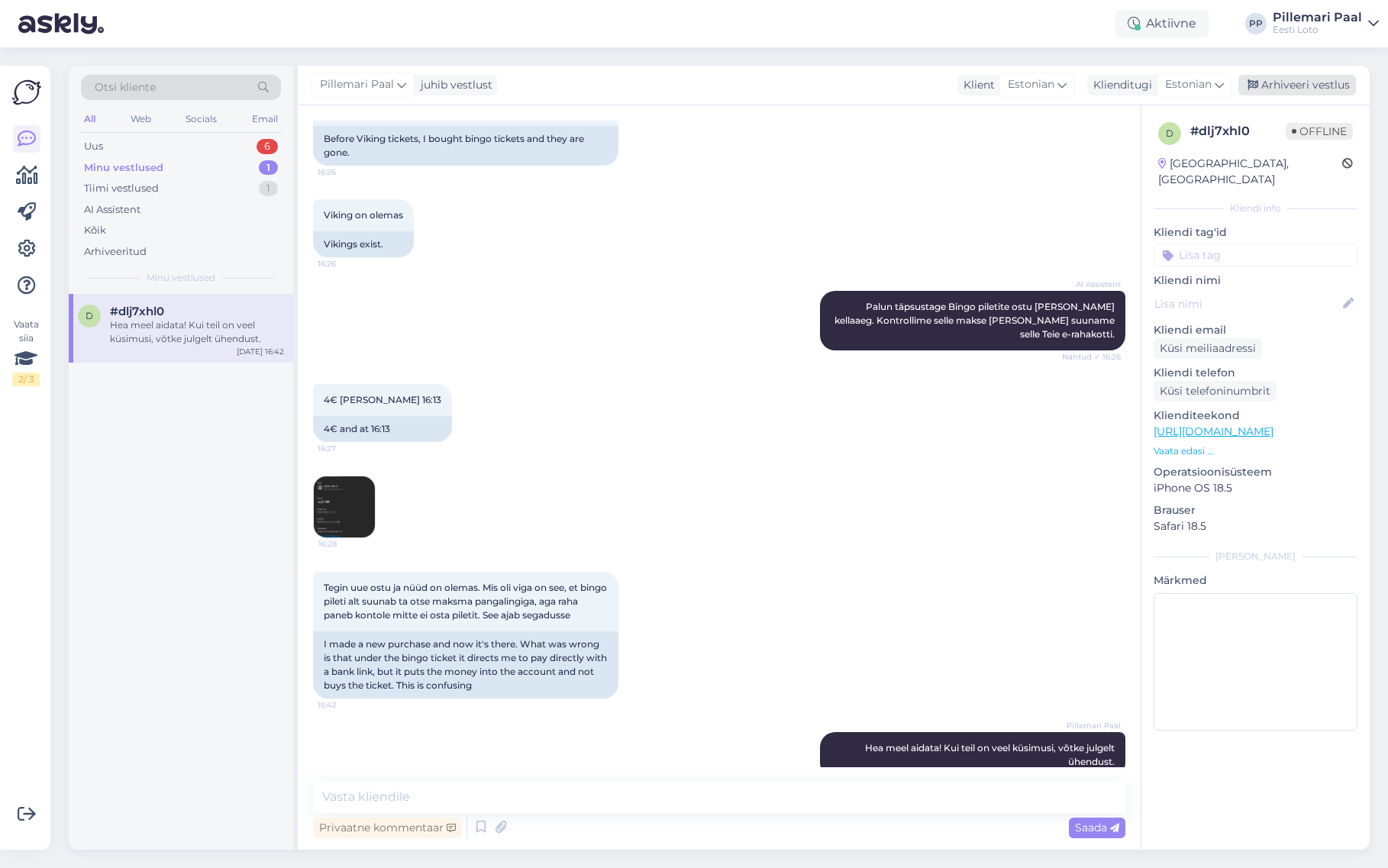
click at [1279, 82] on div "Arhiveeri vestlus" at bounding box center [1297, 85] width 117 height 21
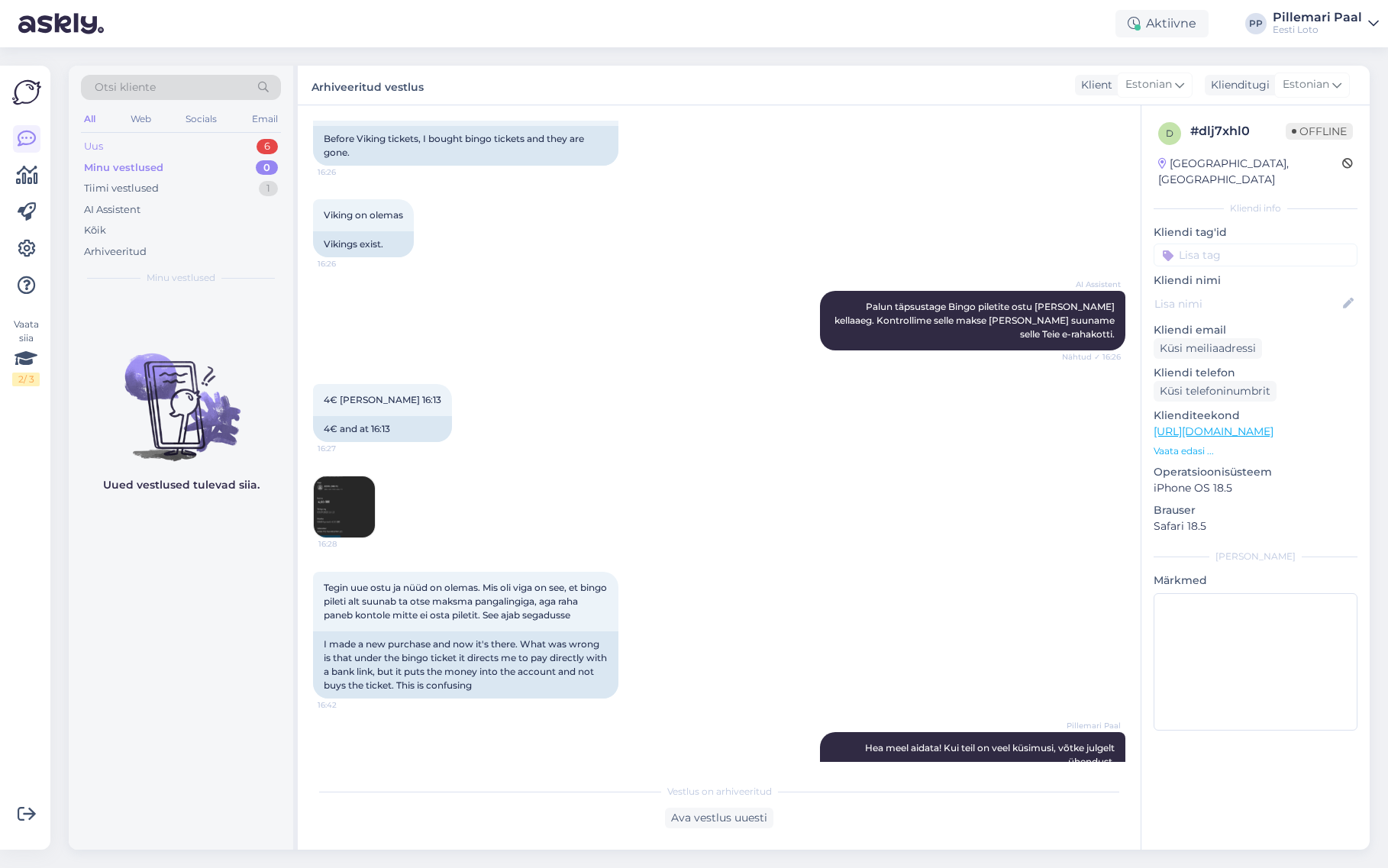
click at [134, 145] on div "Uus 6" at bounding box center [181, 146] width 200 height 21
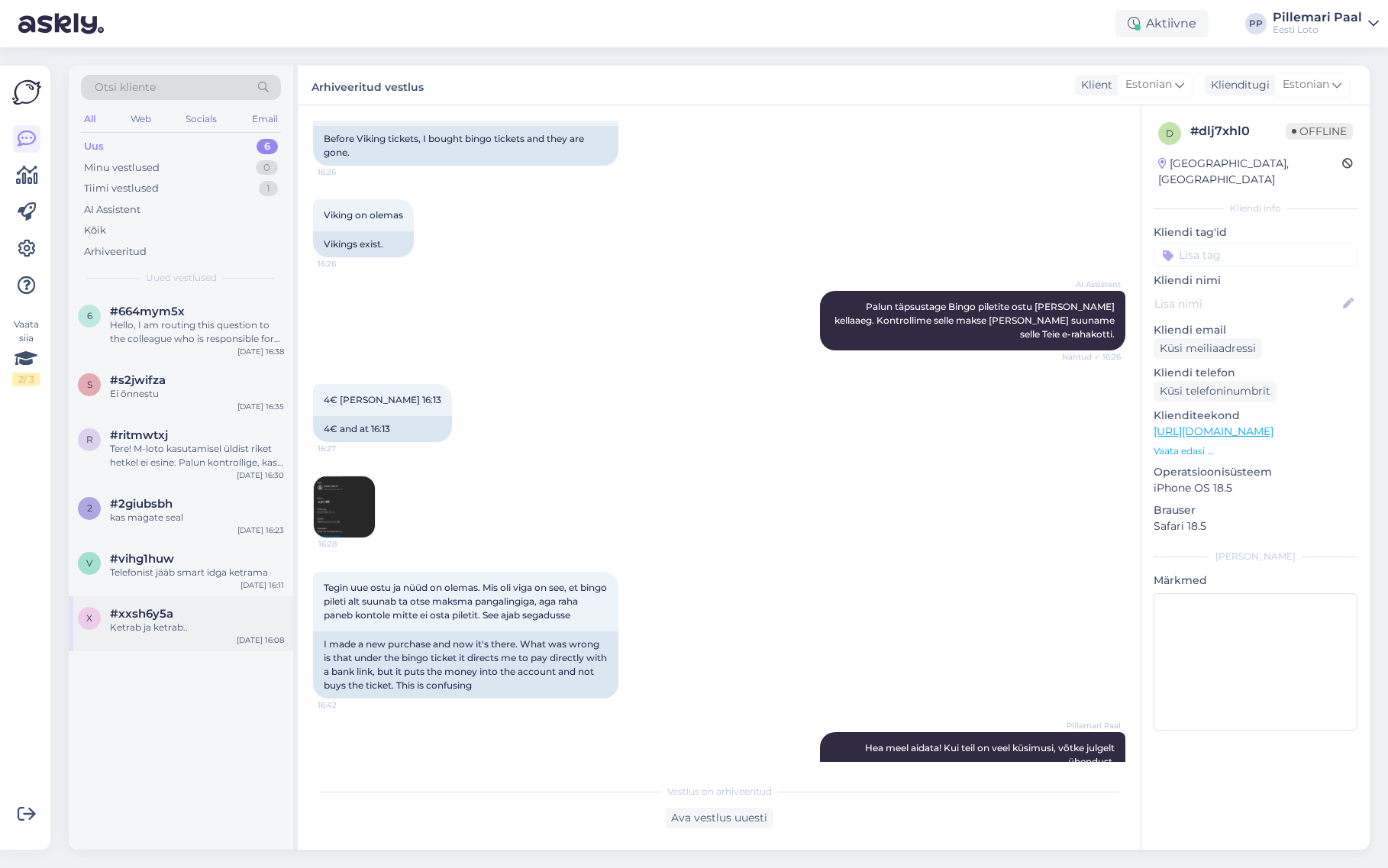
click at [211, 621] on div "Ketrab ja ketrab.." at bounding box center [197, 628] width 174 height 14
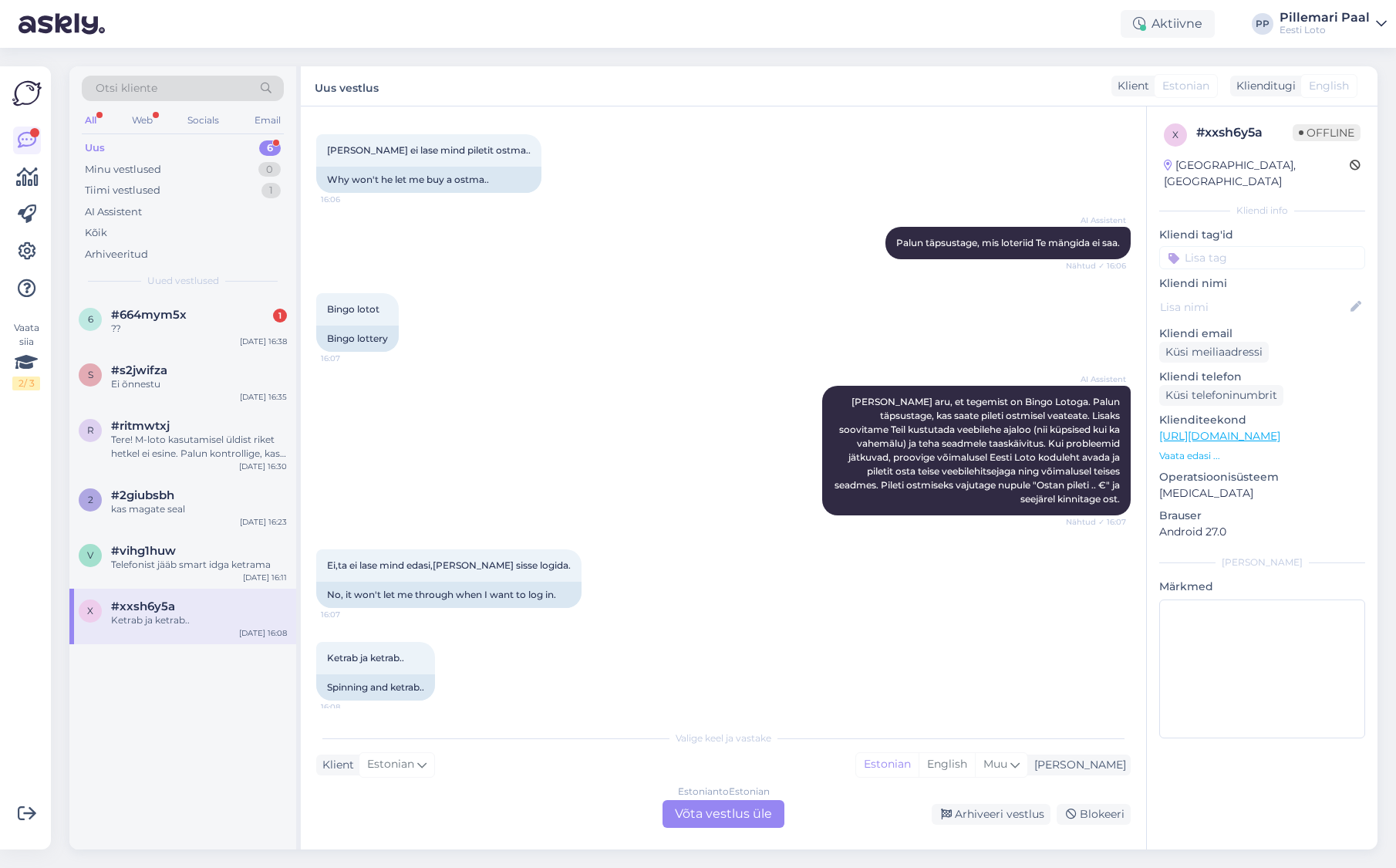
scroll to position [238, 0]
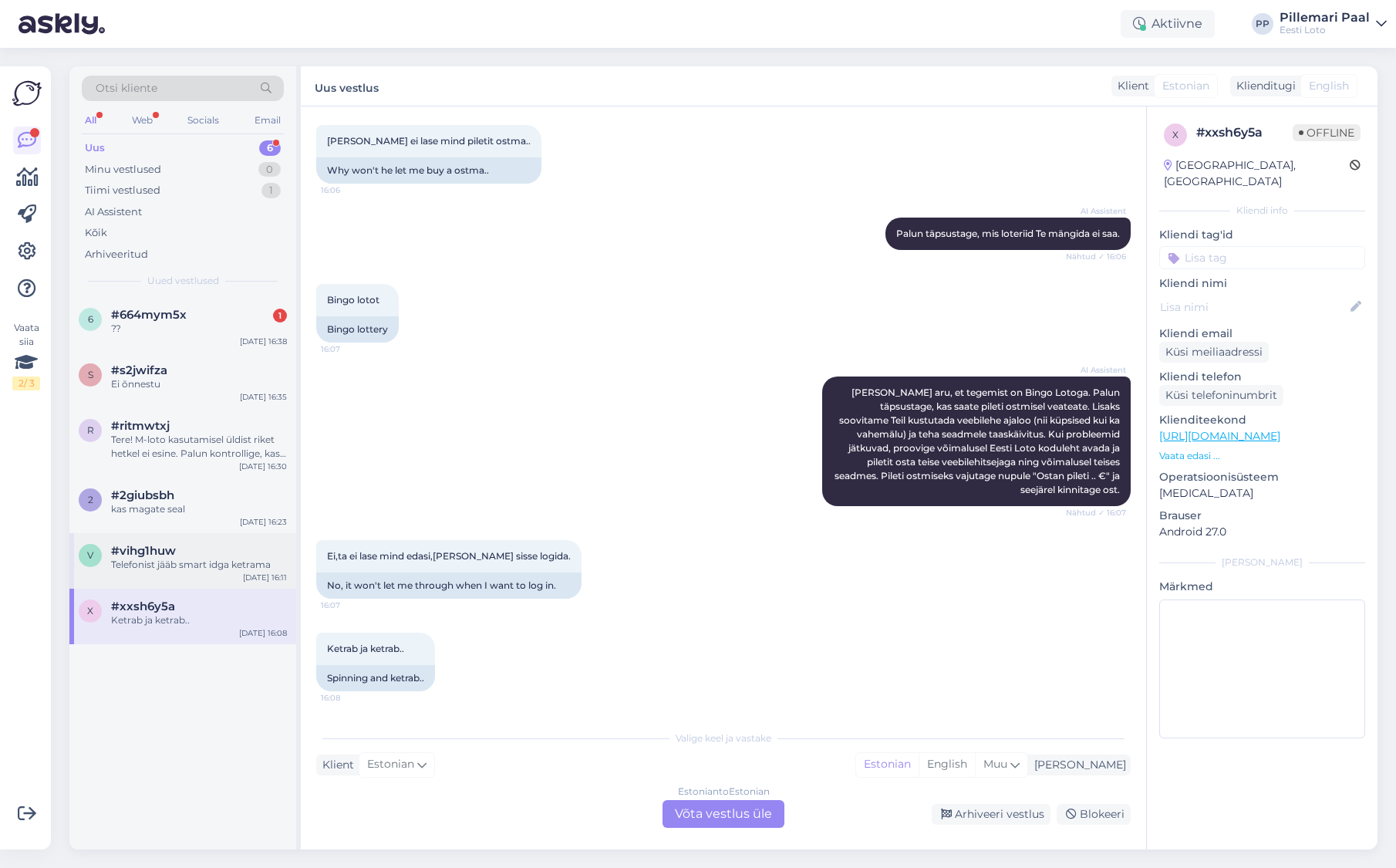
click at [161, 559] on div "Telefonist jääb smart idga ketrama" at bounding box center [199, 564] width 176 height 14
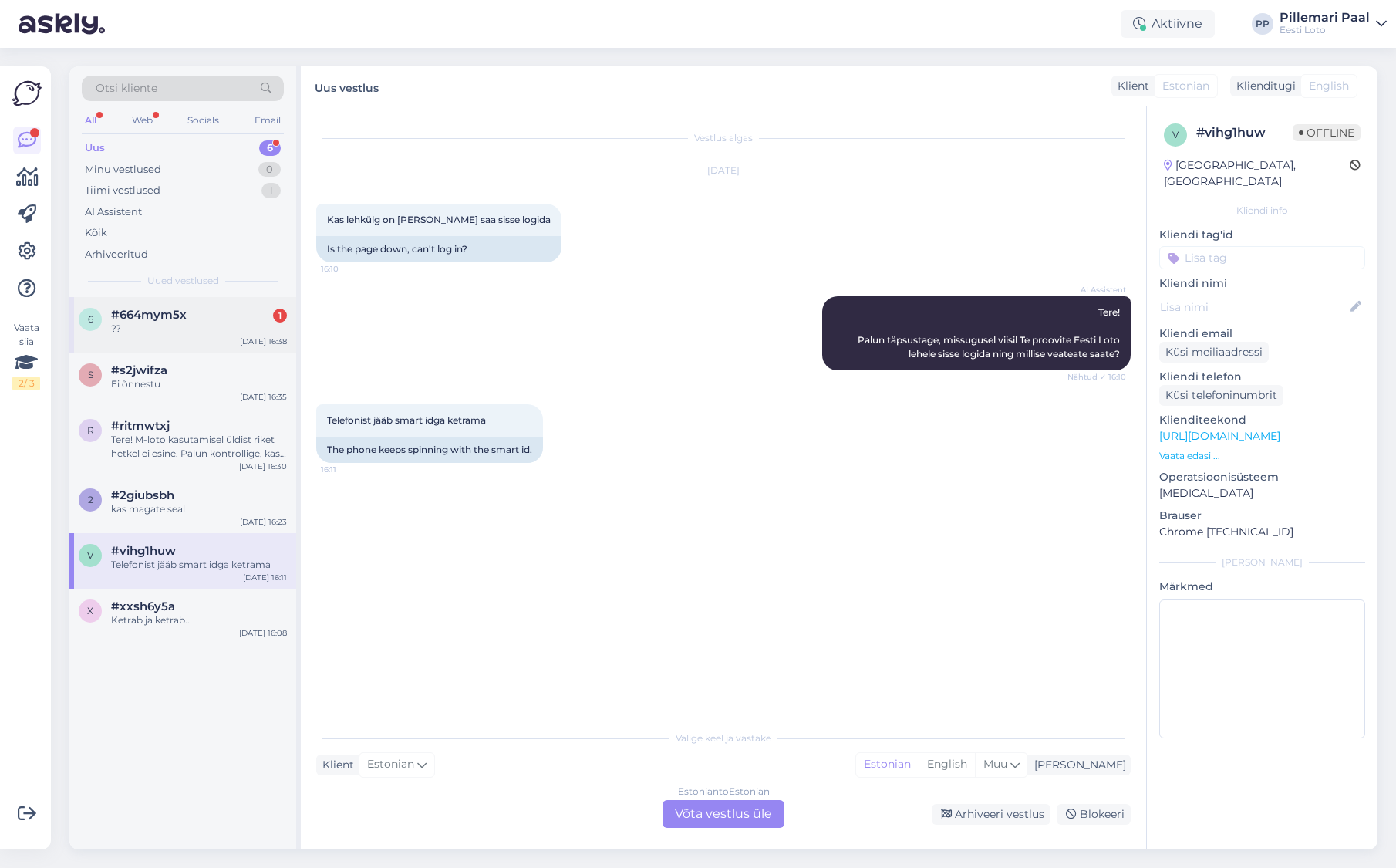
click at [153, 326] on div "??" at bounding box center [199, 328] width 176 height 14
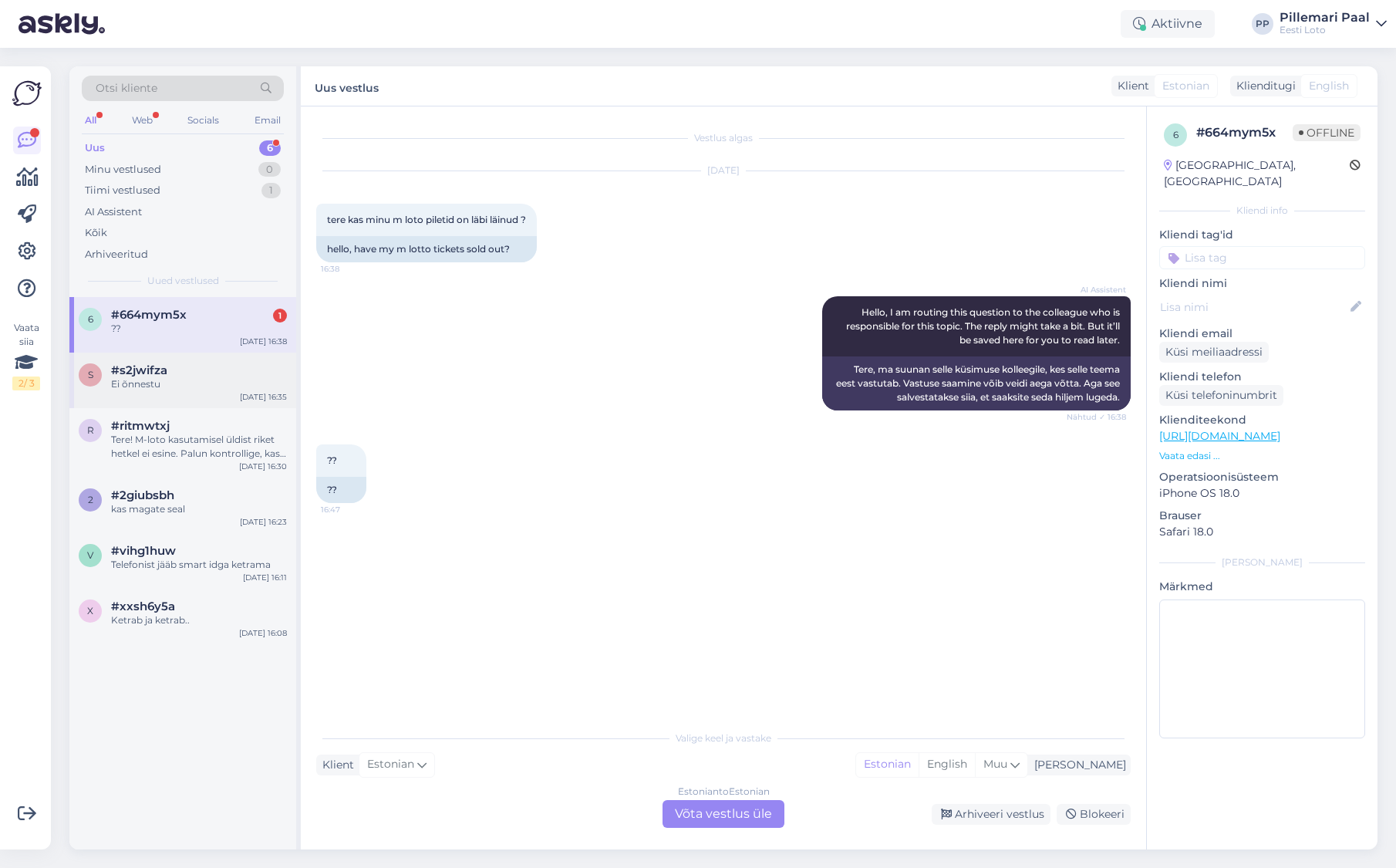
click at [185, 387] on div "Ei õnnestu" at bounding box center [199, 384] width 176 height 14
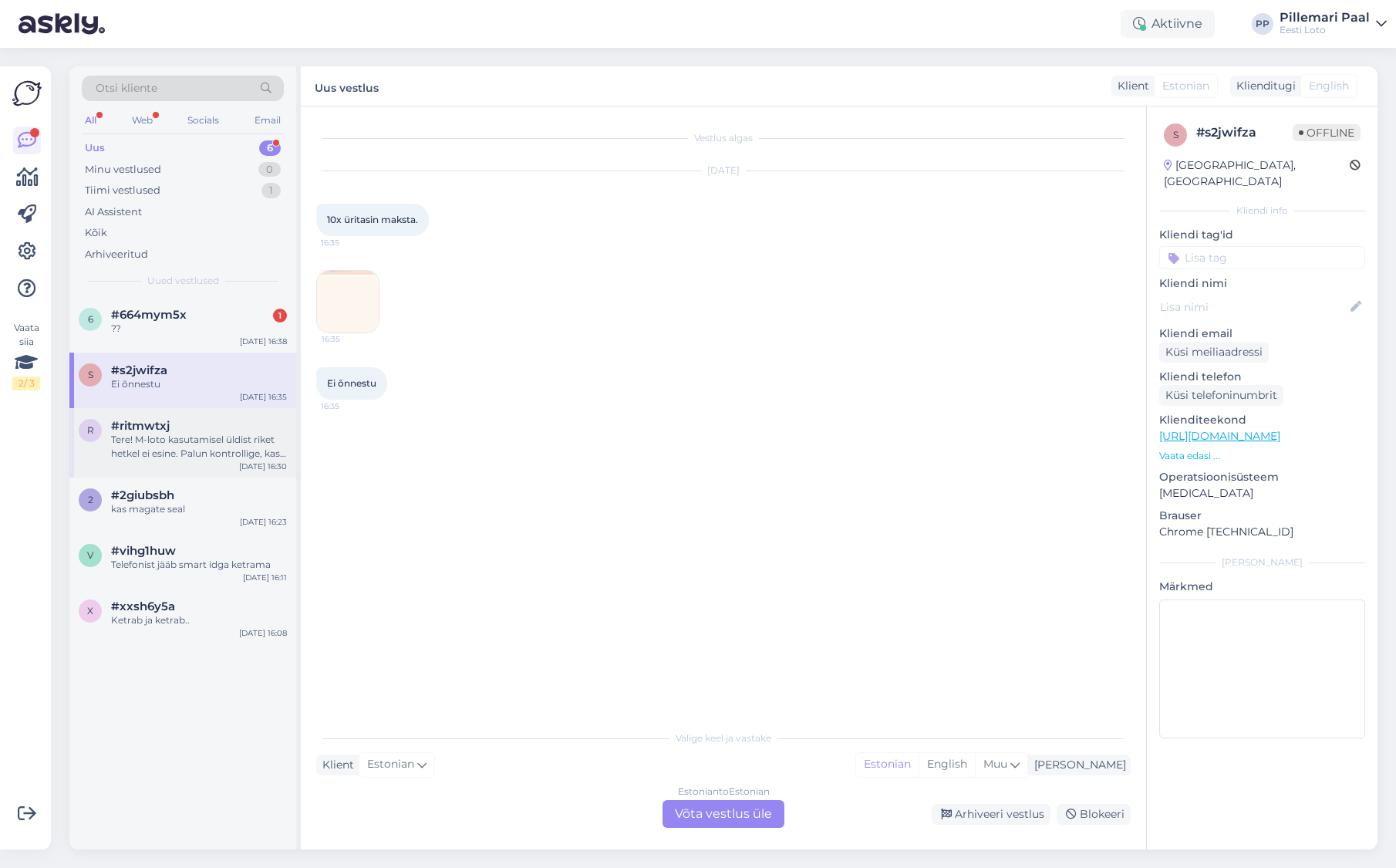
click at [167, 446] on div "Tere! M-loto kasutamisel üldist riket hetkel ei esine. Palun kontrollige, kas s…" at bounding box center [199, 447] width 176 height 28
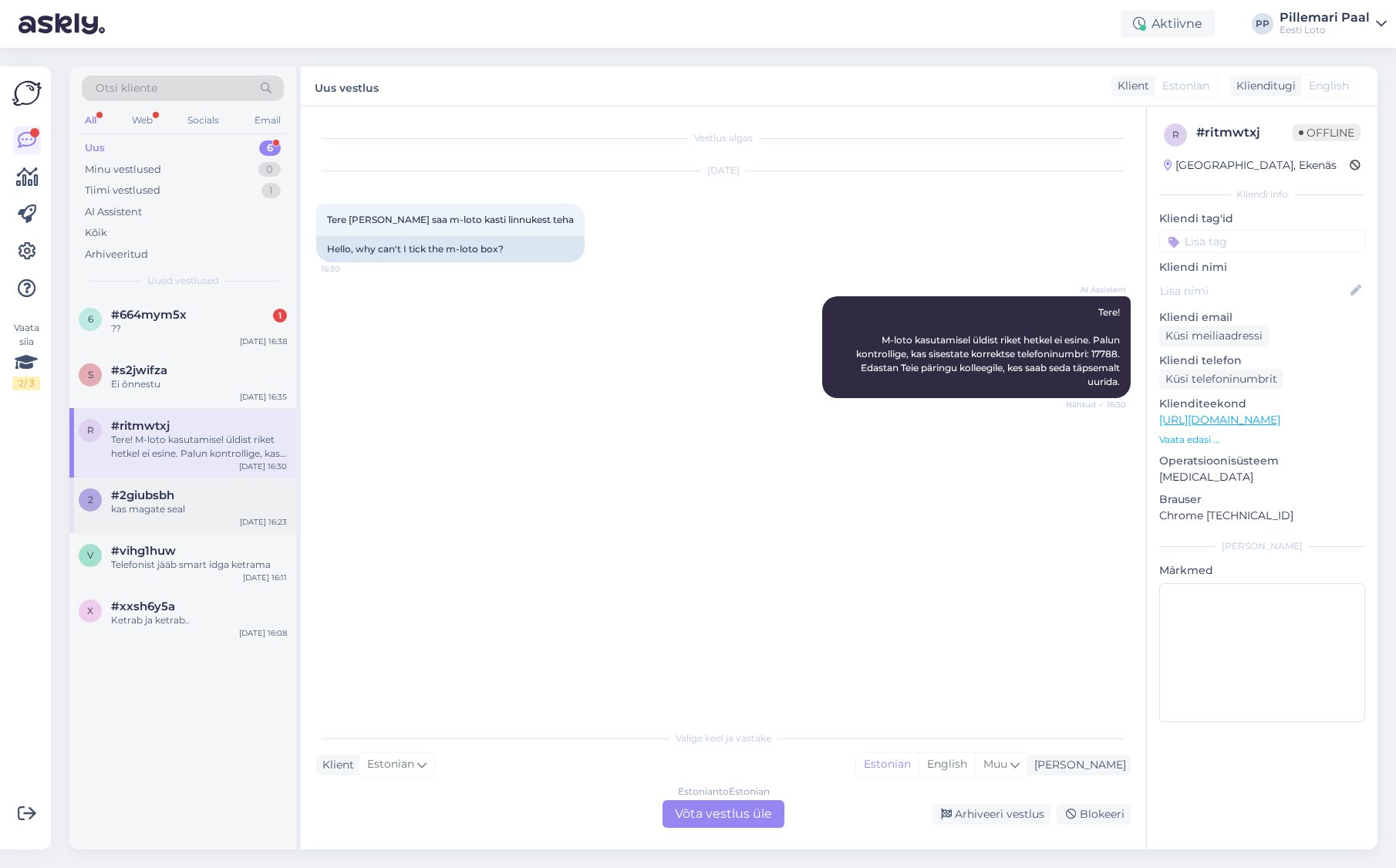
click at [189, 513] on div "kas magate seal" at bounding box center [199, 509] width 176 height 14
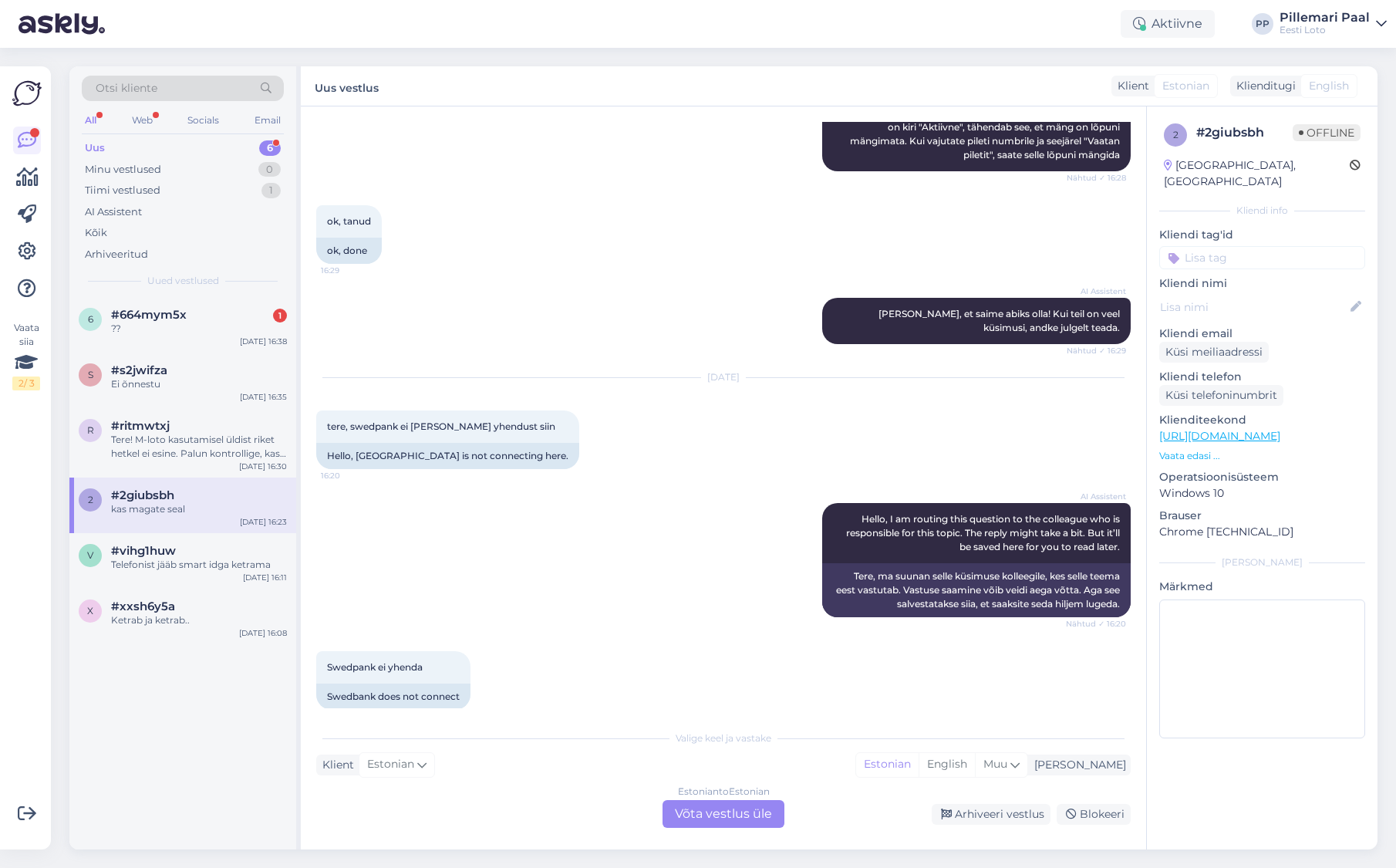
scroll to position [1218, 0]
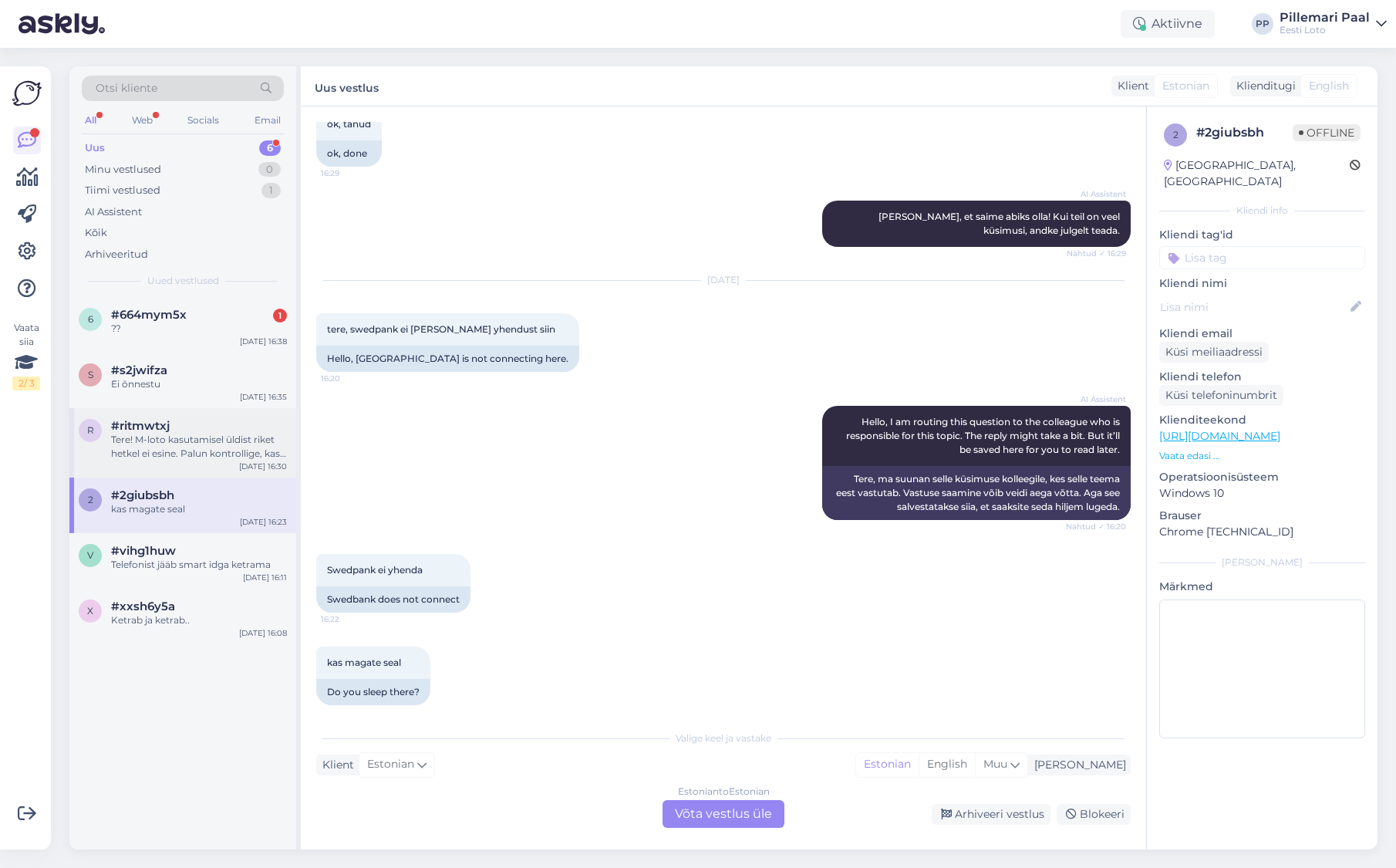
click at [139, 444] on div "Tere! M-loto kasutamisel üldist riket hetkel ei esine. Palun kontrollige, kas s…" at bounding box center [199, 447] width 176 height 28
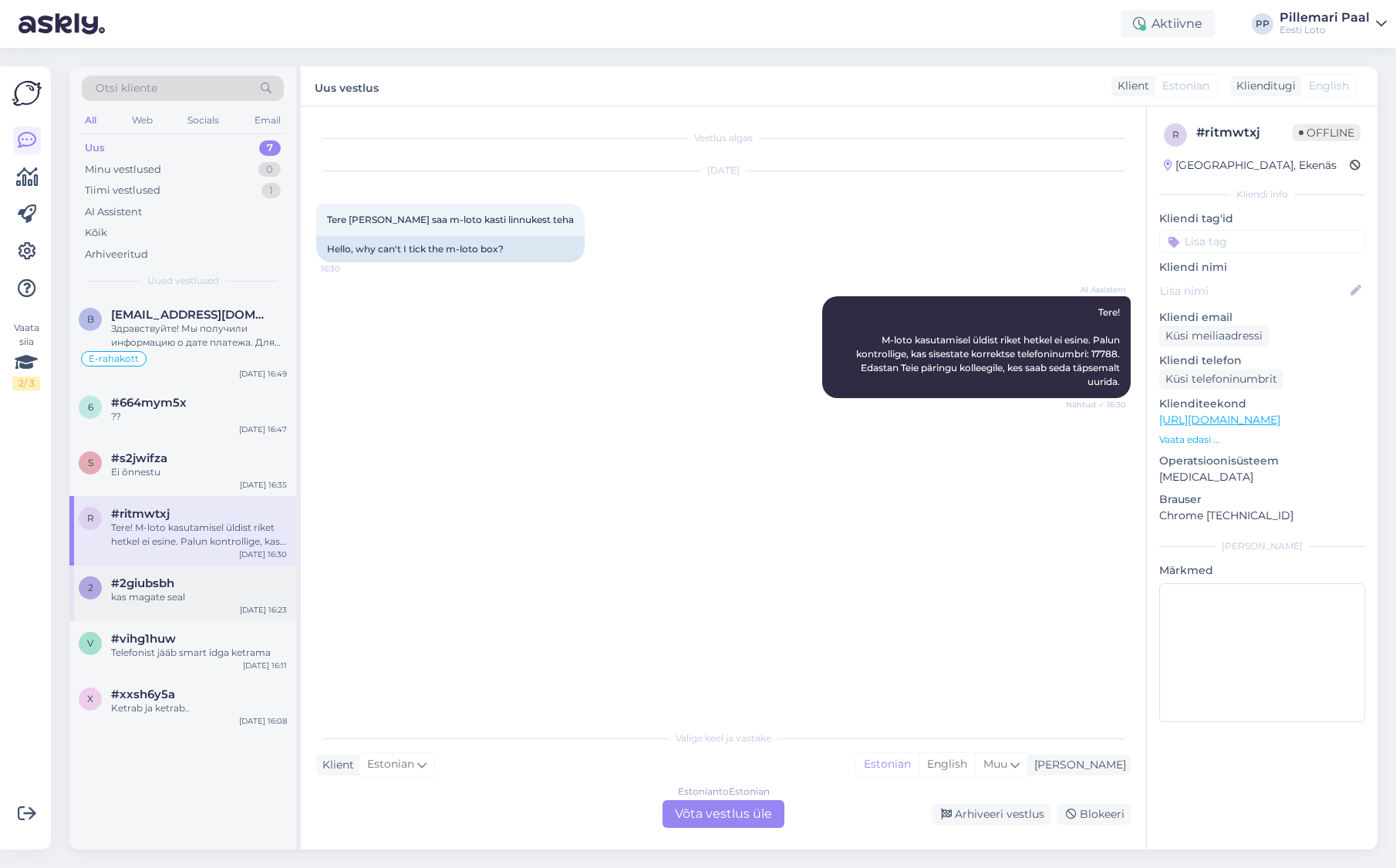
click at [173, 598] on div "kas magate seal" at bounding box center [199, 597] width 176 height 14
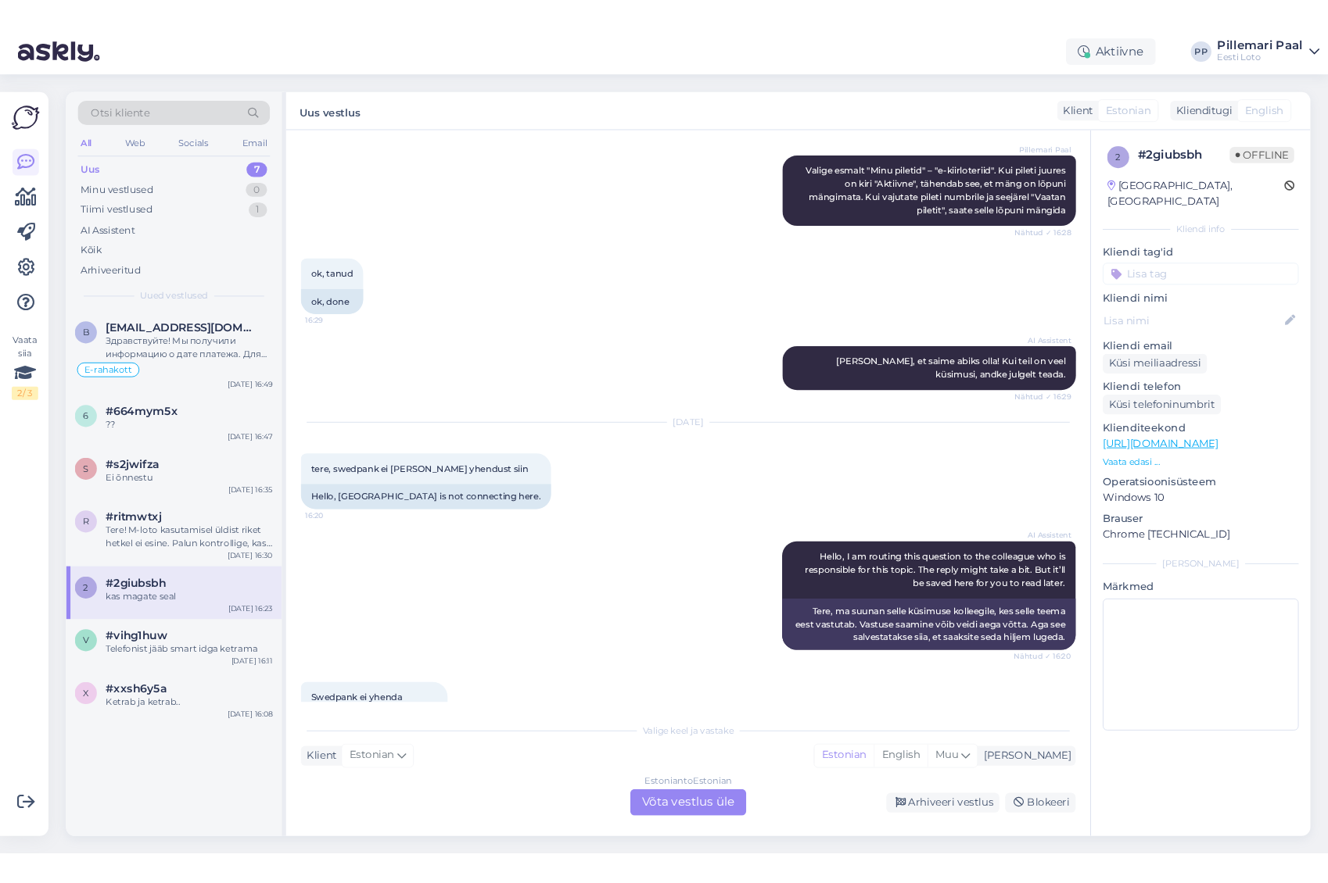
scroll to position [1235, 0]
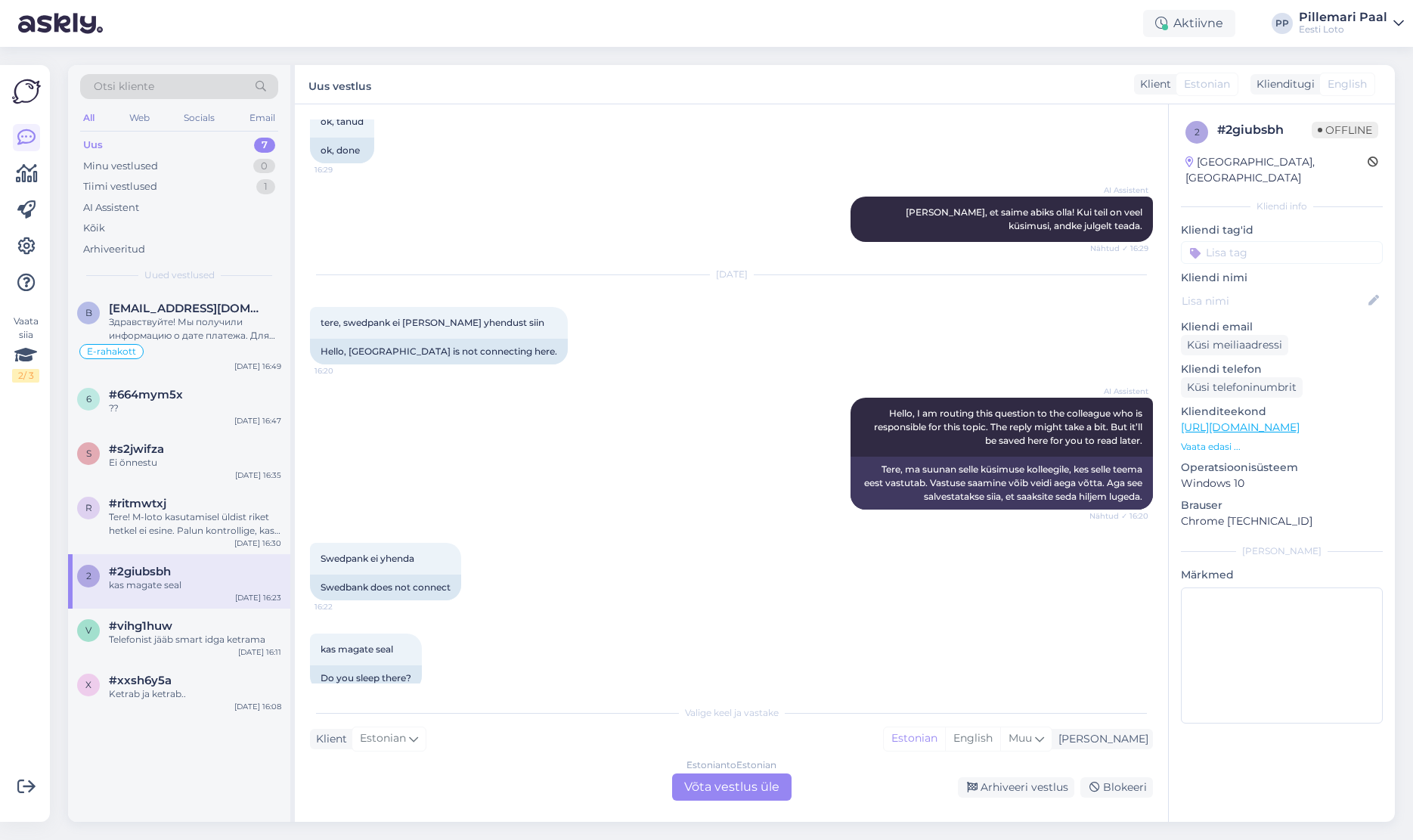
click at [144, 88] on span "Otsi kliente" at bounding box center [124, 86] width 61 height 15
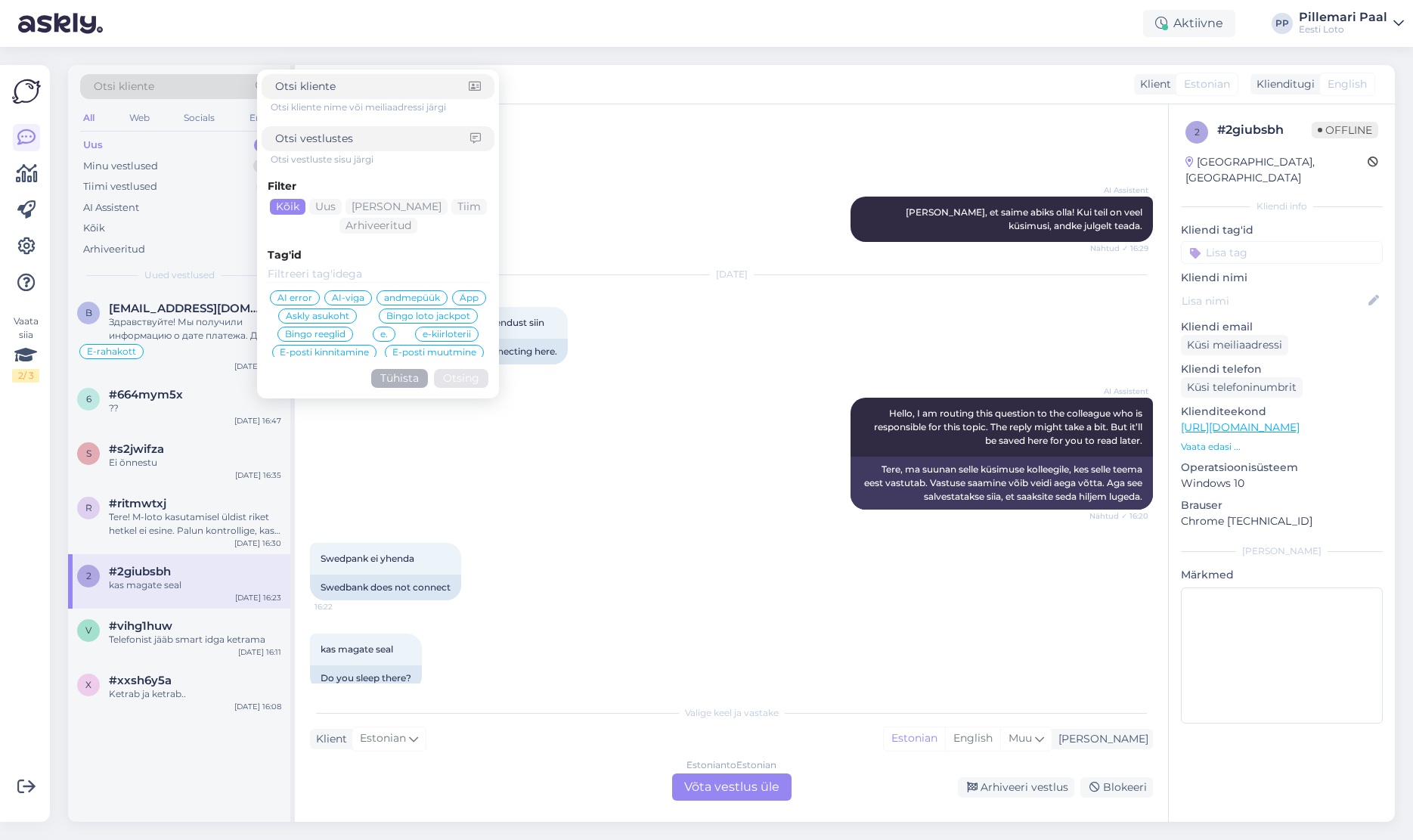
click at [639, 193] on div "AI Assistent Hea meel, et saime abiks olla! Kui teil on veel küsimusi, andke ju…" at bounding box center [732, 218] width 843 height 78
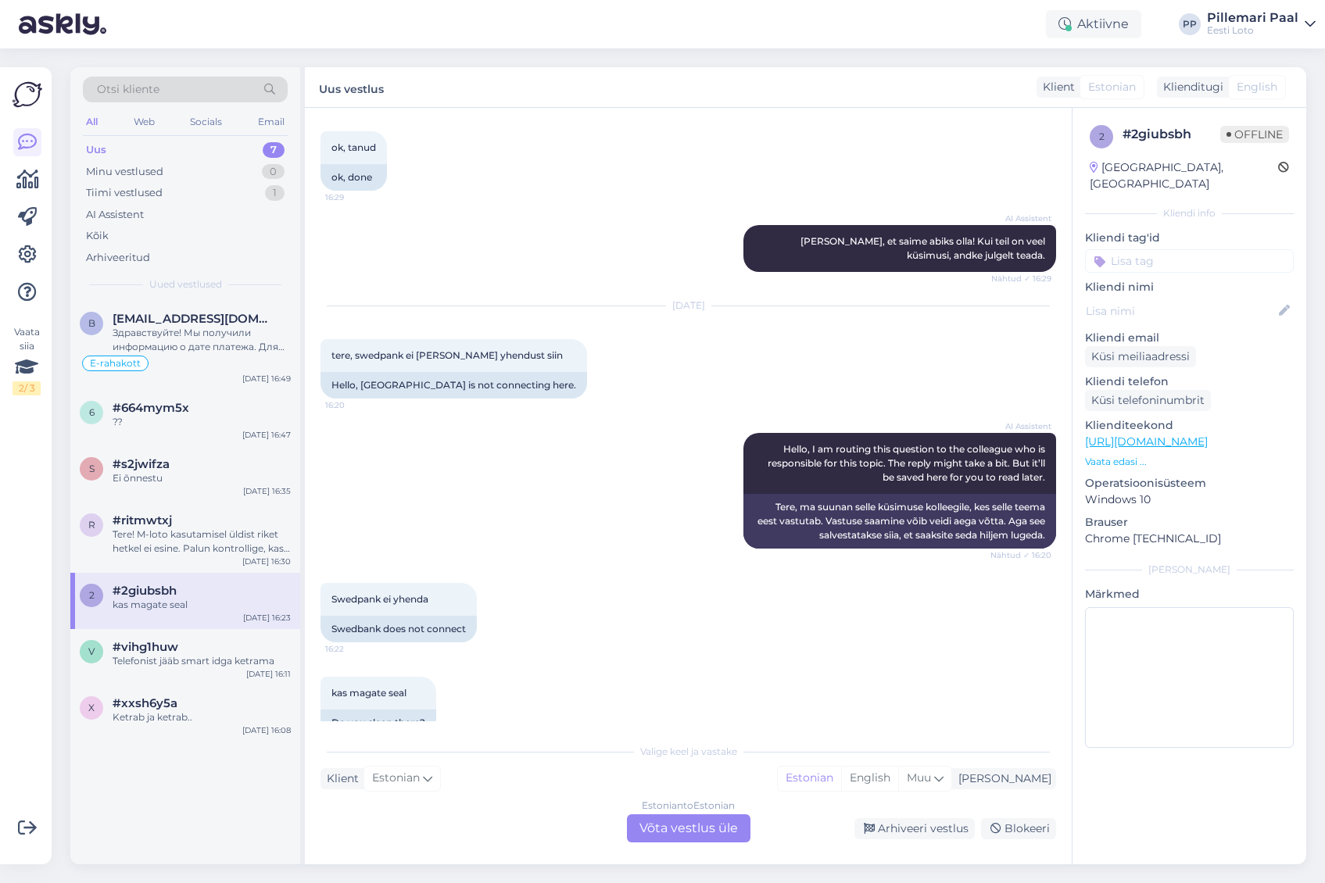
scroll to position [1231, 0]
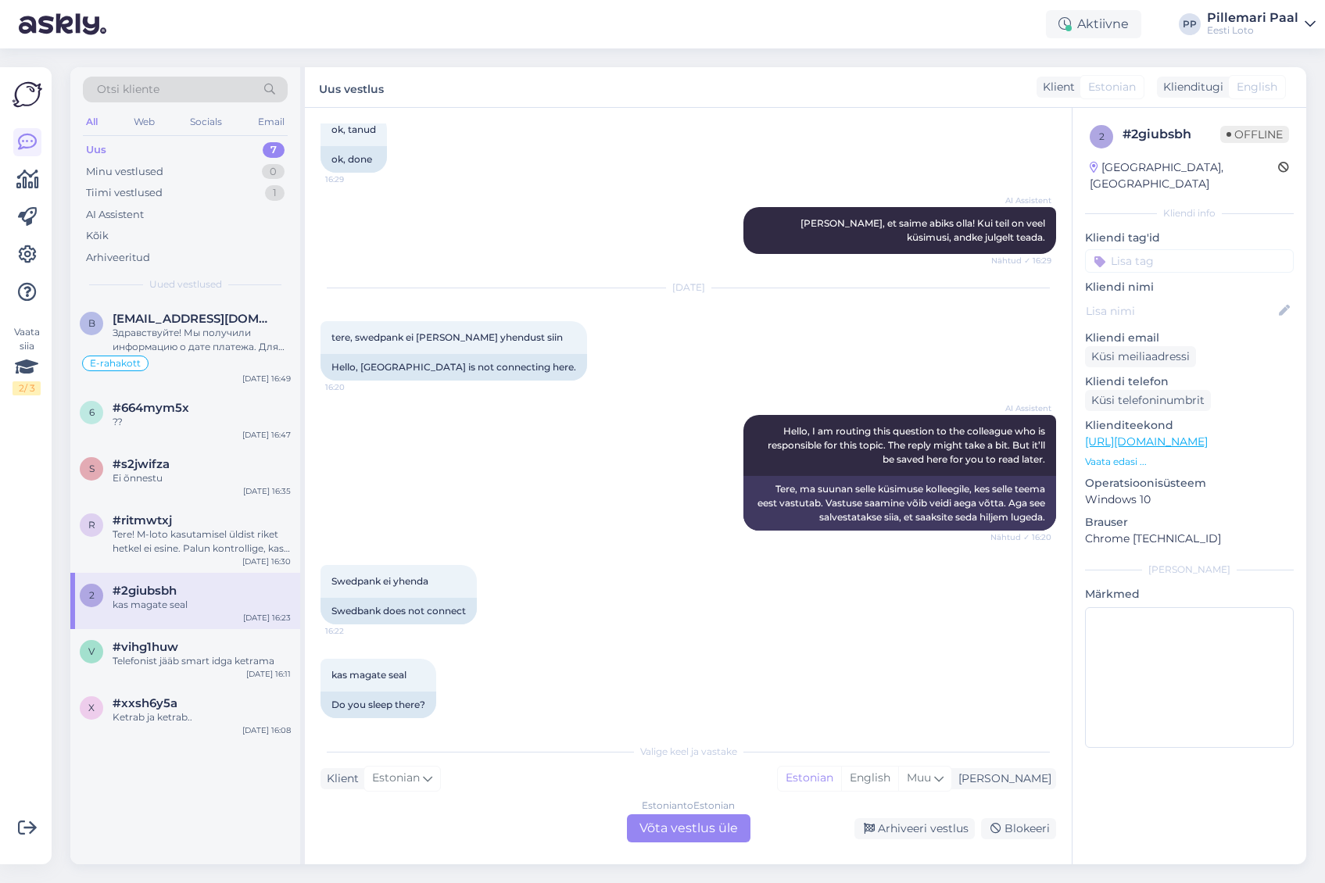
click at [1148, 249] on input at bounding box center [1189, 260] width 209 height 23
type input "e-r"
click at [1174, 298] on span "E-rahakott" at bounding box center [1173, 302] width 51 height 9
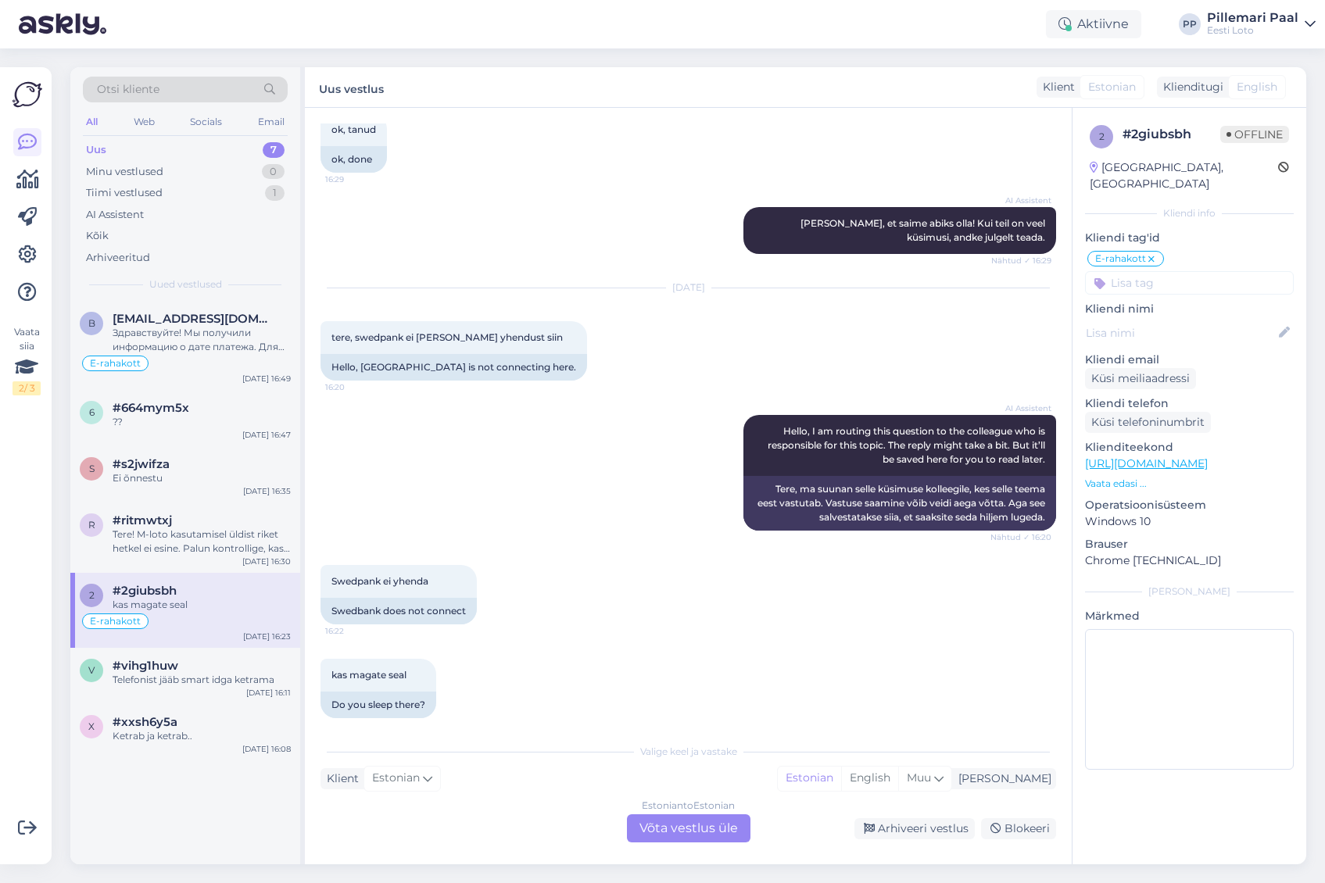
click at [692, 822] on div "Estonian to Estonian Võta vestlus üle" at bounding box center [689, 829] width 124 height 28
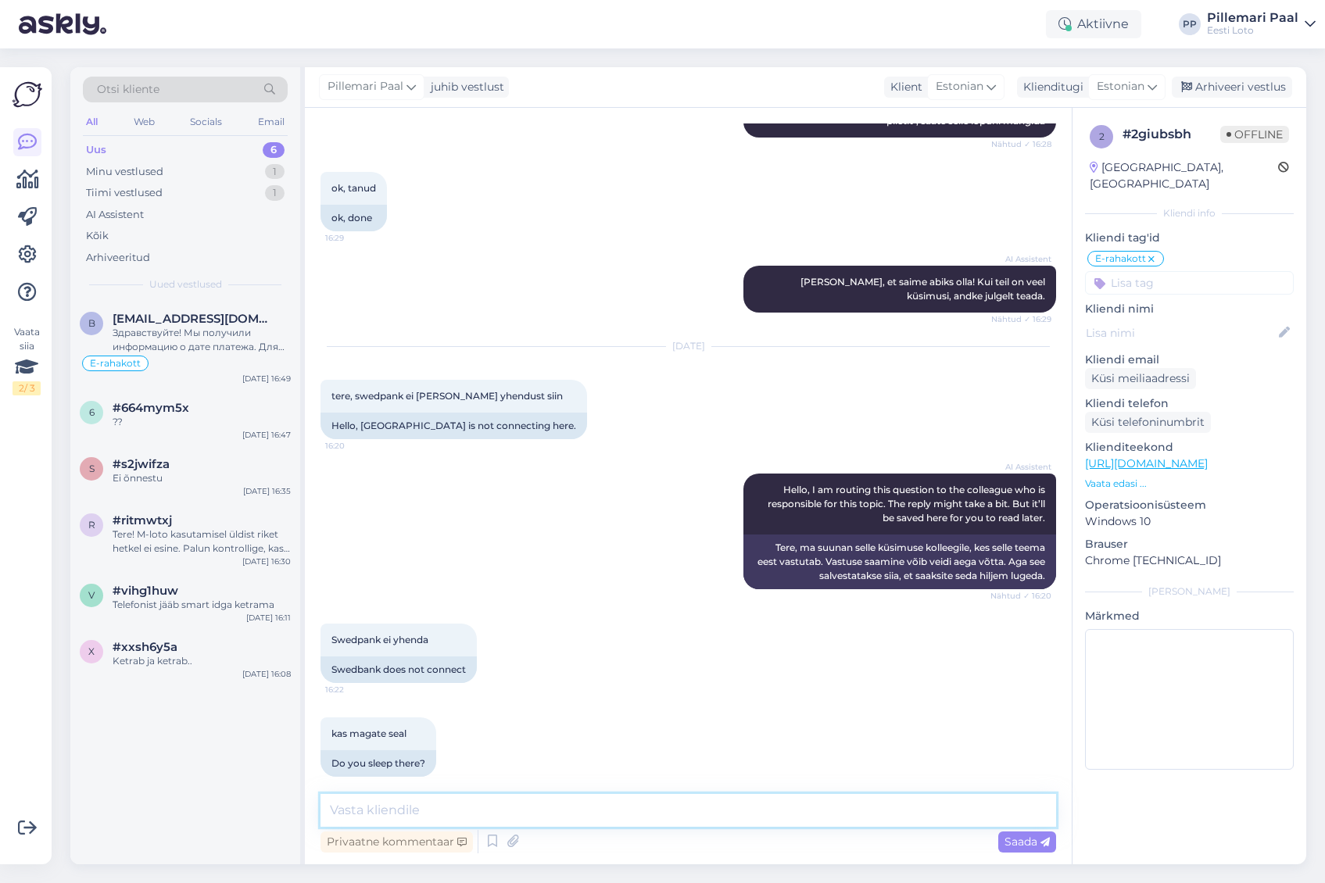
click at [708, 807] on textarea at bounding box center [689, 810] width 736 height 33
type textarea "Palume täpsustada, kas saate maksmisel mingisuguse veateate. Kui jah, siis mill…"
click at [894, 806] on textarea "Palume täpsustada, kas saate maksmisel mingisuguse veateate. Kui jah, siis mill…" at bounding box center [689, 810] width 736 height 33
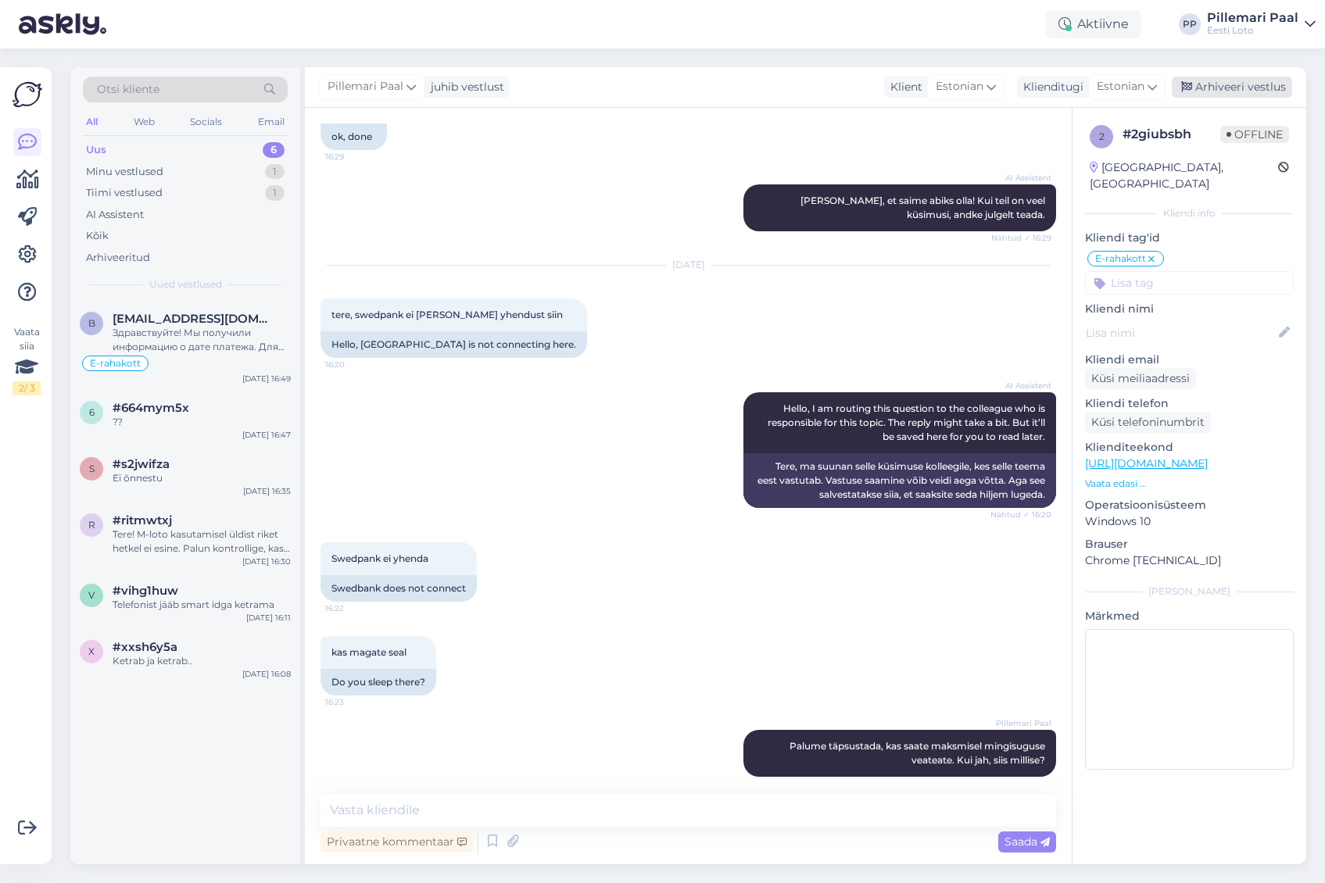
click at [1224, 91] on div "Arhiveeri vestlus" at bounding box center [1232, 87] width 120 height 21
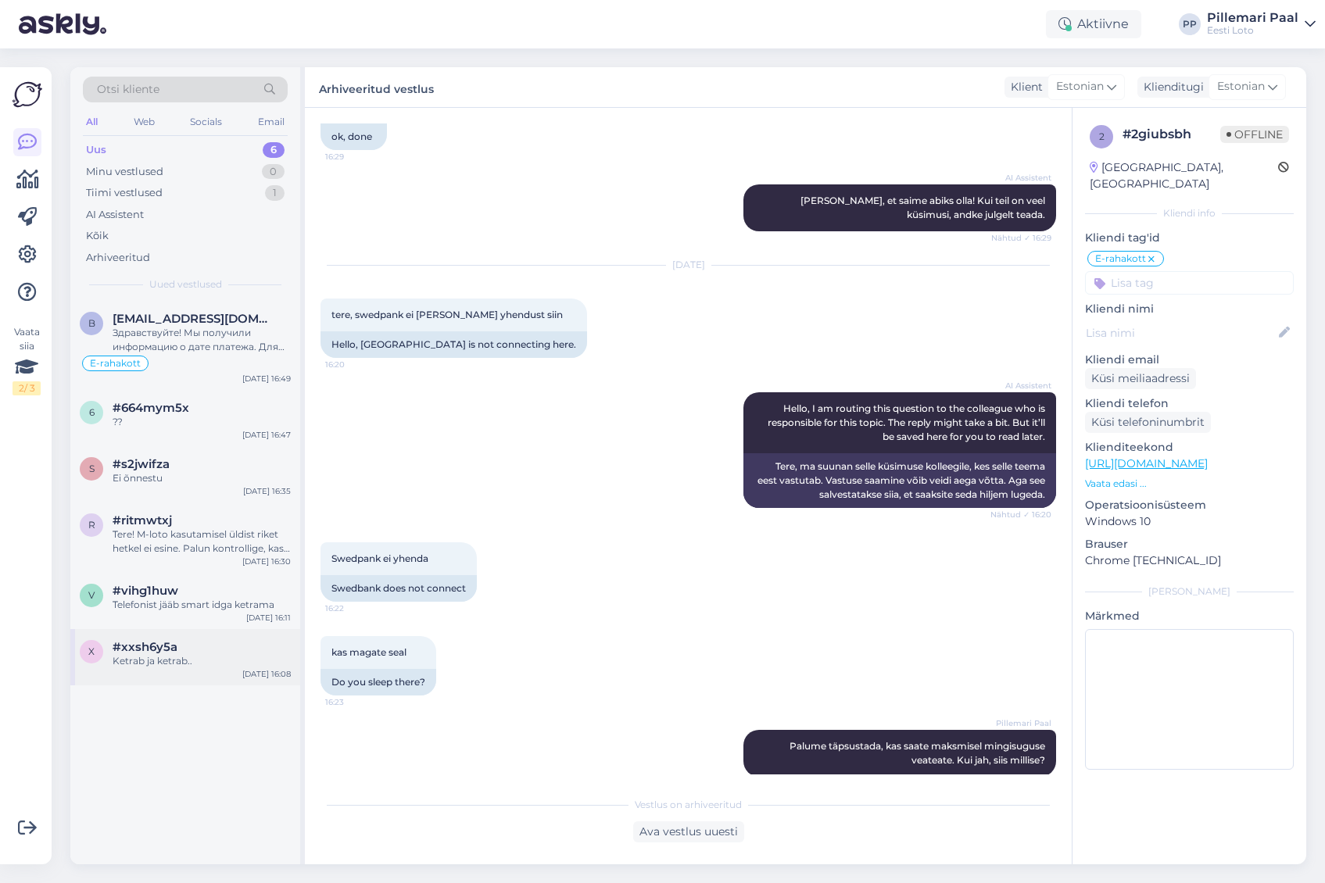
click at [141, 659] on div "Ketrab ja ketrab.." at bounding box center [202, 661] width 178 height 14
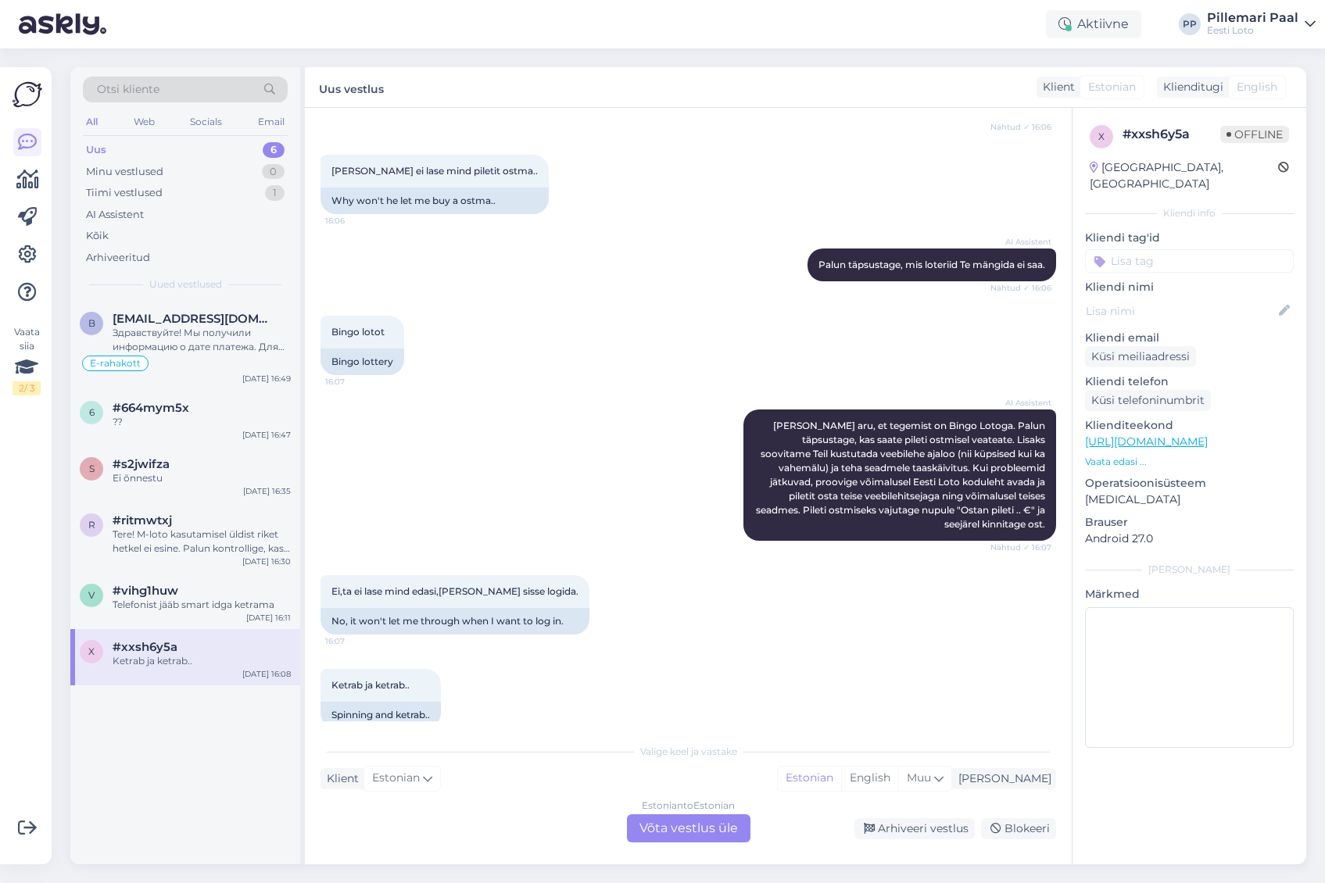
scroll to position [237, 0]
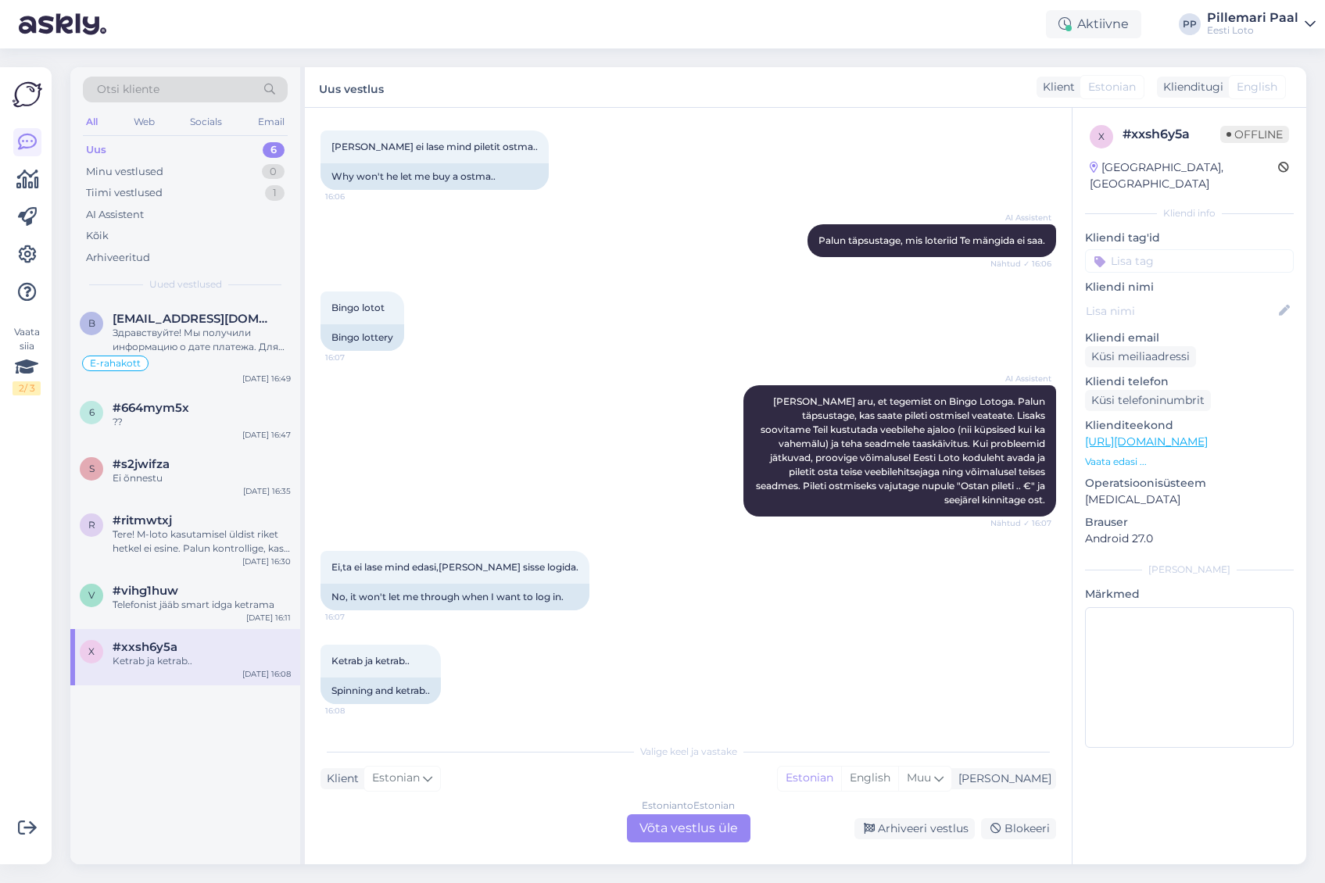
click at [707, 824] on div "Estonian to Estonian Võta vestlus üle" at bounding box center [689, 829] width 124 height 28
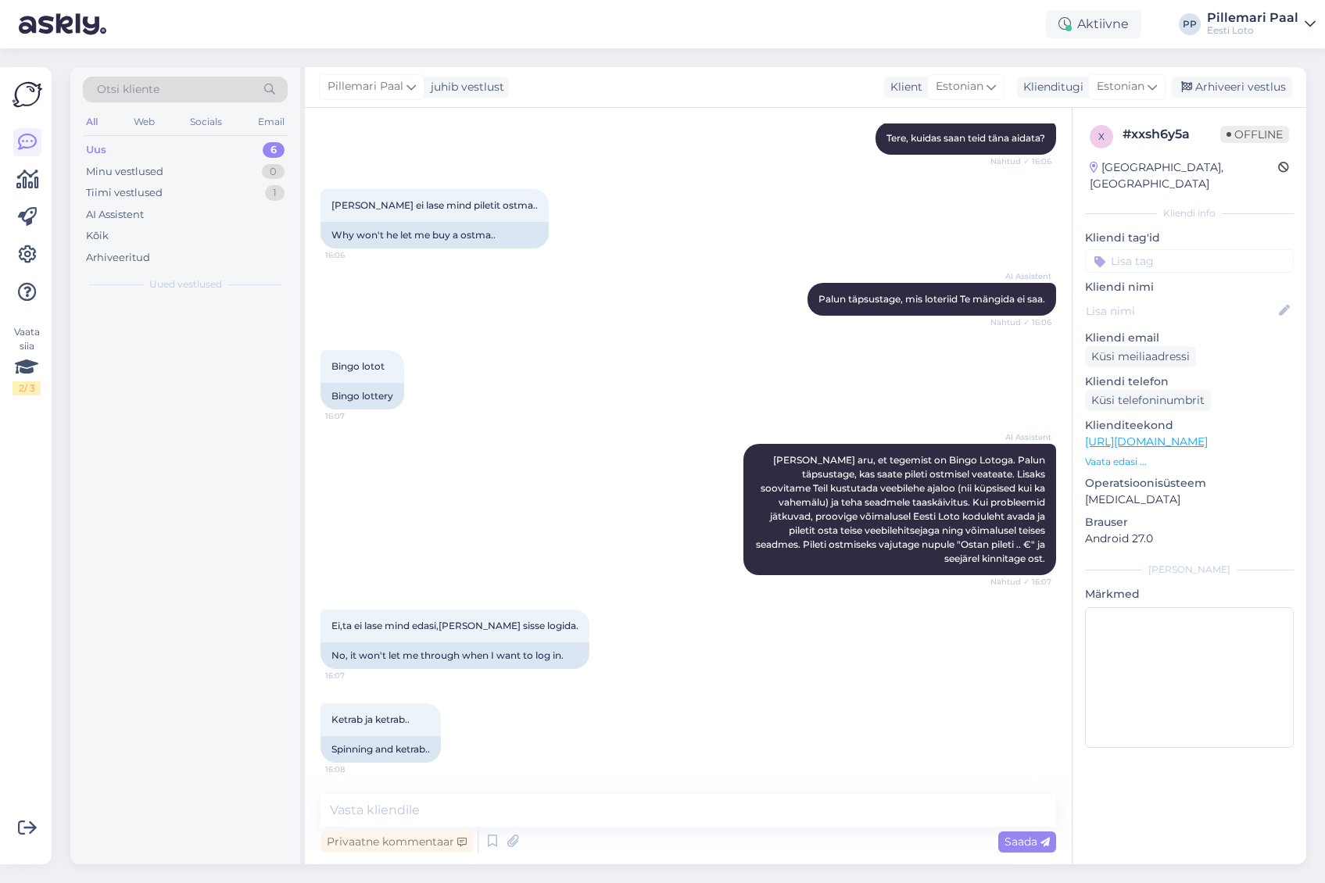
scroll to position [178, 0]
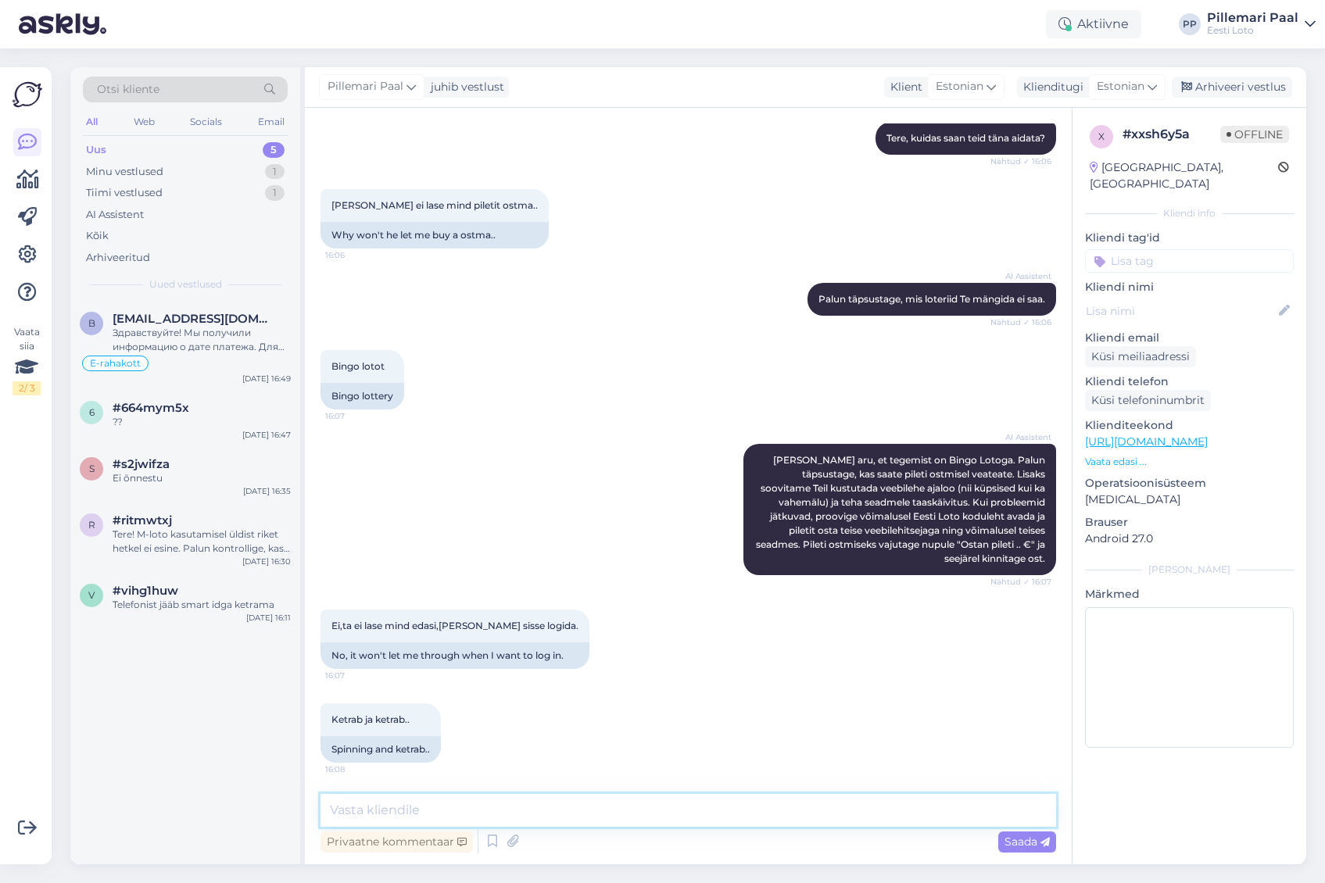
click at [690, 804] on textarea at bounding box center [689, 810] width 736 height 33
click at [711, 812] on textarea "Palume täpsustada, kas Teil ei õnnestu sisselogida?" at bounding box center [689, 810] width 736 height 33
type textarea "Palume täpsustada, kas Teil ei õnnestu sisselogimine?"
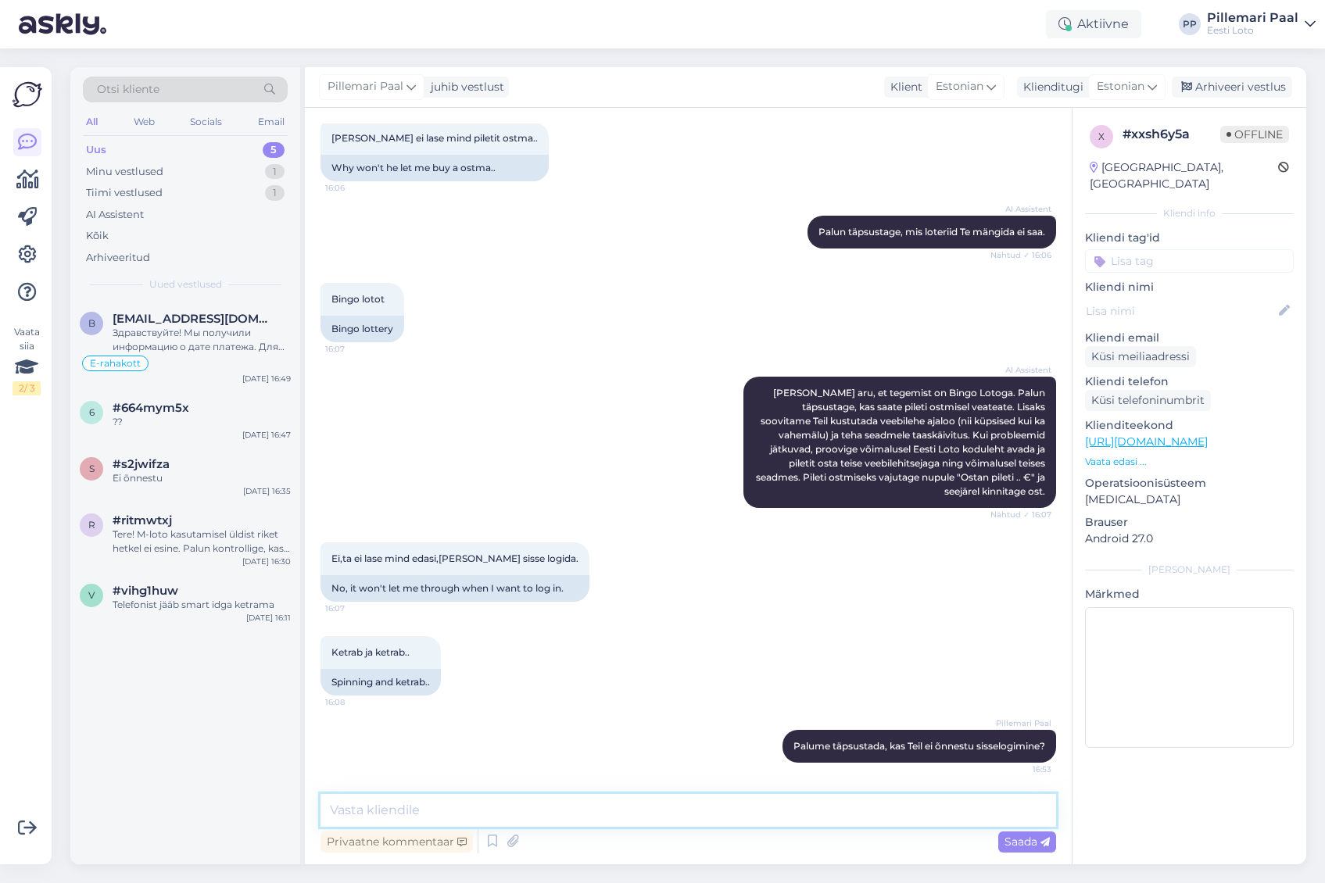
click at [591, 805] on textarea at bounding box center [689, 810] width 736 height 33
paste textarea "Soovitame kustutada veebilehitseja vahemälu ja kasutada võimaluse korral erinev…"
type textarea "Soovitame kustutada veebilehitseja vahemälu ja kasutada võimaluse korral erinev…"
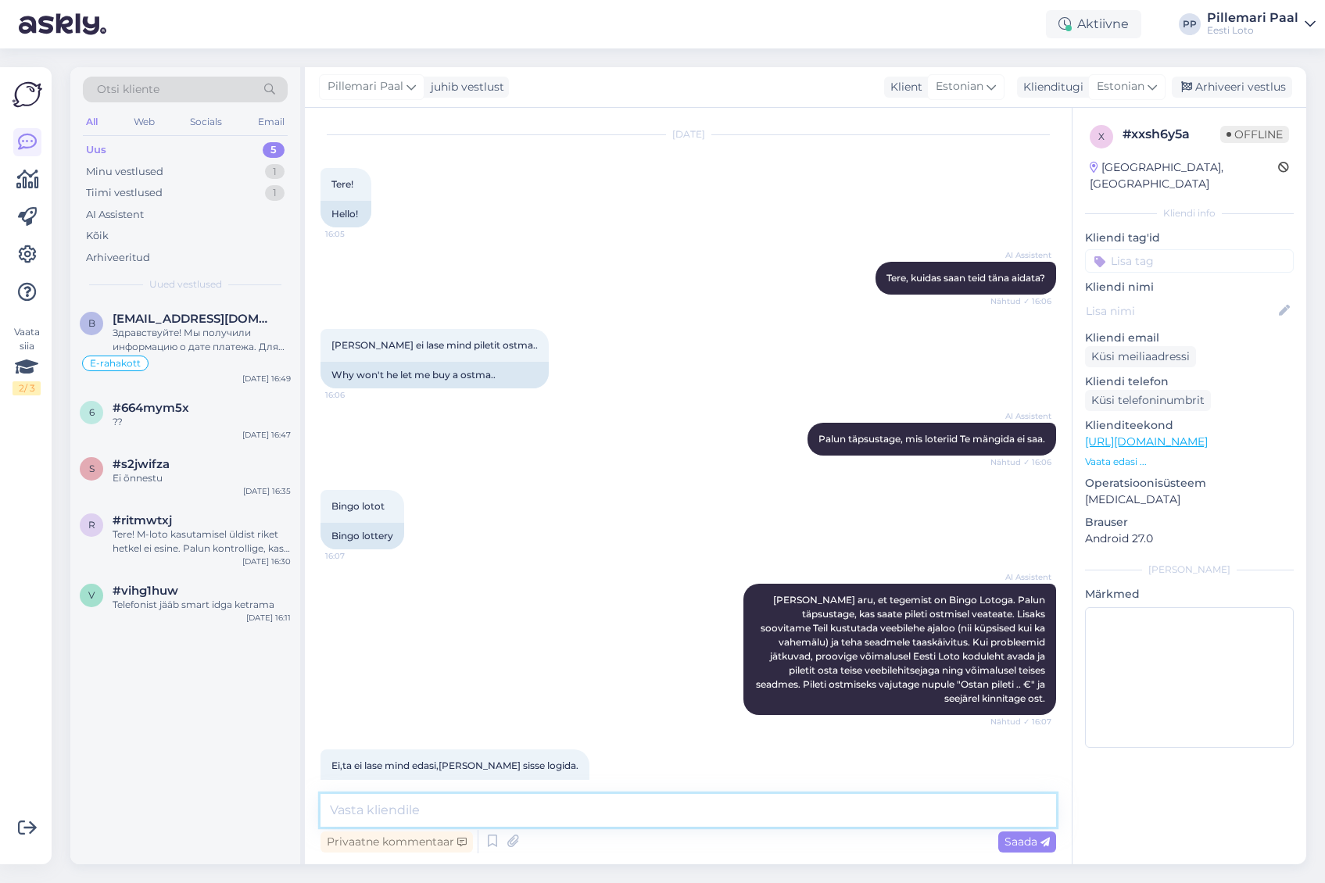
scroll to position [0, 0]
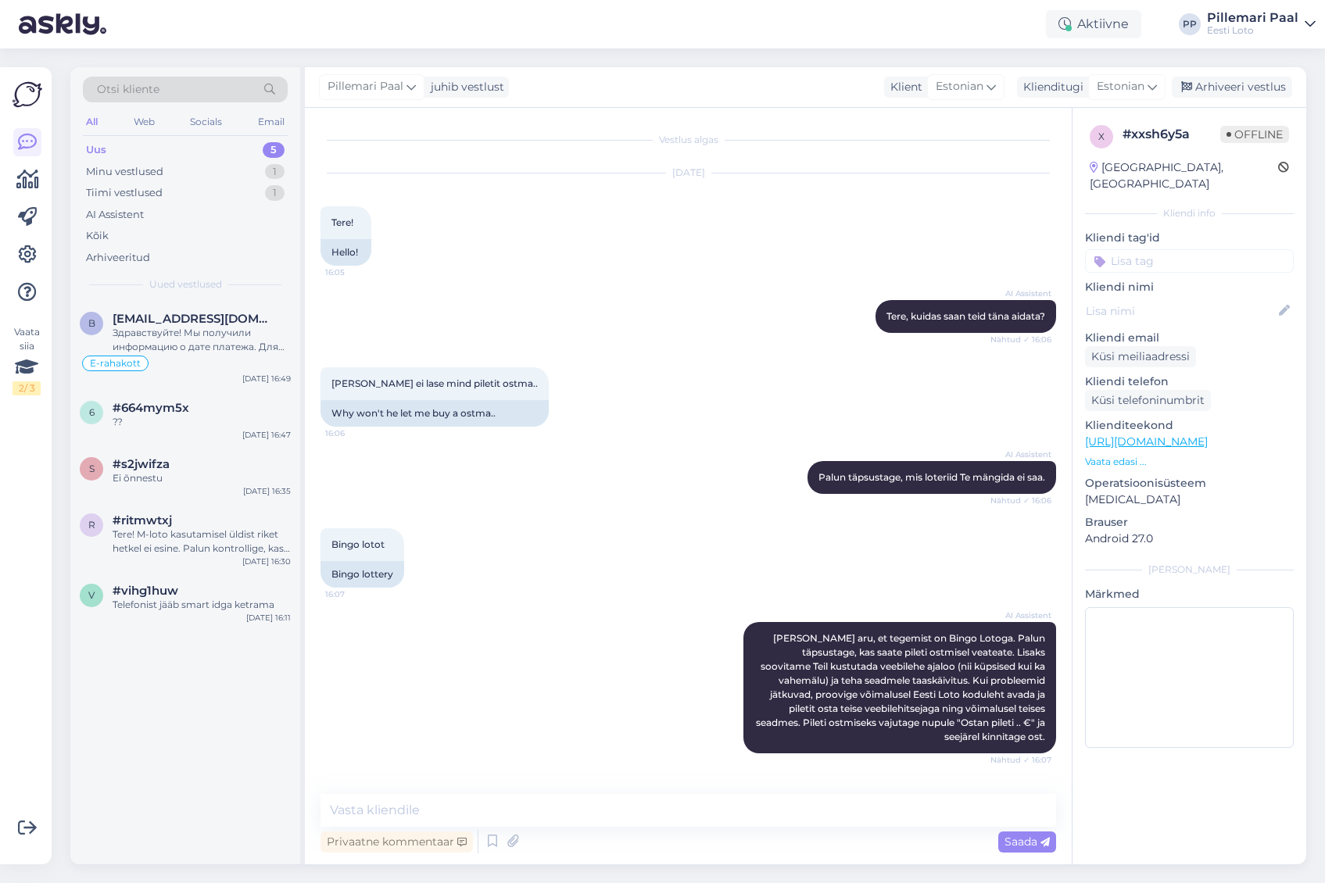
click at [1167, 249] on input at bounding box center [1189, 260] width 209 height 23
type input "s"
type input "Sisselogimine"
click at [1220, 249] on input "Sisselogimine" at bounding box center [1189, 260] width 209 height 23
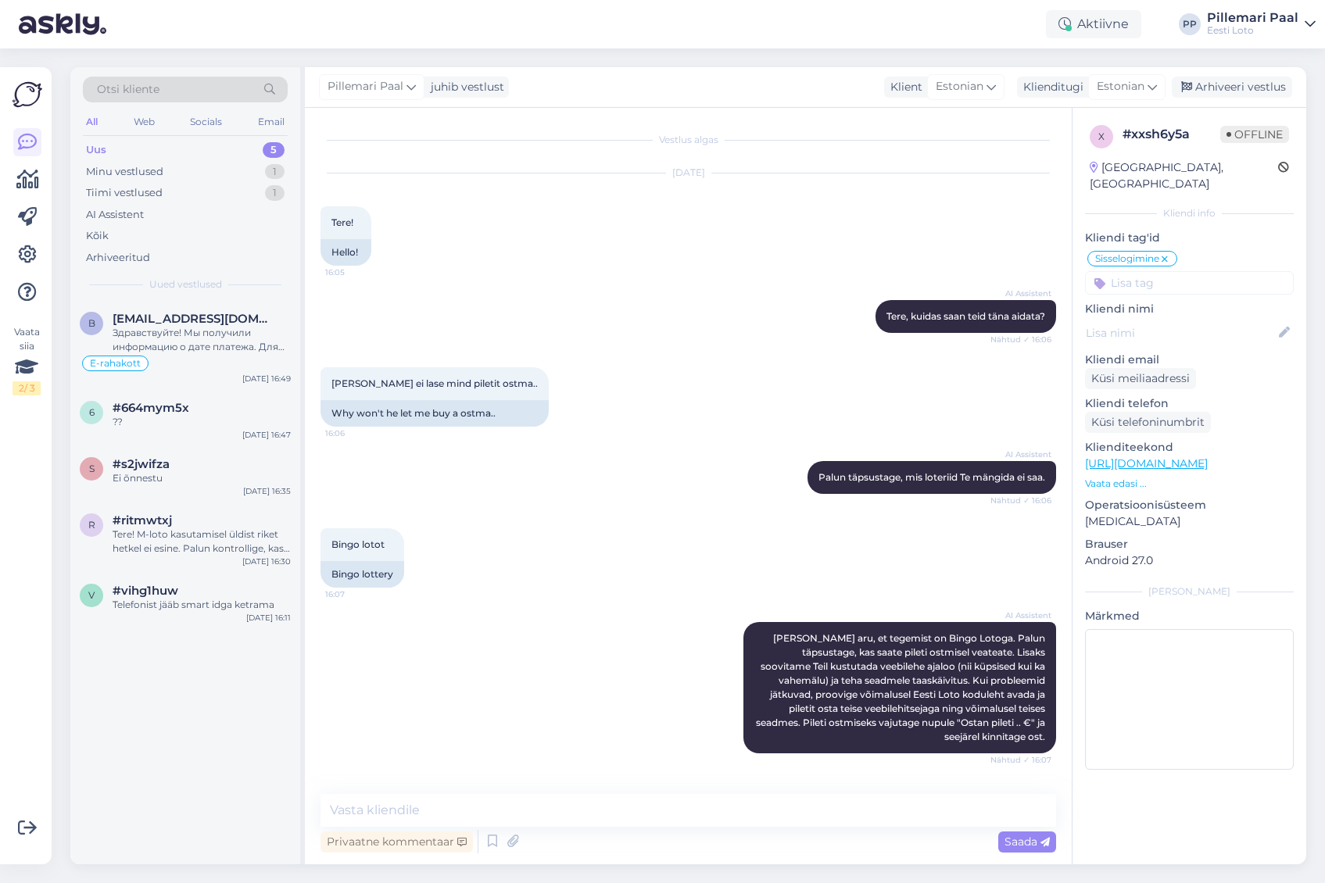
scroll to position [355, 0]
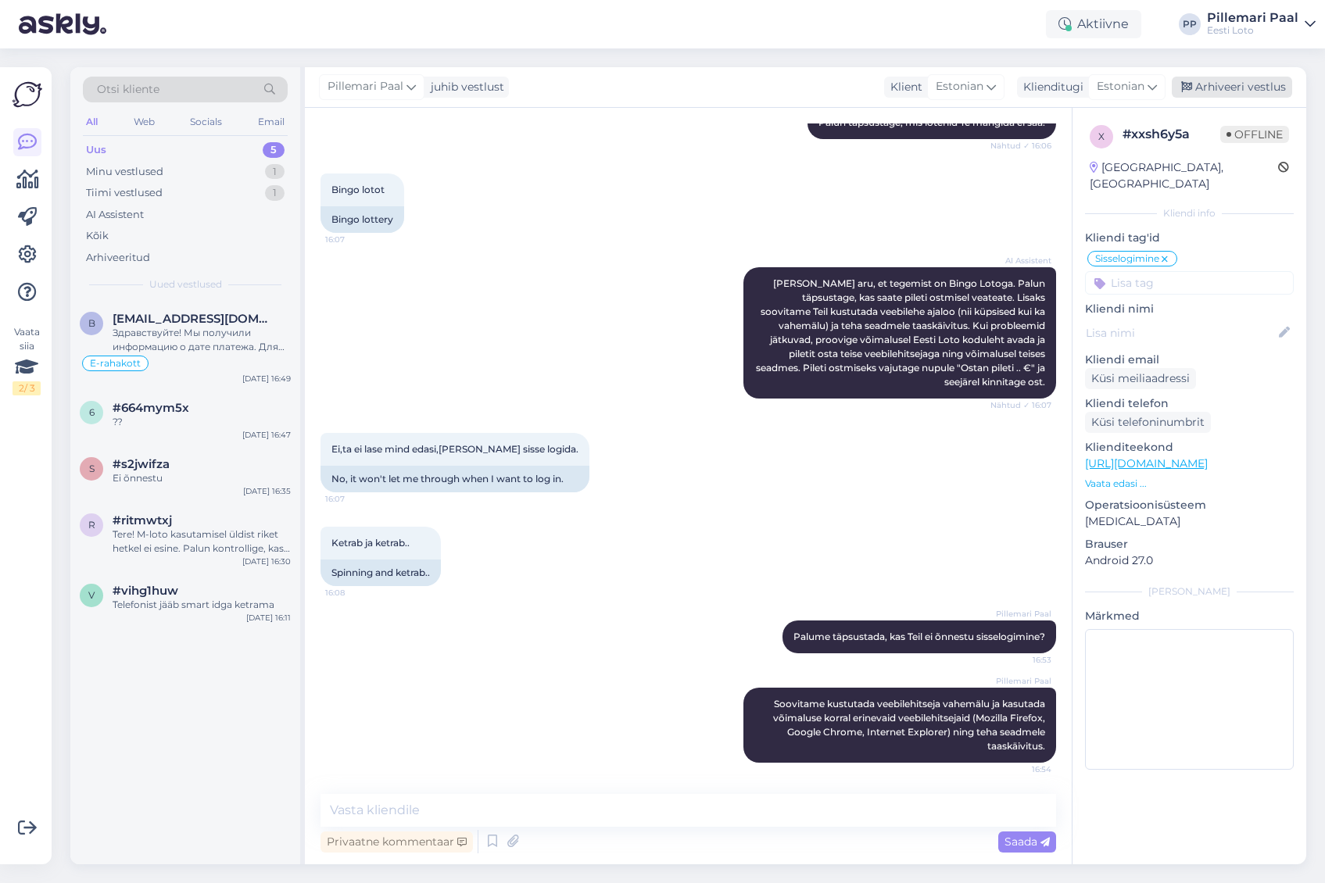
click at [1231, 84] on div "Arhiveeri vestlus" at bounding box center [1232, 87] width 120 height 21
click at [167, 600] on div "Telefonist jääb smart idga ketrama" at bounding box center [202, 605] width 178 height 14
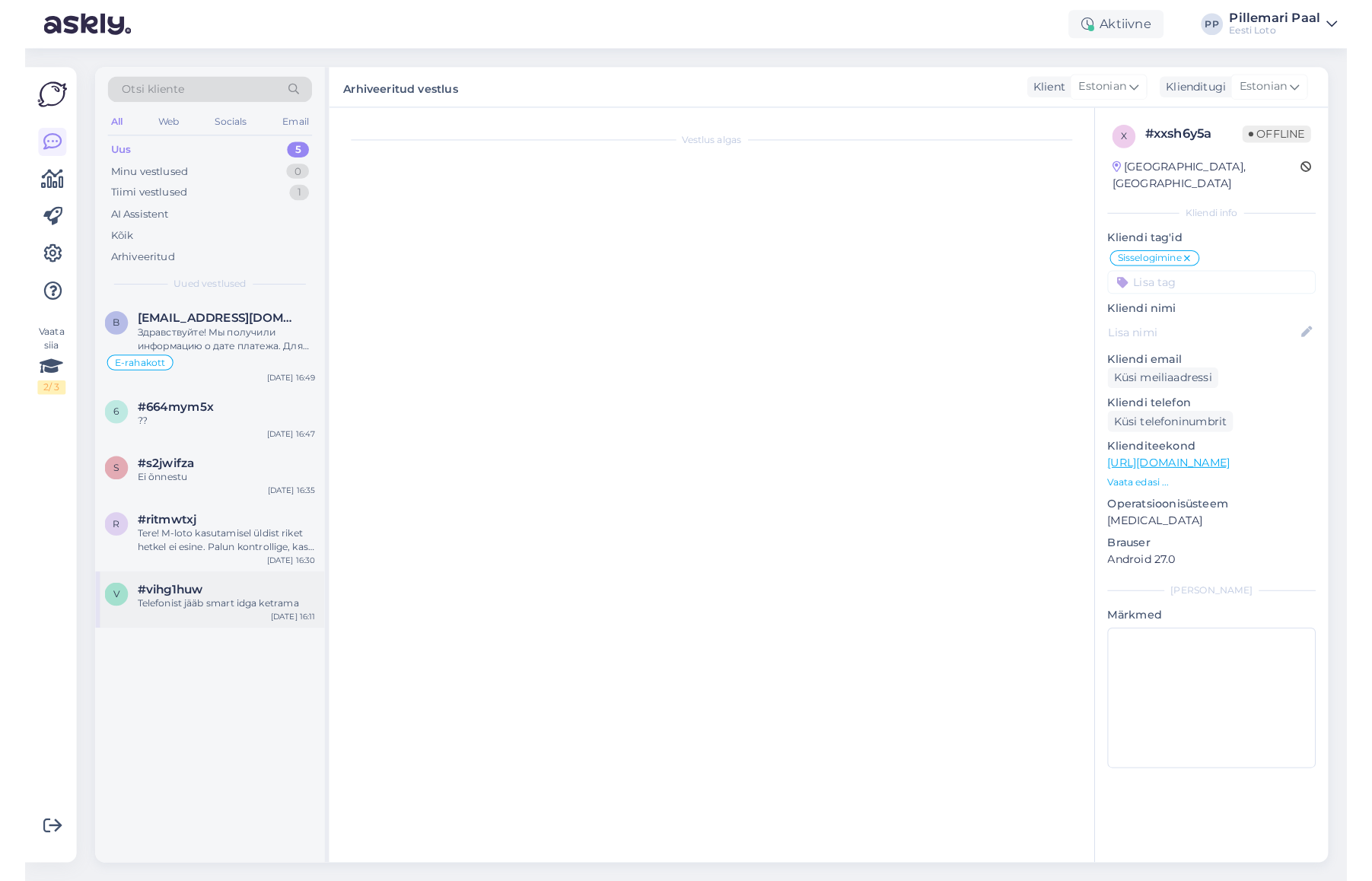
scroll to position [0, 0]
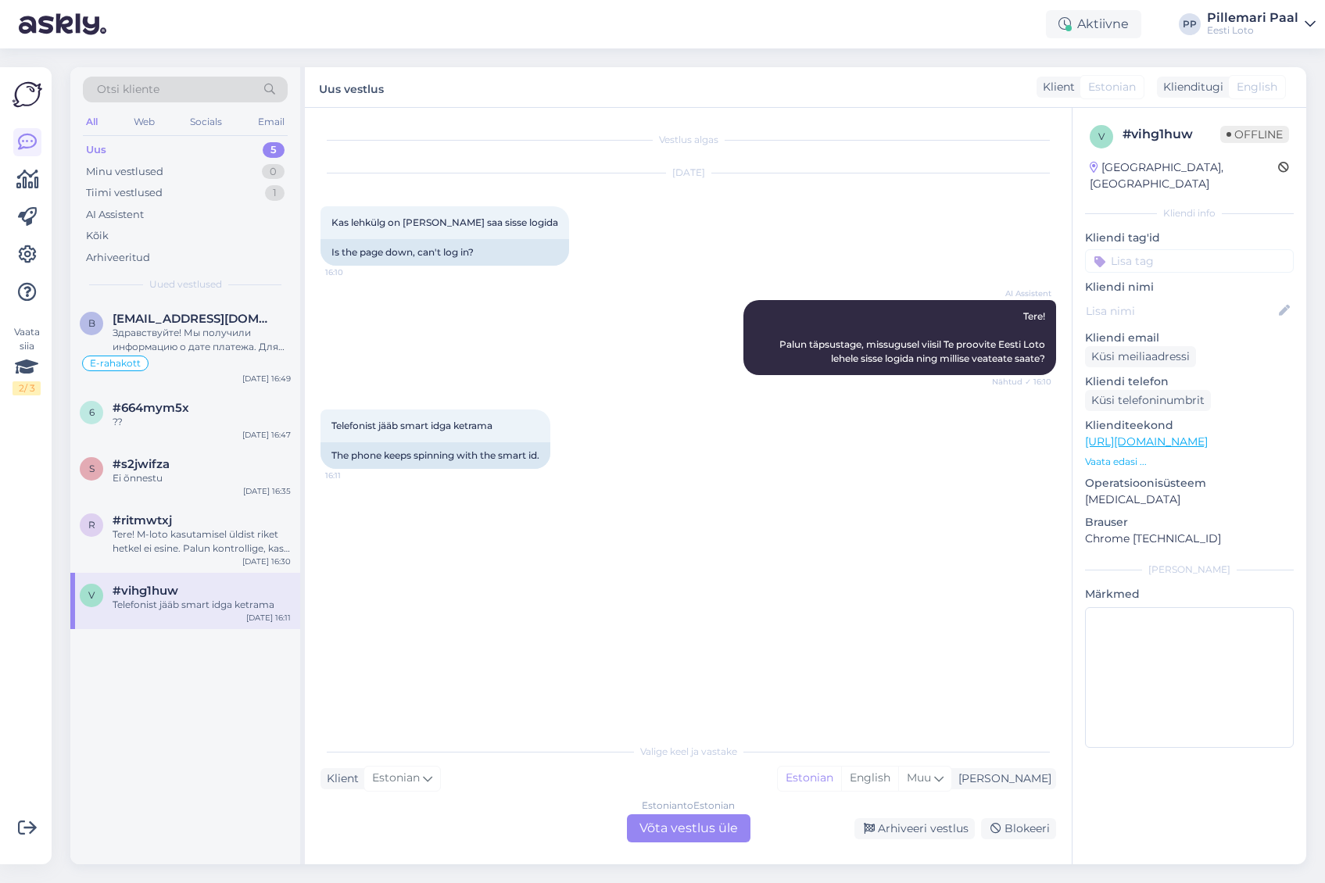
click at [691, 823] on div "Estonian to Estonian Võta vestlus üle" at bounding box center [689, 829] width 124 height 28
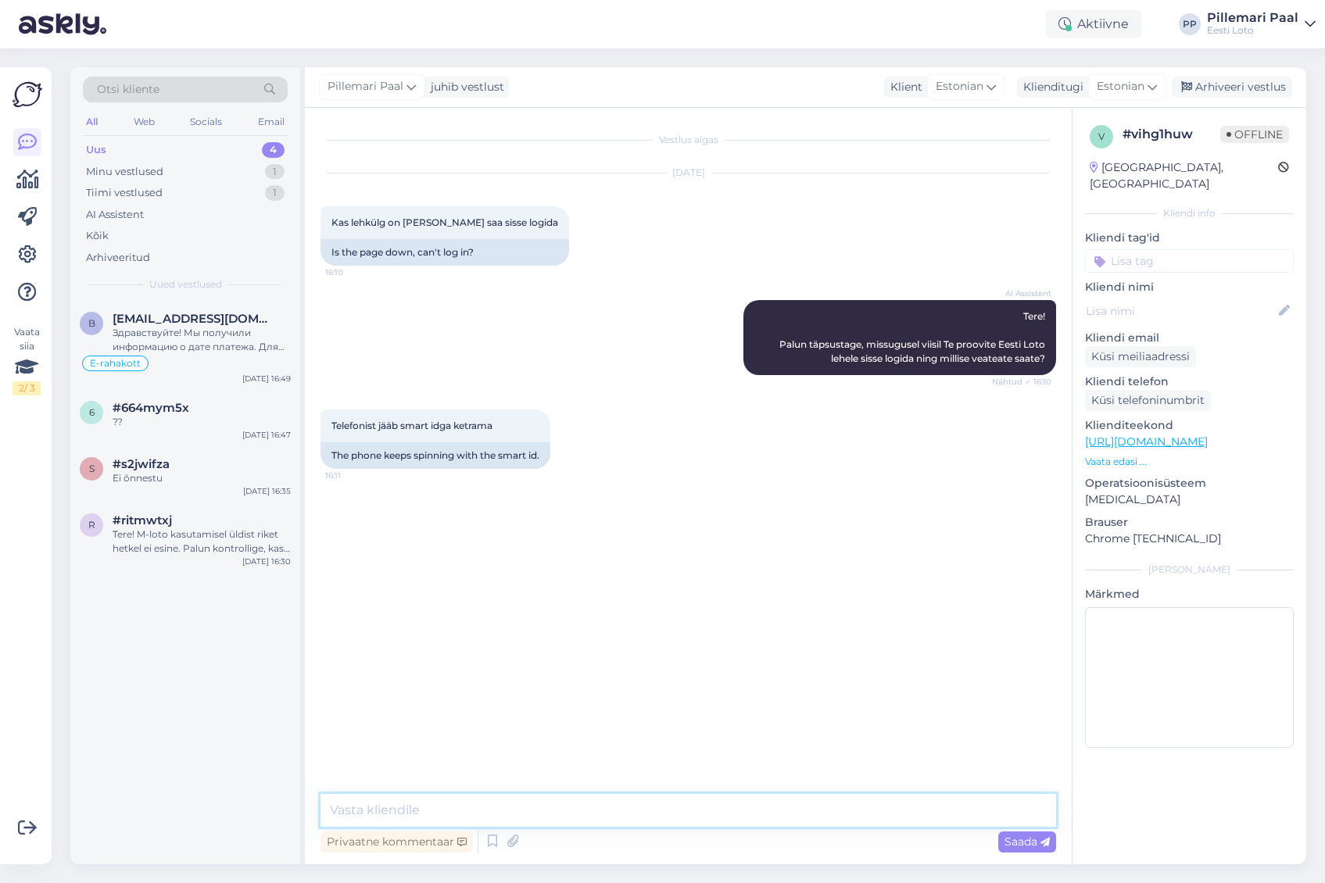
click at [605, 808] on textarea at bounding box center [689, 810] width 736 height 33
paste textarea "Soovitame kustutada veebilehitseja vahemälu ja kasutada võimaluse korral erinev…"
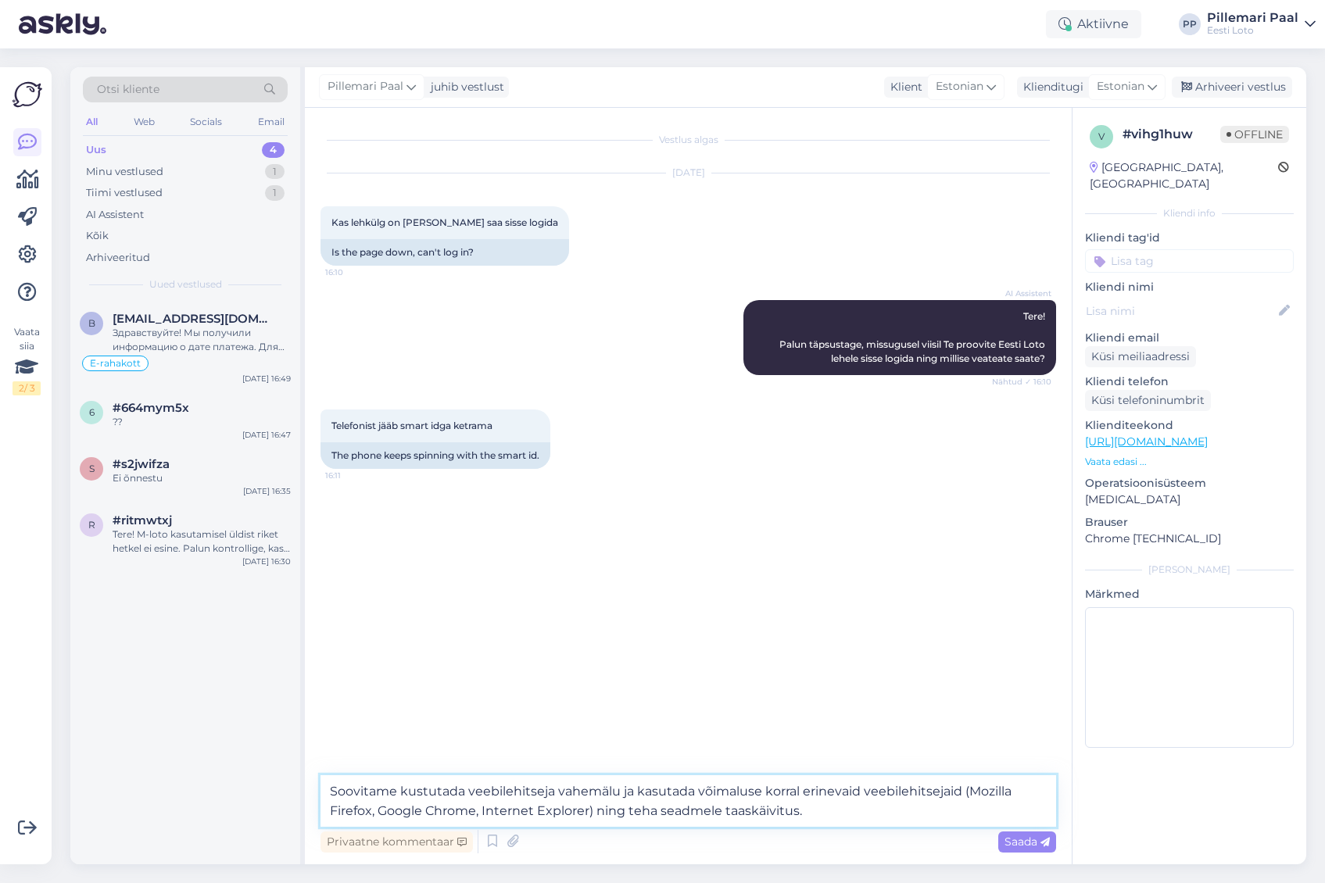
type textarea "Soovitame kustutada veebilehitseja vahemälu ja kasutada võimaluse korral erinev…"
click at [1030, 848] on span "Saada" at bounding box center [1027, 842] width 45 height 14
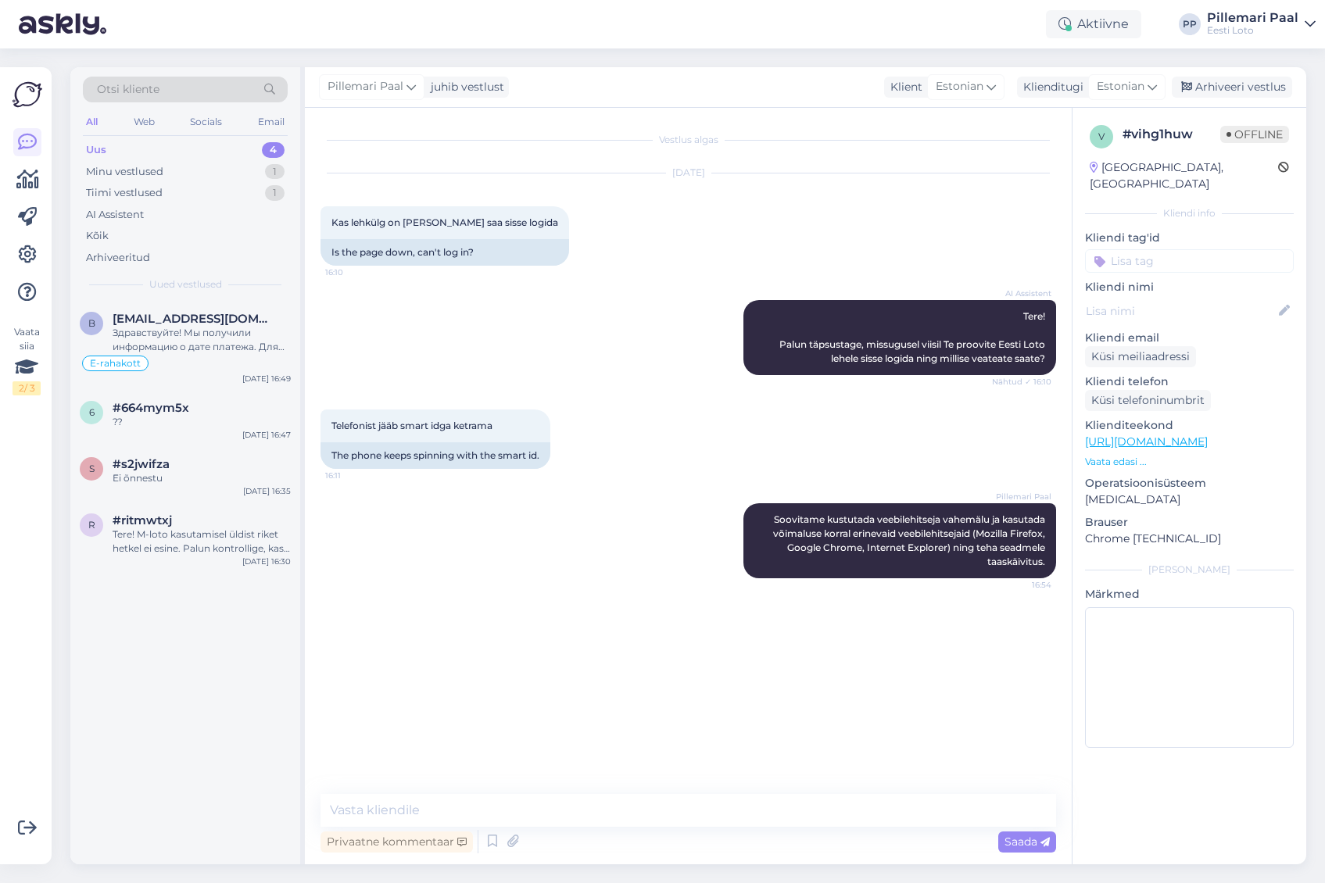
click at [1143, 253] on input at bounding box center [1189, 260] width 209 height 23
type input "smart"
click at [1232, 298] on span "Smart-ID" at bounding box center [1246, 302] width 44 height 9
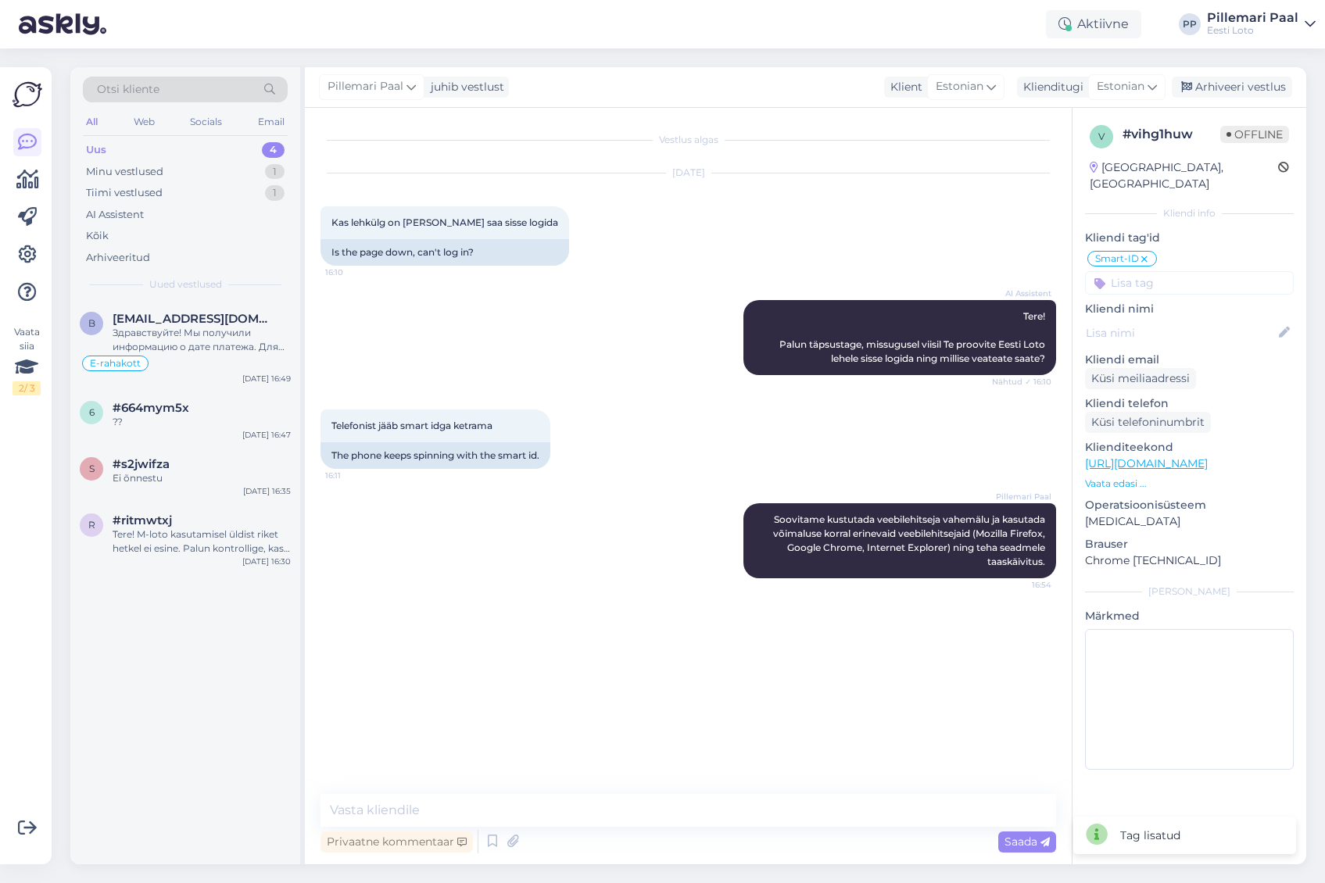
click at [633, 636] on div "Vestlus algas Sep 3 2025 Kas lehkülg on maas ei saa sisse logida 16:10 Is the p…" at bounding box center [696, 452] width 750 height 657
click at [159, 535] on div "Tere! M-loto kasutamisel üldist riket hetkel ei esine. Palun kontrollige, kas s…" at bounding box center [202, 542] width 178 height 28
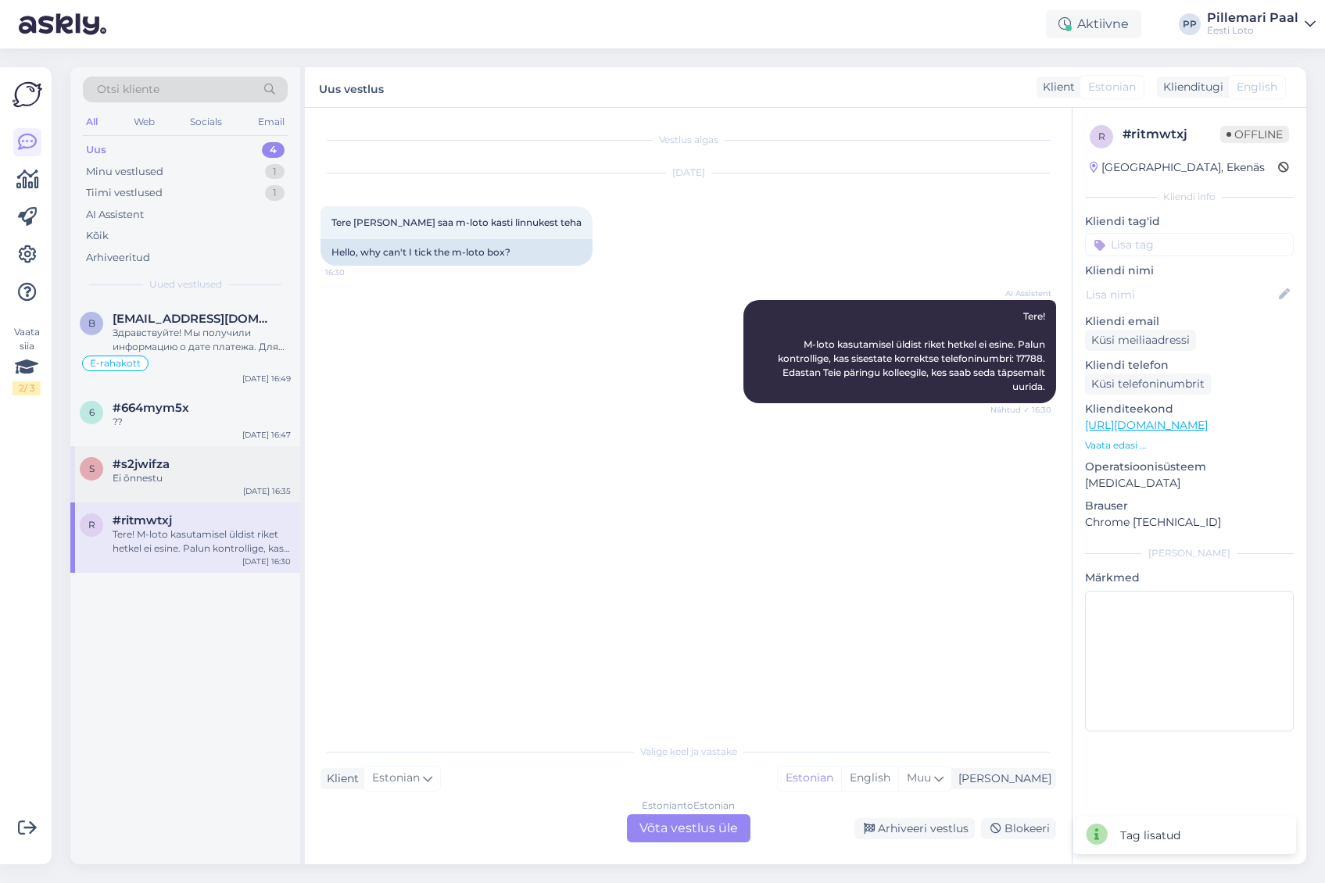
click at [180, 485] on div "Ei õnnestu" at bounding box center [202, 478] width 178 height 14
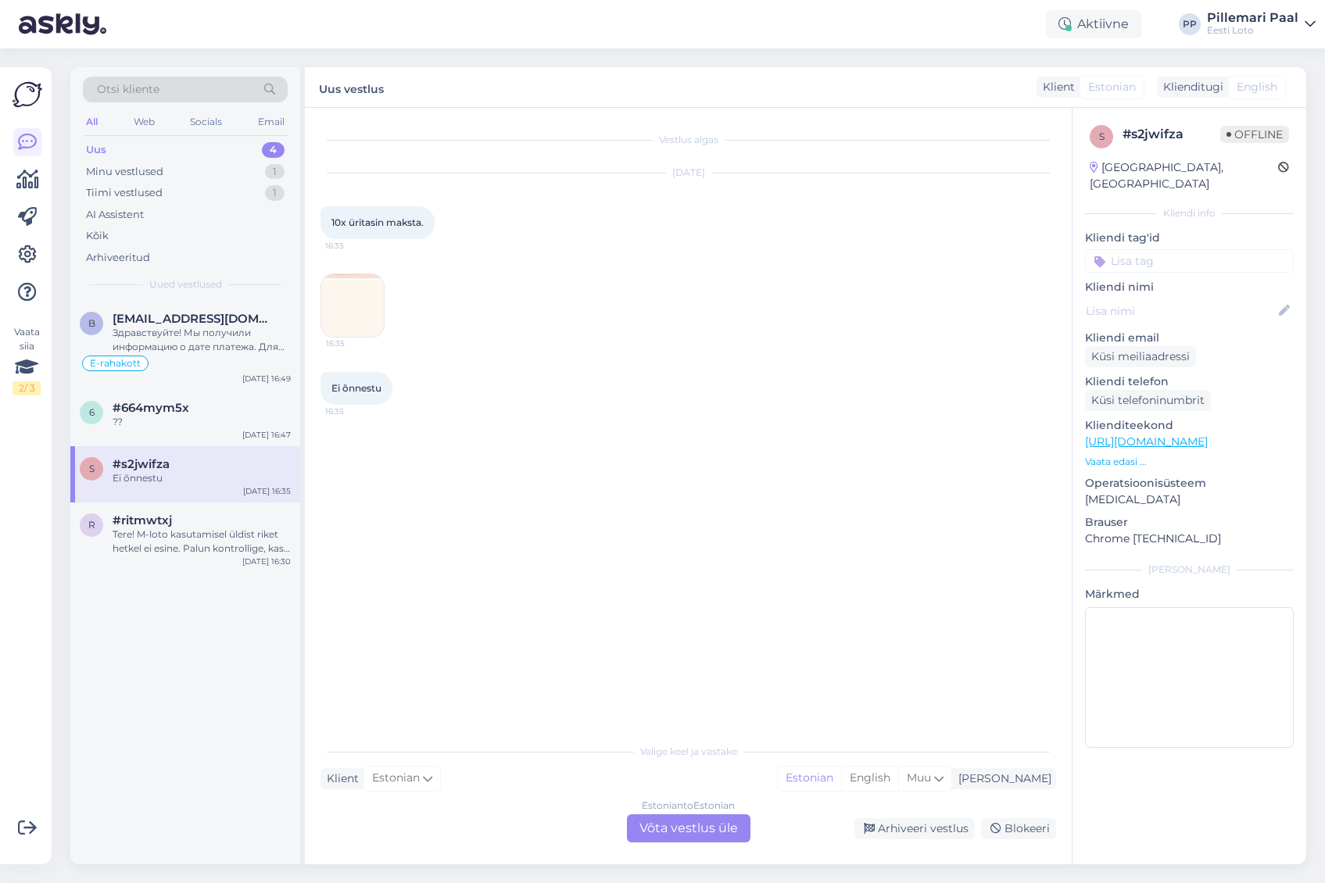
click at [358, 305] on img at bounding box center [352, 305] width 63 height 63
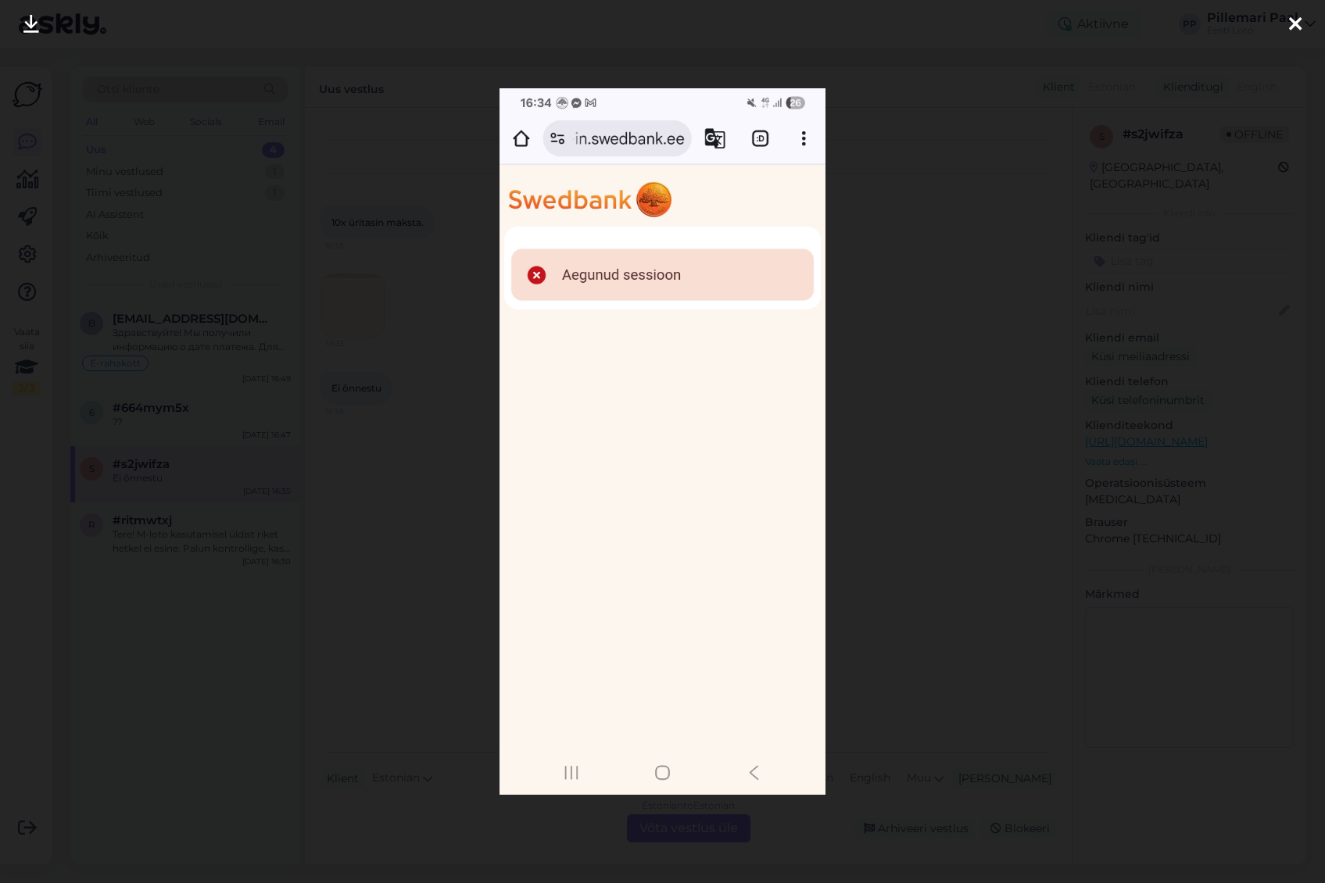
click at [952, 468] on div at bounding box center [662, 441] width 1325 height 883
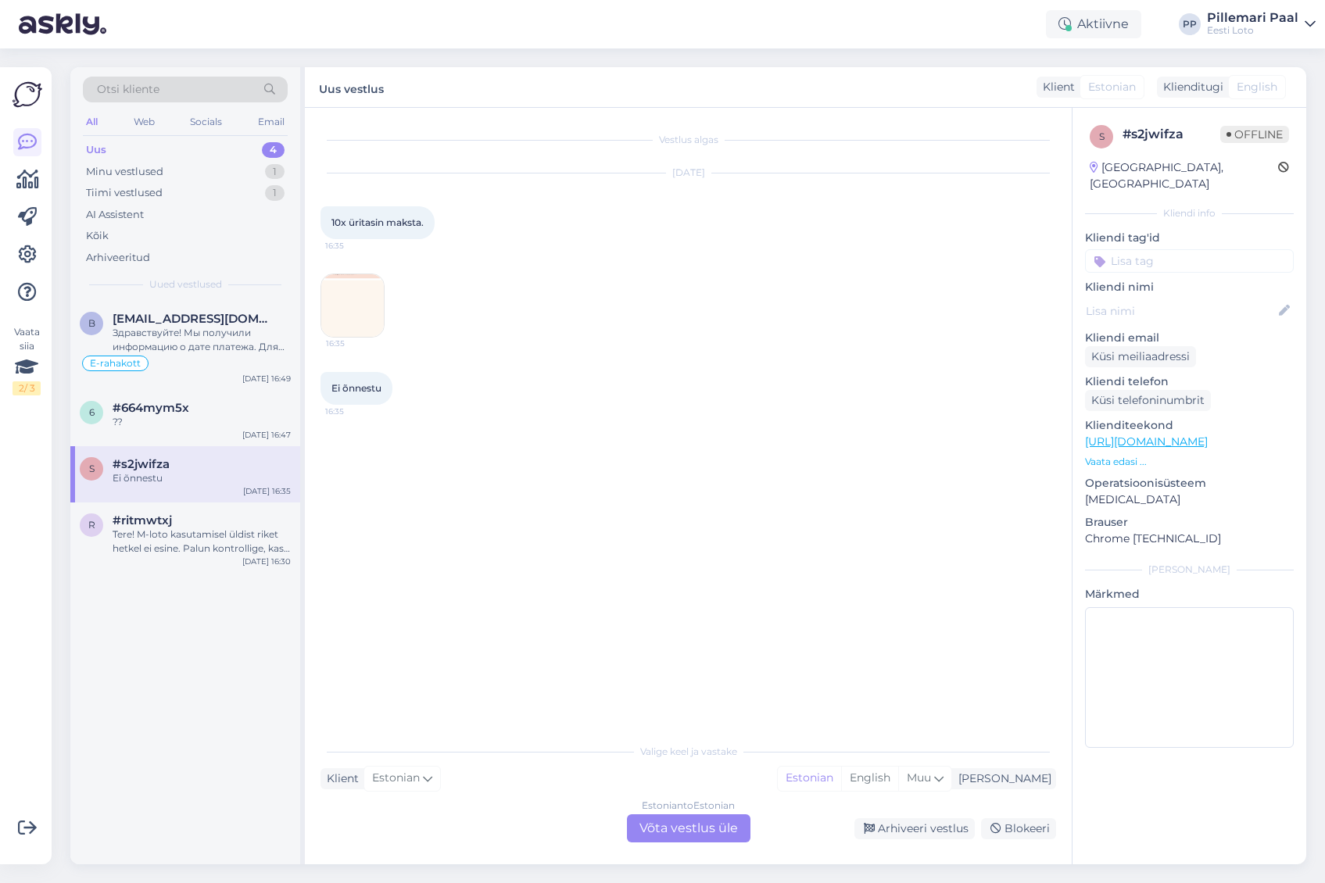
click at [685, 824] on div "Estonian to Estonian Võta vestlus üle" at bounding box center [689, 829] width 124 height 28
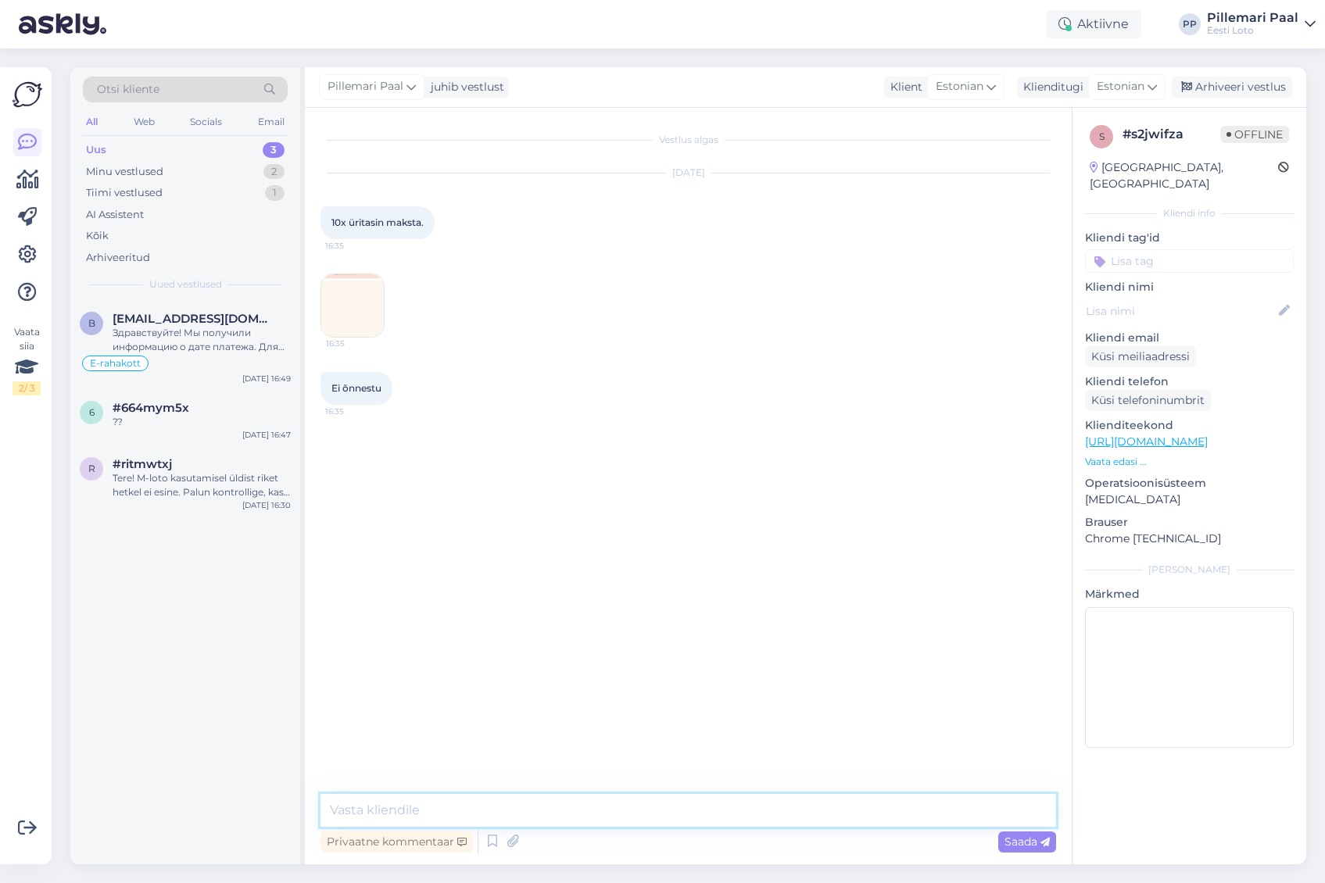
click at [661, 814] on textarea at bounding box center [689, 810] width 736 height 33
paste textarea "Soovitame kustutada veebilehitseja vahemälu ja kasutada võimaluse korral erinev…"
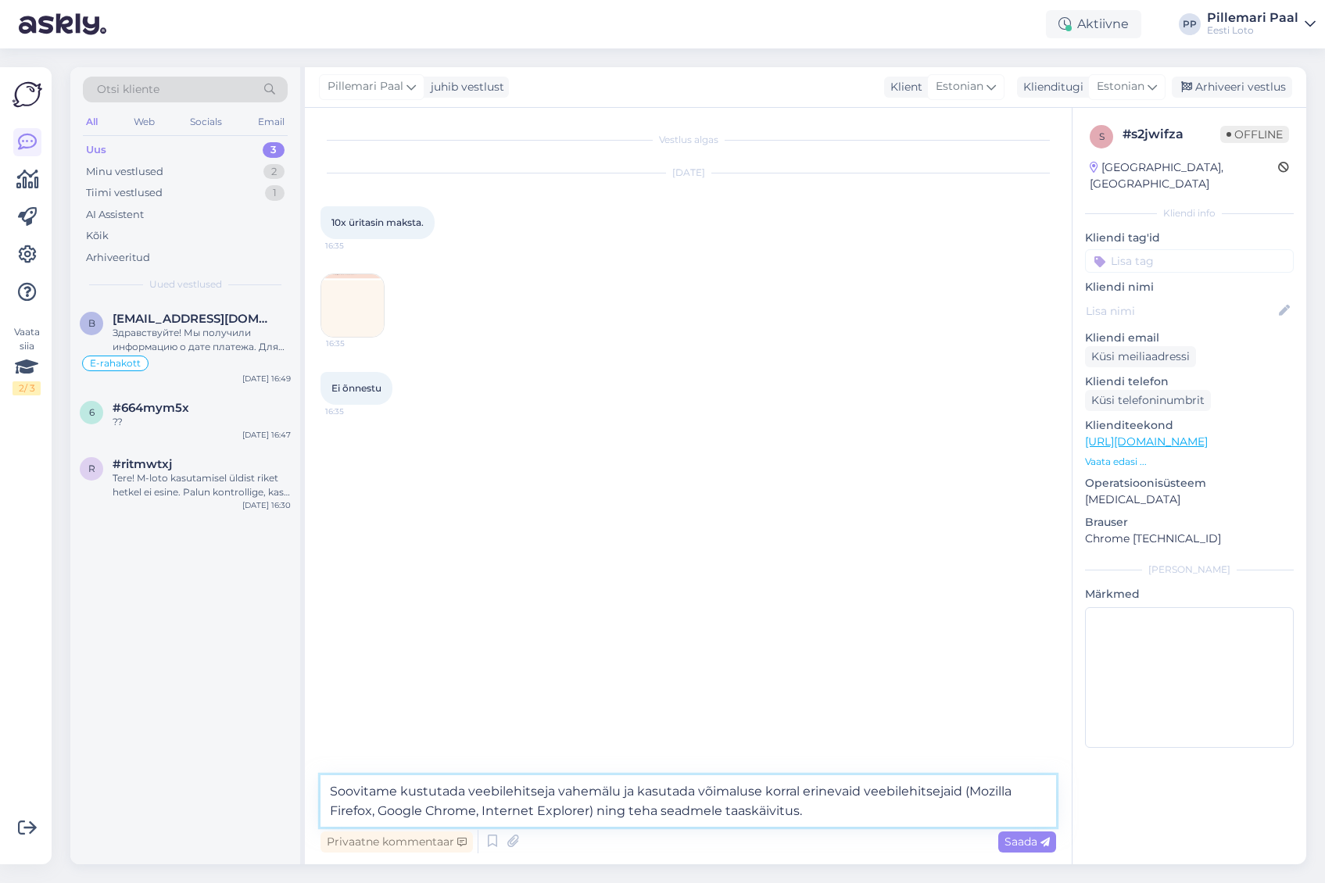
click at [332, 794] on textarea "Soovitame kustutada veebilehitseja vahemälu ja kasutada võimaluse korral erinev…" at bounding box center [689, 802] width 736 height 52
drag, startPoint x: 833, startPoint y: 814, endPoint x: 865, endPoint y: 821, distance: 33.6
click at [832, 814] on textarea "Tere! Soovitame kustutada veebilehitseja vahemälu ja kasutada võimaluse korral …" at bounding box center [689, 802] width 736 height 52
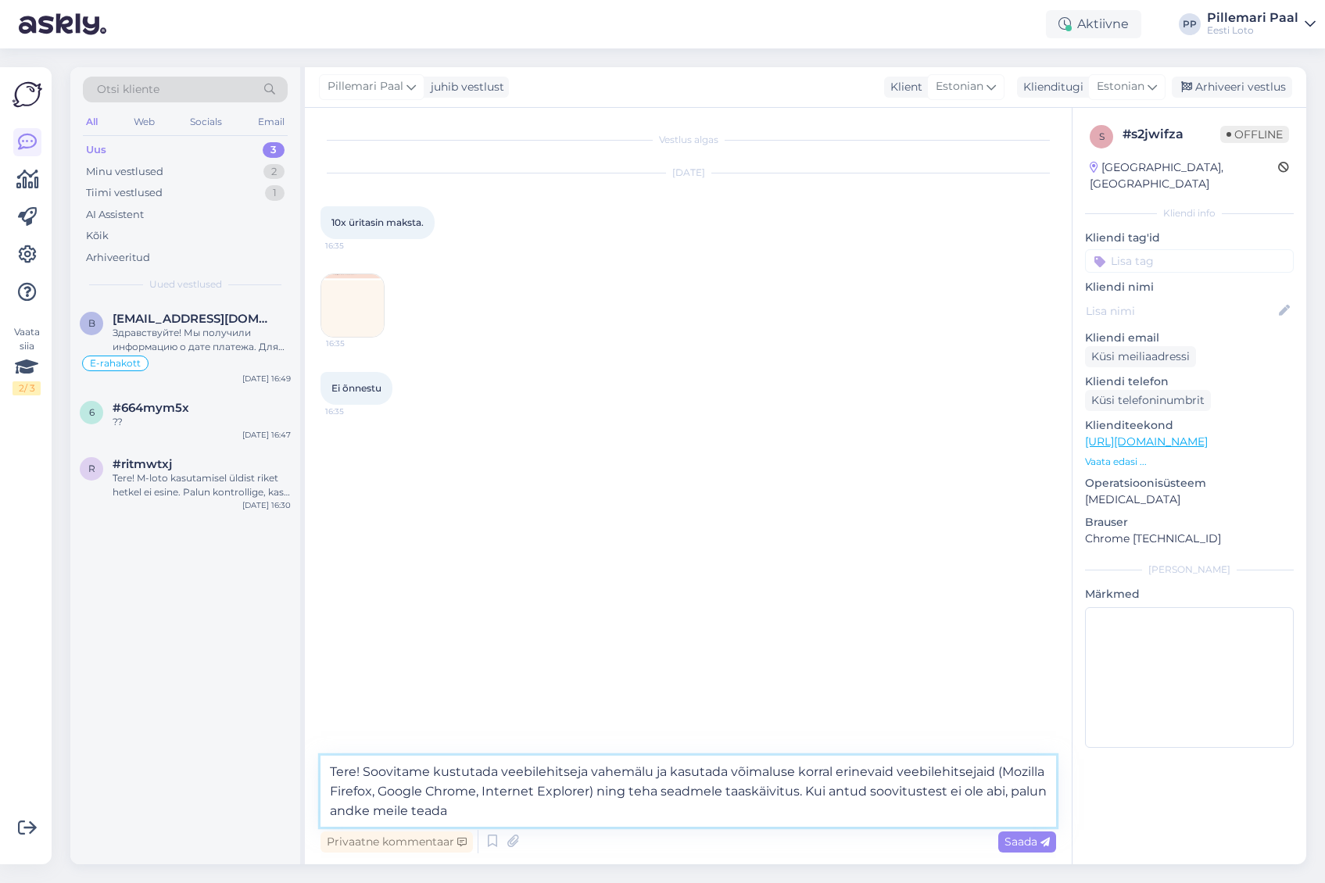
type textarea "Tere! Soovitame kustutada veebilehitseja vahemälu ja kasutada võimaluse korral …"
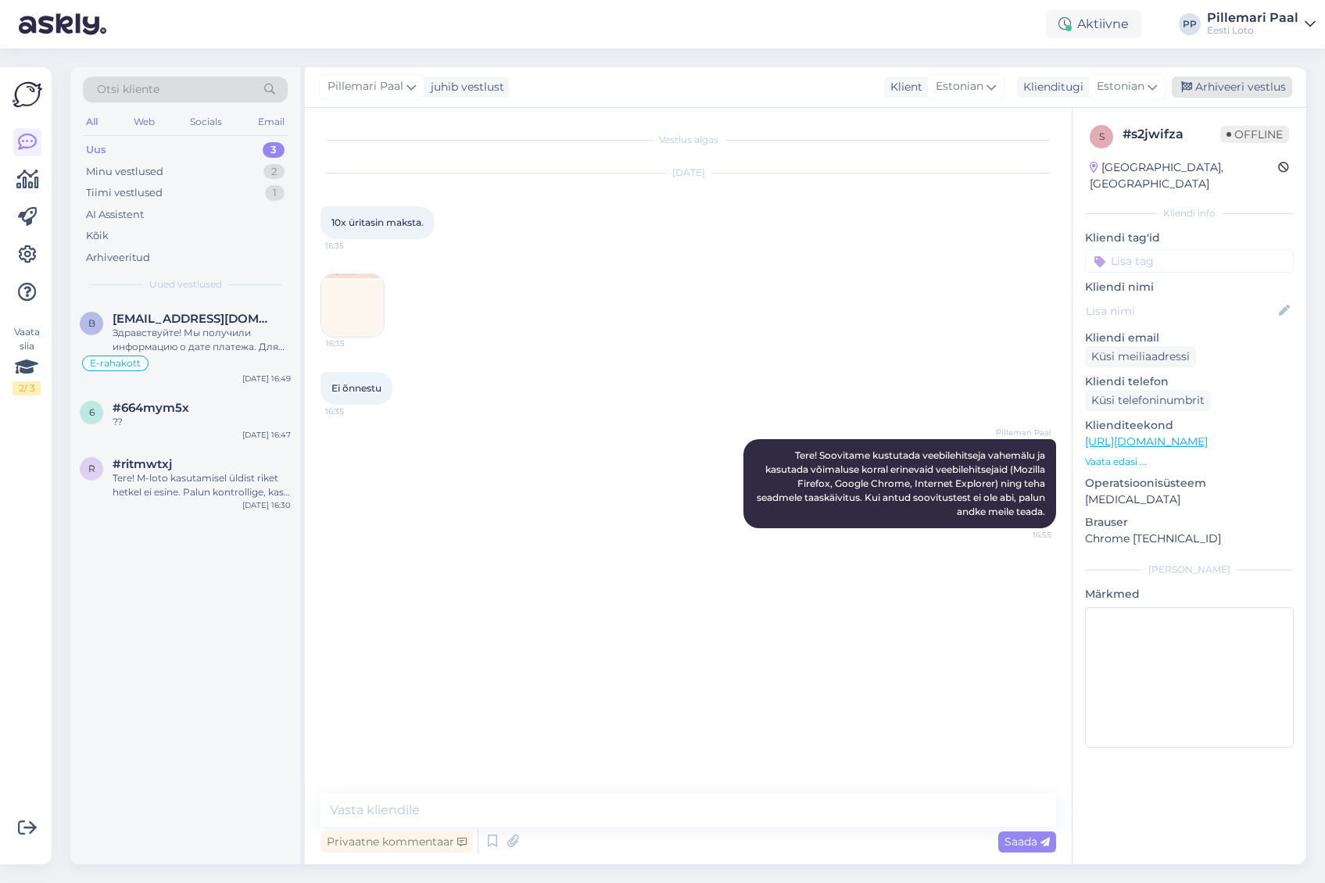
click at [1224, 85] on div "Arhiveeri vestlus" at bounding box center [1232, 87] width 120 height 21
click at [1145, 249] on input at bounding box center [1189, 260] width 209 height 23
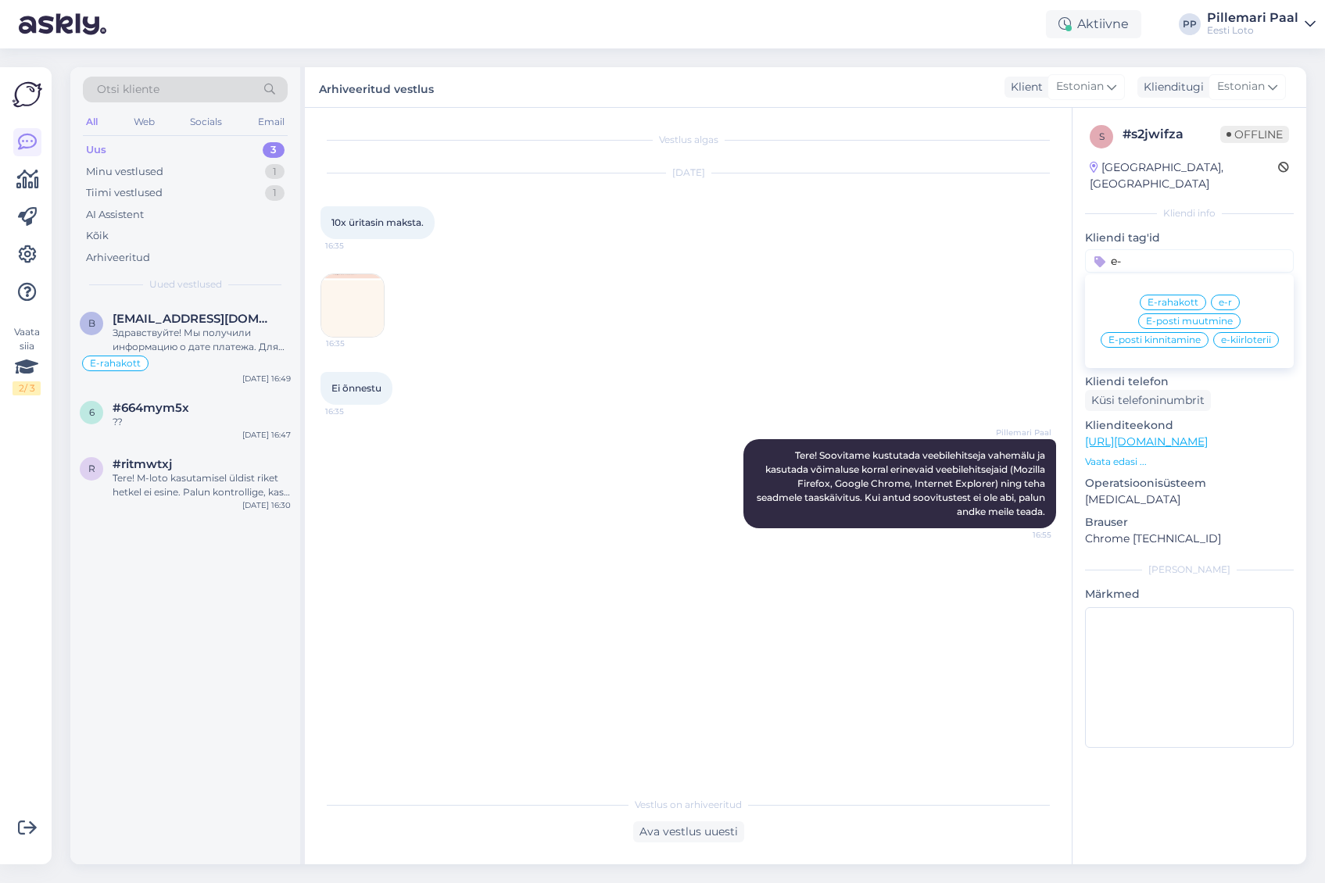
type input "e-"
click at [1177, 298] on span "E-rahakott" at bounding box center [1173, 302] width 51 height 9
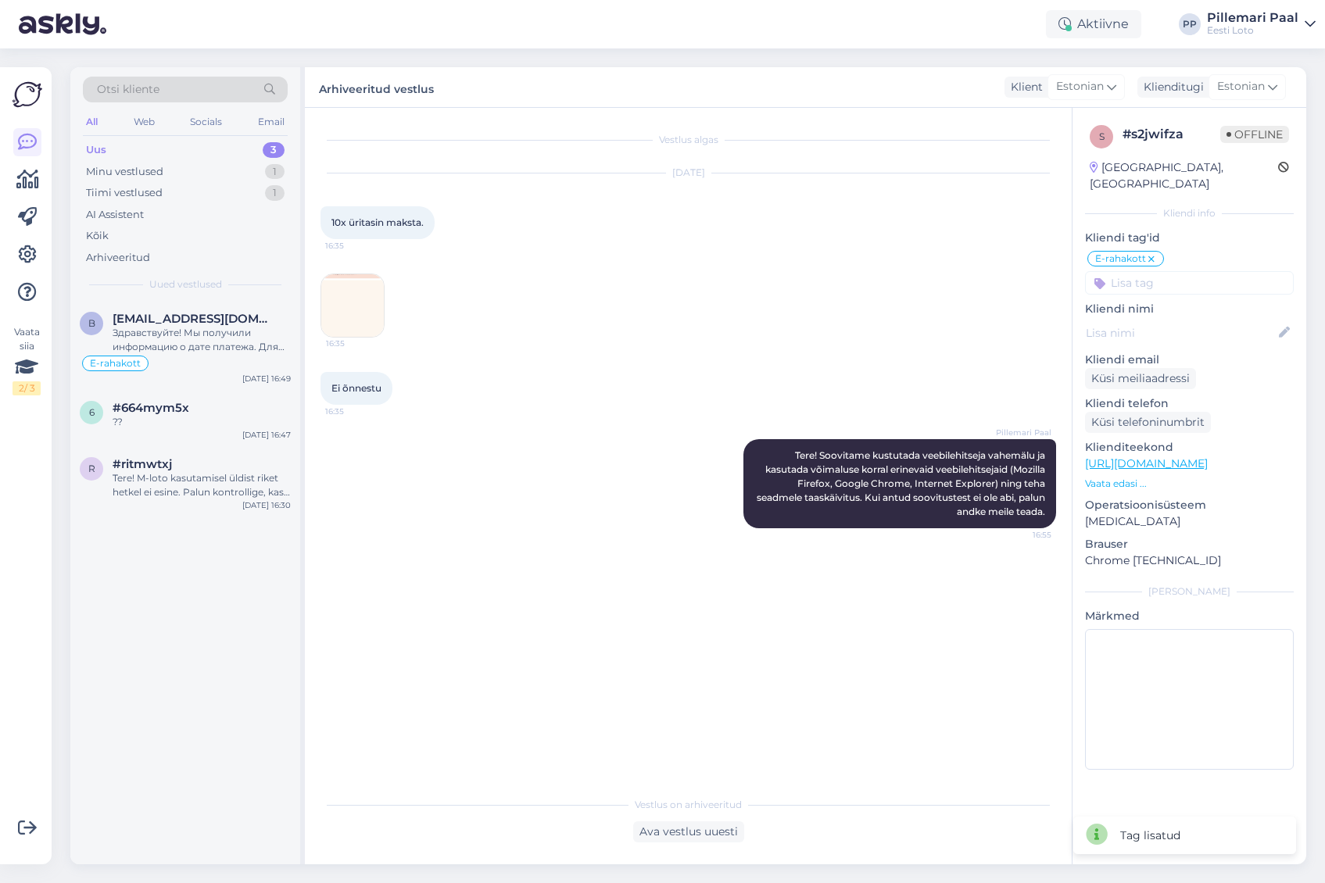
click at [811, 303] on div "Sep 3 2025 10x üritasin maksta. 16:35 16:35" at bounding box center [689, 255] width 736 height 199
click at [168, 487] on div "Tere! M-loto kasutamisel üldist riket hetkel ei esine. Palun kontrollige, kas s…" at bounding box center [202, 485] width 178 height 28
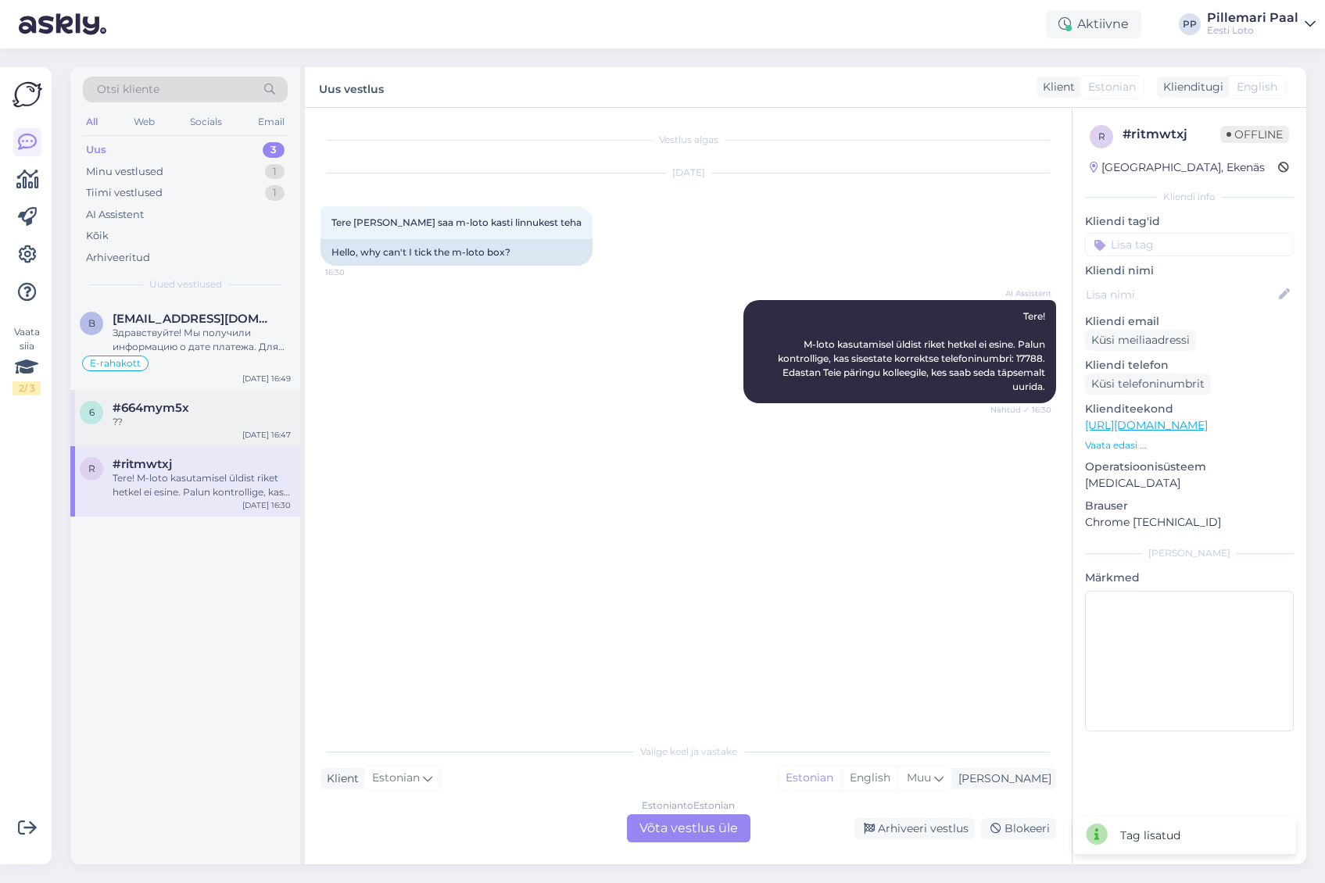
click at [182, 418] on div "??" at bounding box center [202, 422] width 178 height 14
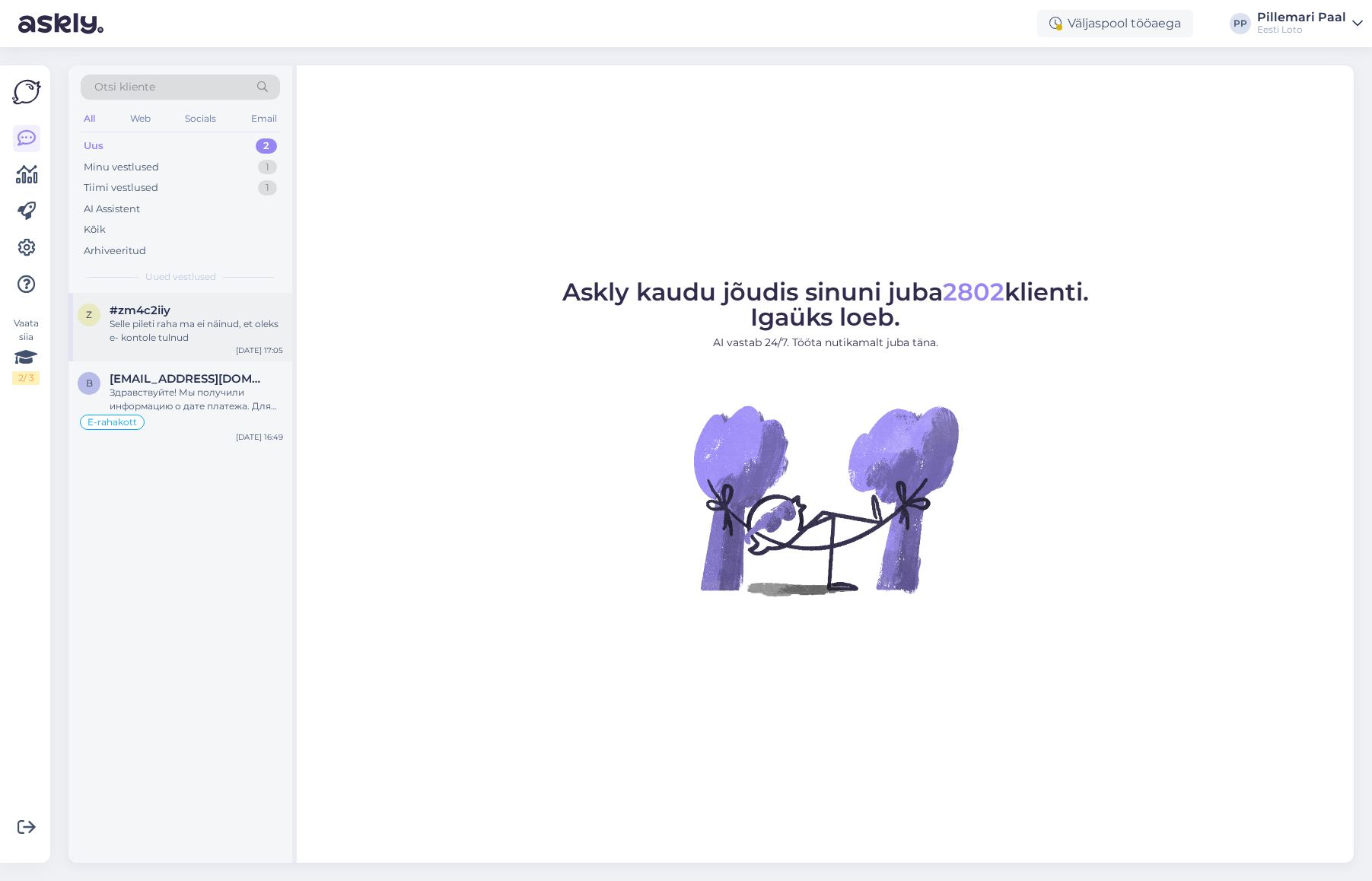
click at [200, 328] on div "Selle pileti raha ma ei näinud, et oleks e- kontole tulnud" at bounding box center [197, 331] width 173 height 27
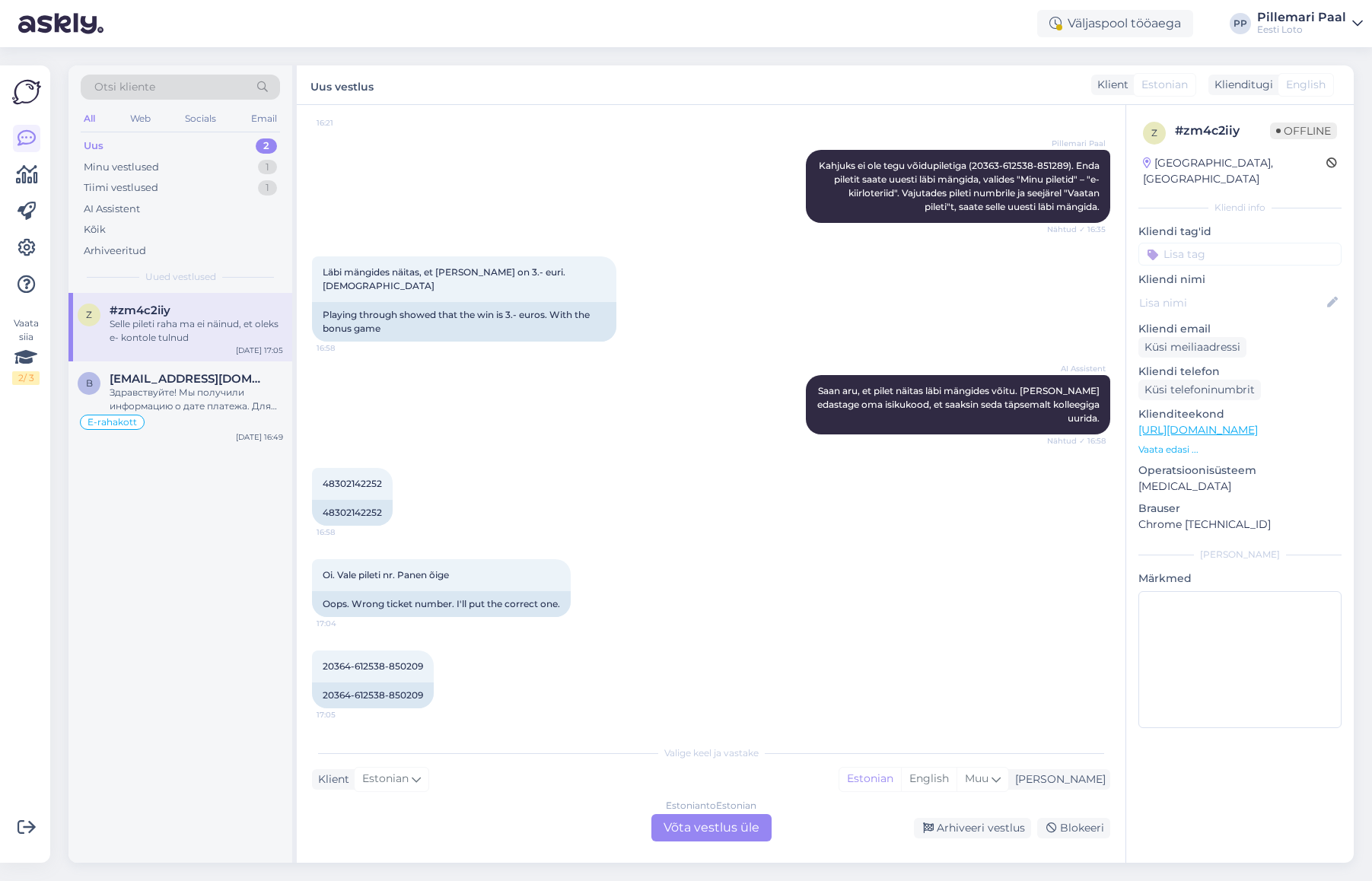
scroll to position [720, 0]
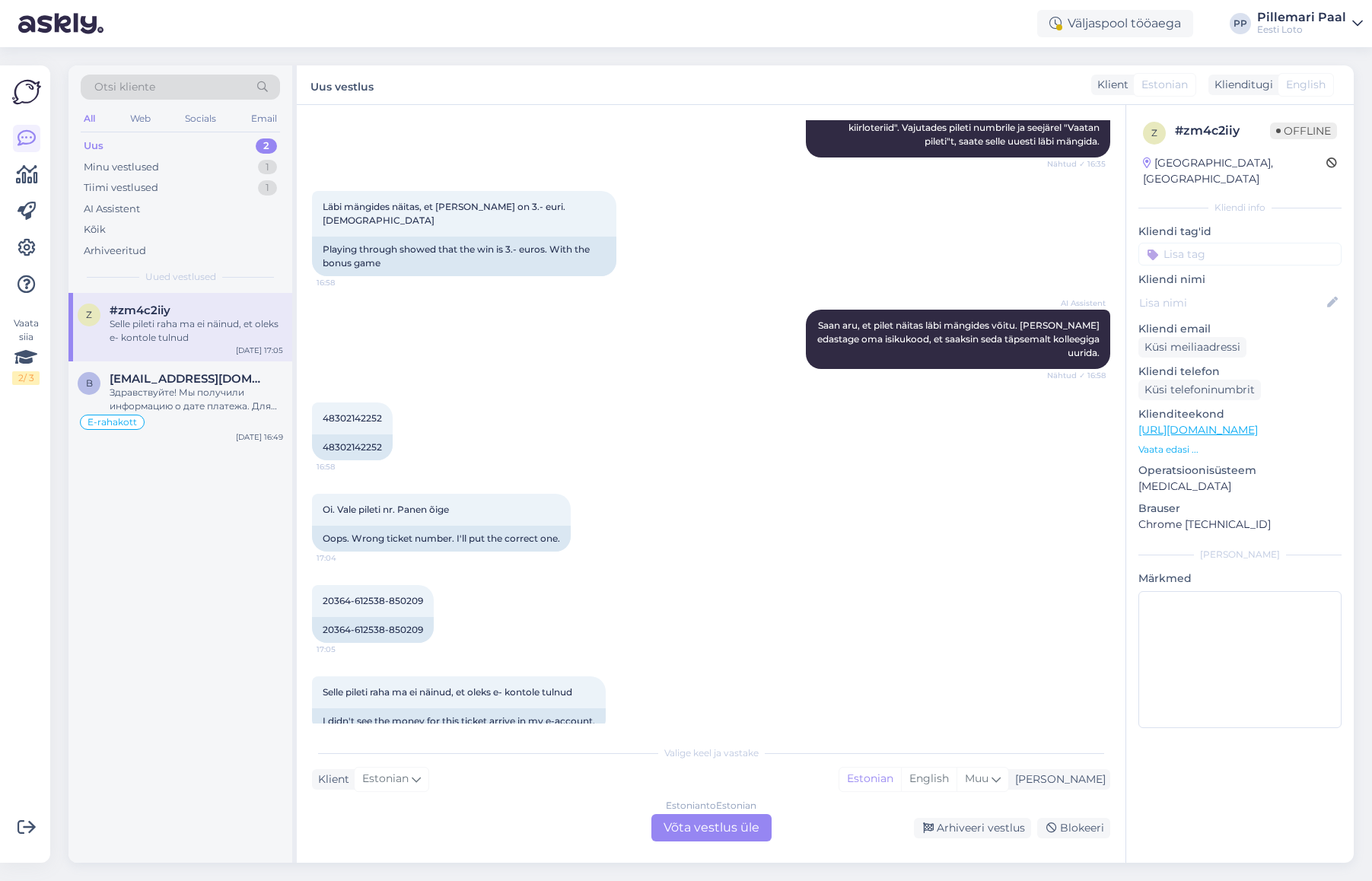
click at [745, 825] on div "Estonian to Estonian Võta vestlus üle" at bounding box center [711, 828] width 121 height 27
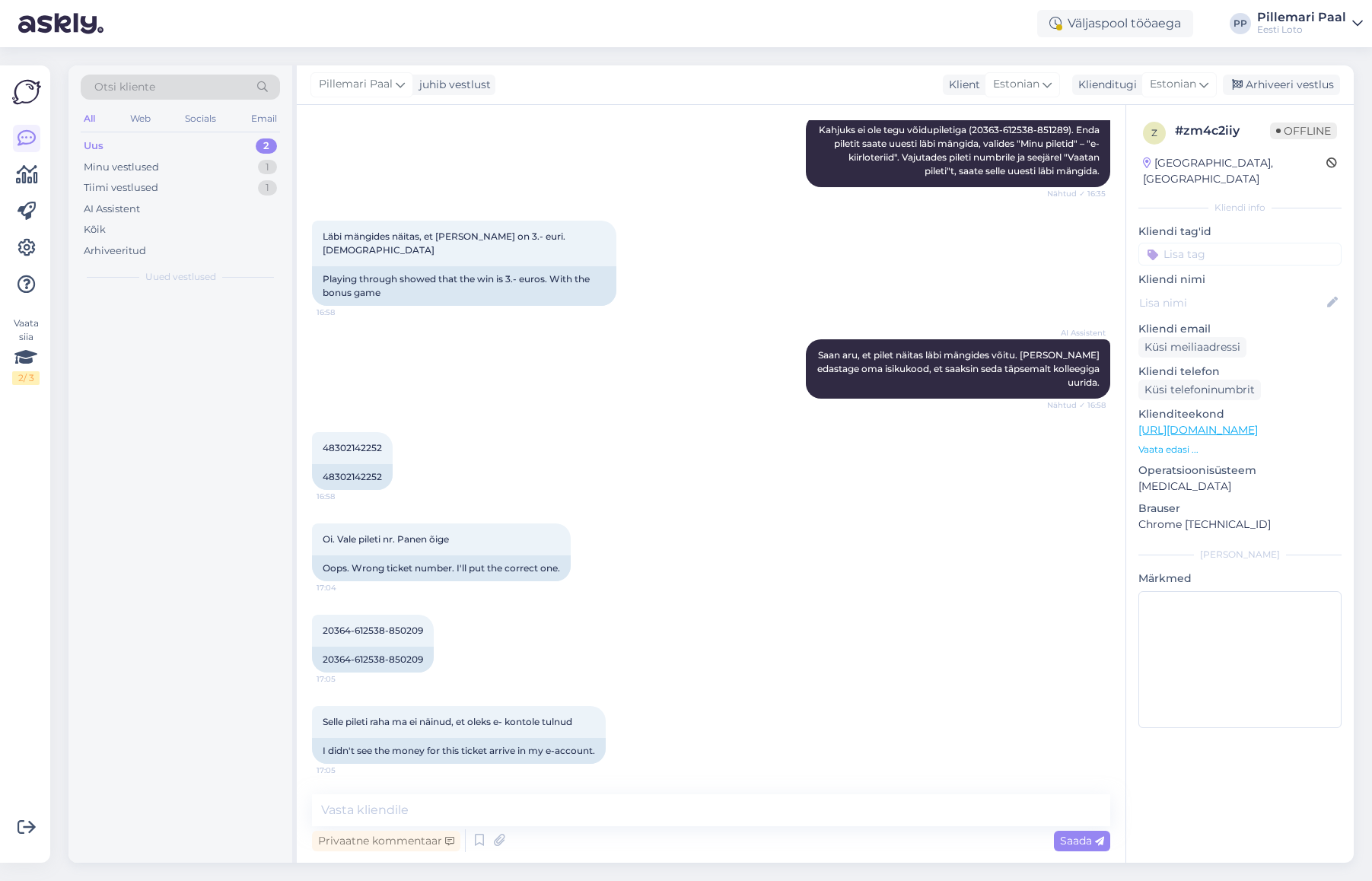
scroll to position [664, 0]
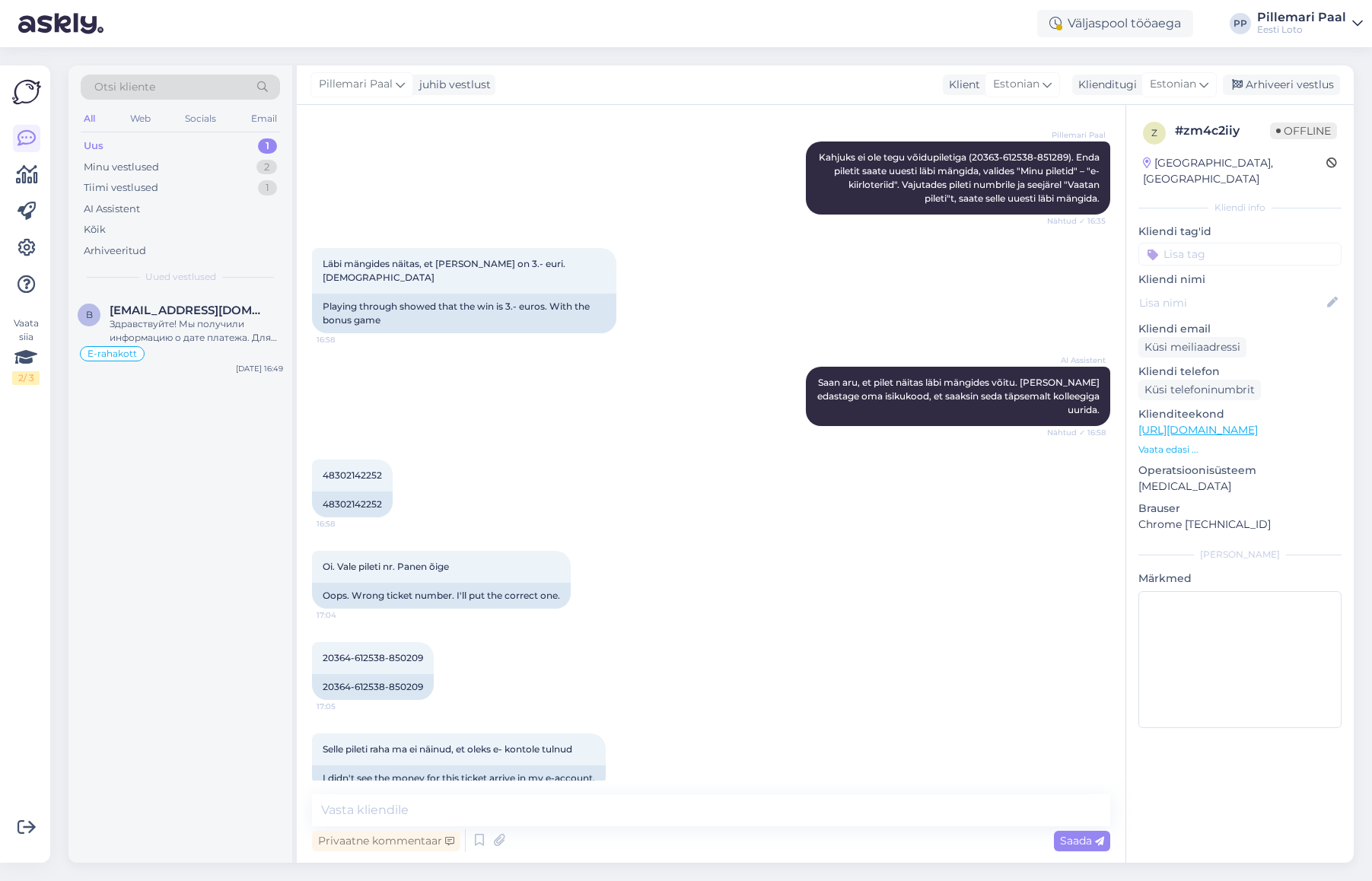
click at [691, 558] on div "Oi. Vale pileti nr. Panen õige 17:04 Oops. Wrong ticket number. I'll put the co…" at bounding box center [711, 580] width 798 height 92
click at [199, 330] on div "Здравствуйте! Мы получили информацию о дате платежа. Для дальнейшей проверки, п…" at bounding box center [197, 331] width 173 height 27
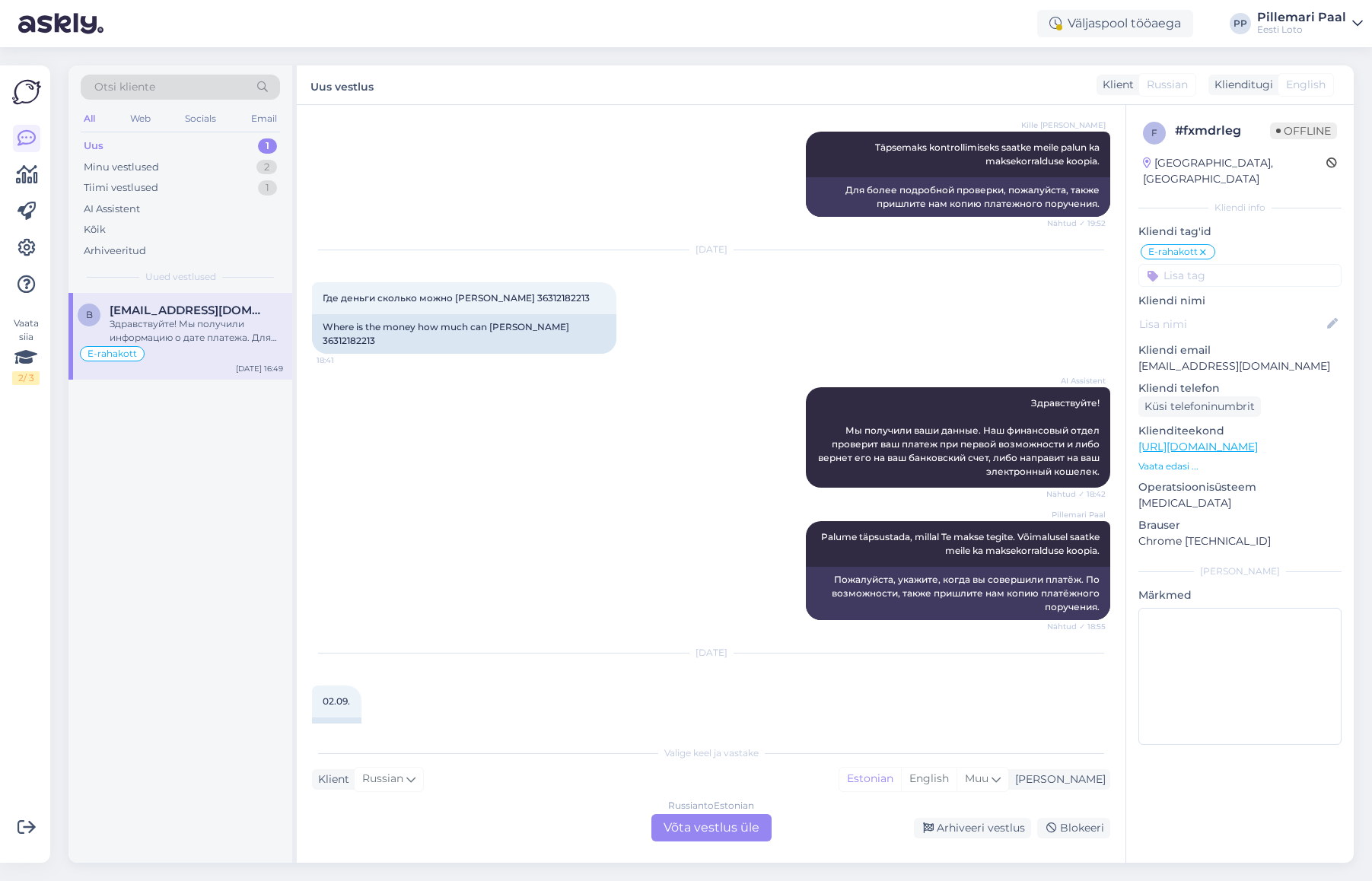
scroll to position [729, 0]
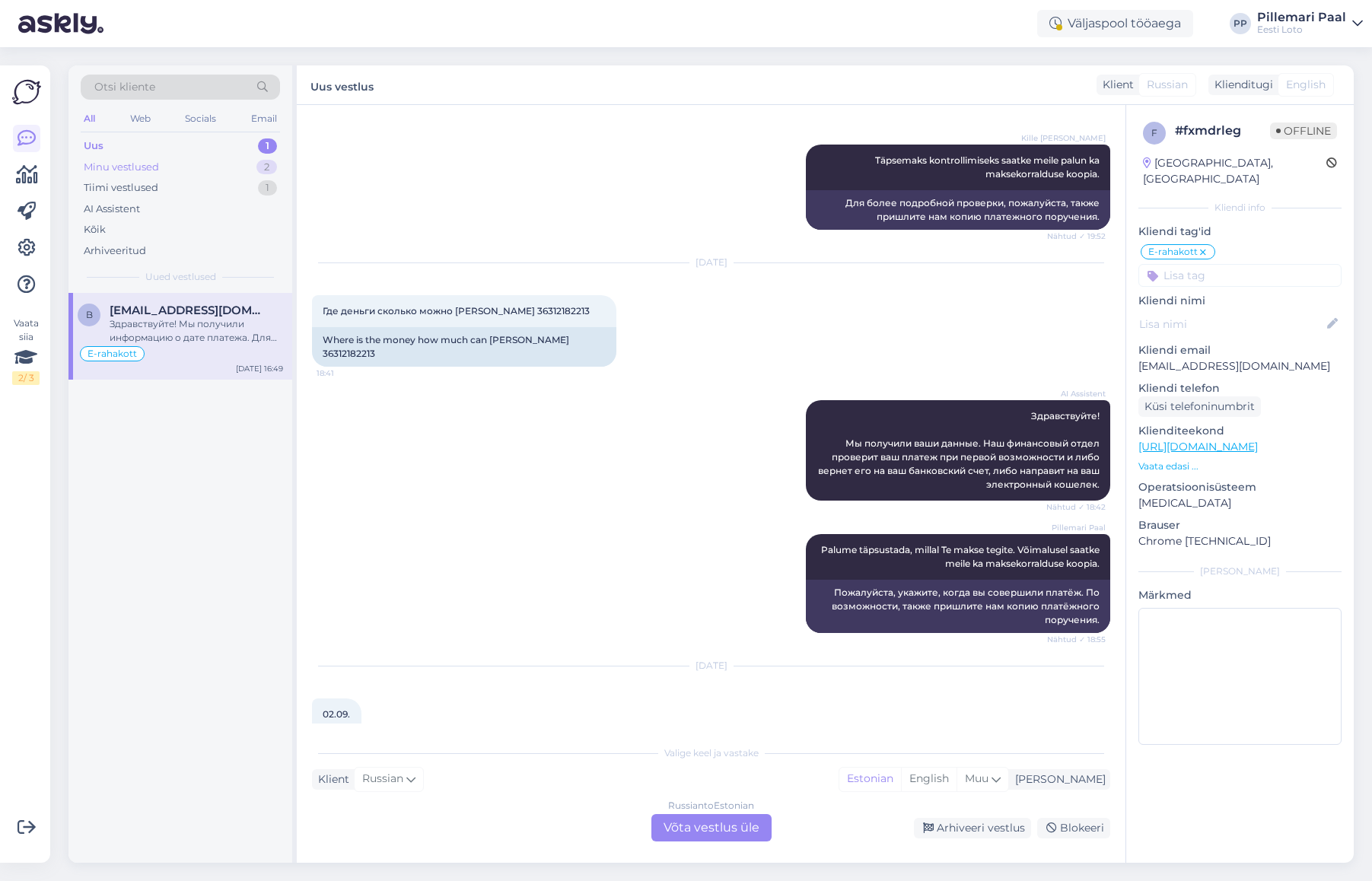
click at [141, 160] on div "Minu vestlused" at bounding box center [121, 167] width 75 height 16
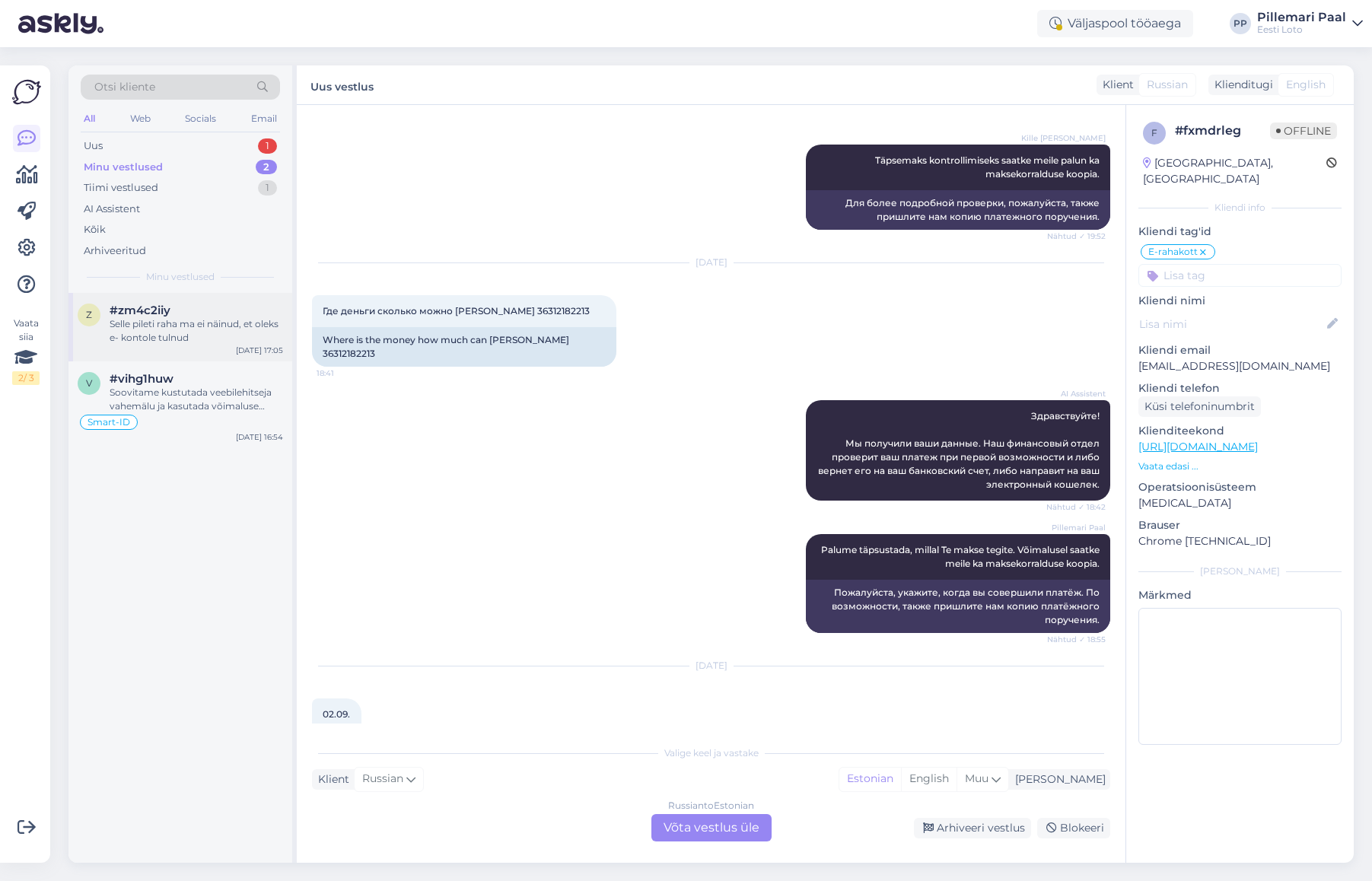
click at [181, 324] on div "Selle pileti raha ma ei näinud, et oleks e- kontole tulnud" at bounding box center [197, 331] width 173 height 27
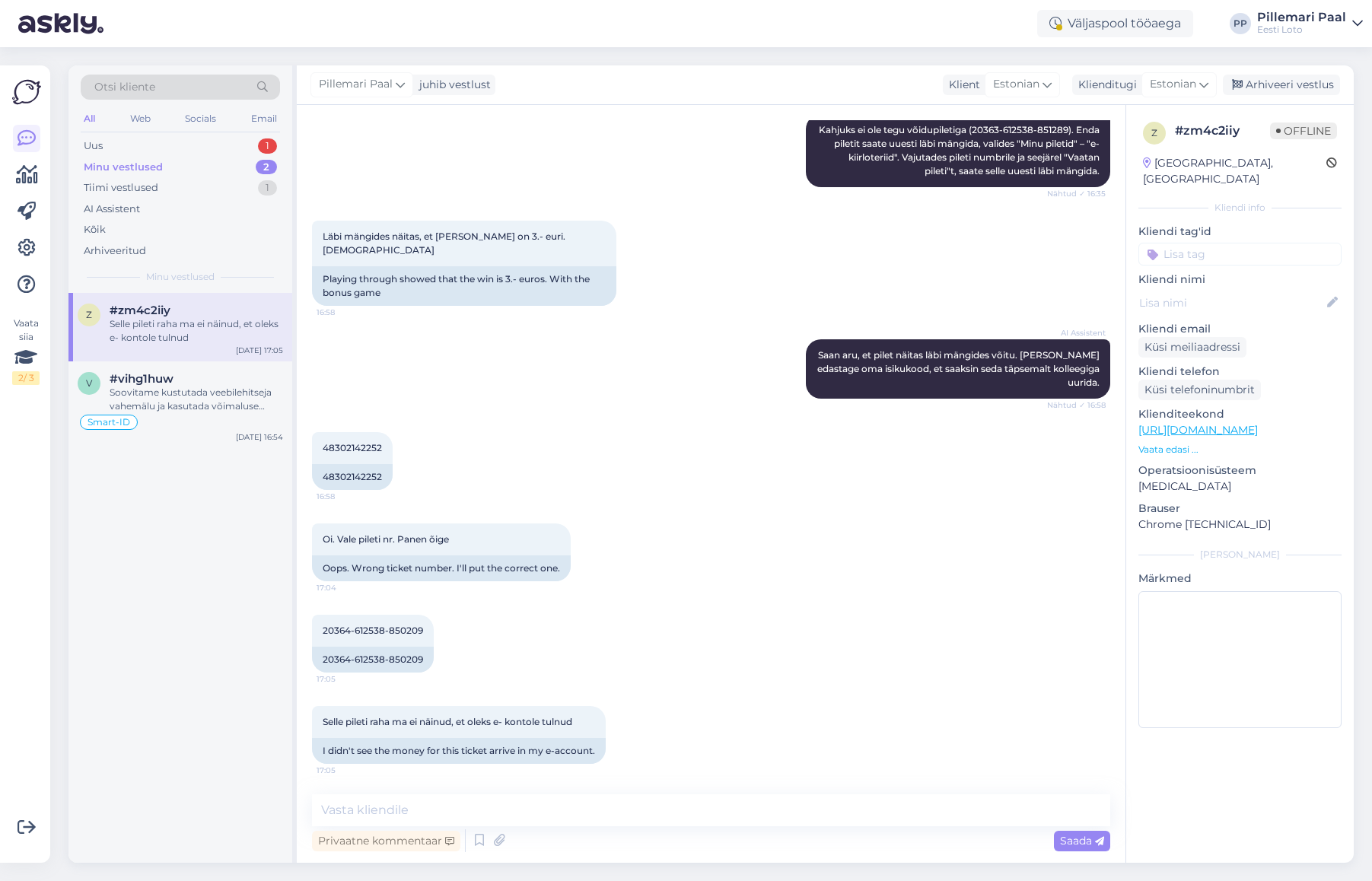
scroll to position [664, 0]
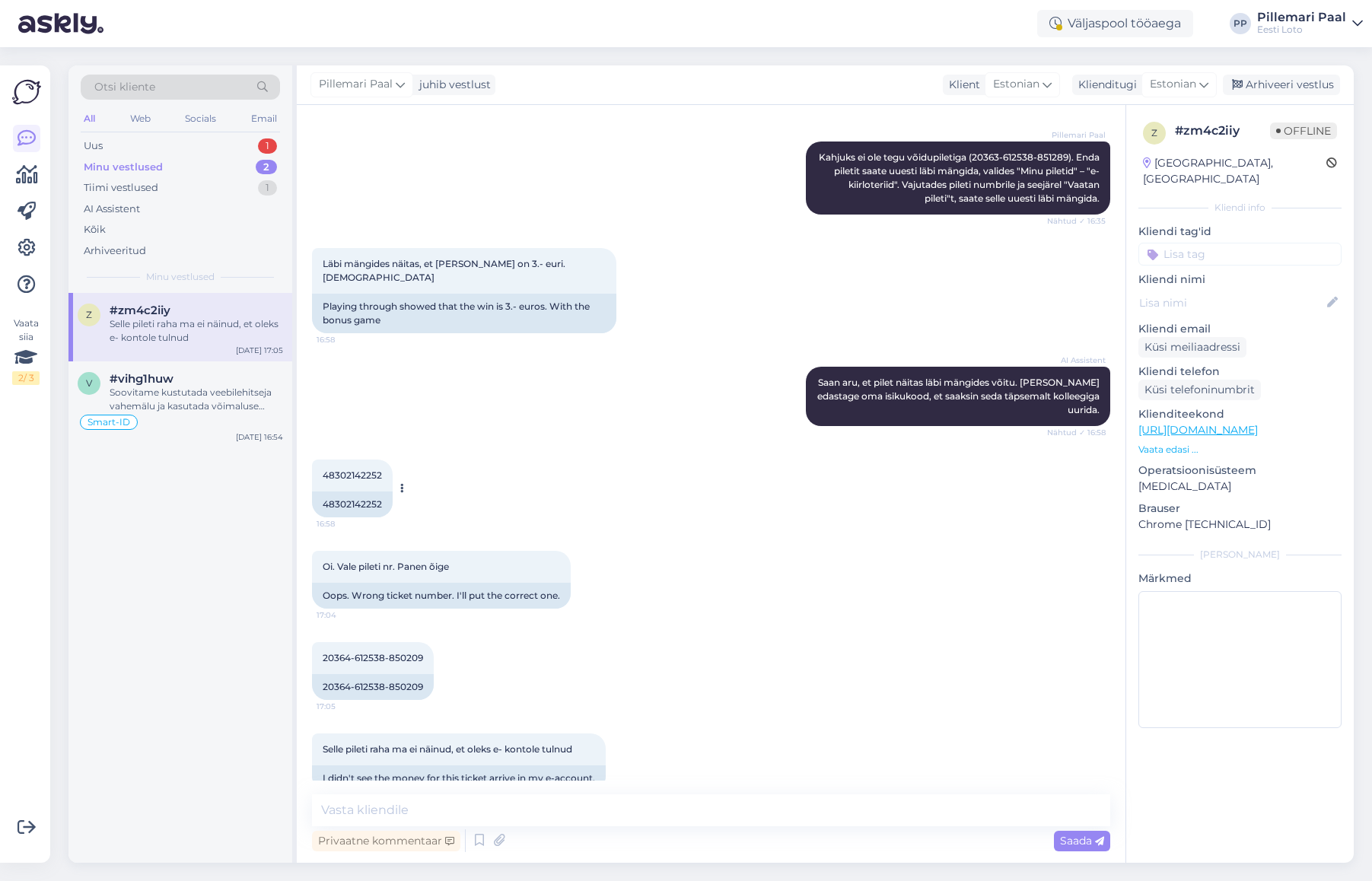
click at [353, 469] on span "48302142252" at bounding box center [352, 475] width 59 height 12
copy div "48302142252 16:58"
click at [584, 816] on textarea at bounding box center [711, 810] width 798 height 32
paste textarea "Kõiki e-rahakoti tehinguid (võidumaksed, piletiostud, sissemaksed, väljamaksed)…"
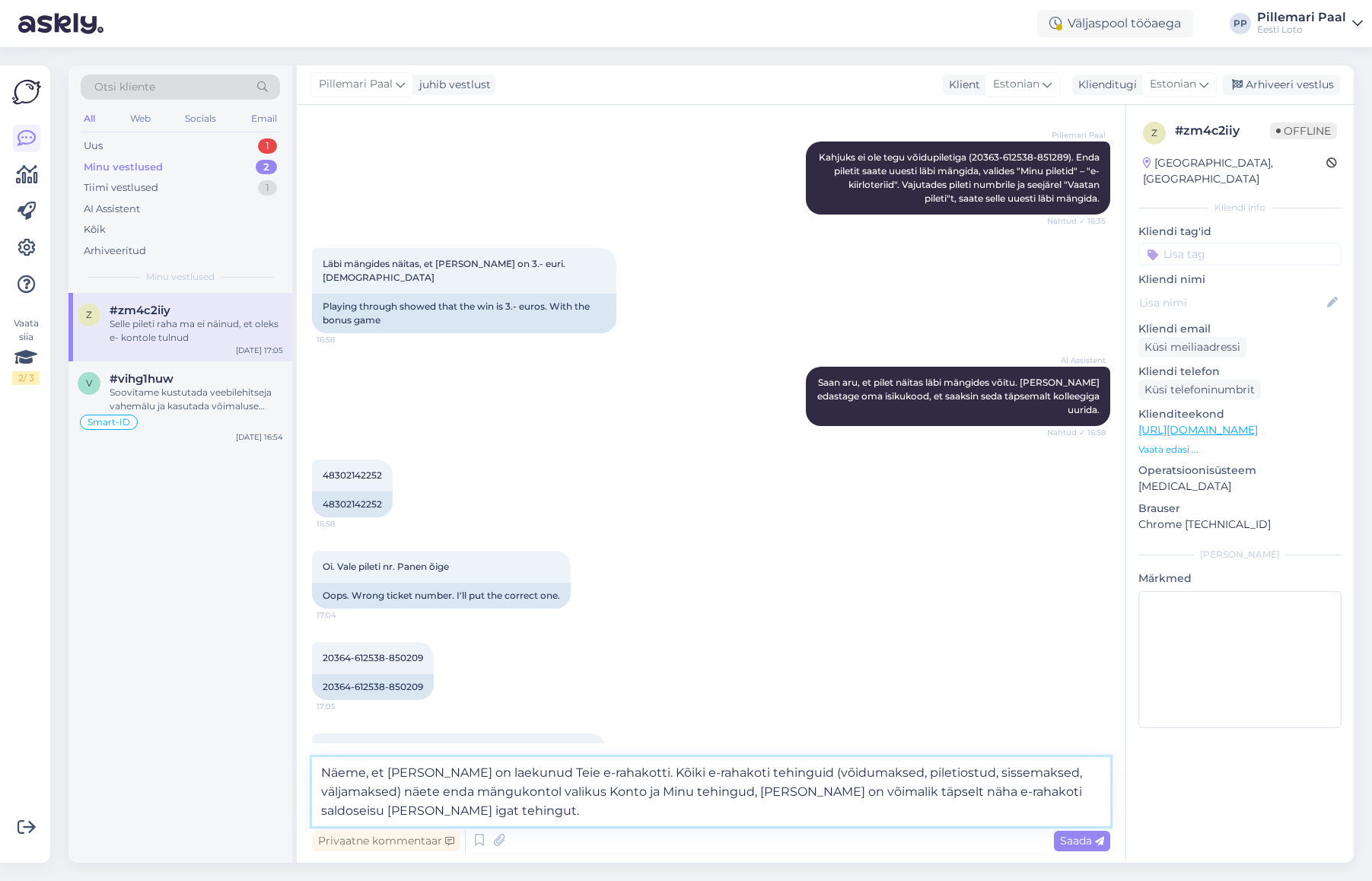
click at [525, 793] on textarea "Näeme, et võit on laekunud Teie e-rahakotti. Kõiki e-rahakoti tehinguid (võidum…" at bounding box center [711, 791] width 798 height 69
click at [564, 793] on textarea "Näeme, et võit on laekunud Teie e-rahakotti. Kõiki e-rahakoti tehinguid (võidum…" at bounding box center [711, 791] width 798 height 69
click at [588, 792] on textarea "Näeme, et võit on laekunud Teie e-rahakotti. Kõiki e-rahakoti tehinguid (võidum…" at bounding box center [711, 791] width 798 height 69
click at [681, 793] on textarea "Näeme, et võit on laekunud Teie e-rahakotti. Kõiki e-rahakoti tehinguid (võidum…" at bounding box center [711, 791] width 798 height 69
type textarea "Näeme, et võit on laekunud Teie e-rahakotti. Kõiki e-rahakoti tehinguid (võidum…"
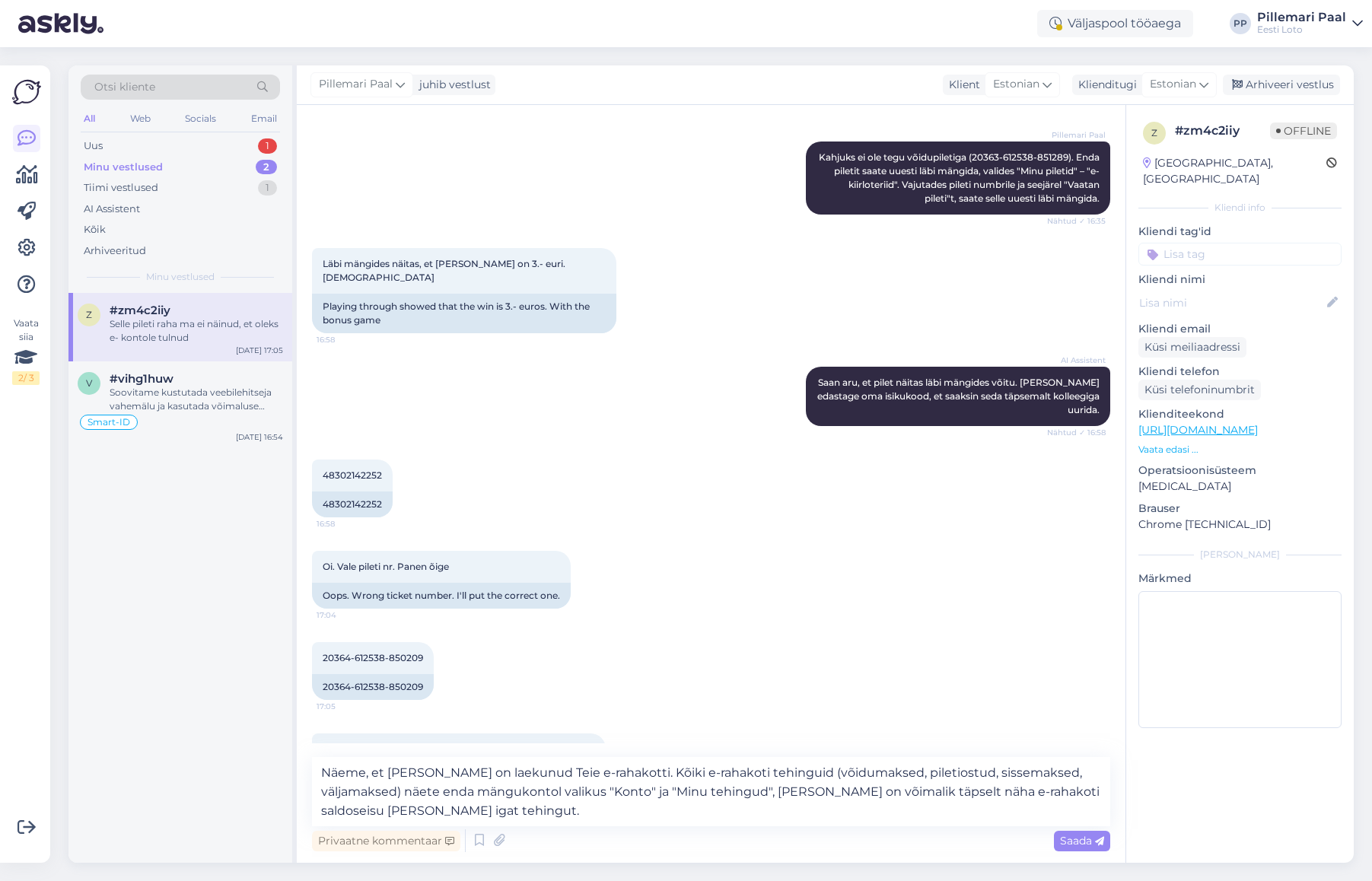
click at [1072, 847] on span "Saada" at bounding box center [1081, 841] width 44 height 14
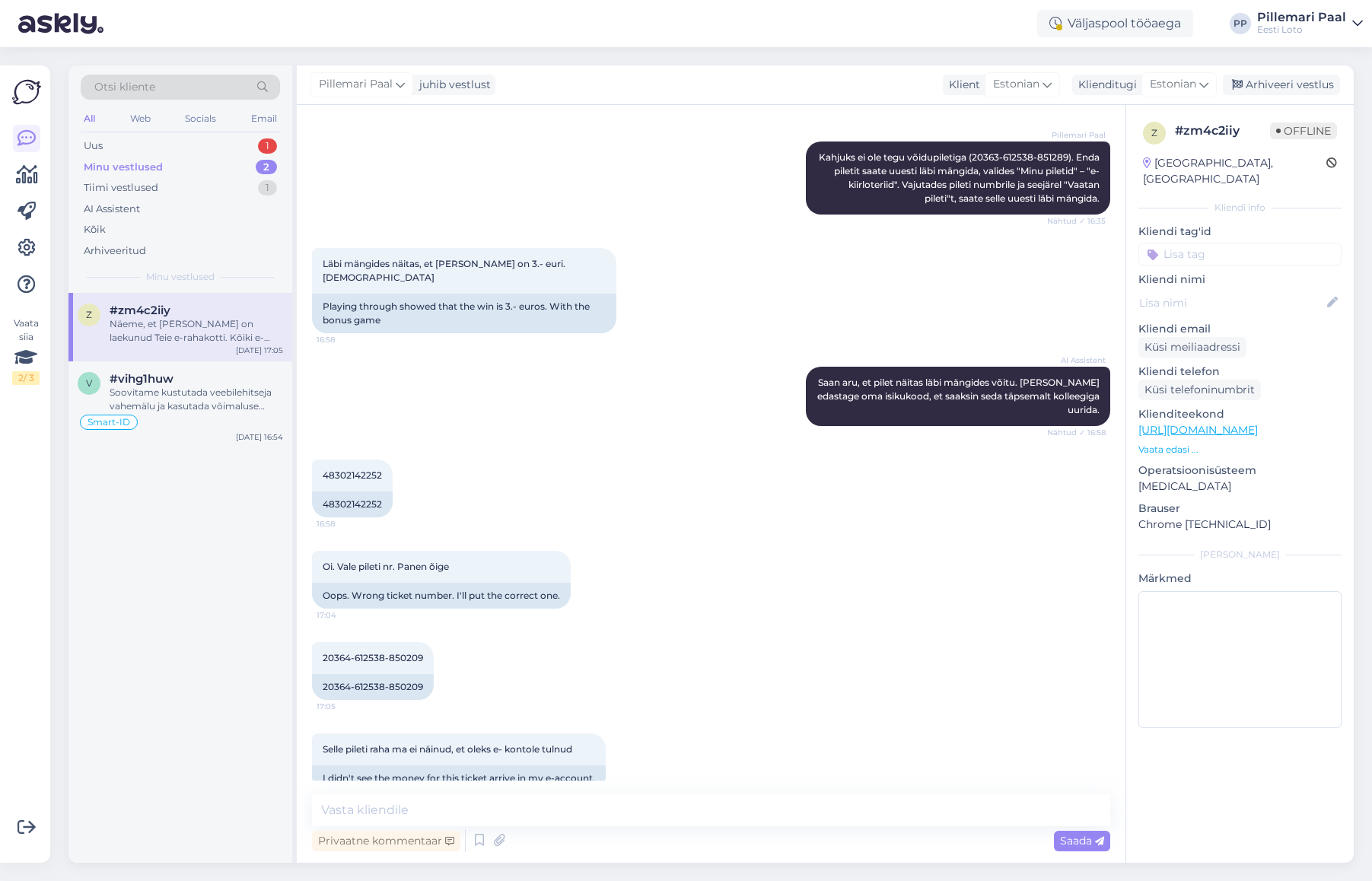
scroll to position [784, 0]
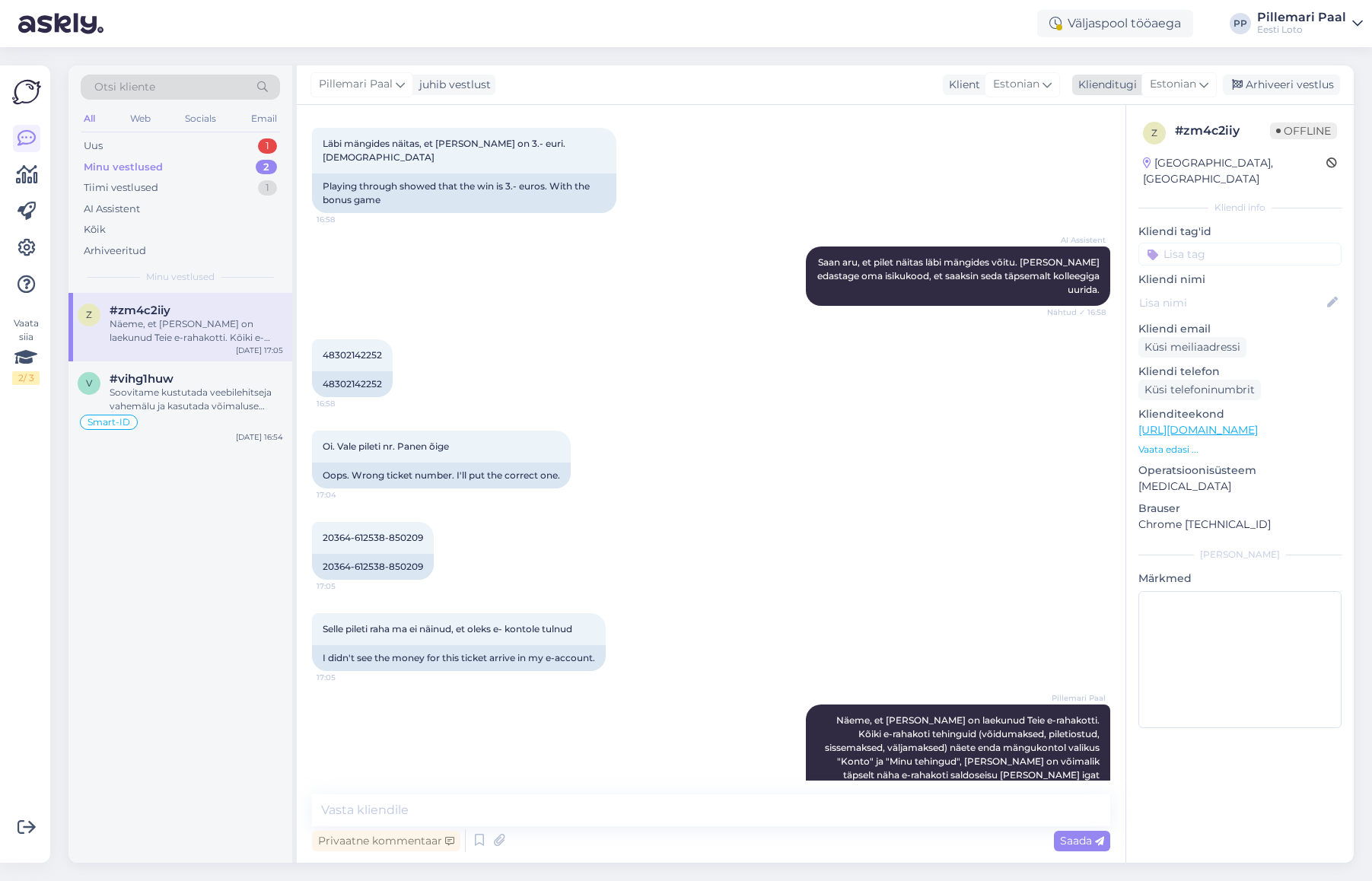
click at [1293, 86] on div "Arhiveeri vestlus" at bounding box center [1281, 85] width 117 height 20
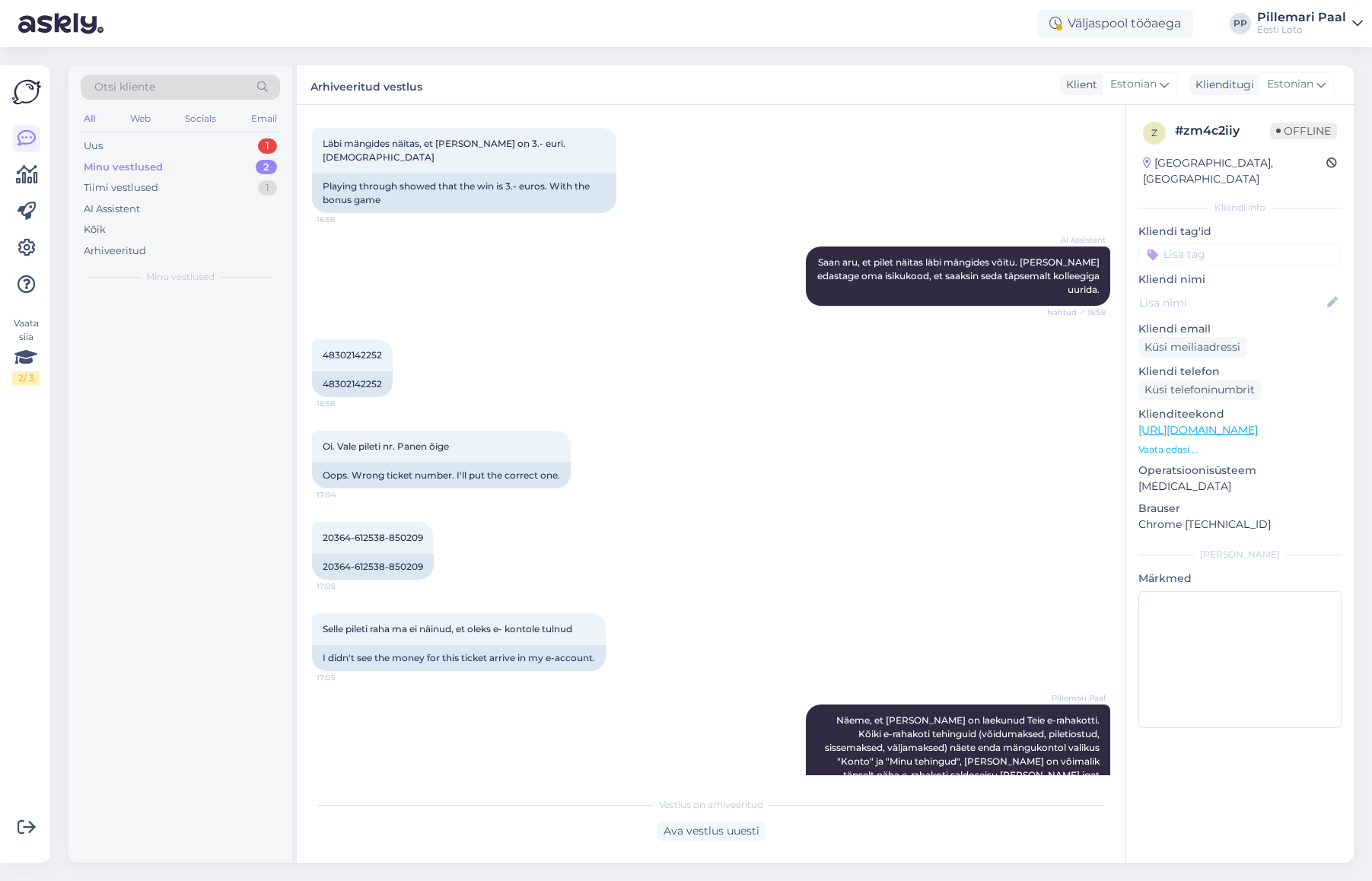
scroll to position [789, 0]
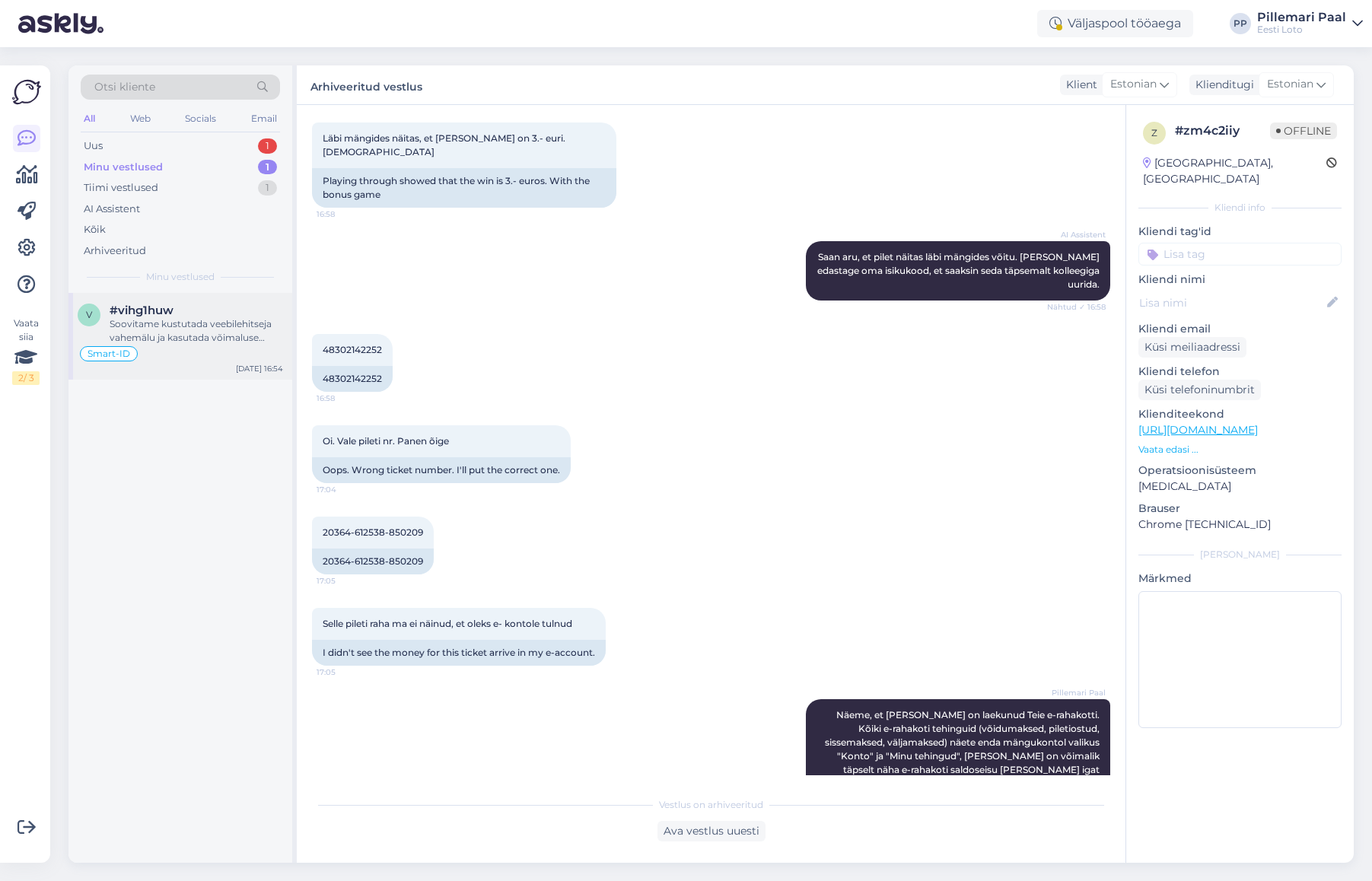
click at [198, 340] on div "Soovitame kustutada veebilehitseja vahemälu ja kasutada võimaluse korral erinev…" at bounding box center [197, 331] width 173 height 27
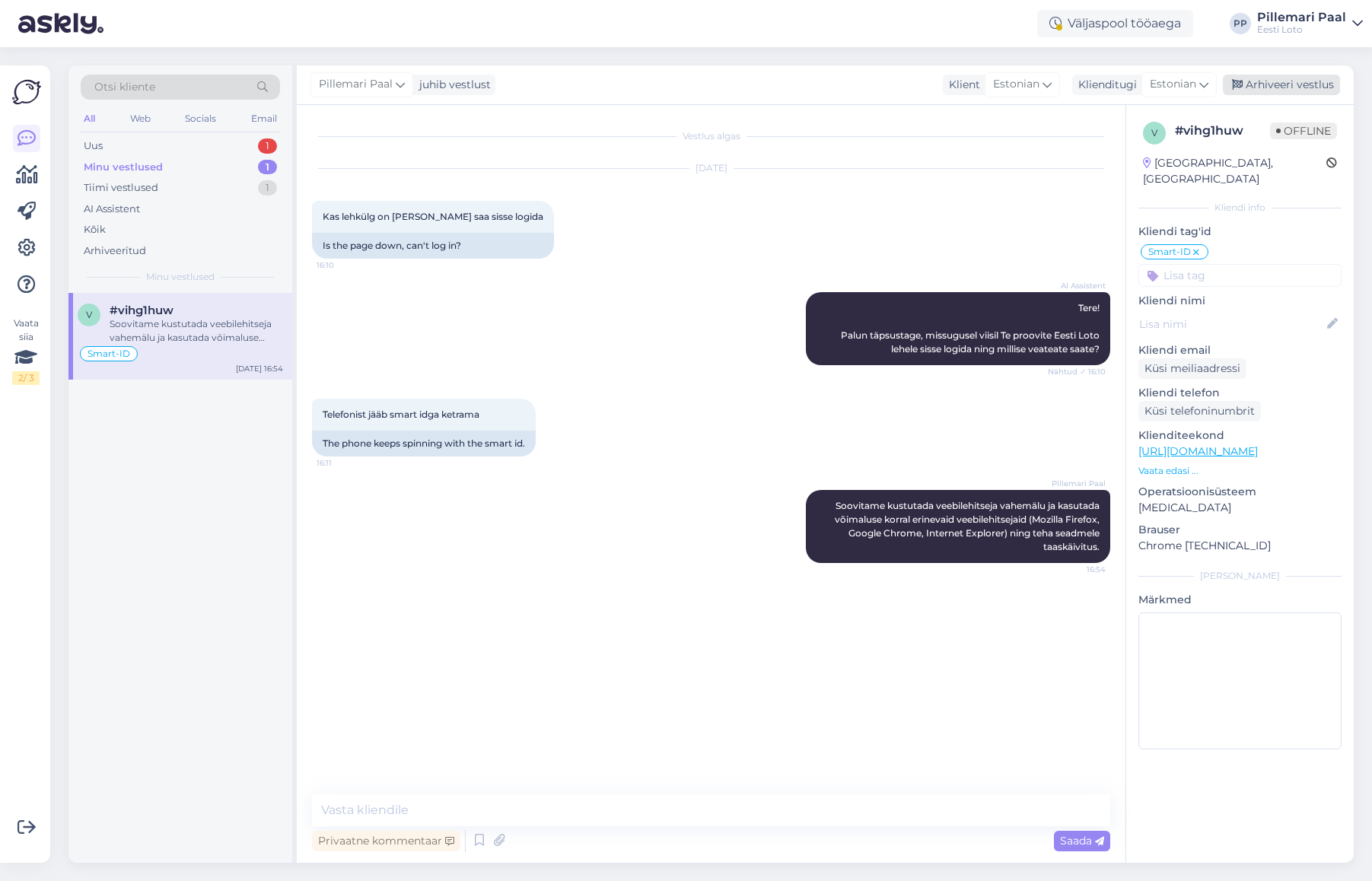
click at [1324, 79] on div "Arhiveeri vestlus" at bounding box center [1281, 85] width 117 height 20
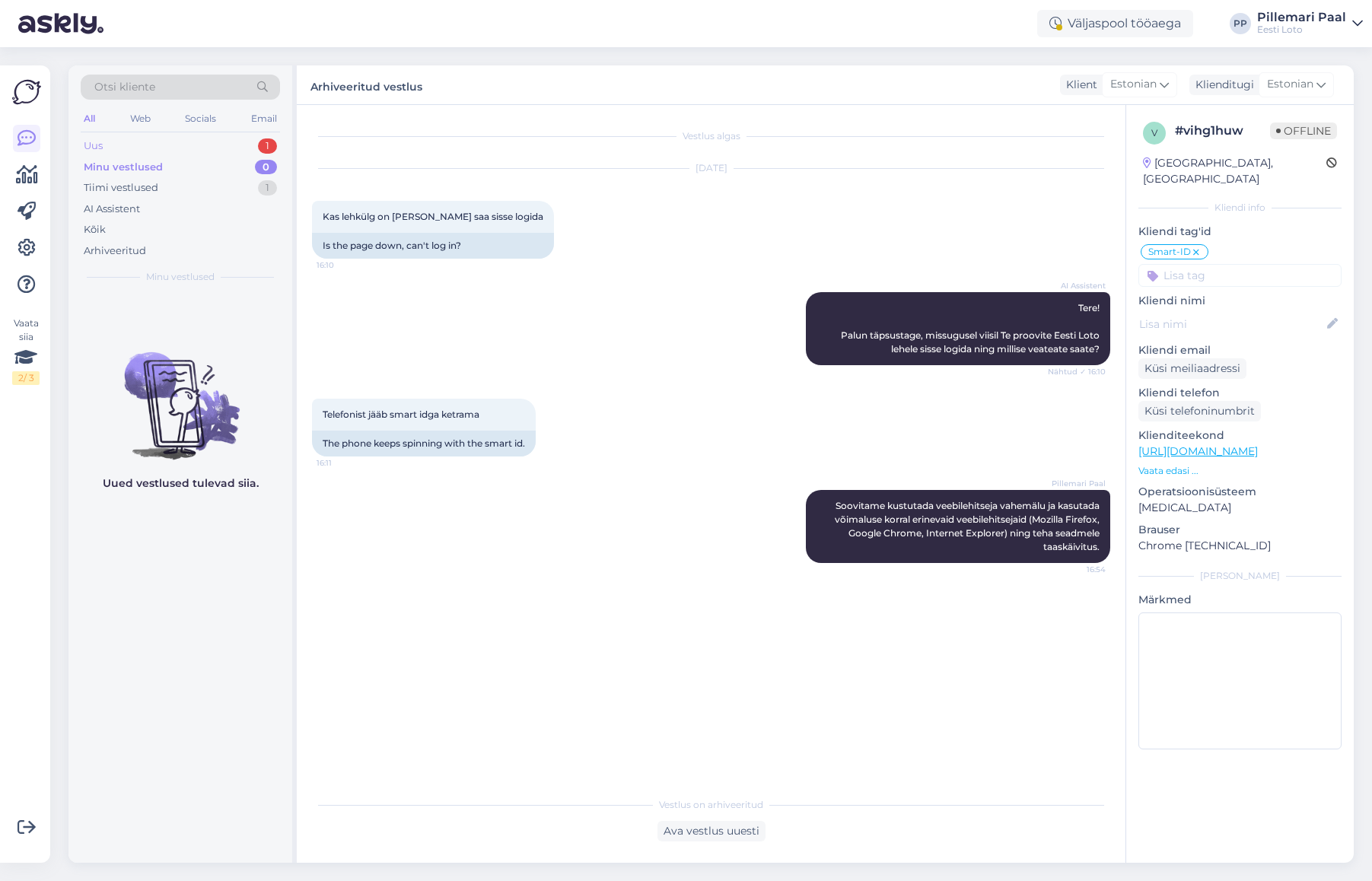
click at [139, 148] on div "Uus 1" at bounding box center [180, 146] width 199 height 21
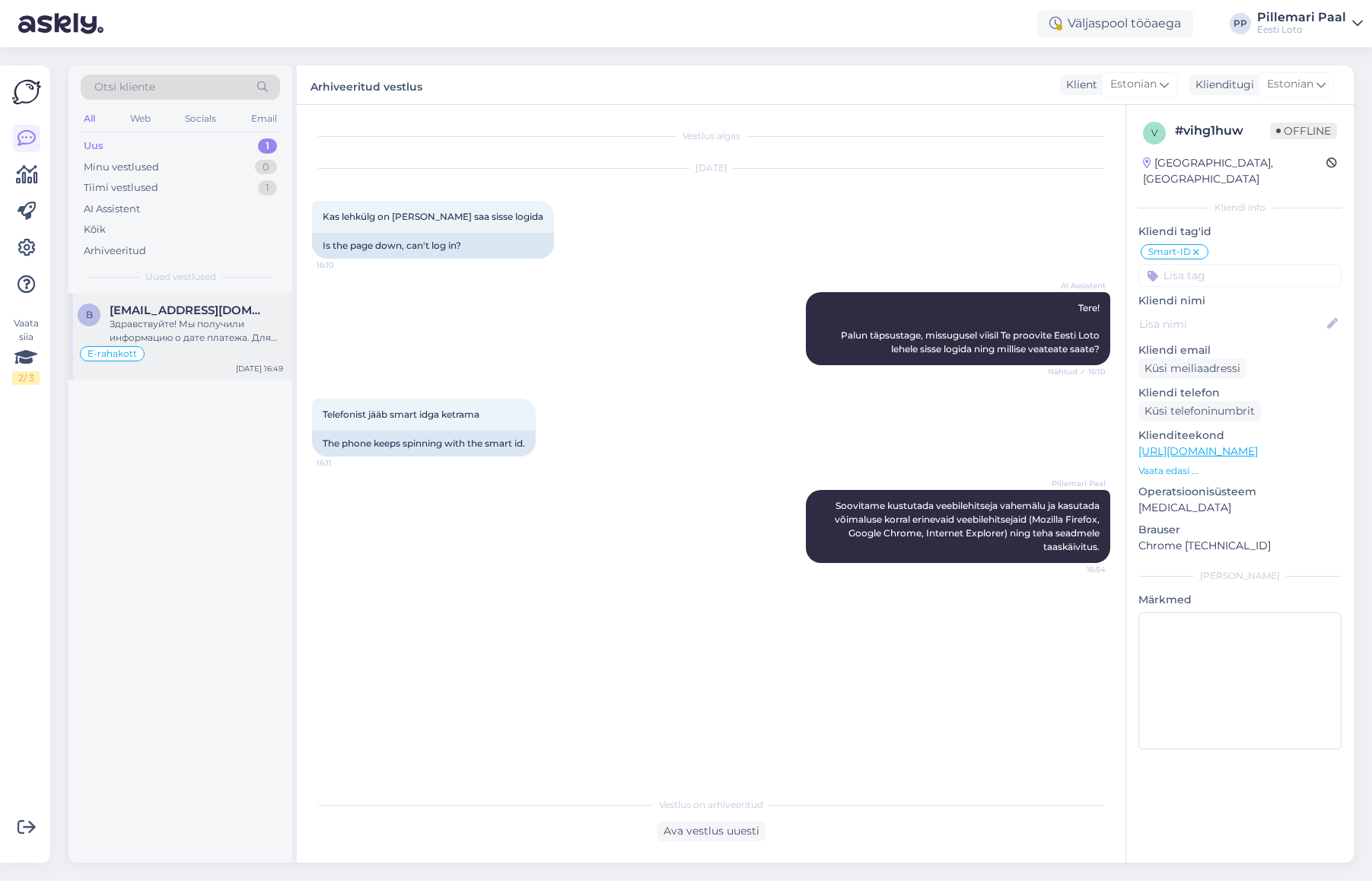
click at [163, 326] on div "Здравствуйте! Мы получили информацию о дате платежа. Для дальнейшей проверки, п…" at bounding box center [197, 331] width 173 height 27
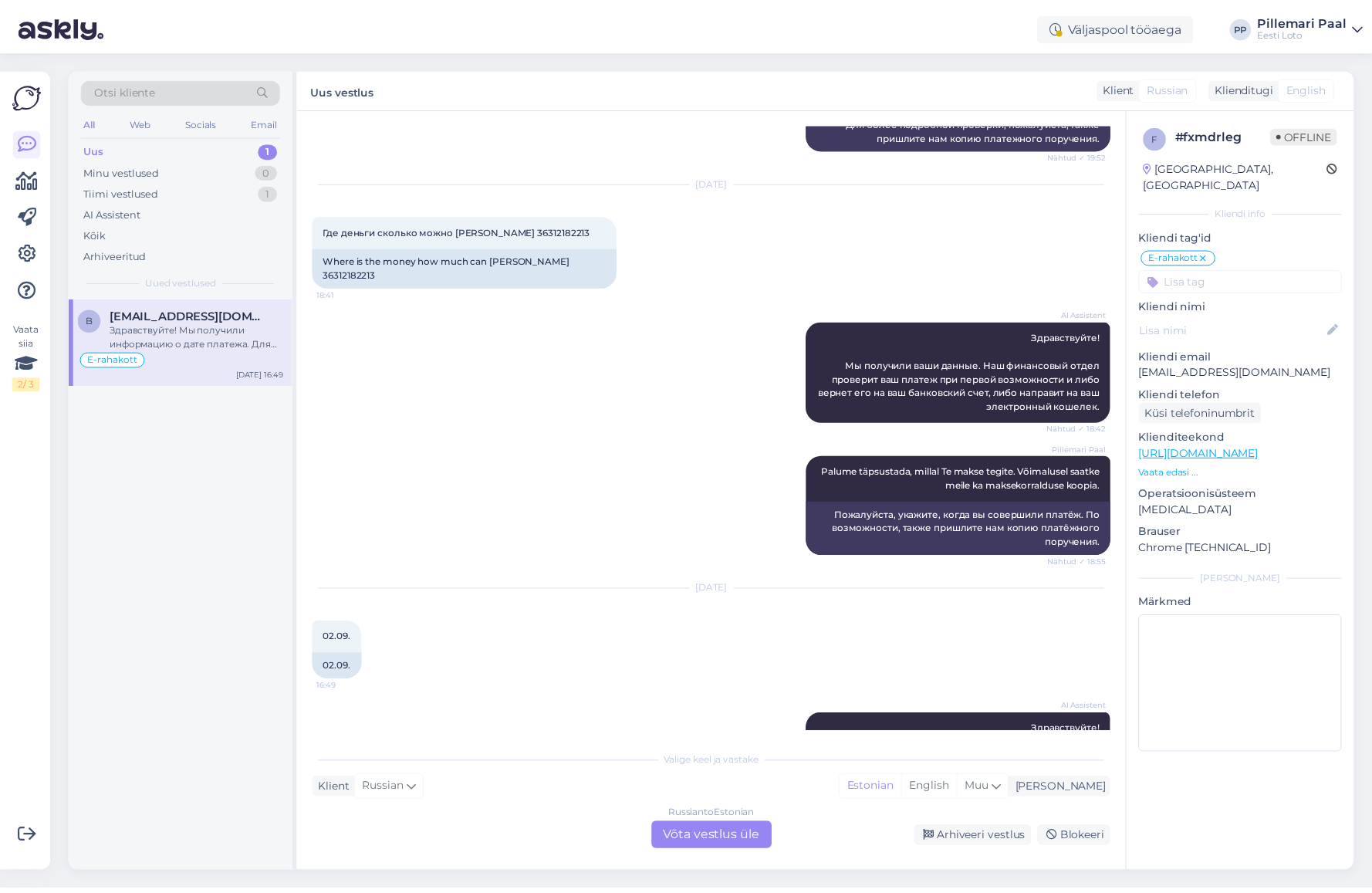
scroll to position [820, 0]
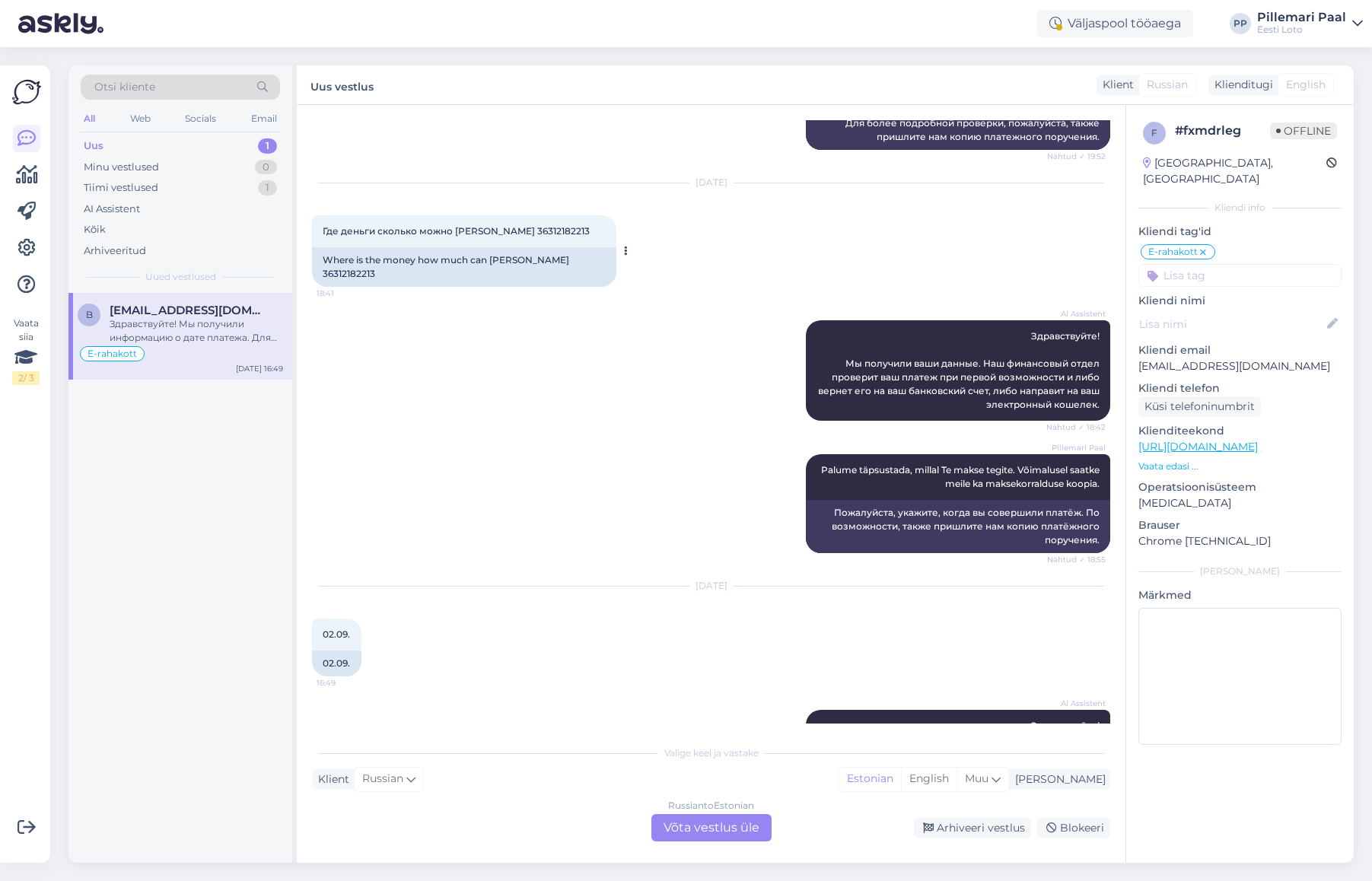
click at [571, 260] on div "Where is the money how much can Yuri Fedorov 36312182213" at bounding box center [464, 267] width 305 height 40
copy div "36312182213"
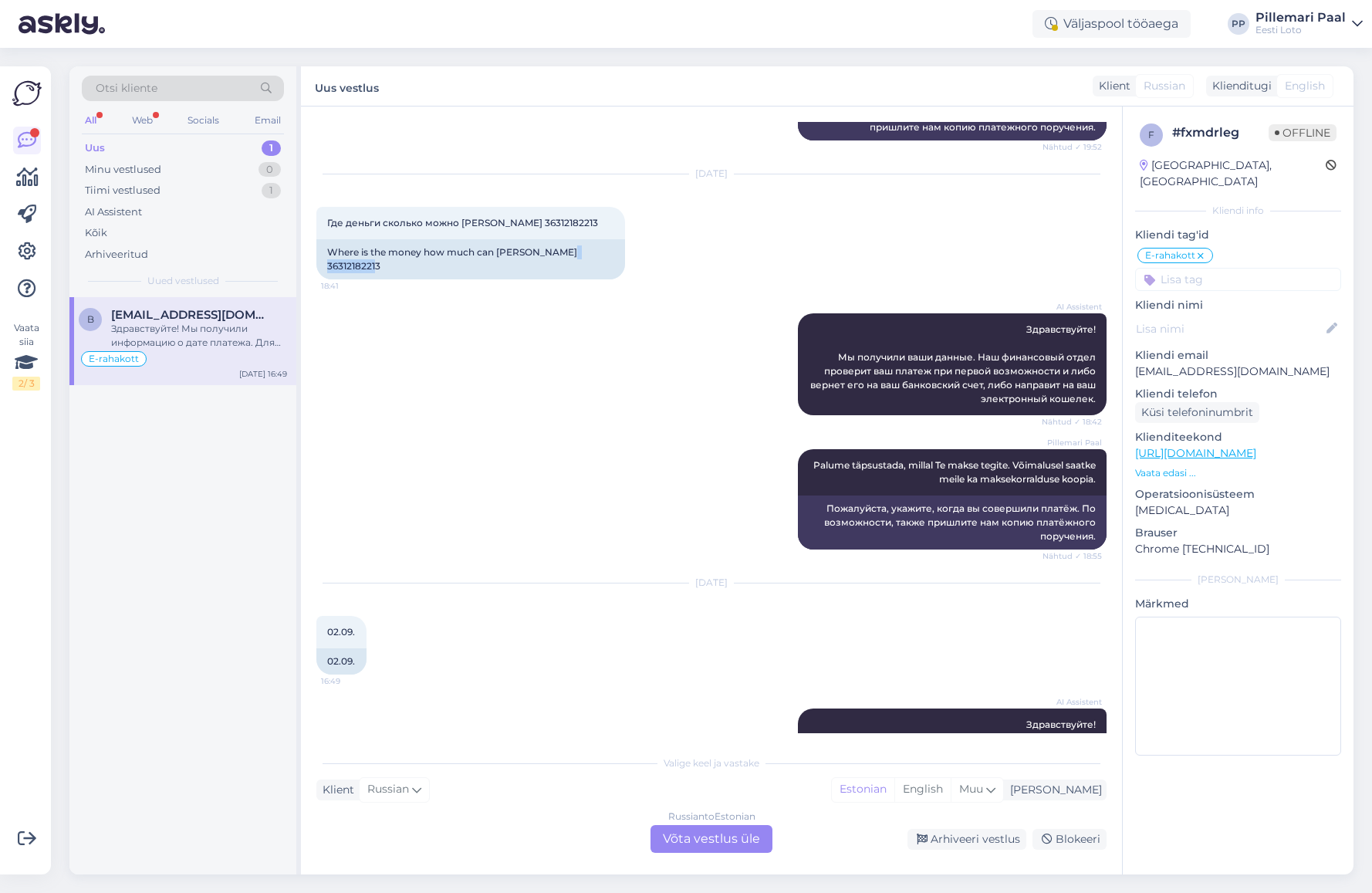
scroll to position [898, 0]
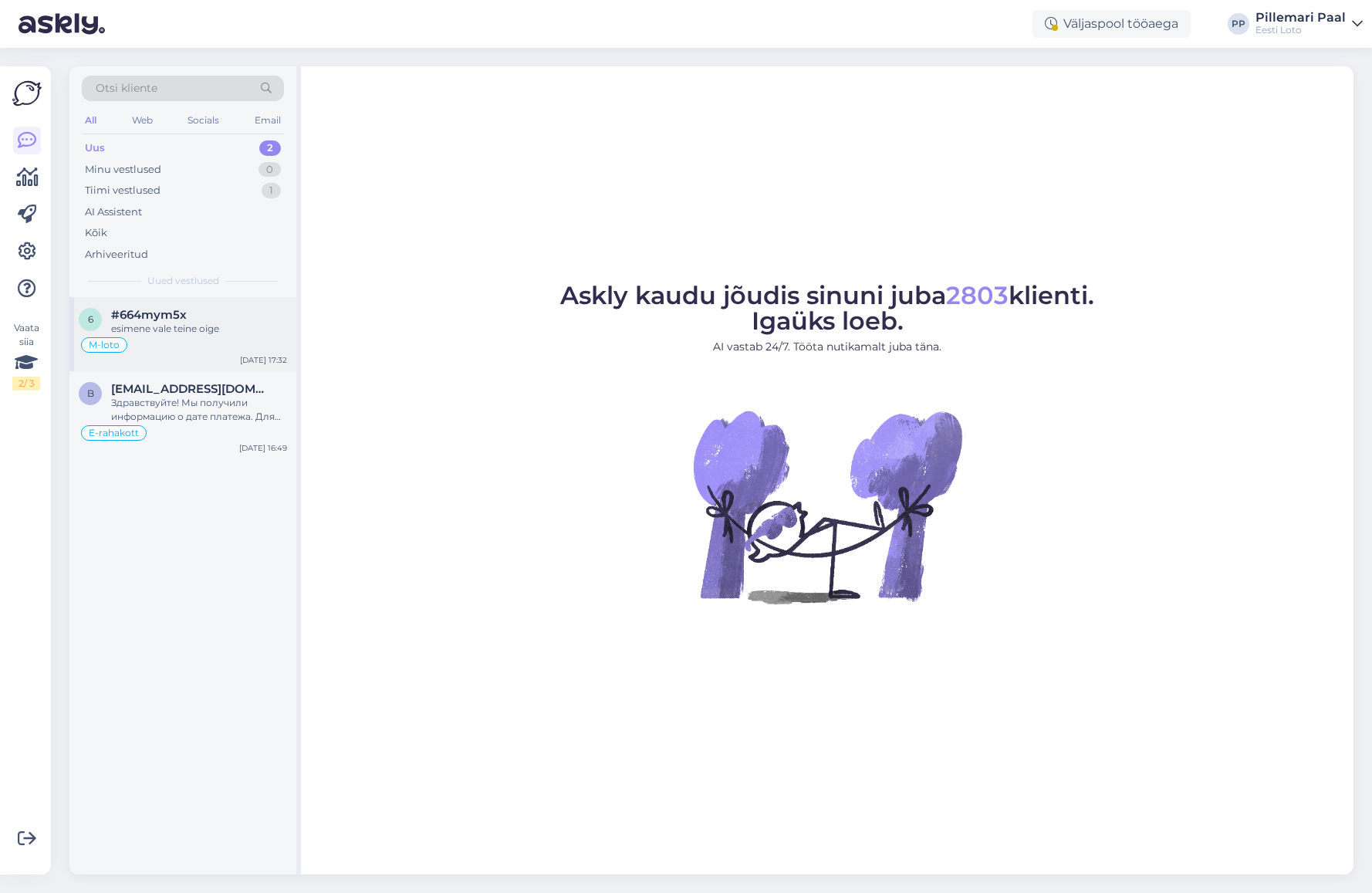
click at [200, 327] on div "esimene vale teine oige" at bounding box center [199, 329] width 176 height 14
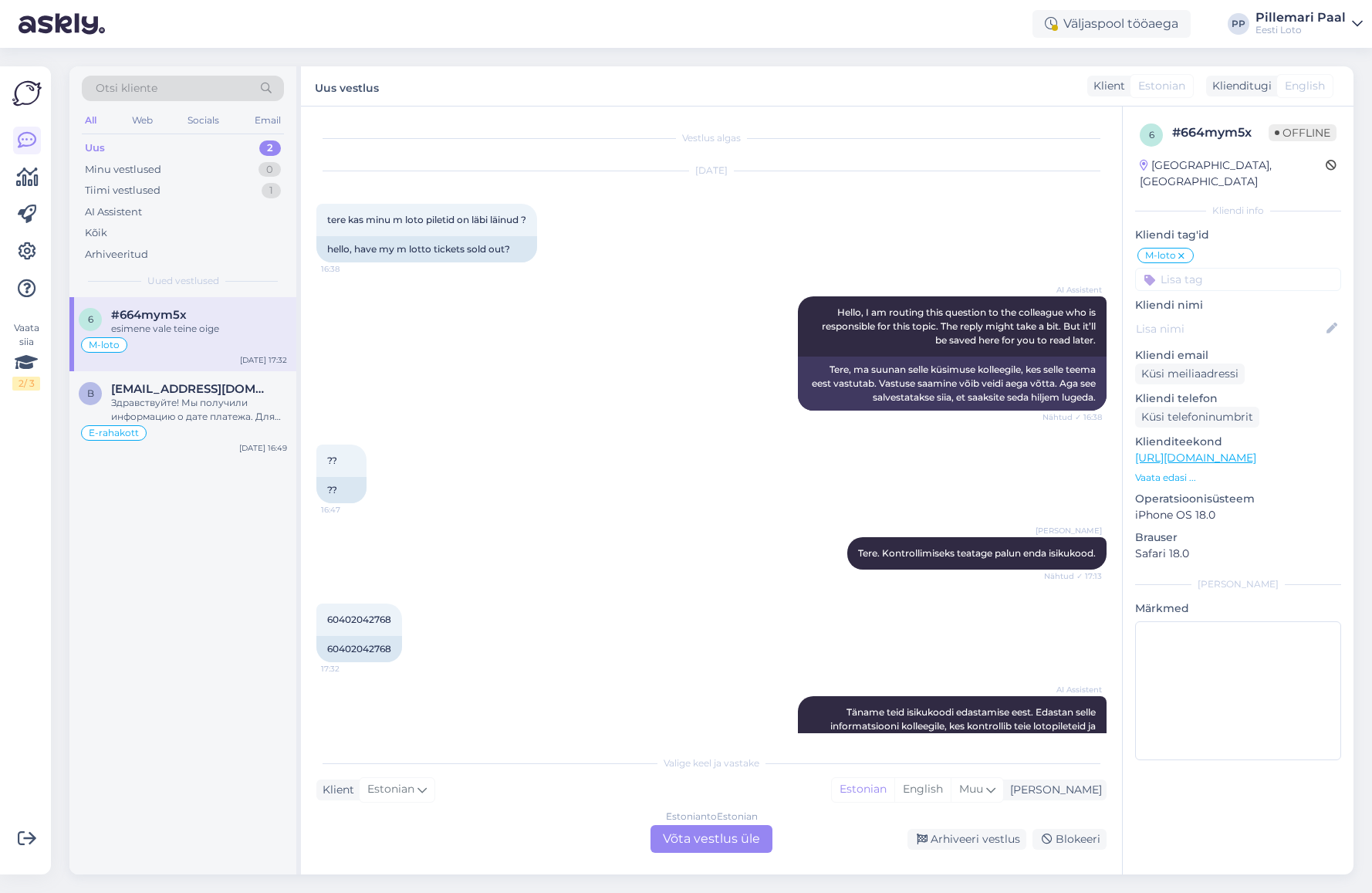
scroll to position [225, 0]
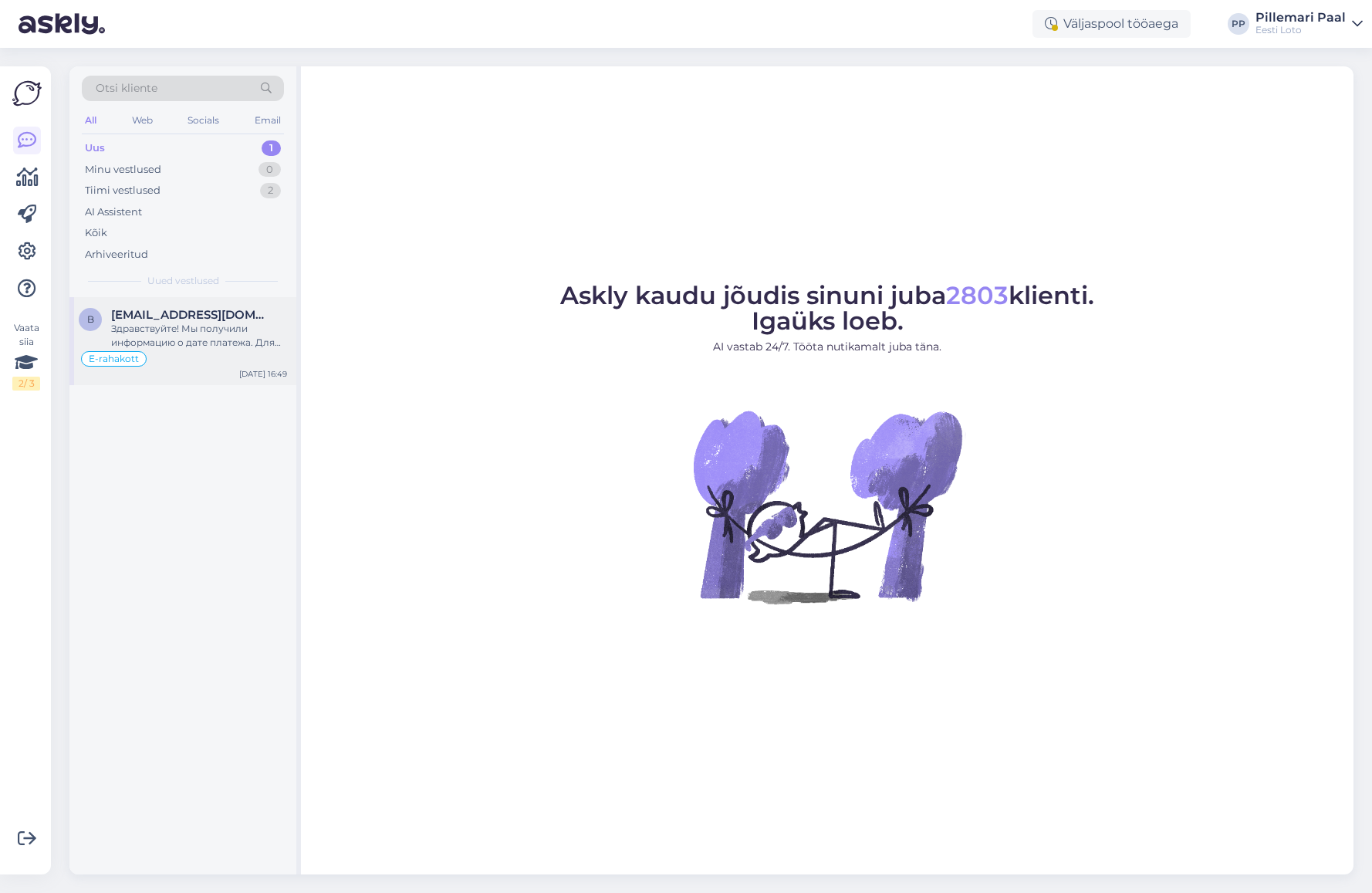
click at [174, 346] on div "Здравствуйте! Мы получили информацию о дате платежа. Для дальнейшей проверки, п…" at bounding box center [199, 335] width 176 height 28
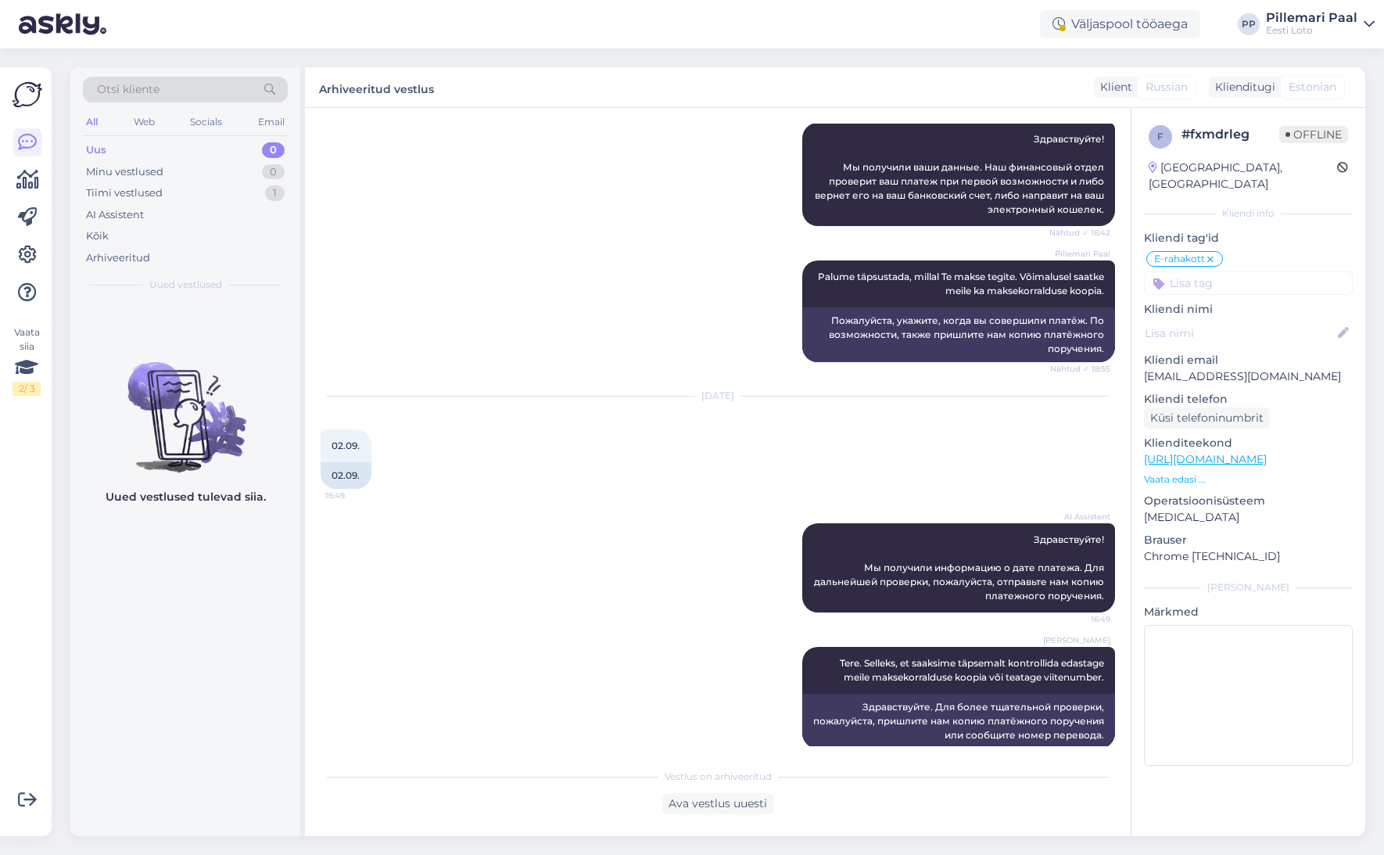
scroll to position [1023, 0]
